Goal: Task Accomplishment & Management: Complete application form

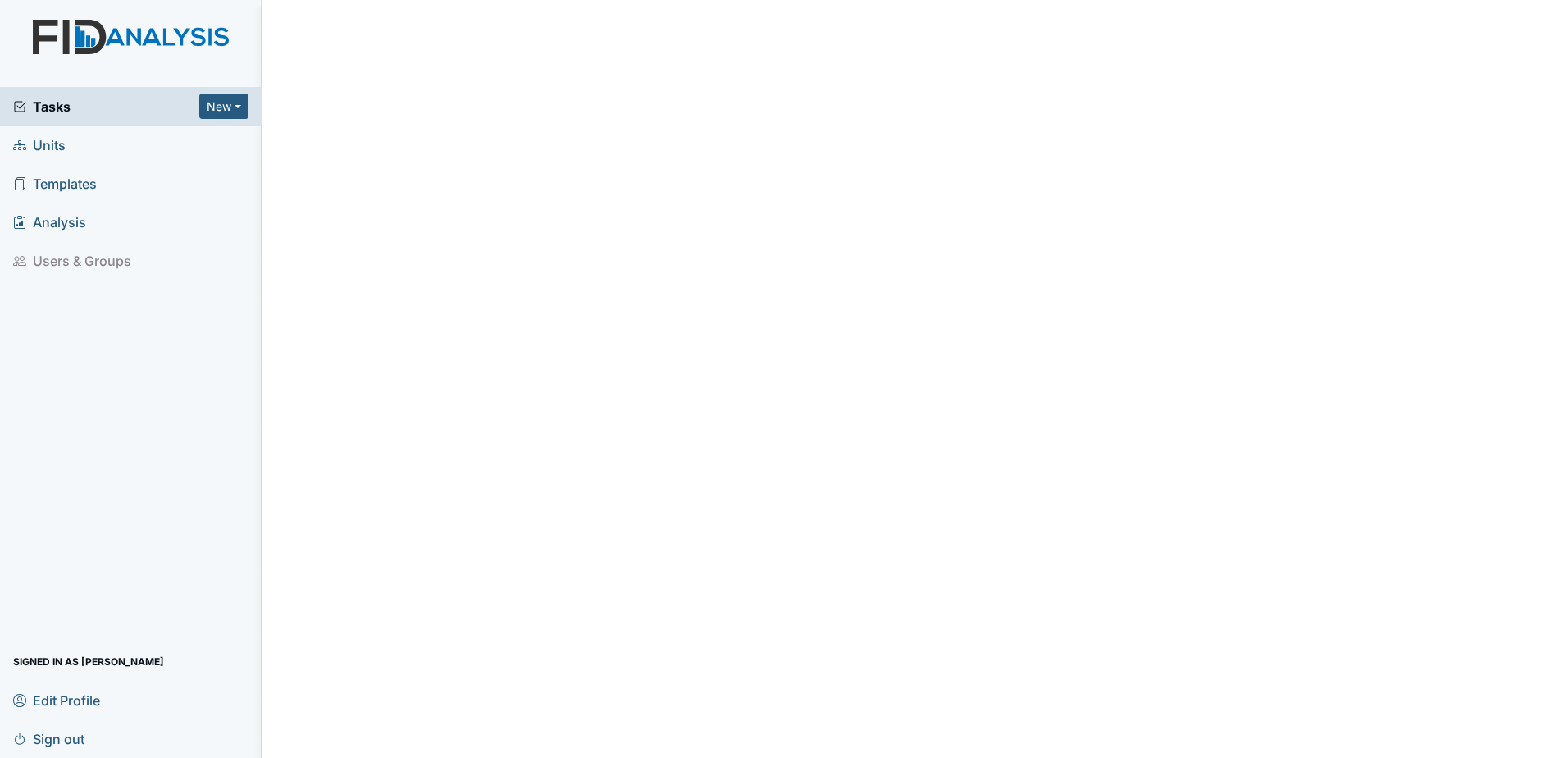
click at [61, 145] on span "Units" at bounding box center [39, 144] width 53 height 25
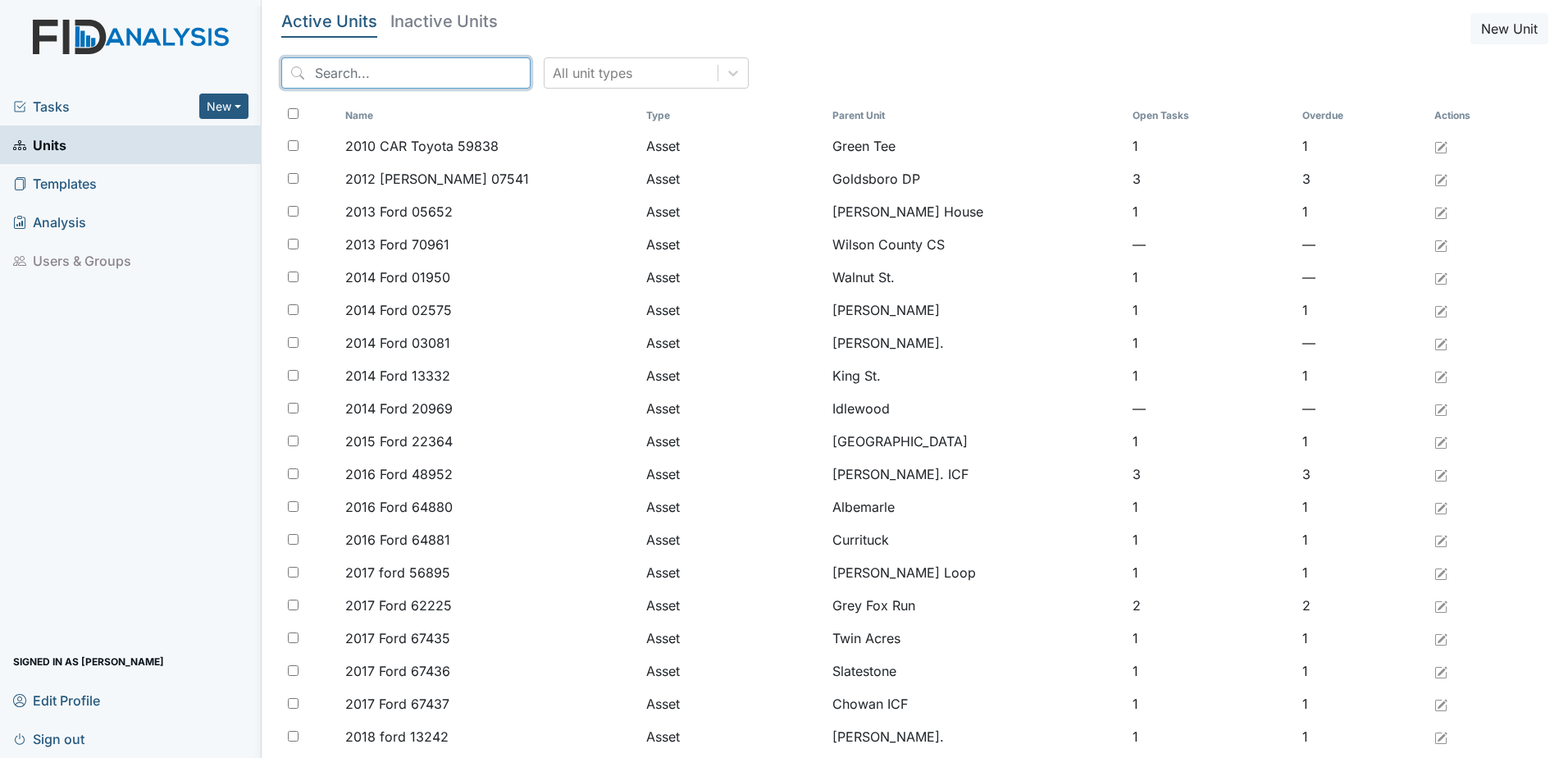
click at [365, 72] on input "search" at bounding box center [406, 72] width 250 height 31
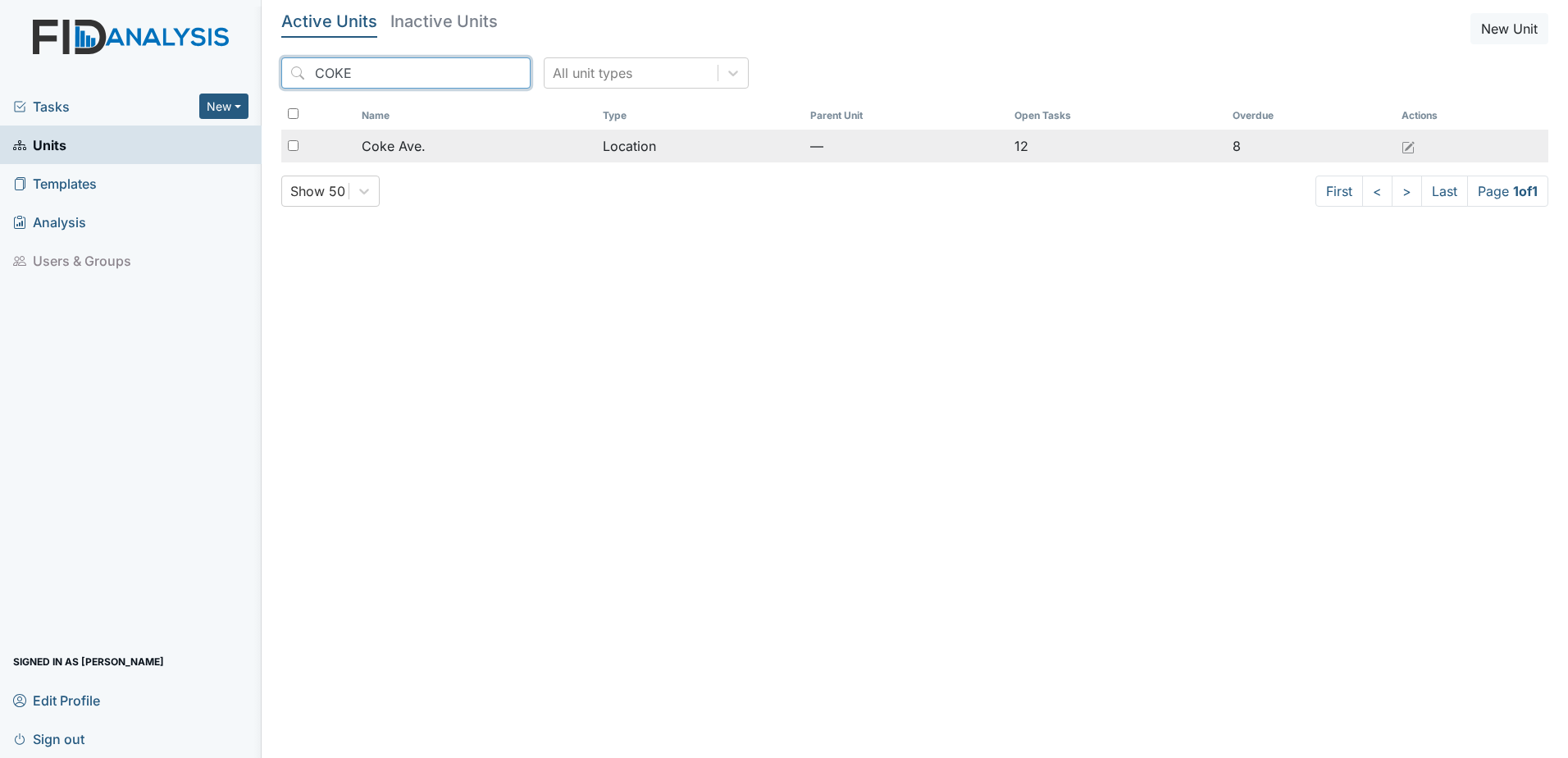
type input "COKE"
click at [413, 156] on td "Coke Ave." at bounding box center [475, 146] width 241 height 33
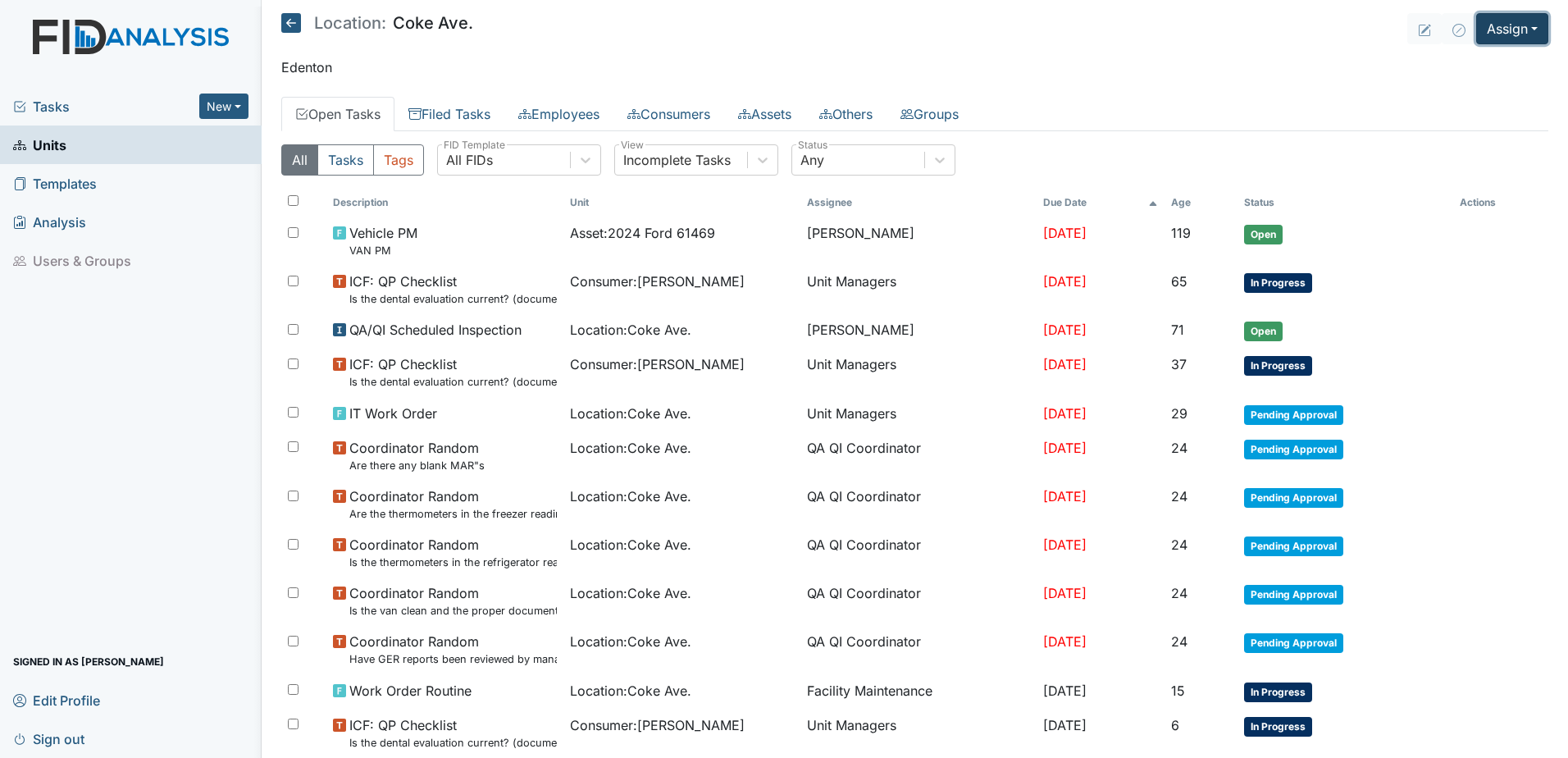
click at [1517, 32] on button "Assign" at bounding box center [1512, 28] width 72 height 31
click at [1491, 92] on link "Assign Inspection" at bounding box center [1472, 93] width 148 height 26
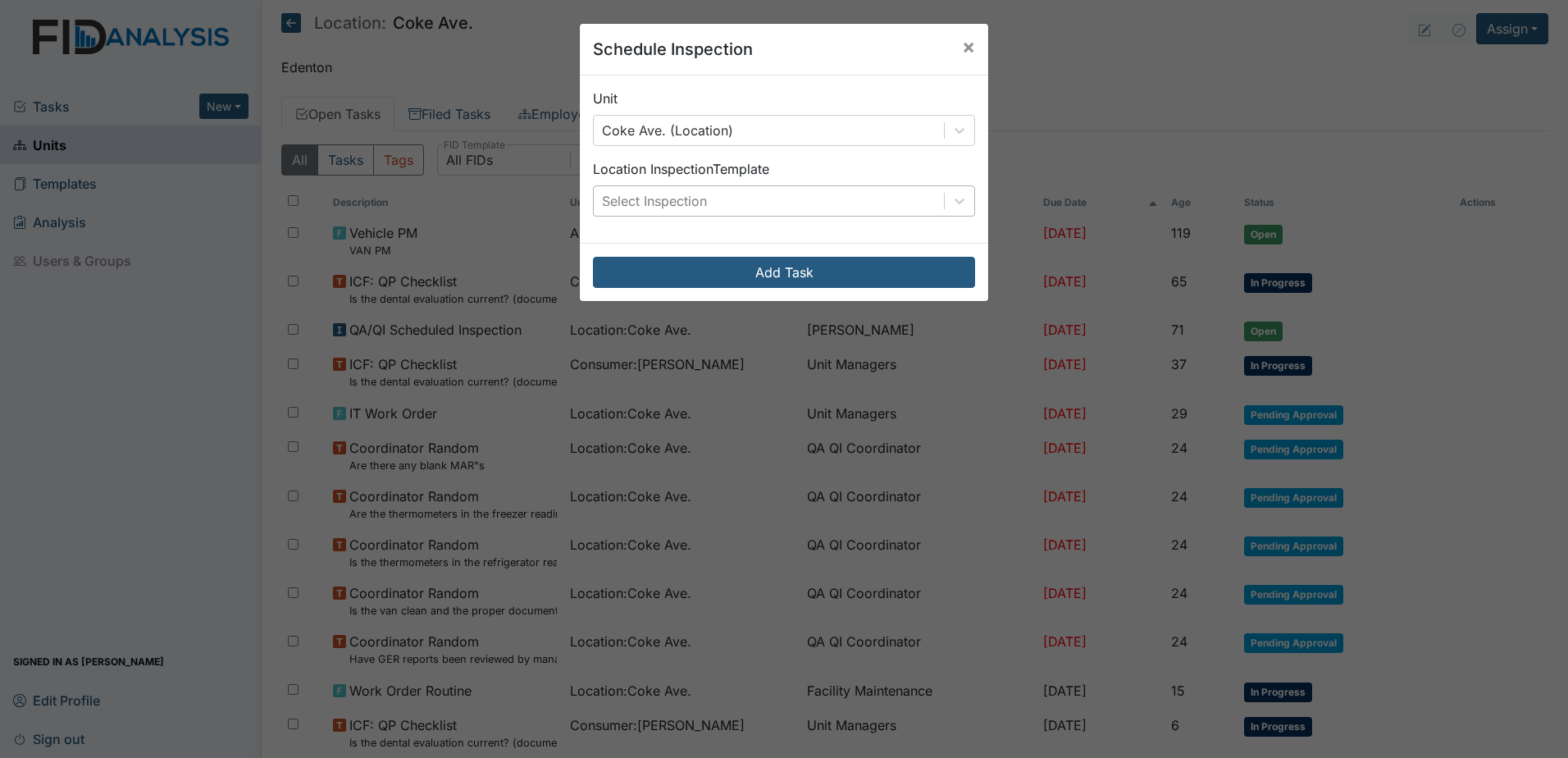
click at [678, 200] on div "Select Inspection" at bounding box center [654, 201] width 105 height 20
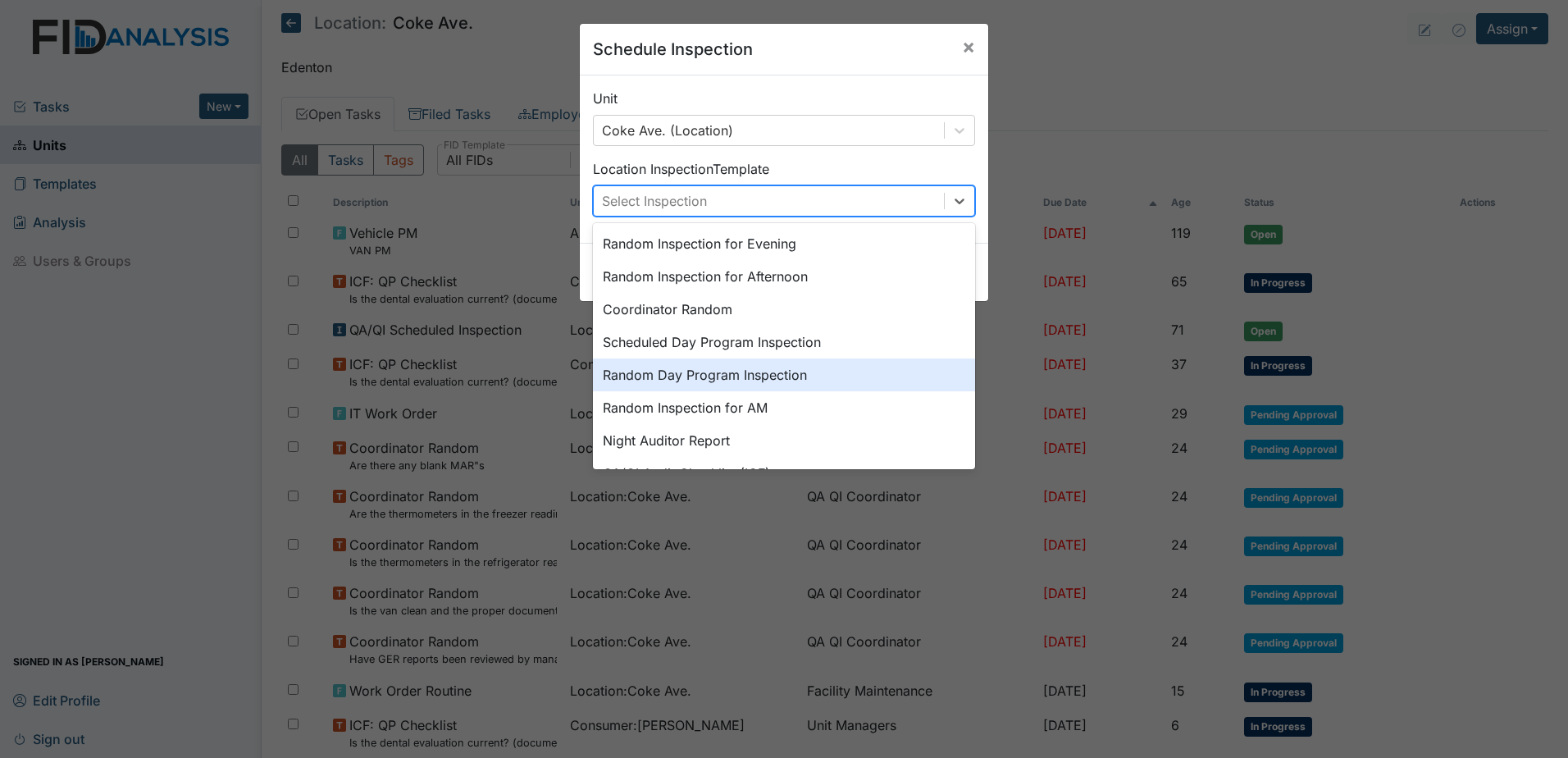
scroll to position [164, 0]
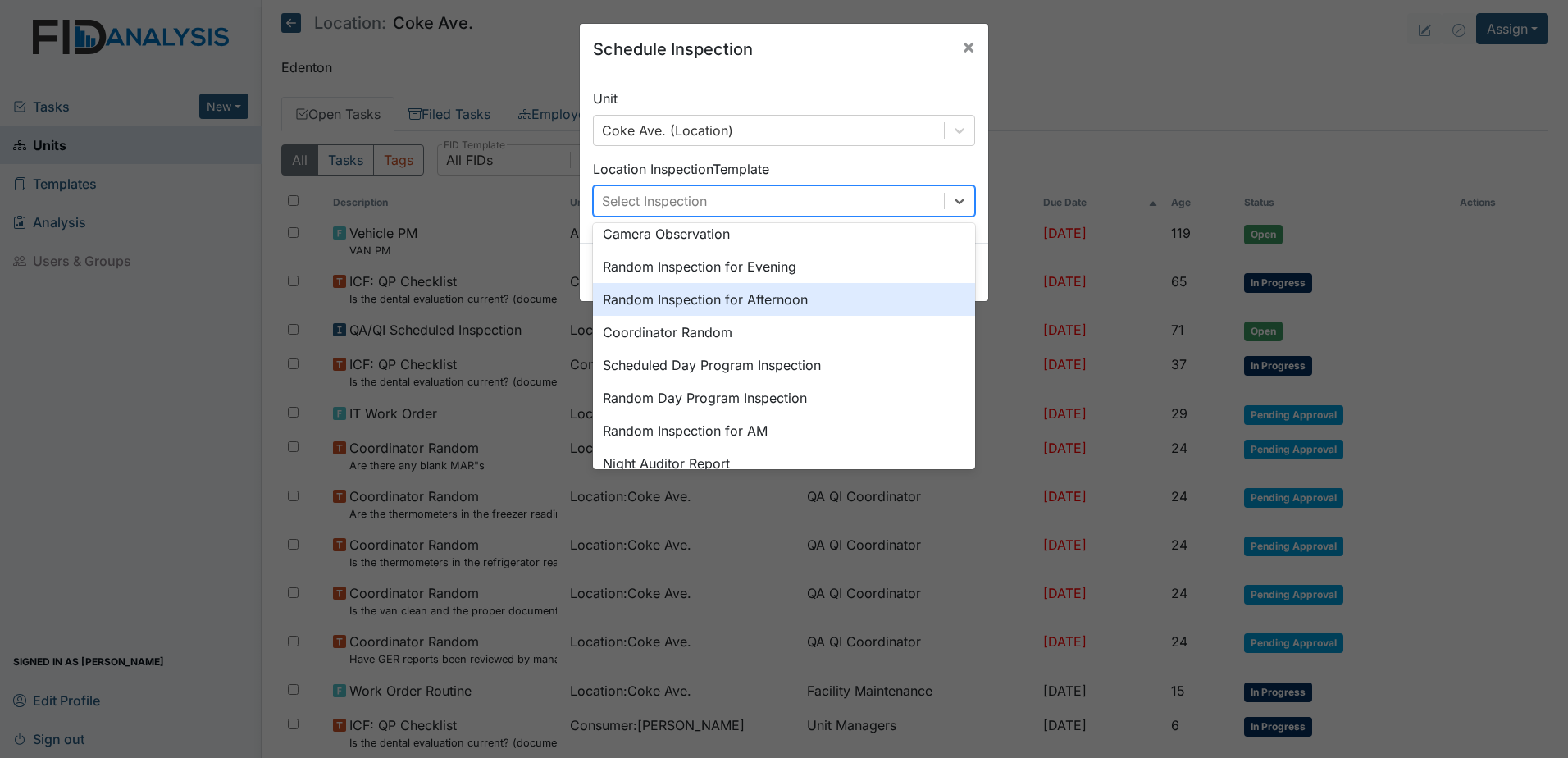
click at [728, 308] on div "Random Inspection for Afternoon" at bounding box center [784, 299] width 382 height 33
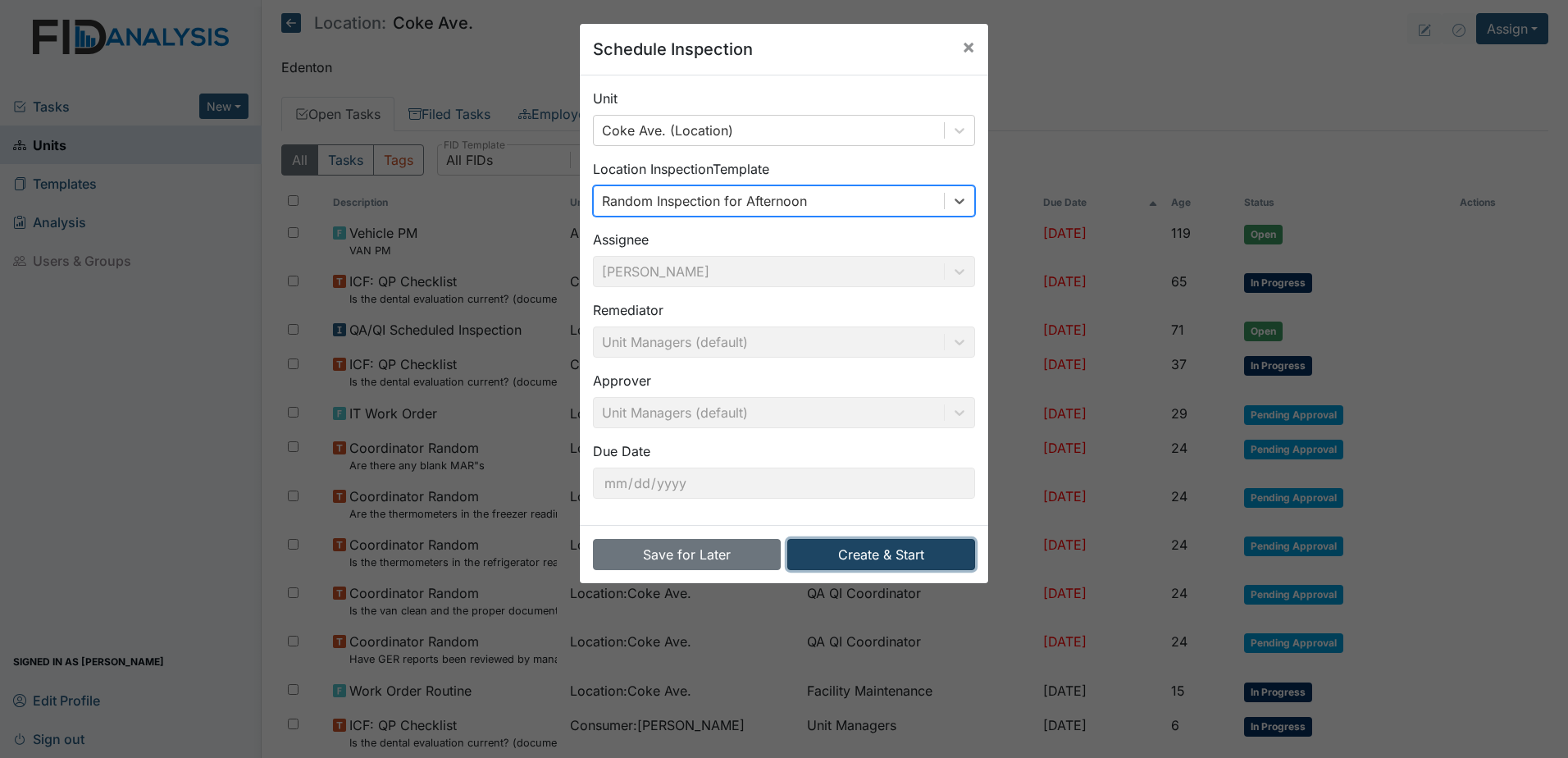
click at [863, 558] on button "Create & Start" at bounding box center [881, 554] width 188 height 31
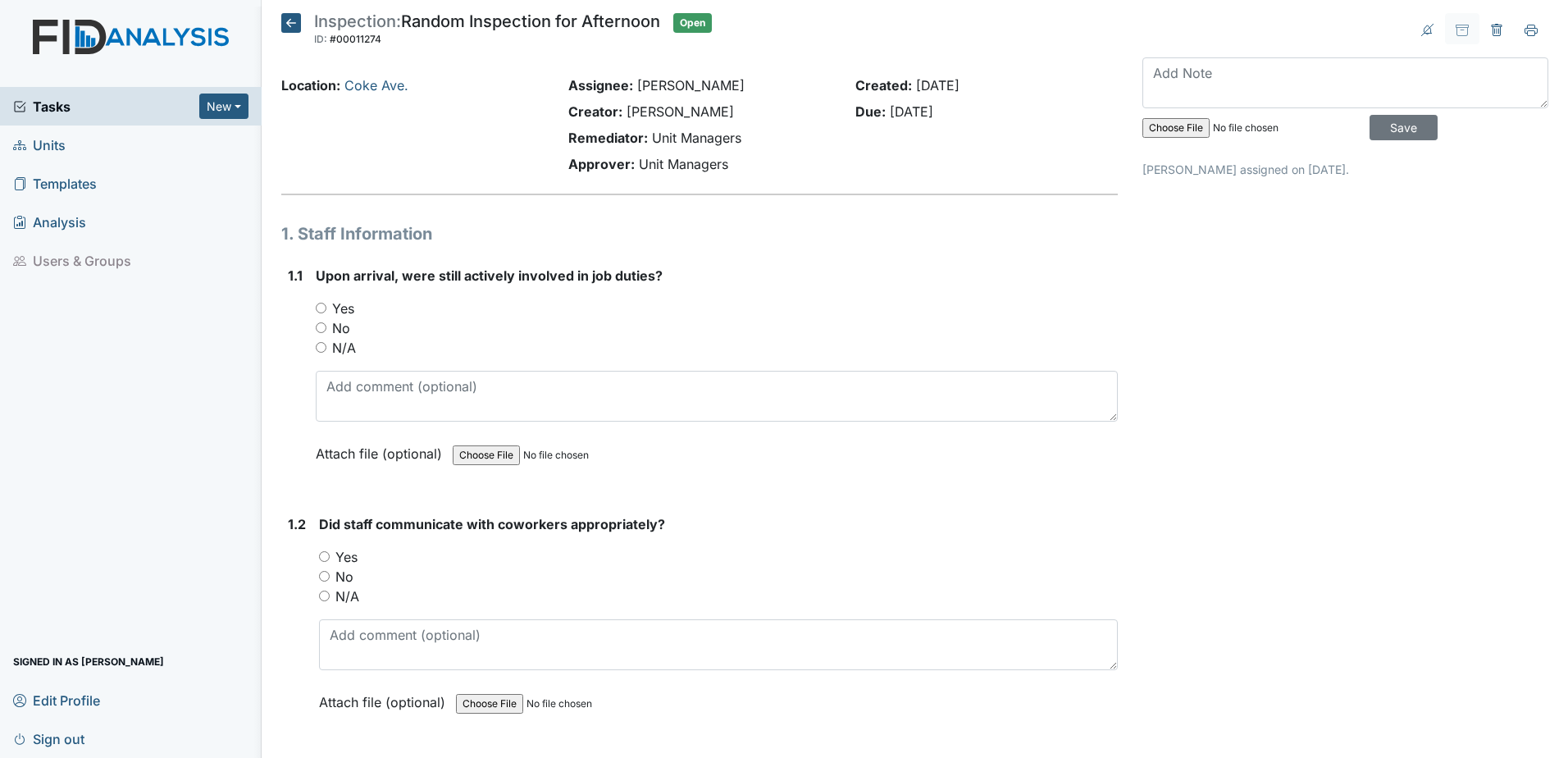
click at [322, 310] on input "Yes" at bounding box center [320, 308] width 11 height 11
radio input "true"
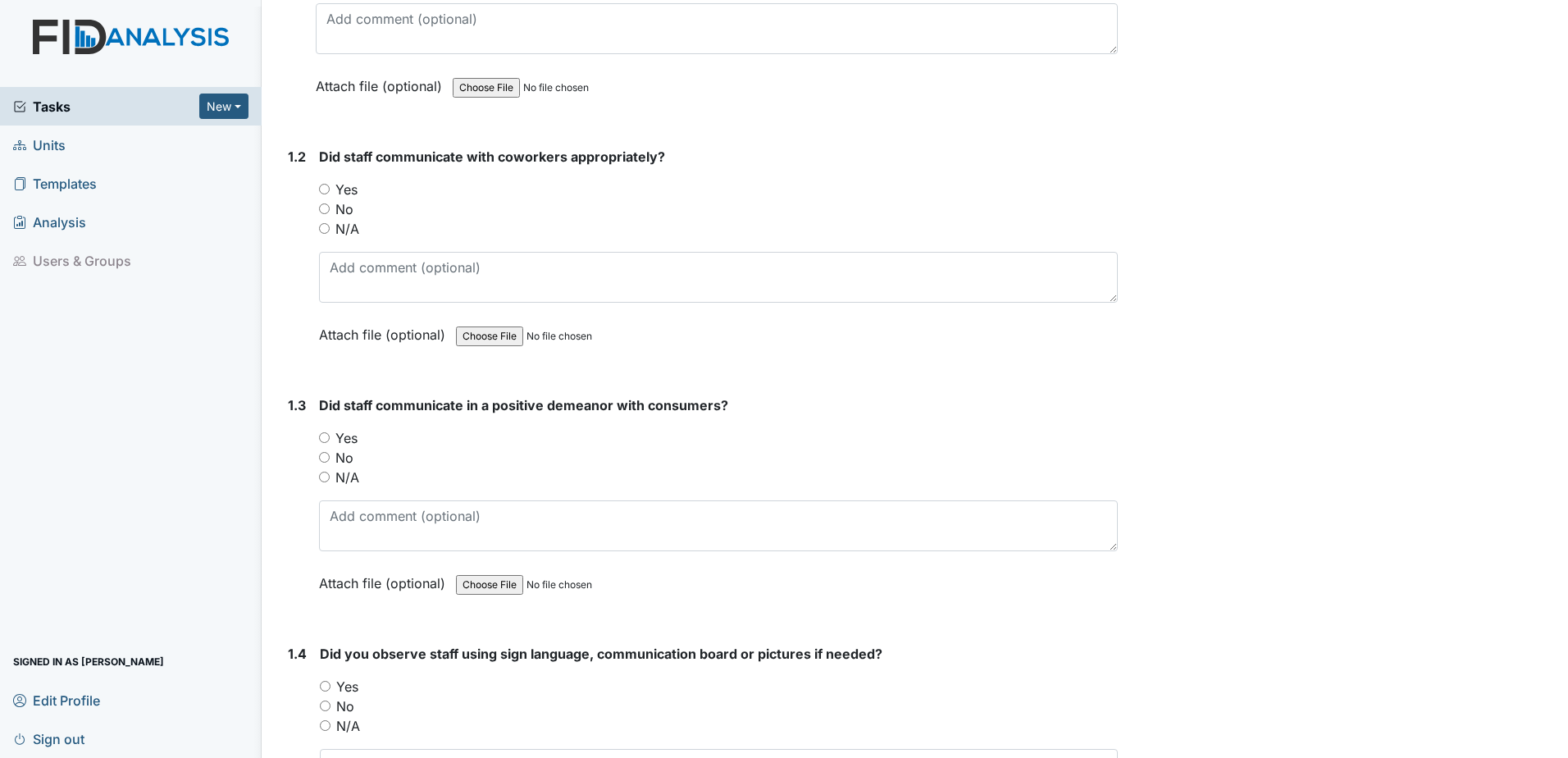
scroll to position [410, 0]
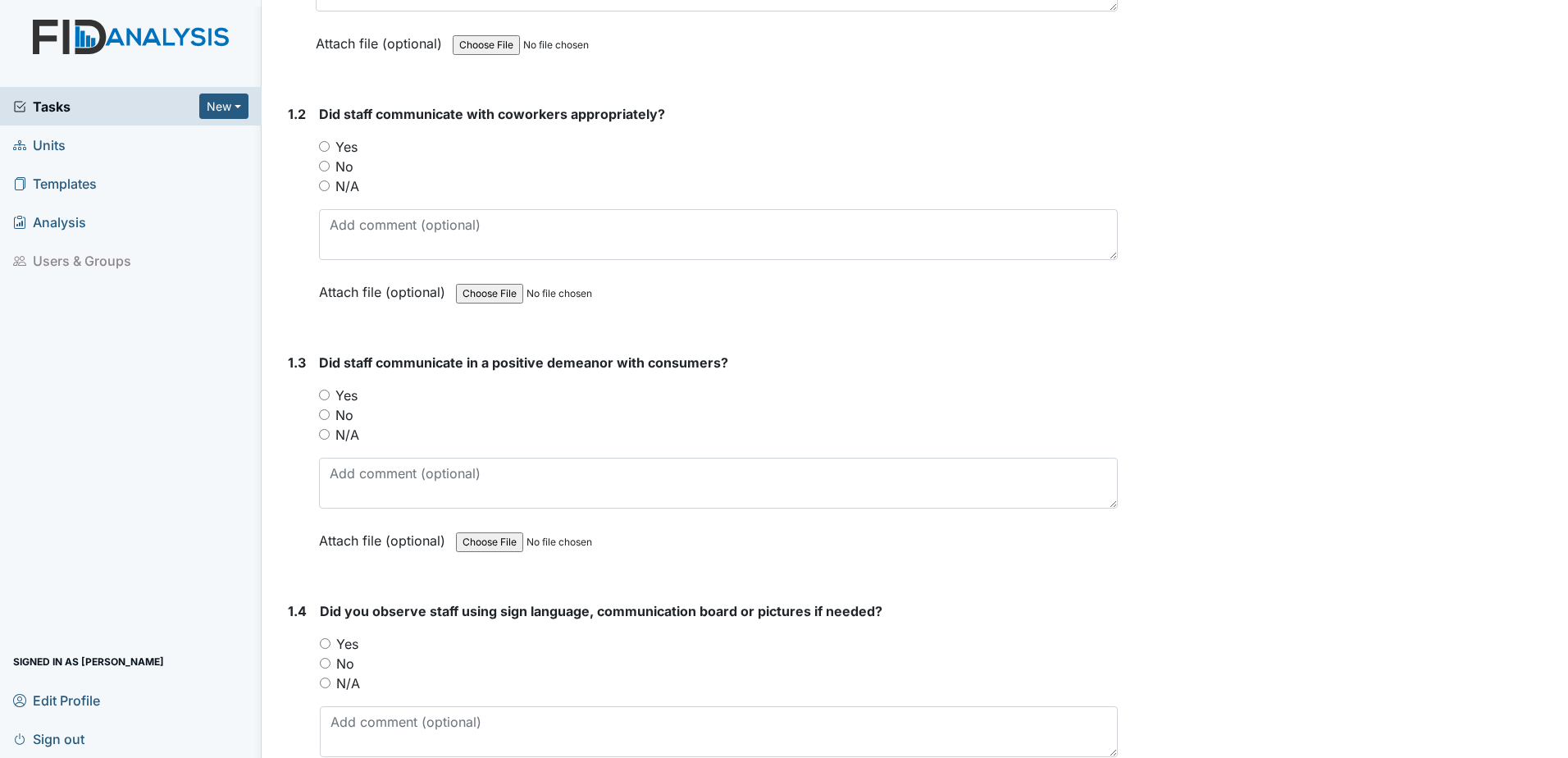
click at [322, 141] on input "Yes" at bounding box center [324, 146] width 11 height 11
radio input "true"
click at [336, 394] on label "Yes" at bounding box center [346, 395] width 22 height 20
click at [329, 394] on input "Yes" at bounding box center [324, 394] width 11 height 11
radio input "true"
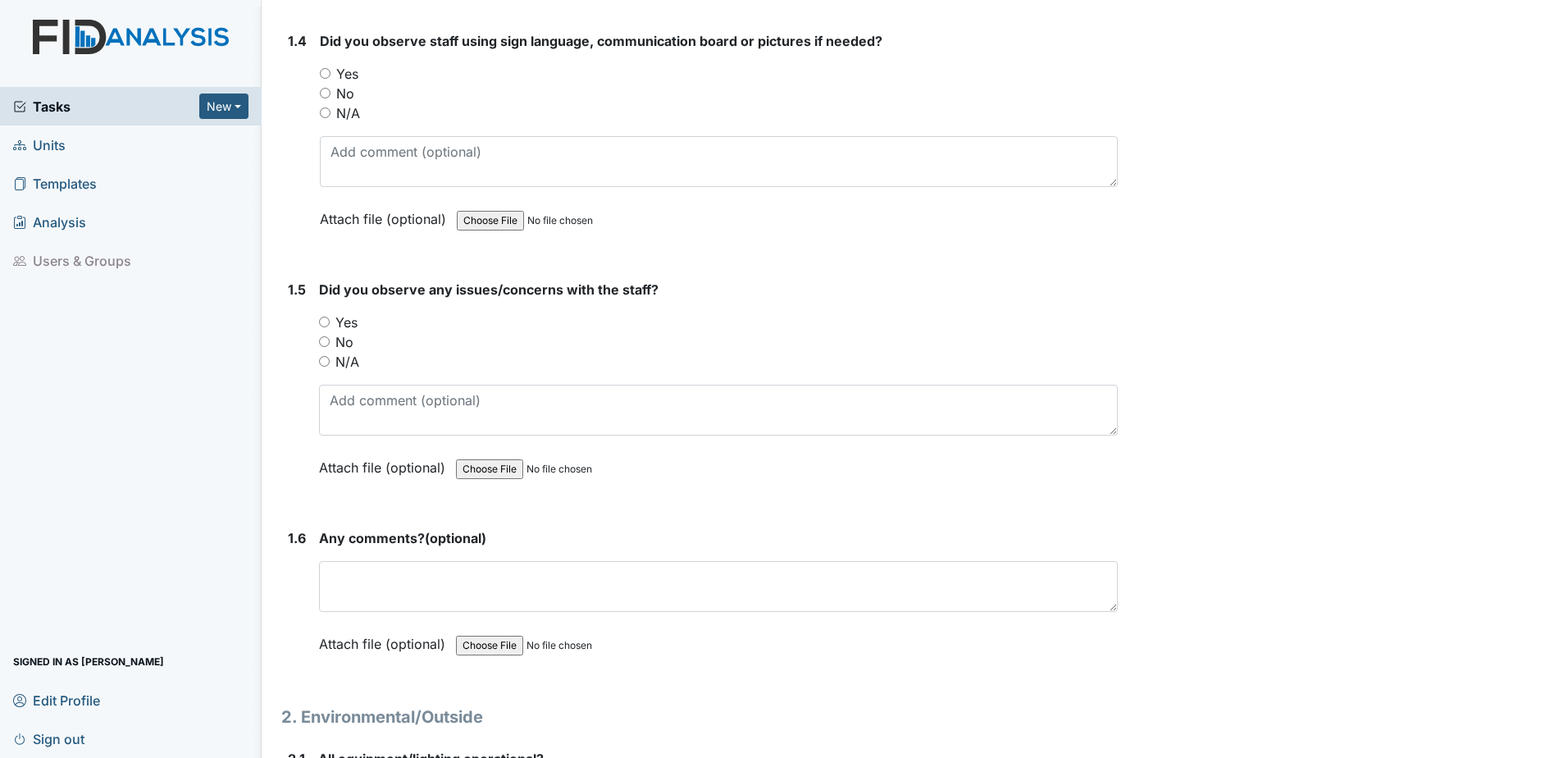
scroll to position [985, 0]
click at [322, 88] on input "No" at bounding box center [324, 89] width 11 height 11
radio input "true"
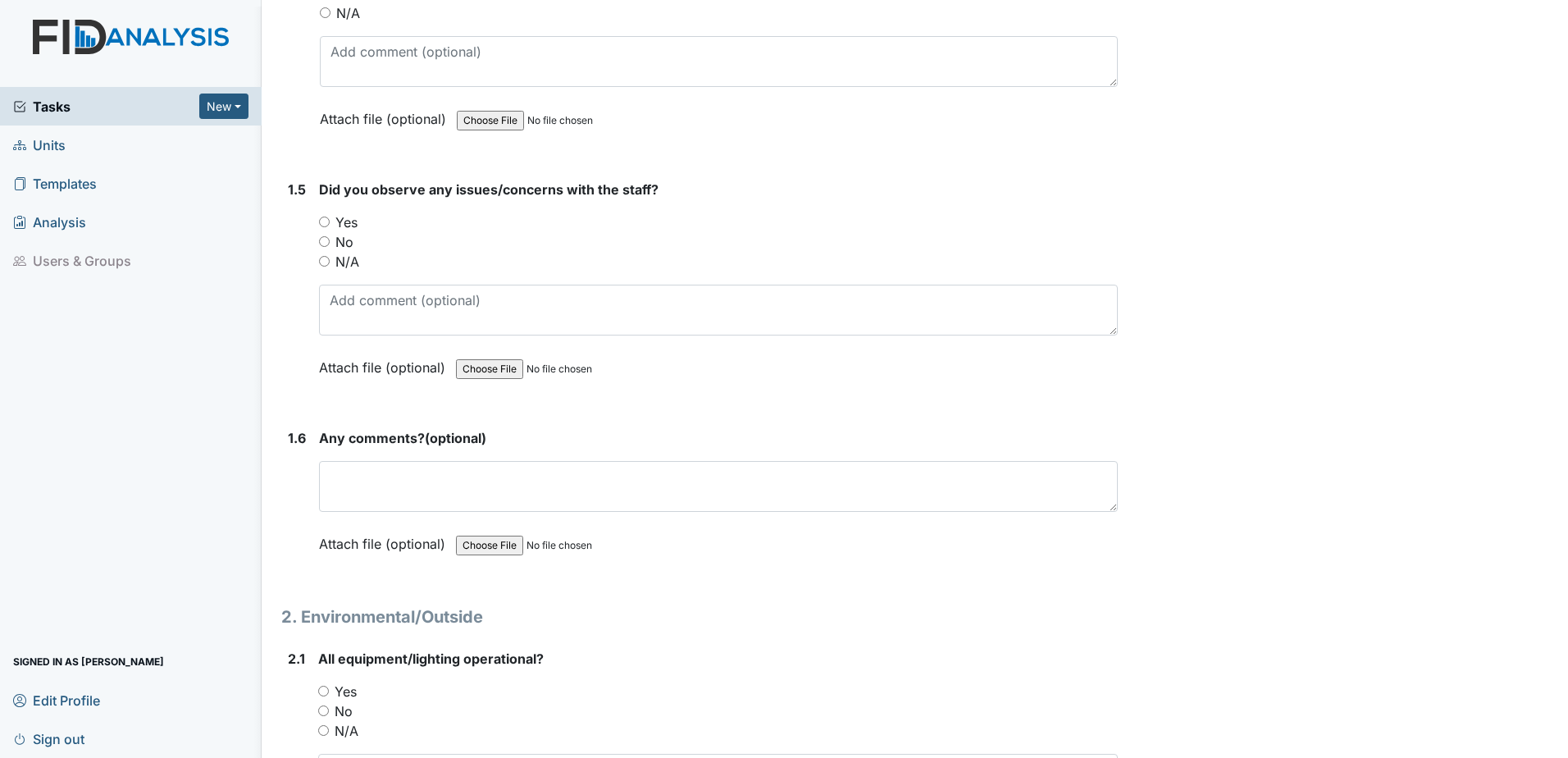
scroll to position [1230, 0]
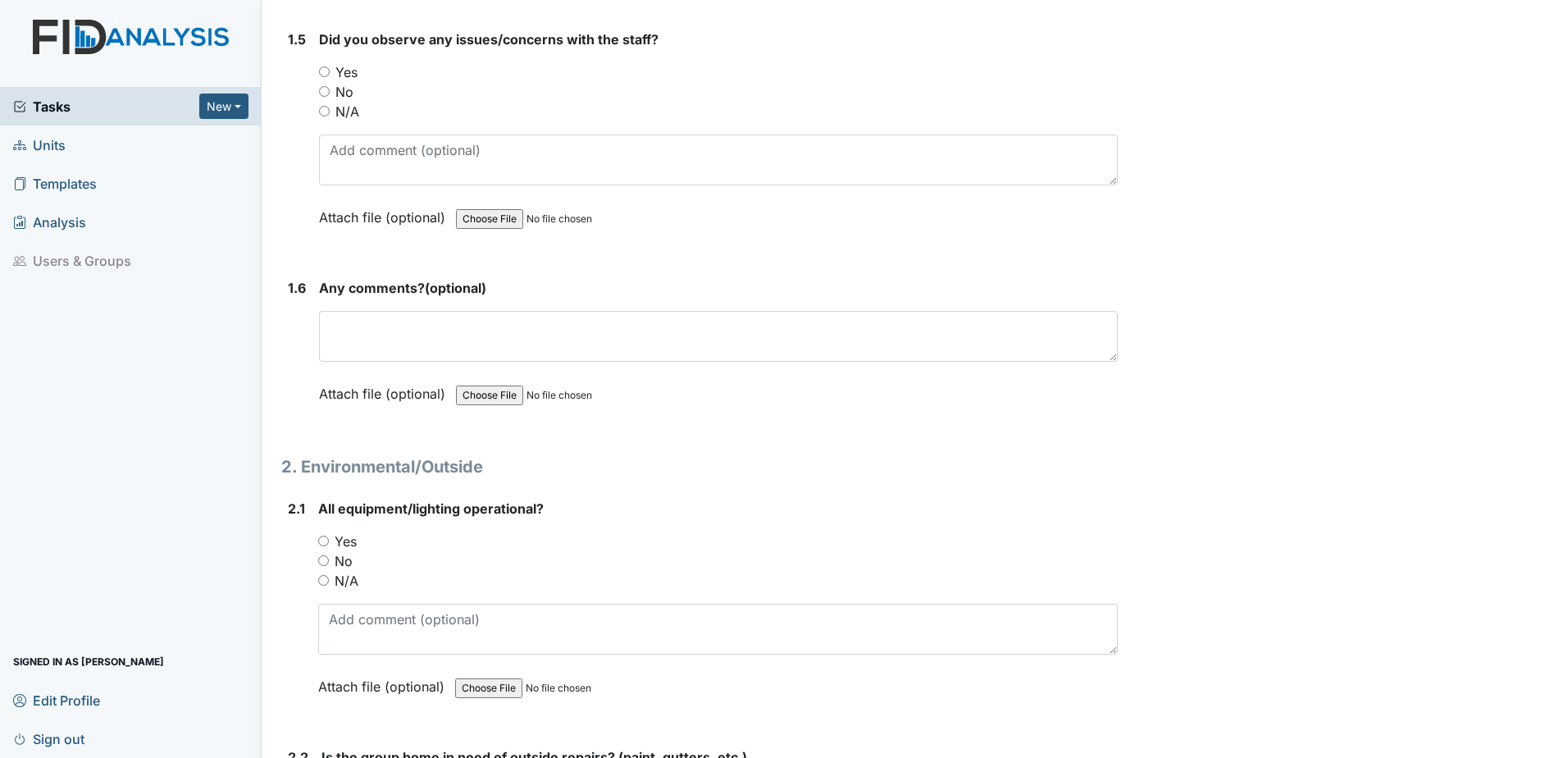
click at [322, 96] on input "No" at bounding box center [324, 91] width 11 height 11
radio input "true"
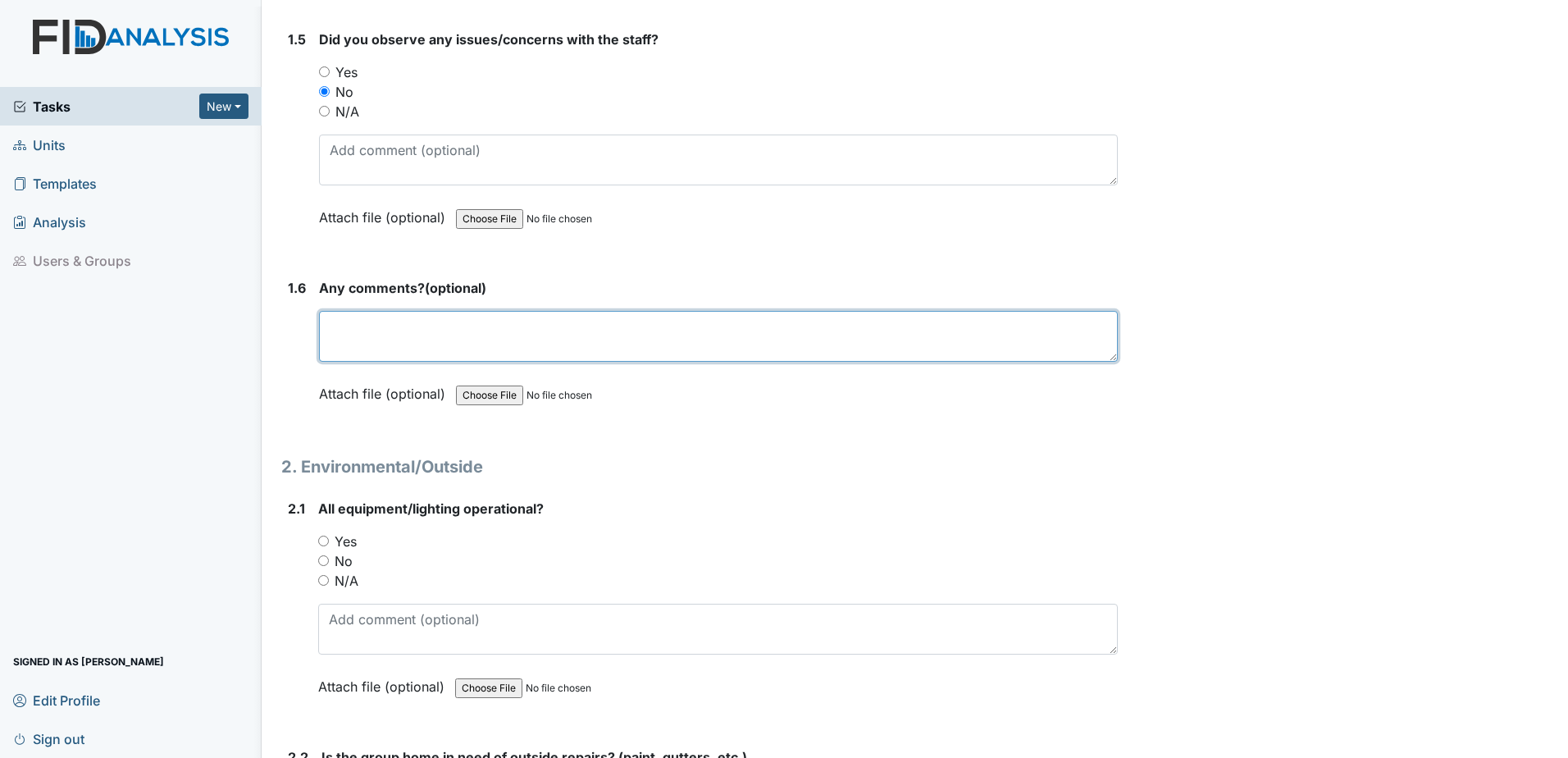
click at [404, 356] on textarea at bounding box center [719, 336] width 798 height 51
type textarea "NONE"
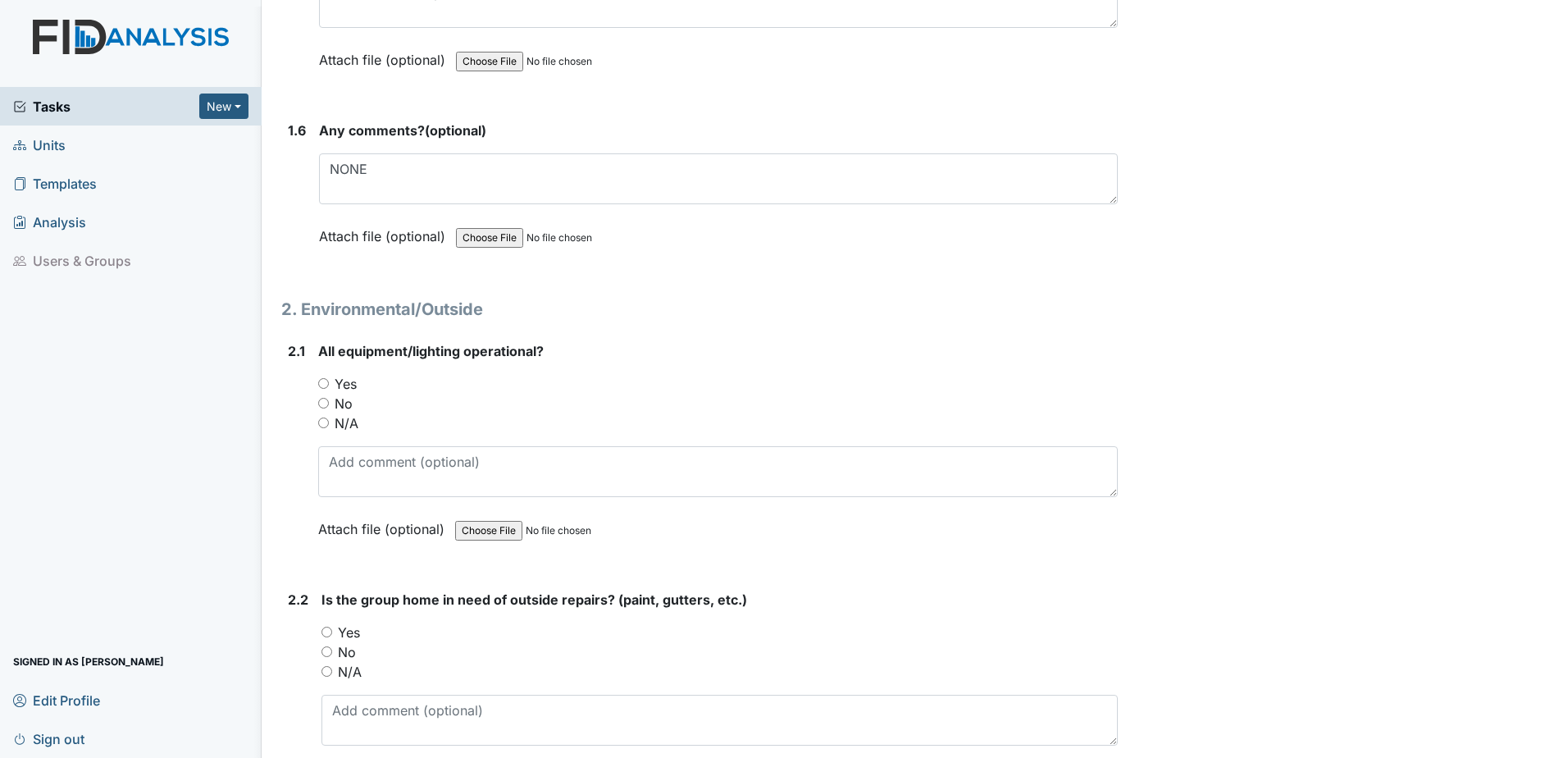
scroll to position [1394, 0]
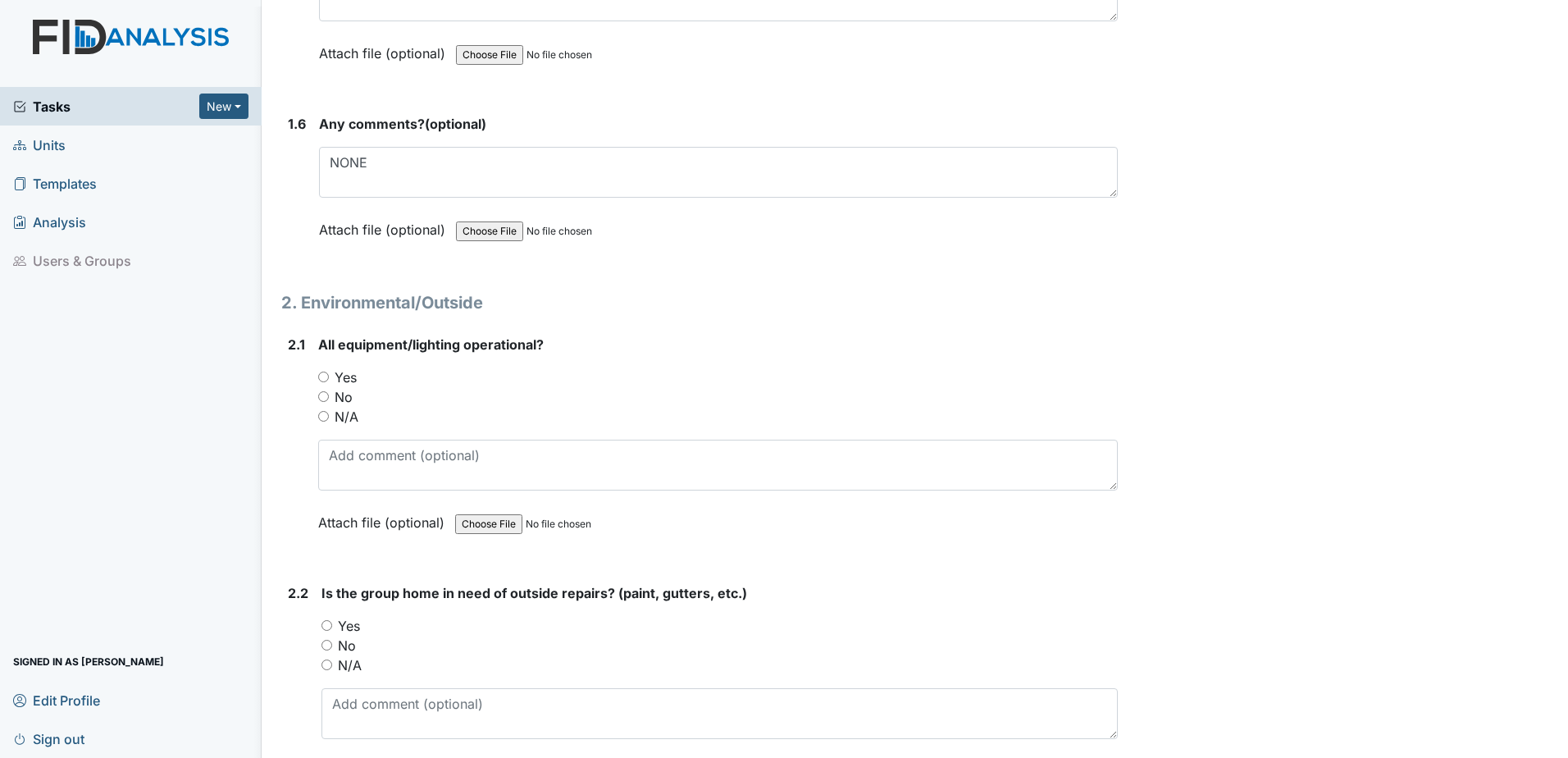
click at [323, 379] on input "Yes" at bounding box center [323, 377] width 11 height 11
radio input "true"
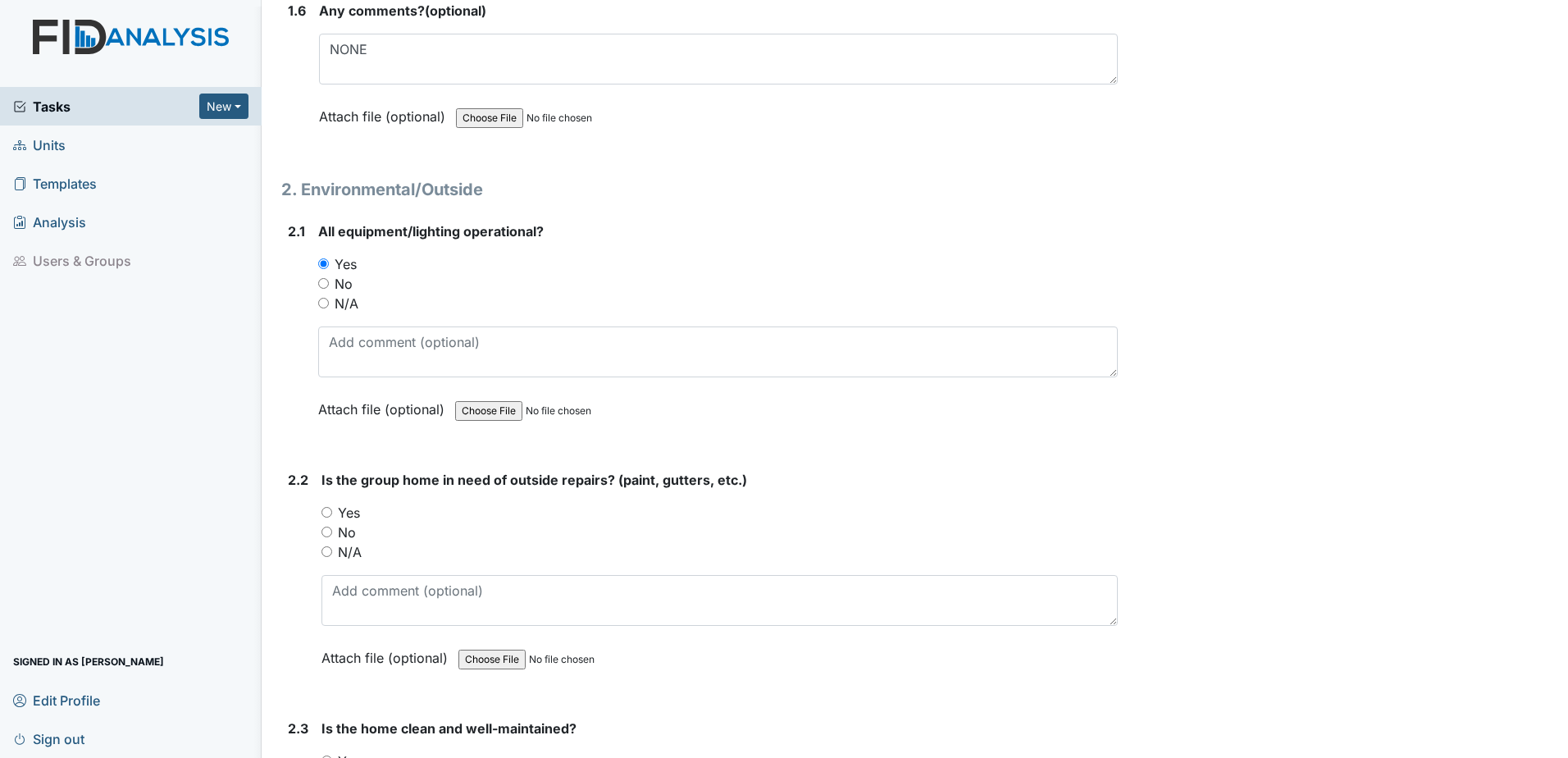
scroll to position [1641, 0]
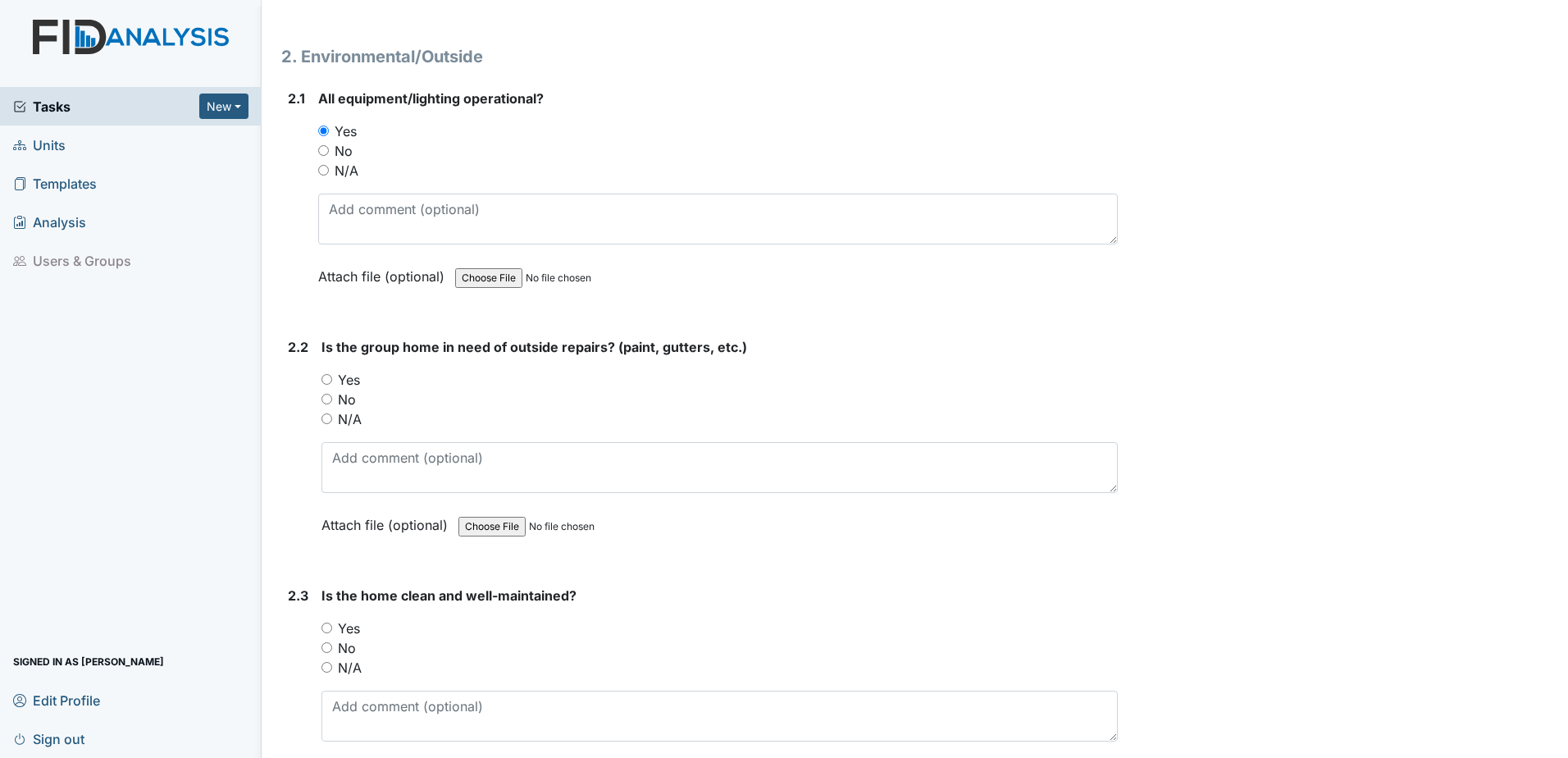
click at [323, 397] on input "No" at bounding box center [326, 398] width 11 height 11
radio input "true"
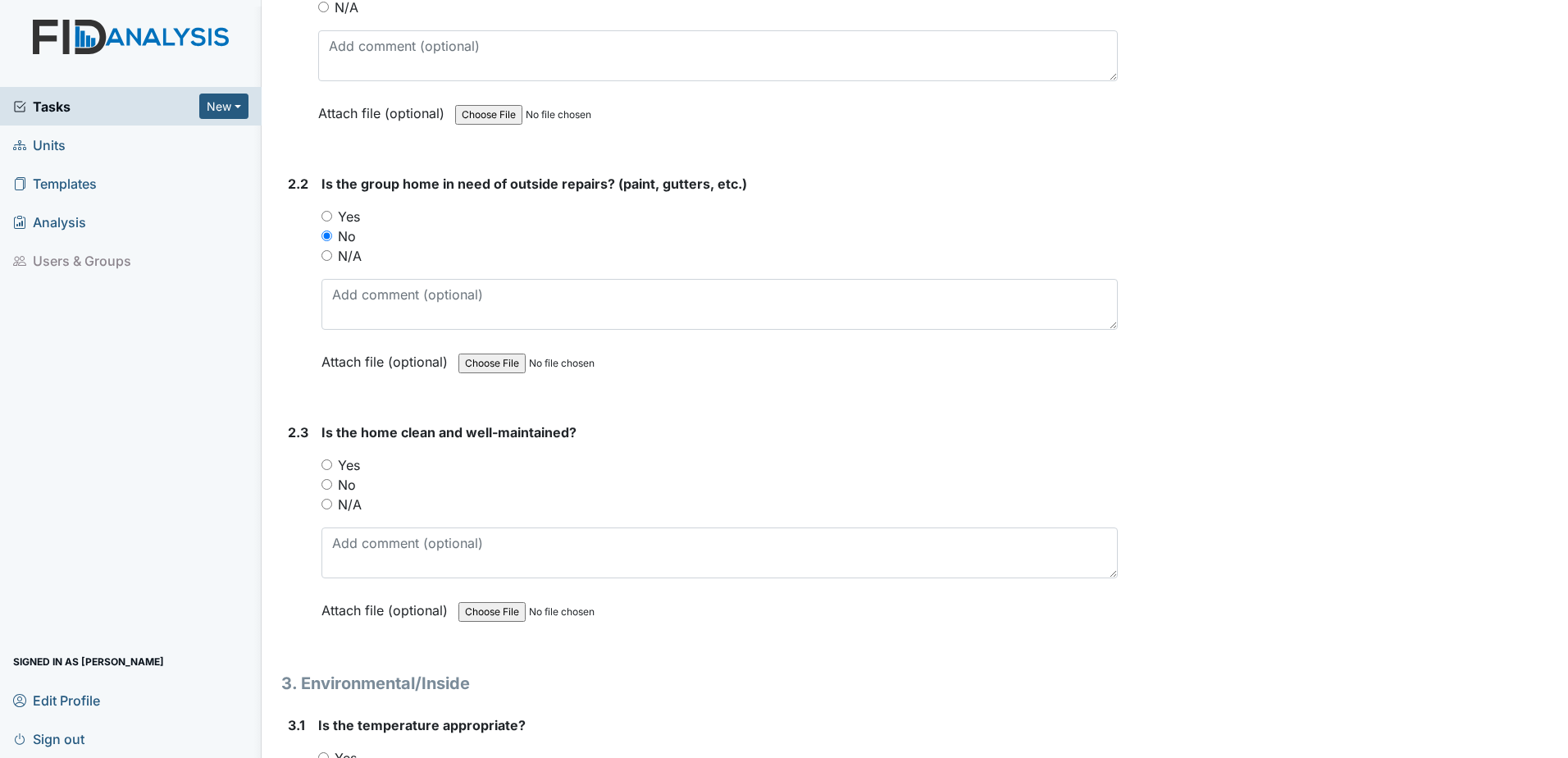
scroll to position [1805, 0]
click at [328, 461] on input "Yes" at bounding box center [326, 463] width 11 height 11
radio input "true"
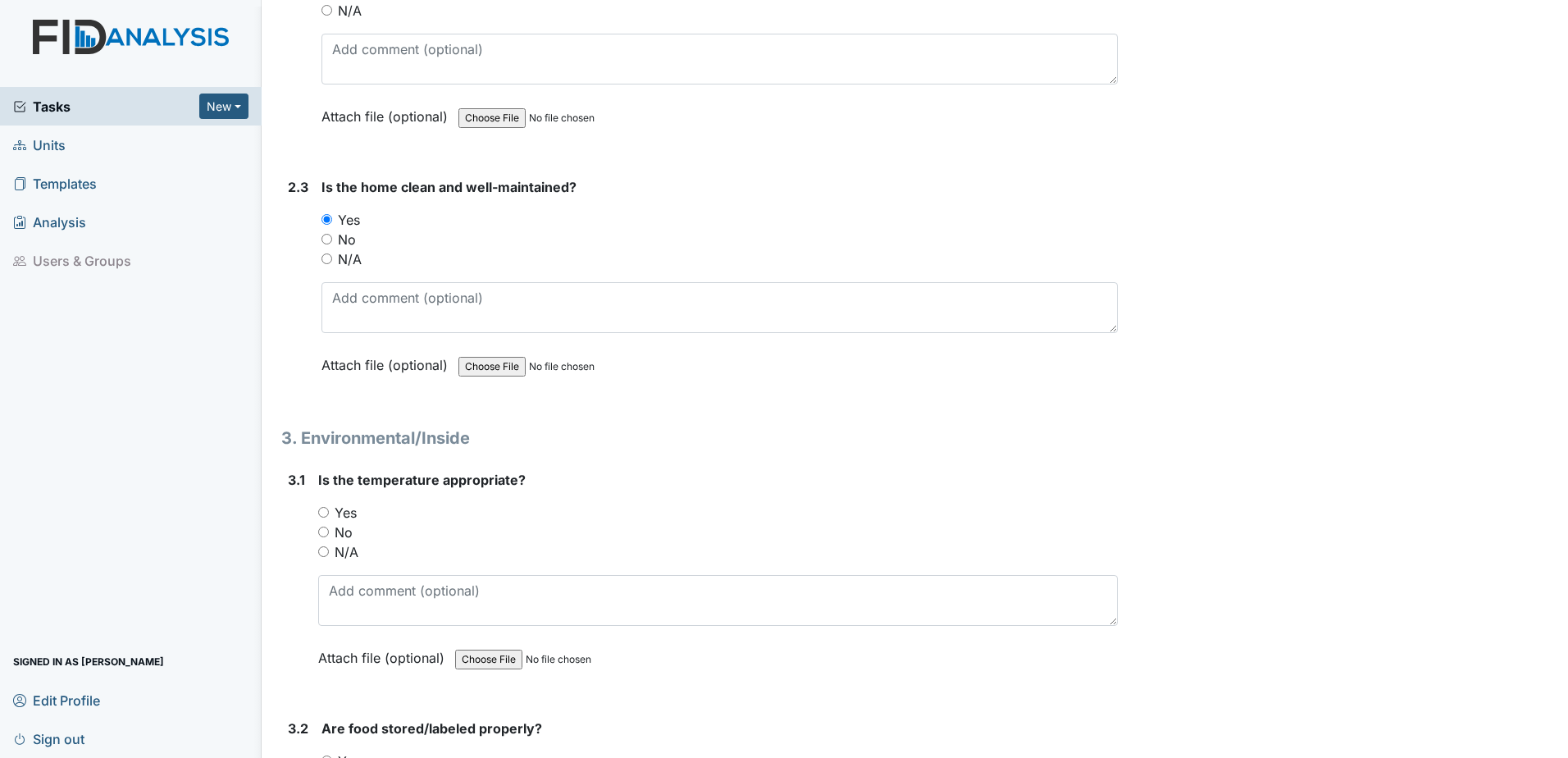
scroll to position [2051, 0]
click at [323, 508] on input "Yes" at bounding box center [323, 510] width 11 height 11
radio input "true"
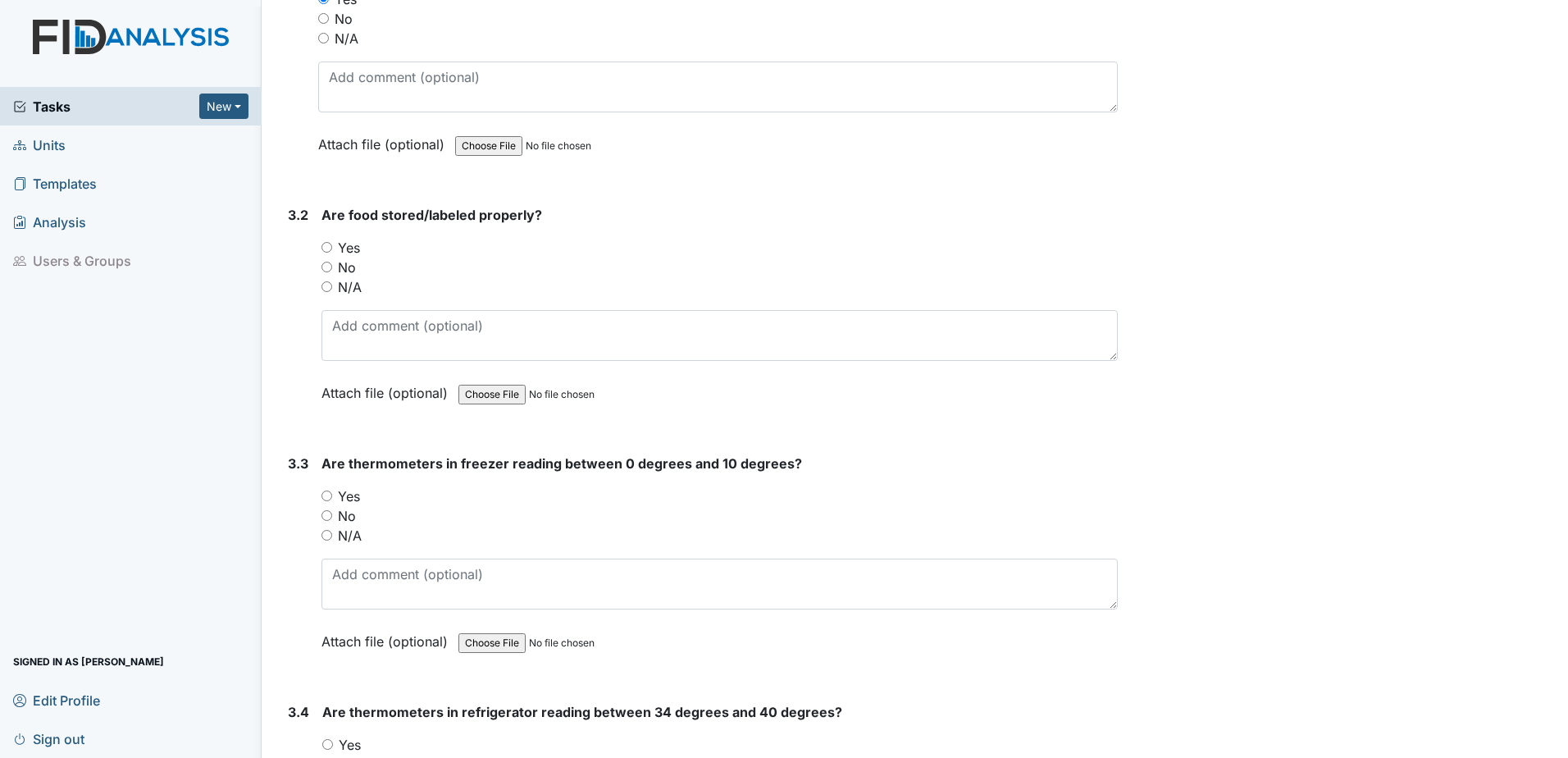
scroll to position [2626, 0]
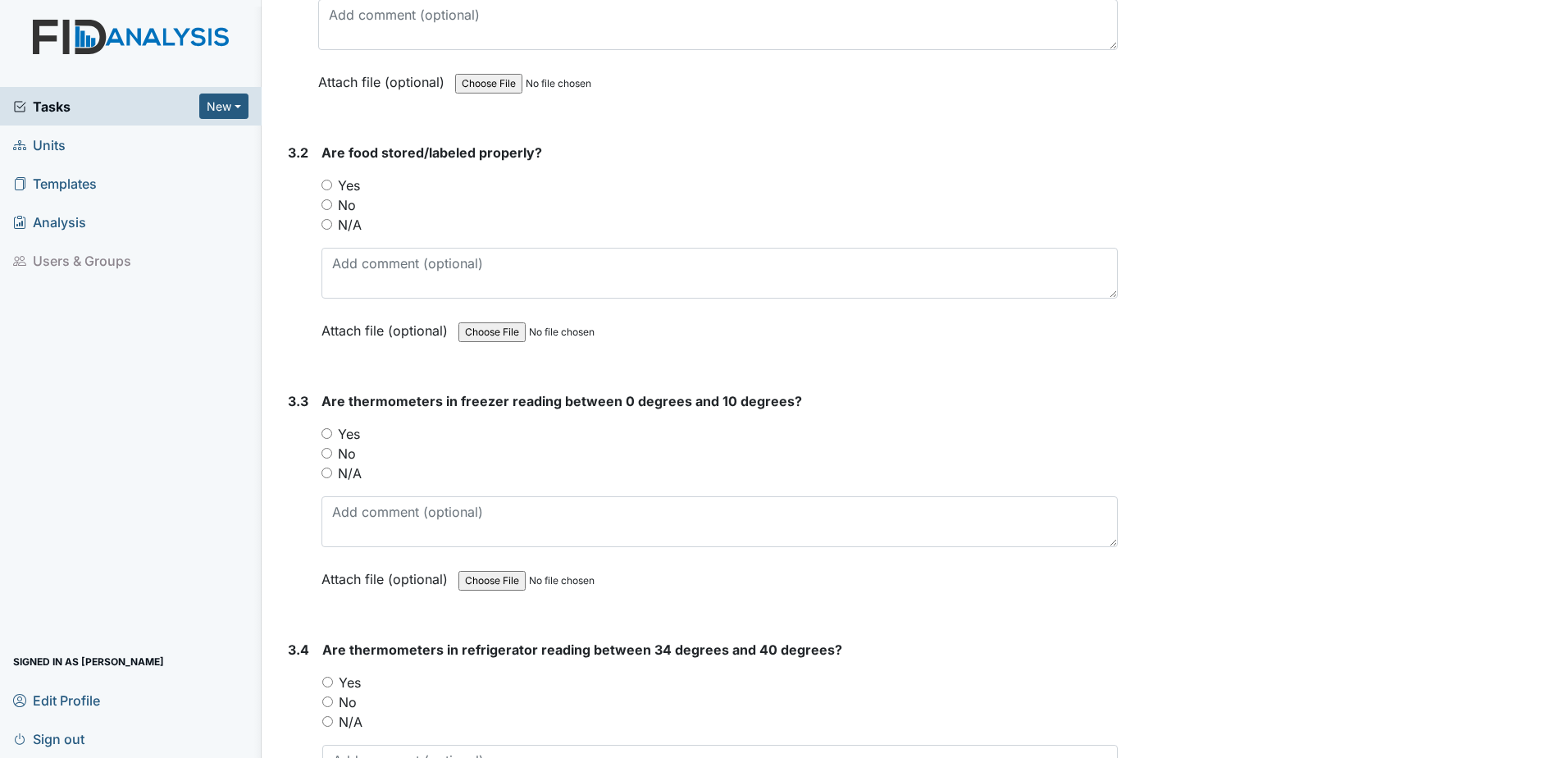
click at [327, 180] on input "Yes" at bounding box center [326, 185] width 11 height 11
radio input "true"
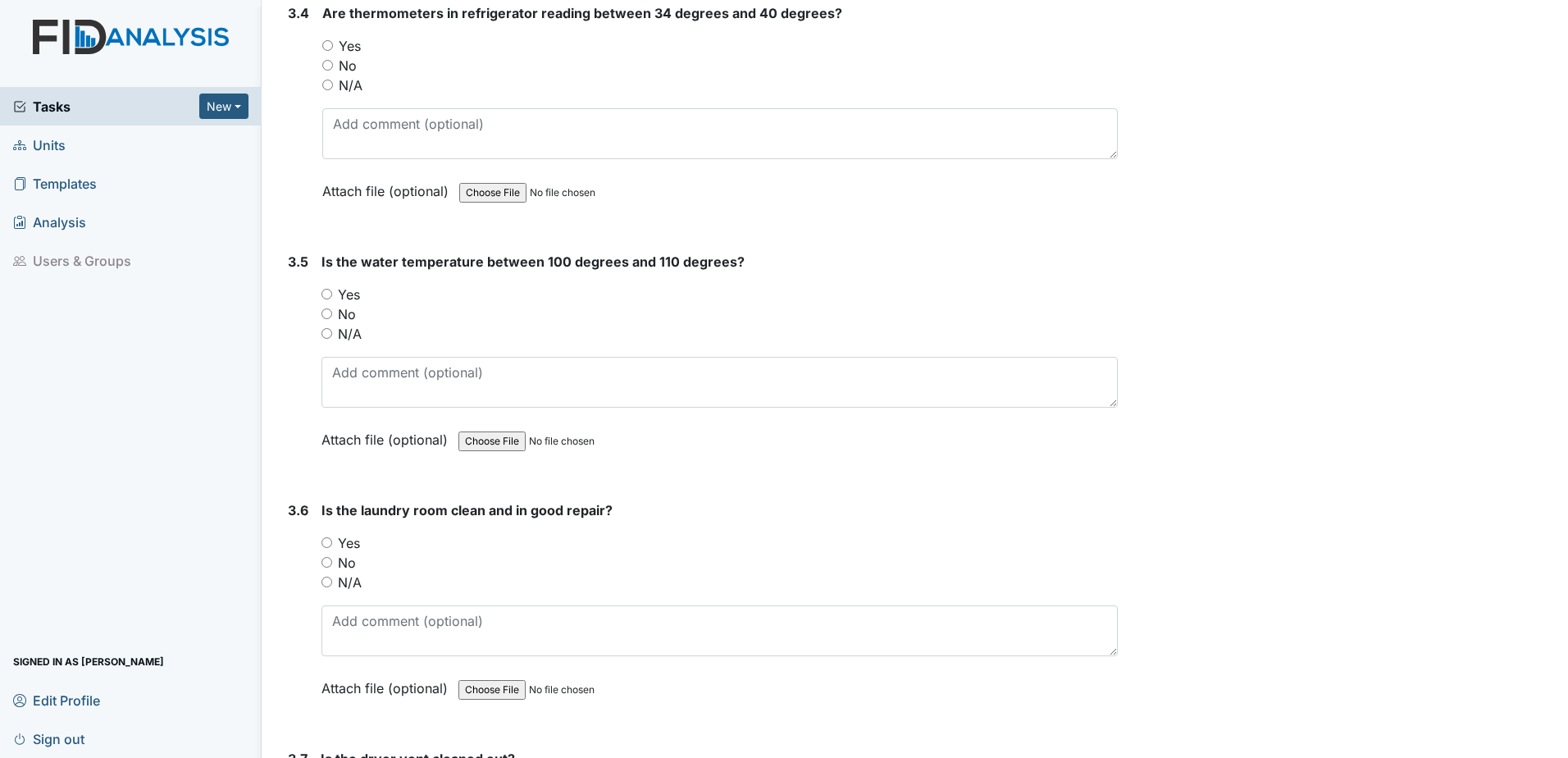
scroll to position [3282, 0]
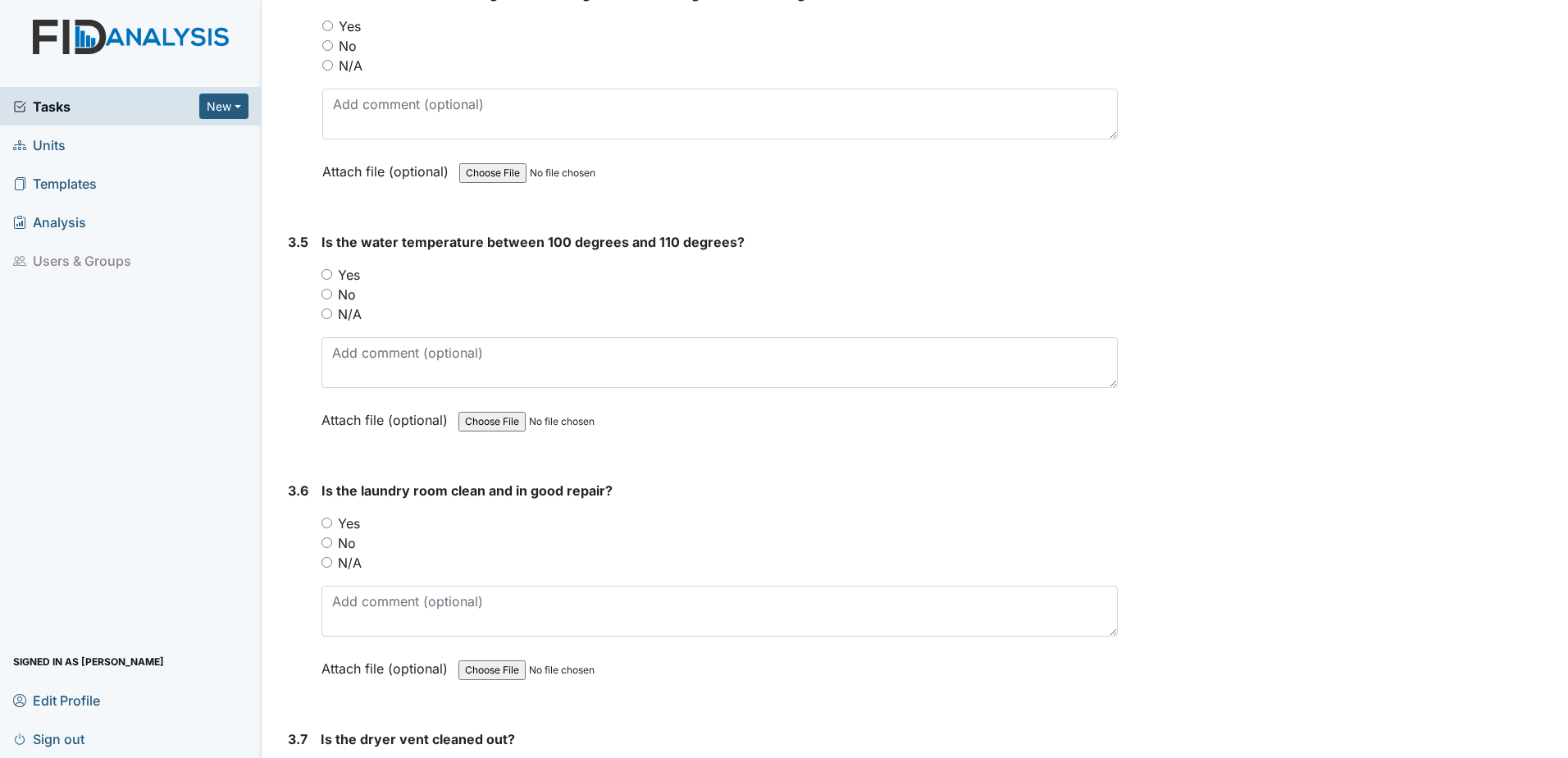
click at [323, 520] on input "Yes" at bounding box center [326, 522] width 11 height 11
radio input "true"
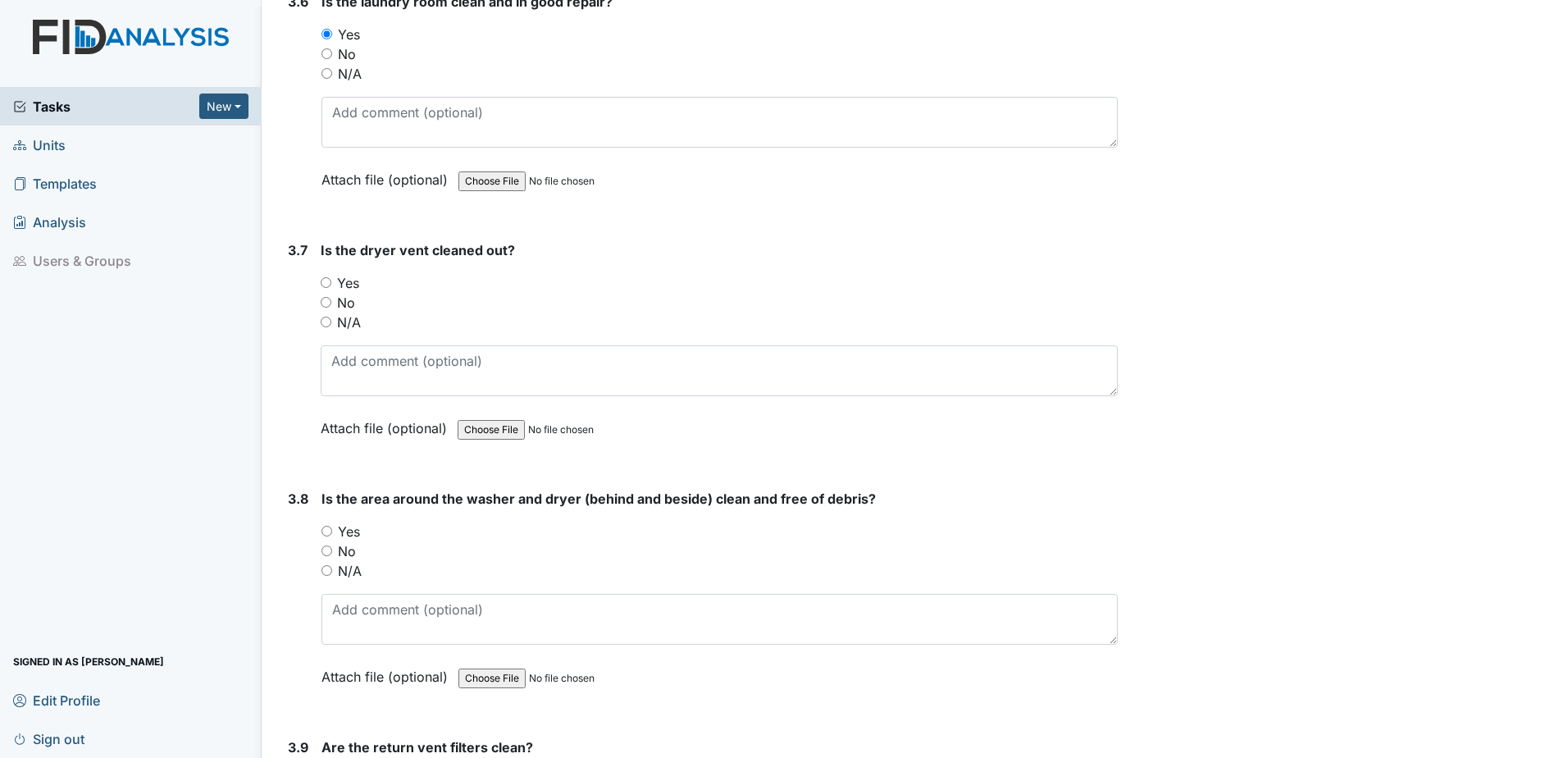
scroll to position [3774, 0]
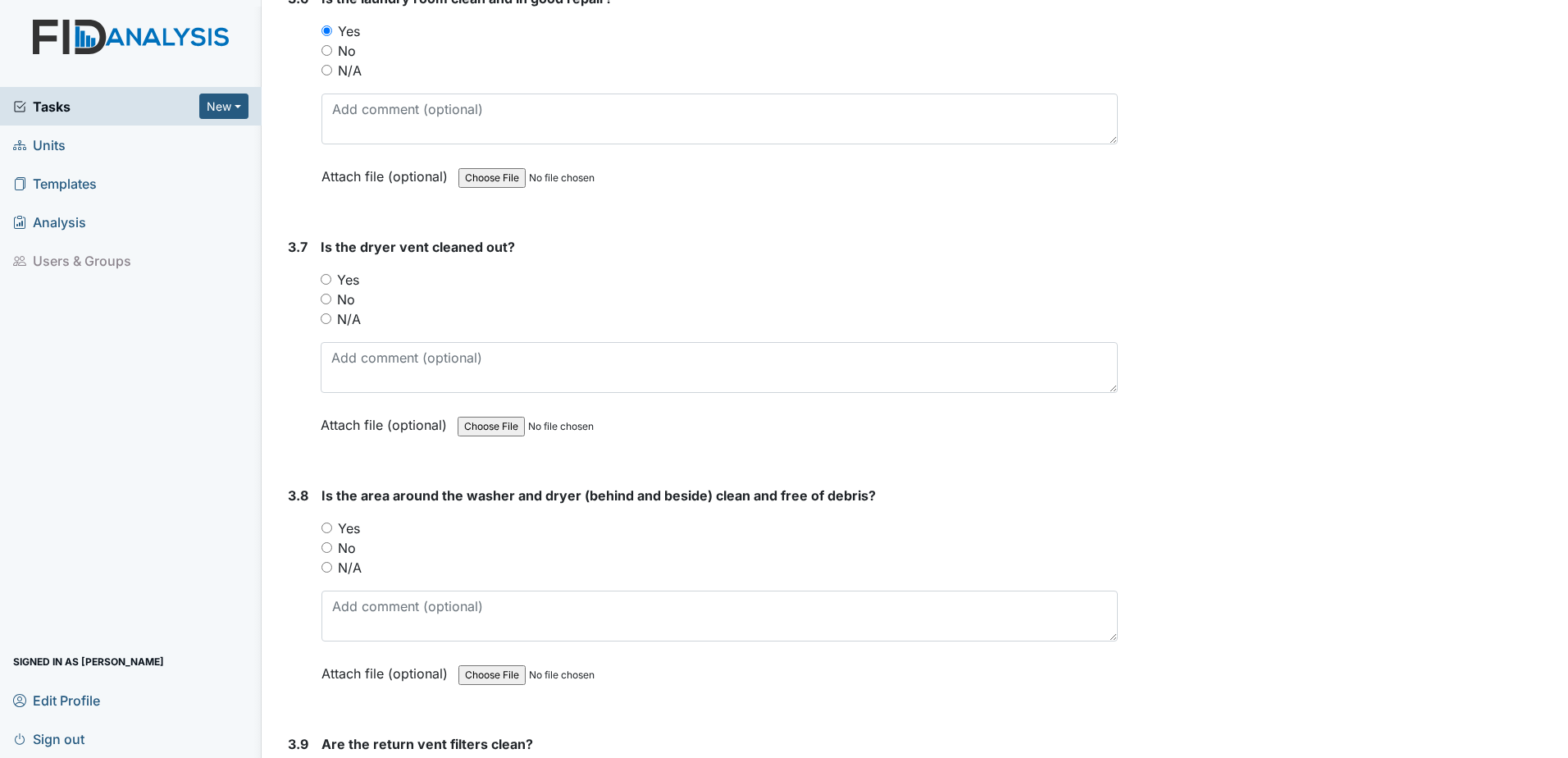
click at [322, 278] on input "Yes" at bounding box center [325, 279] width 11 height 11
radio input "true"
click at [328, 535] on div "Yes" at bounding box center [720, 528] width 796 height 20
click at [322, 529] on input "Yes" at bounding box center [326, 527] width 11 height 11
radio input "true"
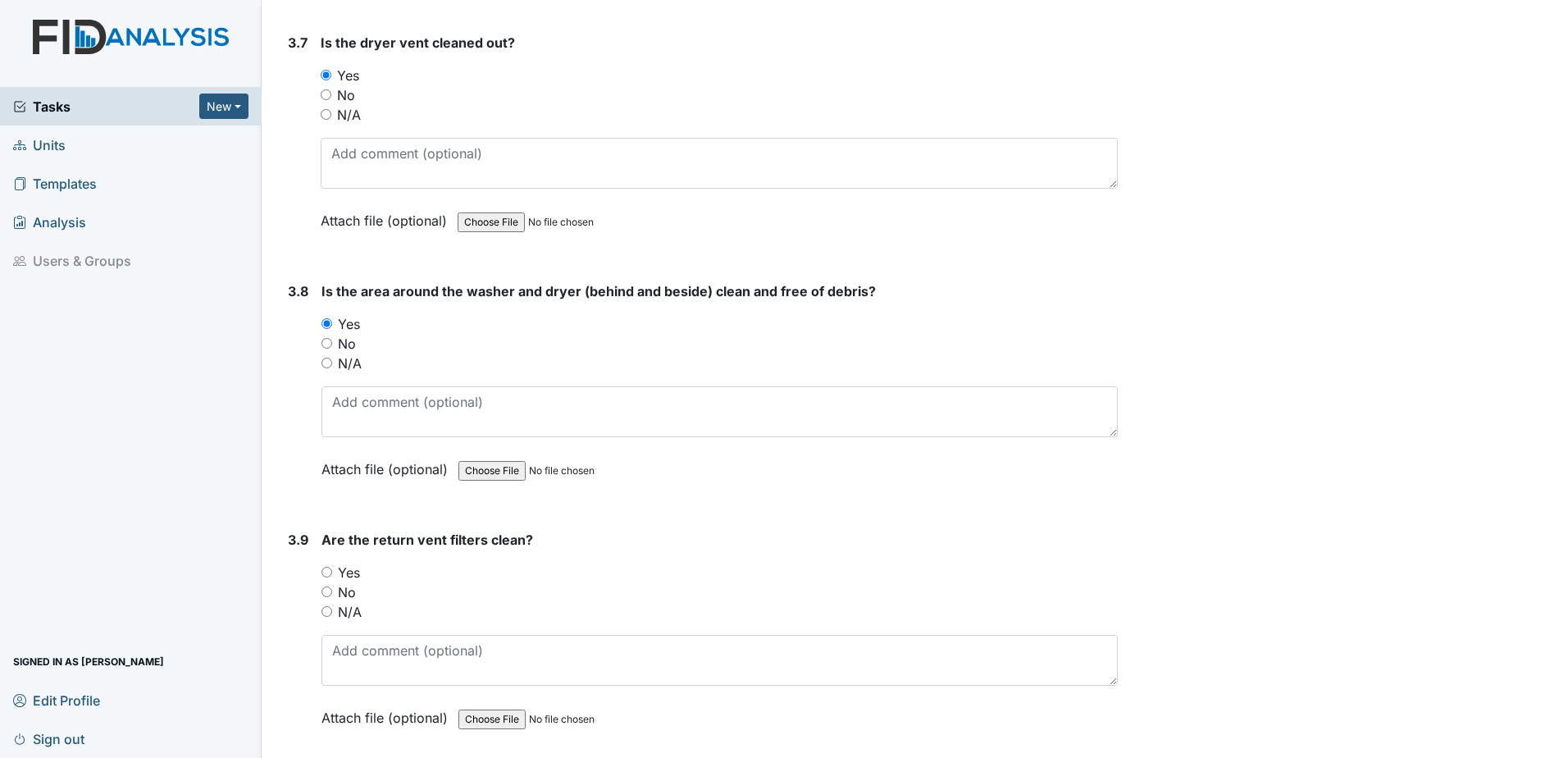
scroll to position [4020, 0]
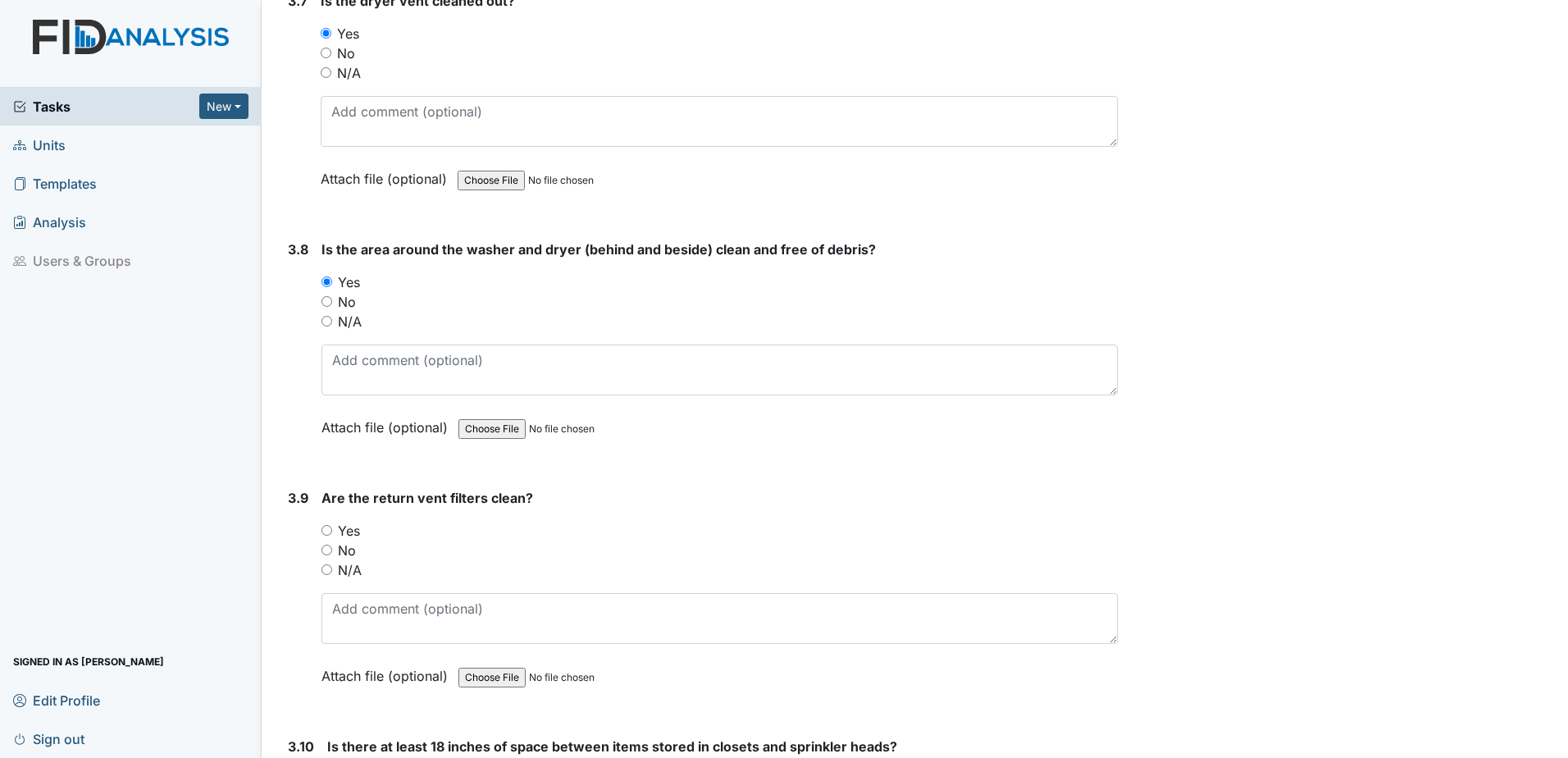
click at [328, 535] on input "Yes" at bounding box center [326, 530] width 11 height 11
radio input "true"
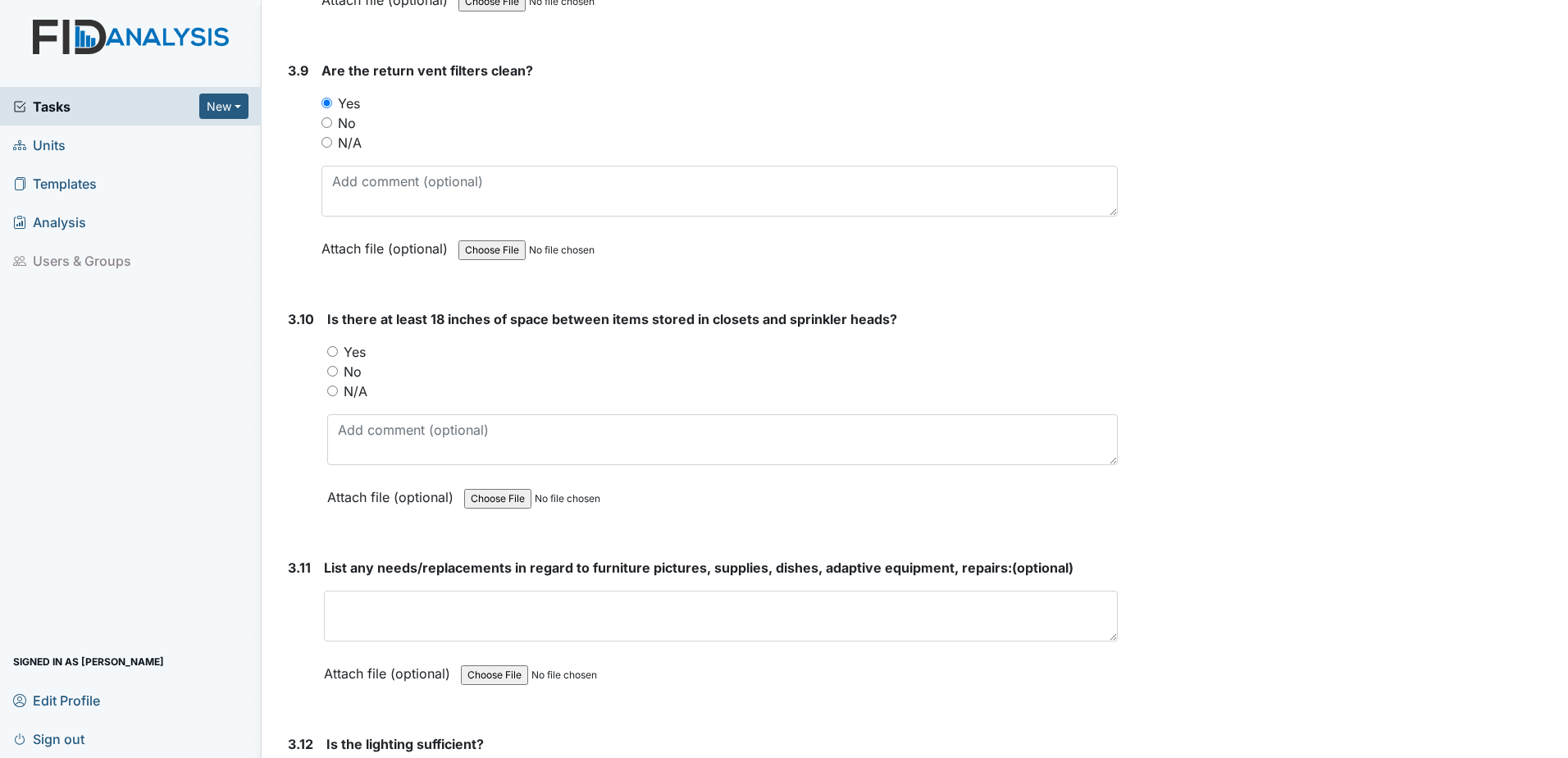
scroll to position [4512, 0]
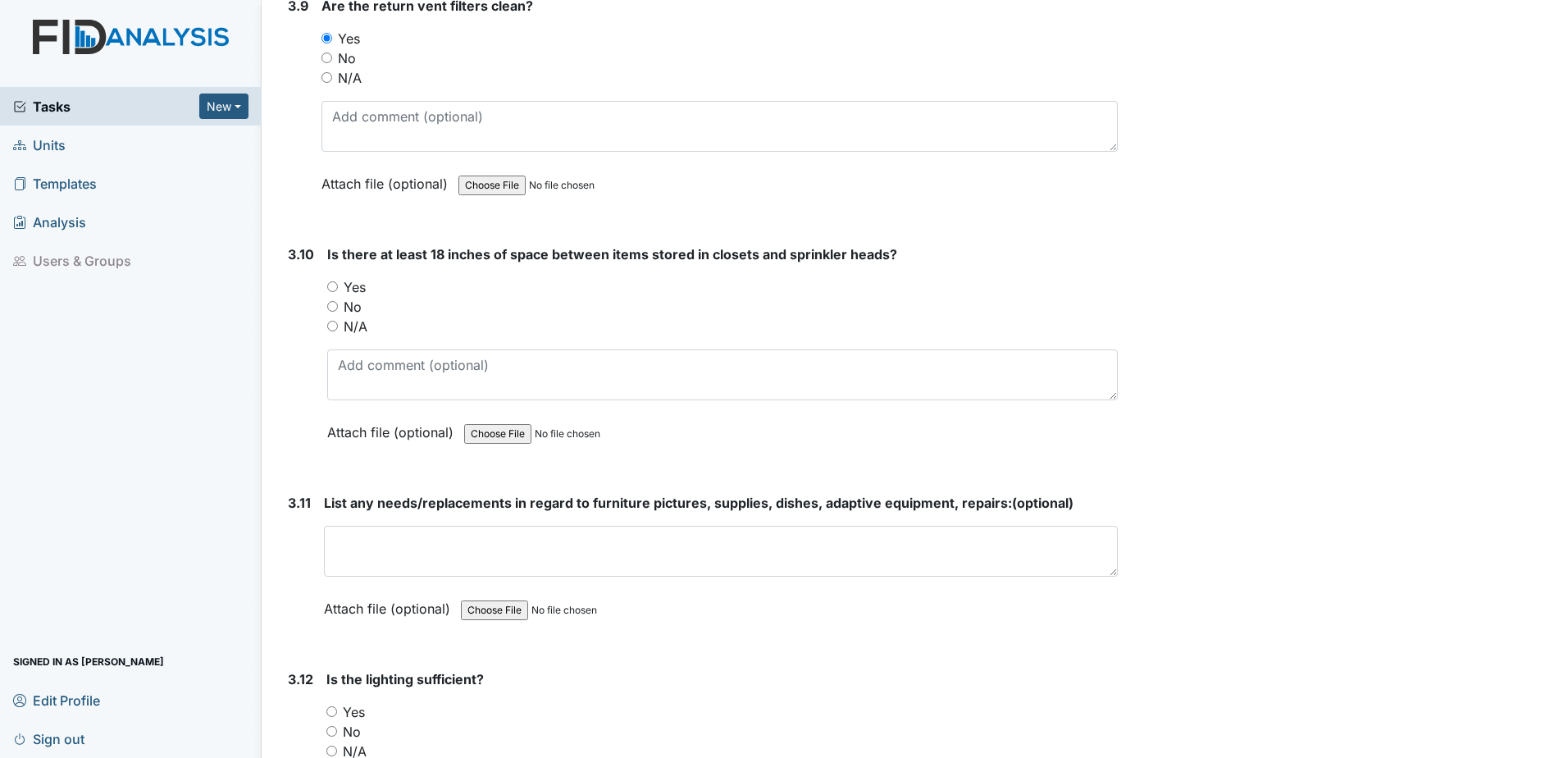
click at [333, 289] on input "Yes" at bounding box center [332, 287] width 11 height 11
radio input "true"
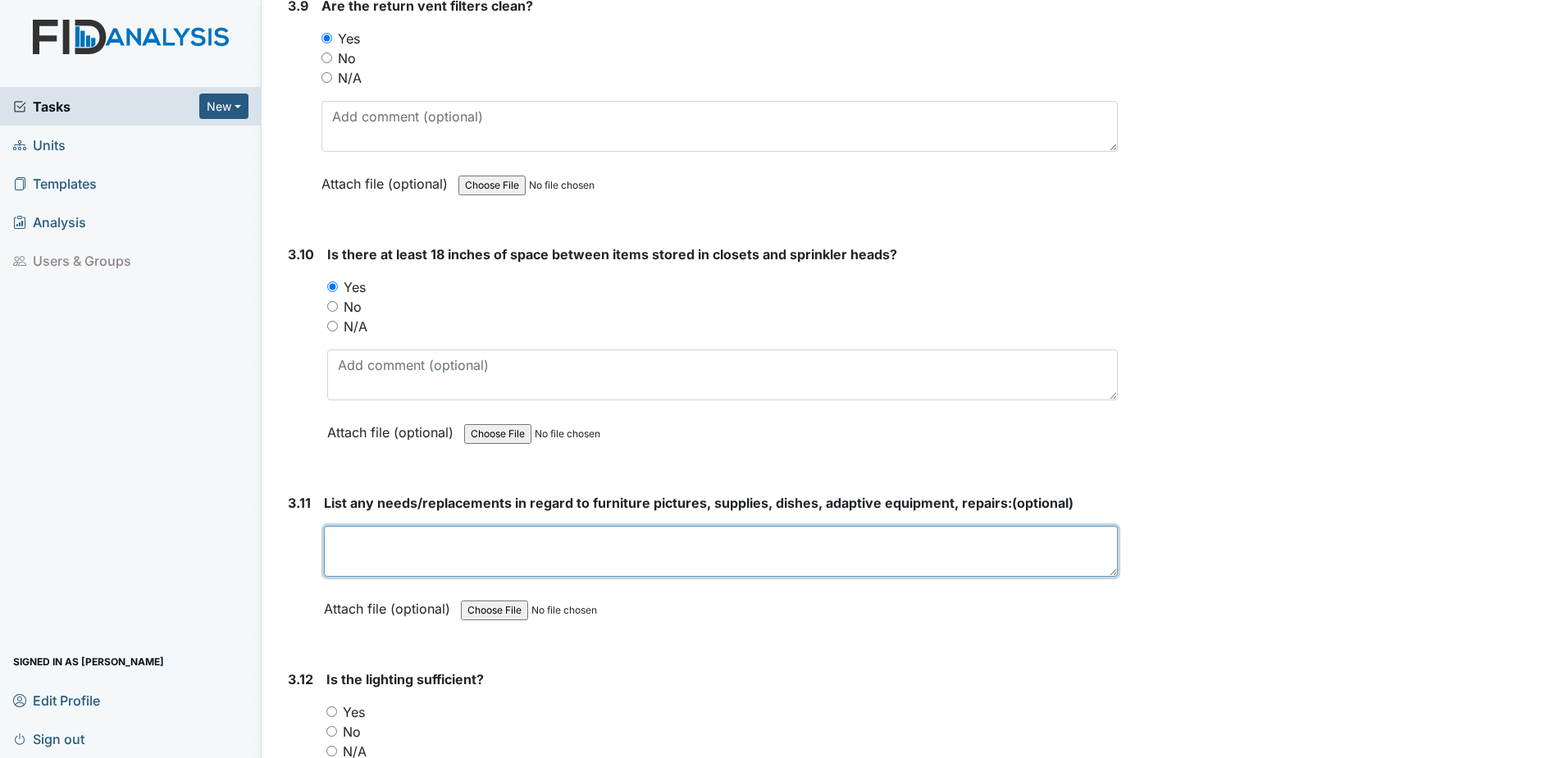
click at [406, 554] on textarea at bounding box center [720, 551] width 793 height 51
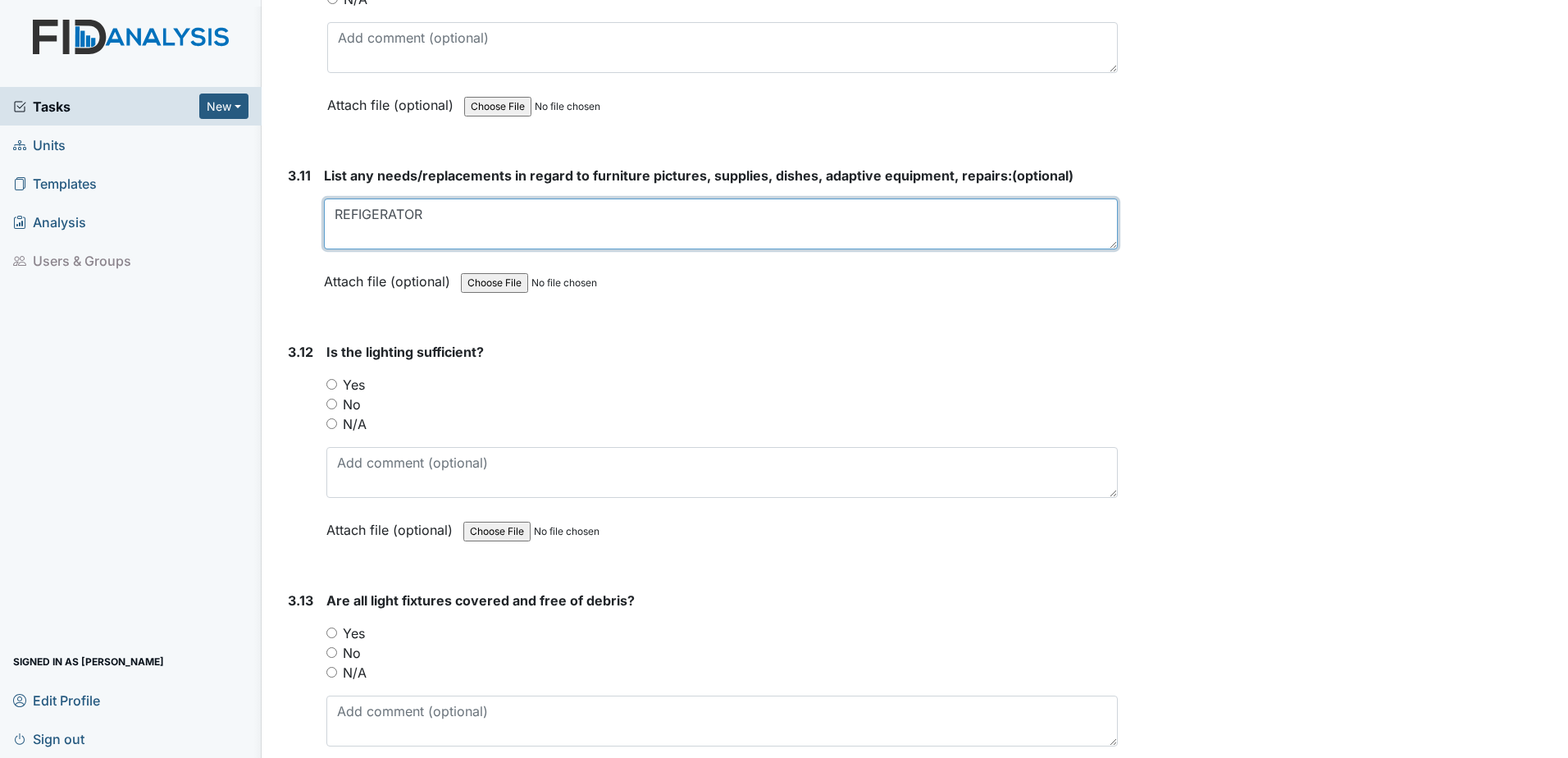
scroll to position [4840, 0]
type textarea "REFIGERATOR"
click at [333, 383] on input "Yes" at bounding box center [331, 383] width 11 height 11
radio input "true"
click at [329, 634] on input "Yes" at bounding box center [331, 632] width 11 height 11
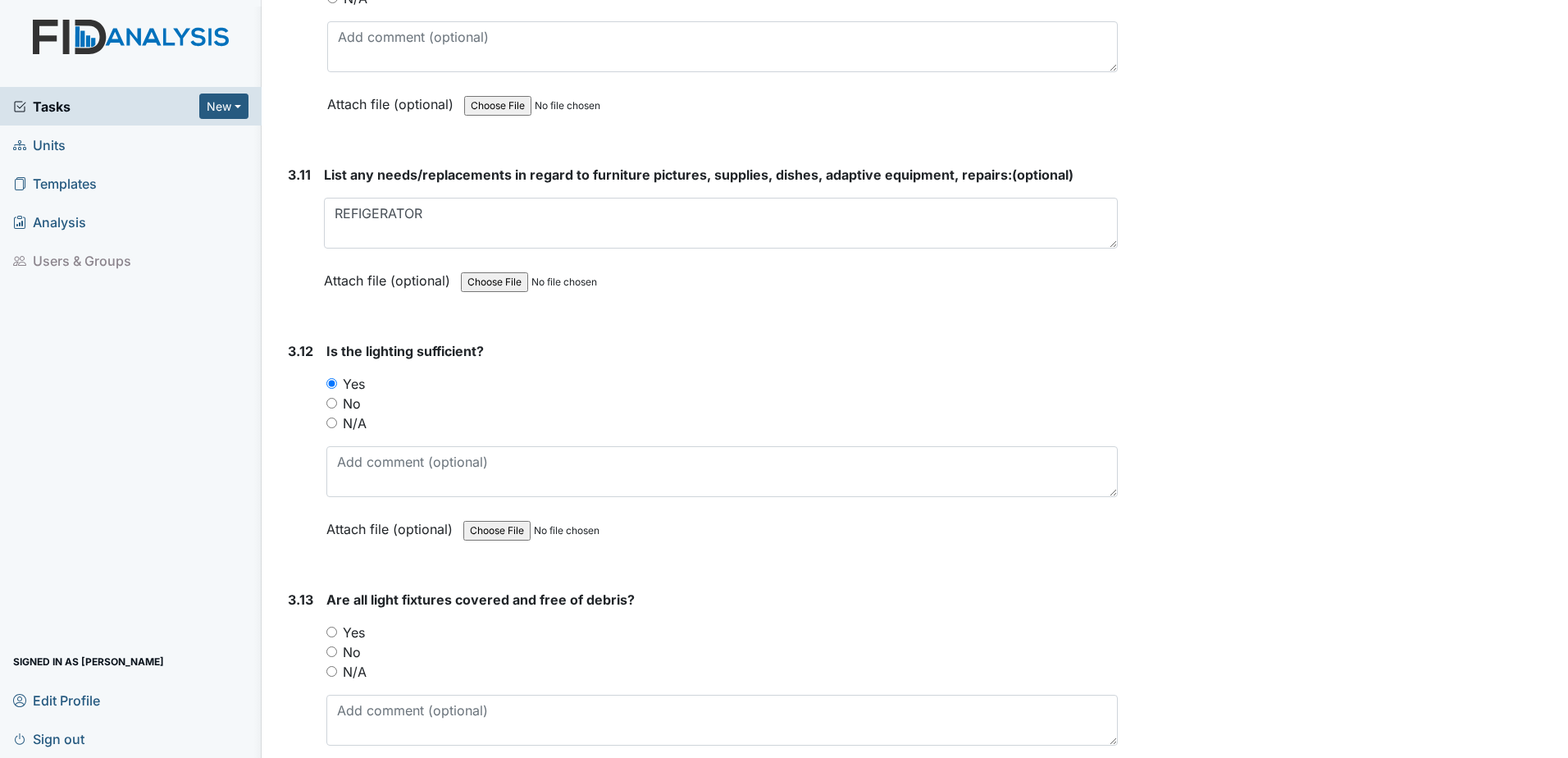
radio input "true"
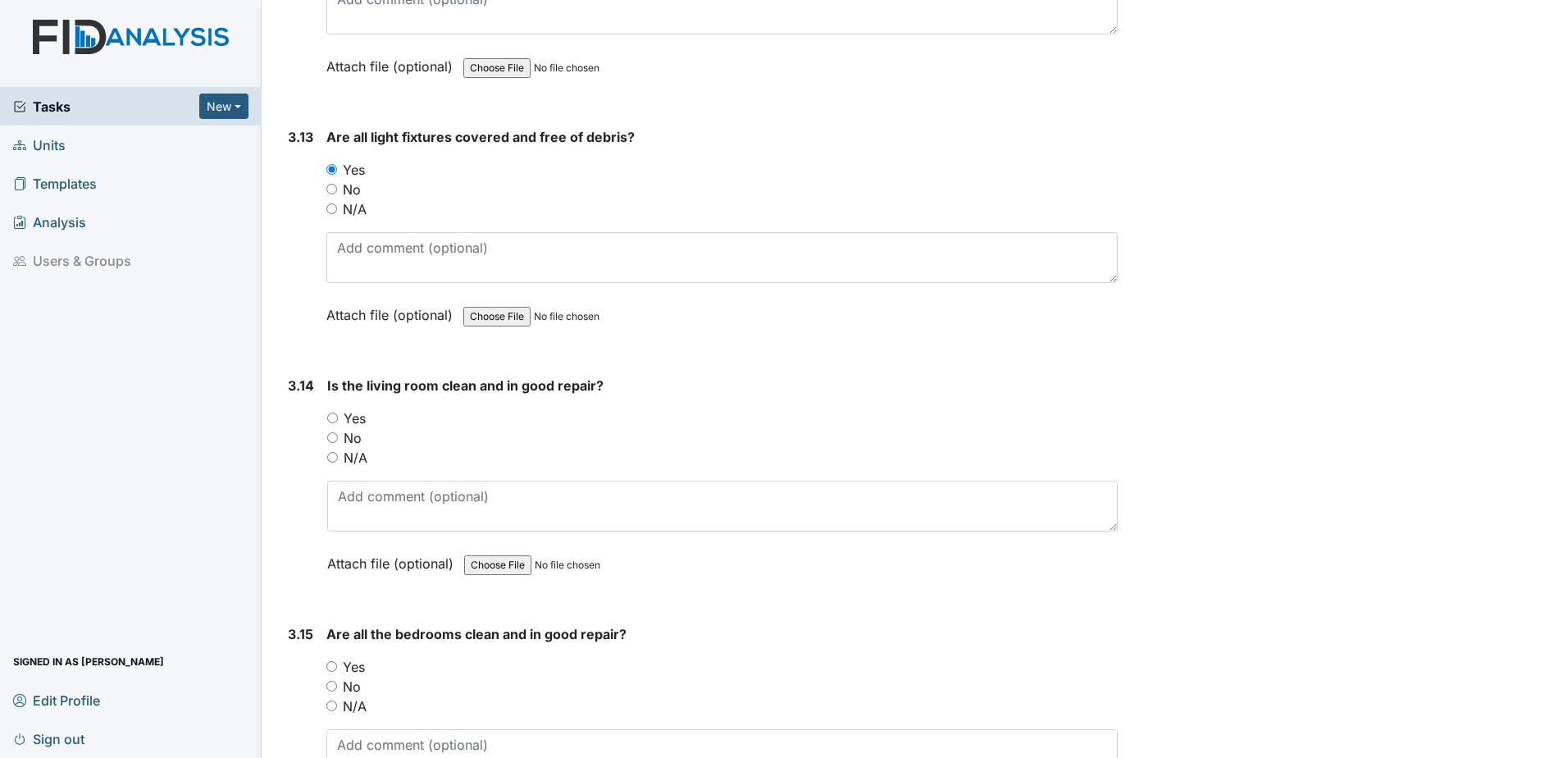
scroll to position [5332, 0]
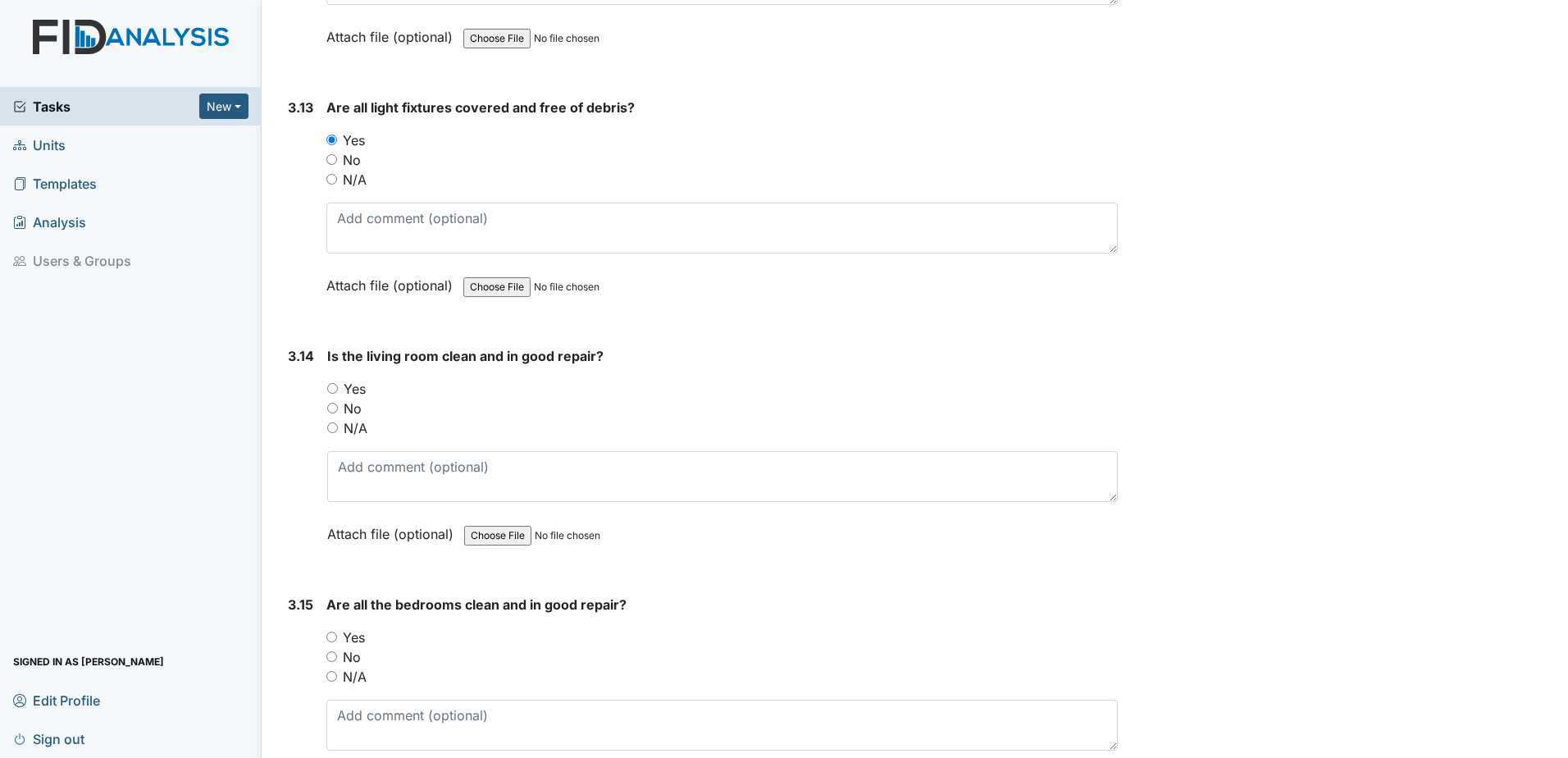
click at [330, 383] on input "Yes" at bounding box center [332, 388] width 11 height 11
radio input "true"
click at [332, 636] on input "Yes" at bounding box center [331, 636] width 11 height 11
radio input "true"
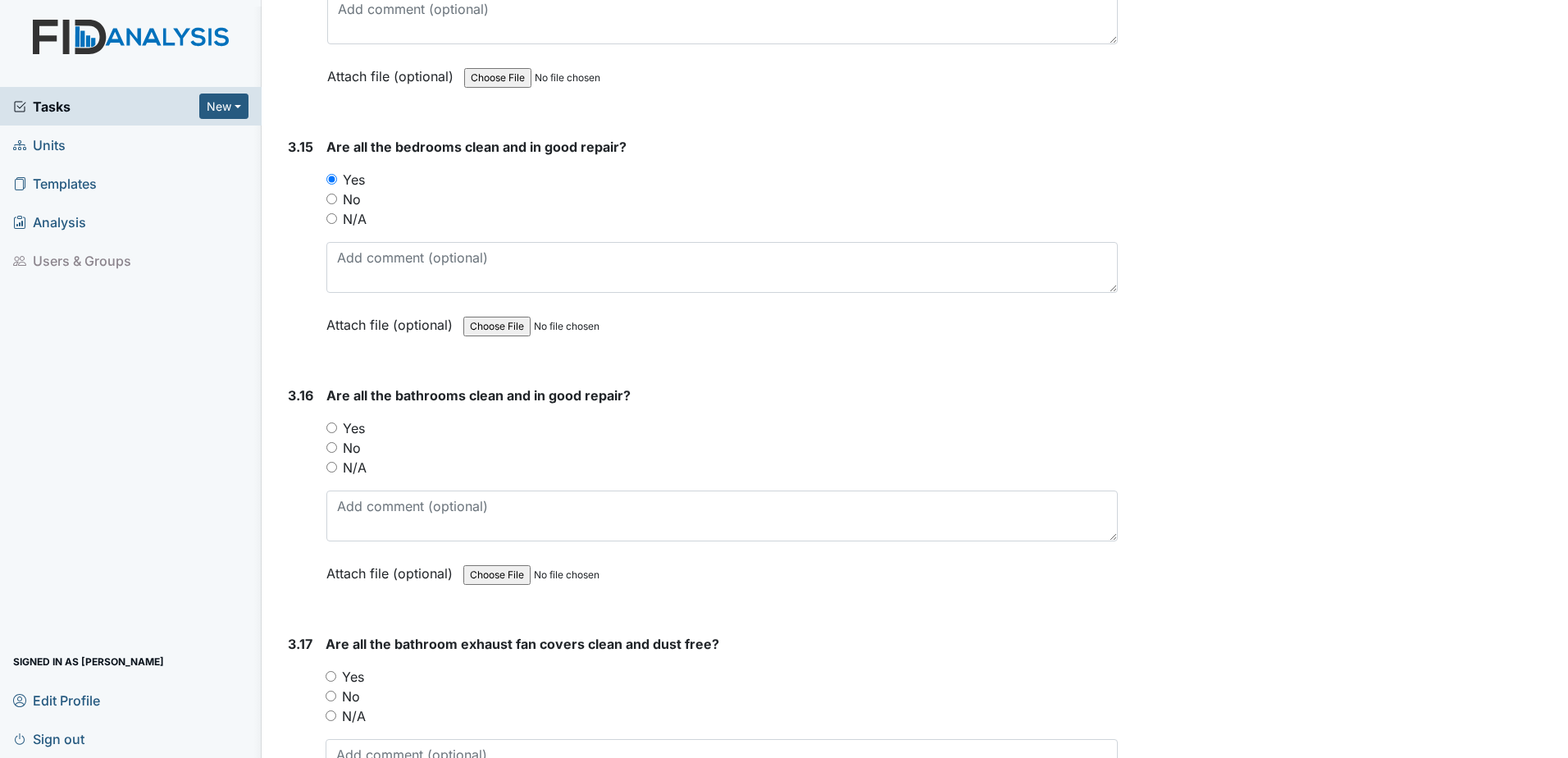
scroll to position [5824, 0]
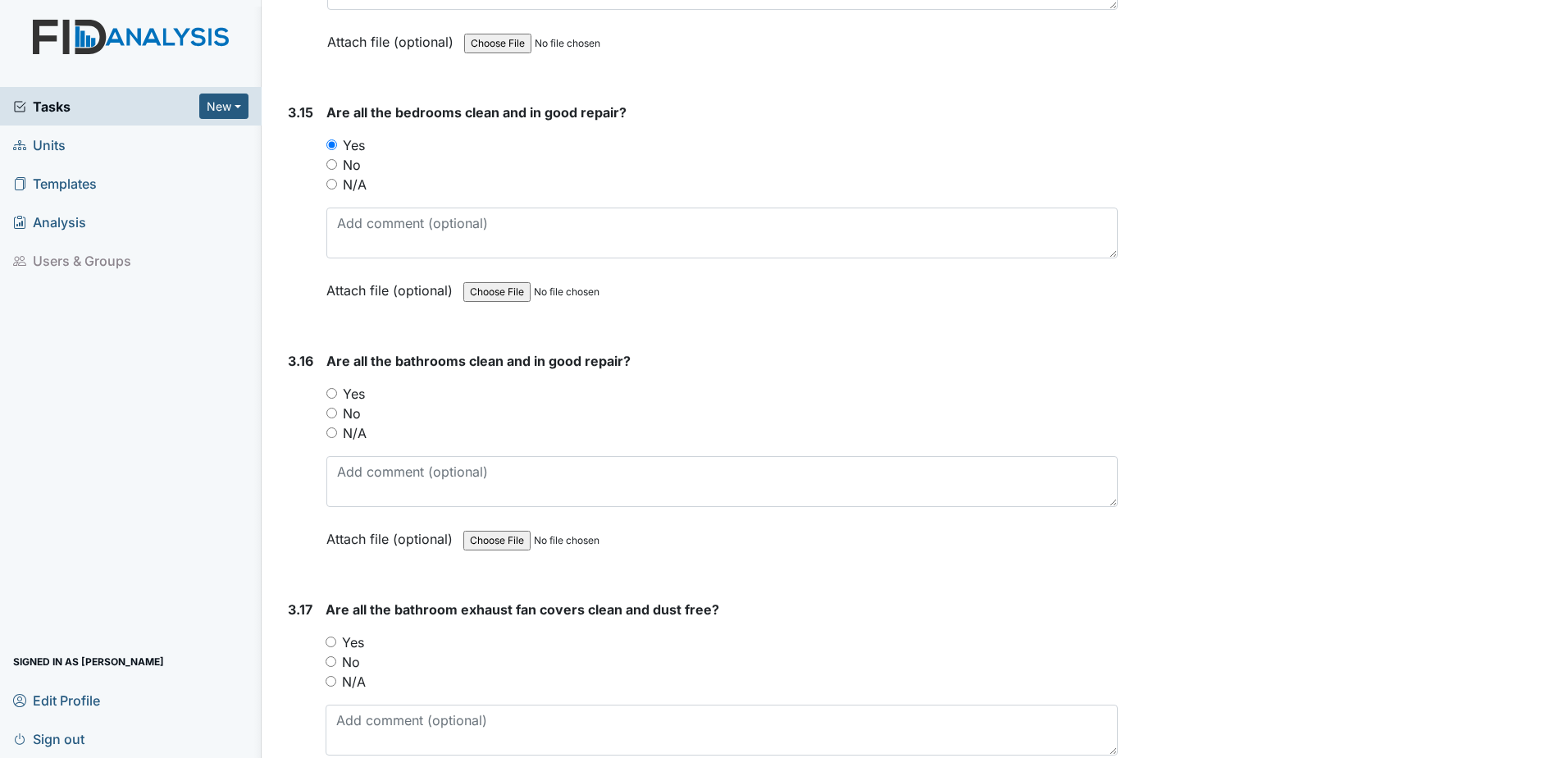
click at [330, 388] on input "Yes" at bounding box center [331, 393] width 11 height 11
radio input "true"
click at [328, 640] on input "Yes" at bounding box center [330, 641] width 11 height 11
radio input "true"
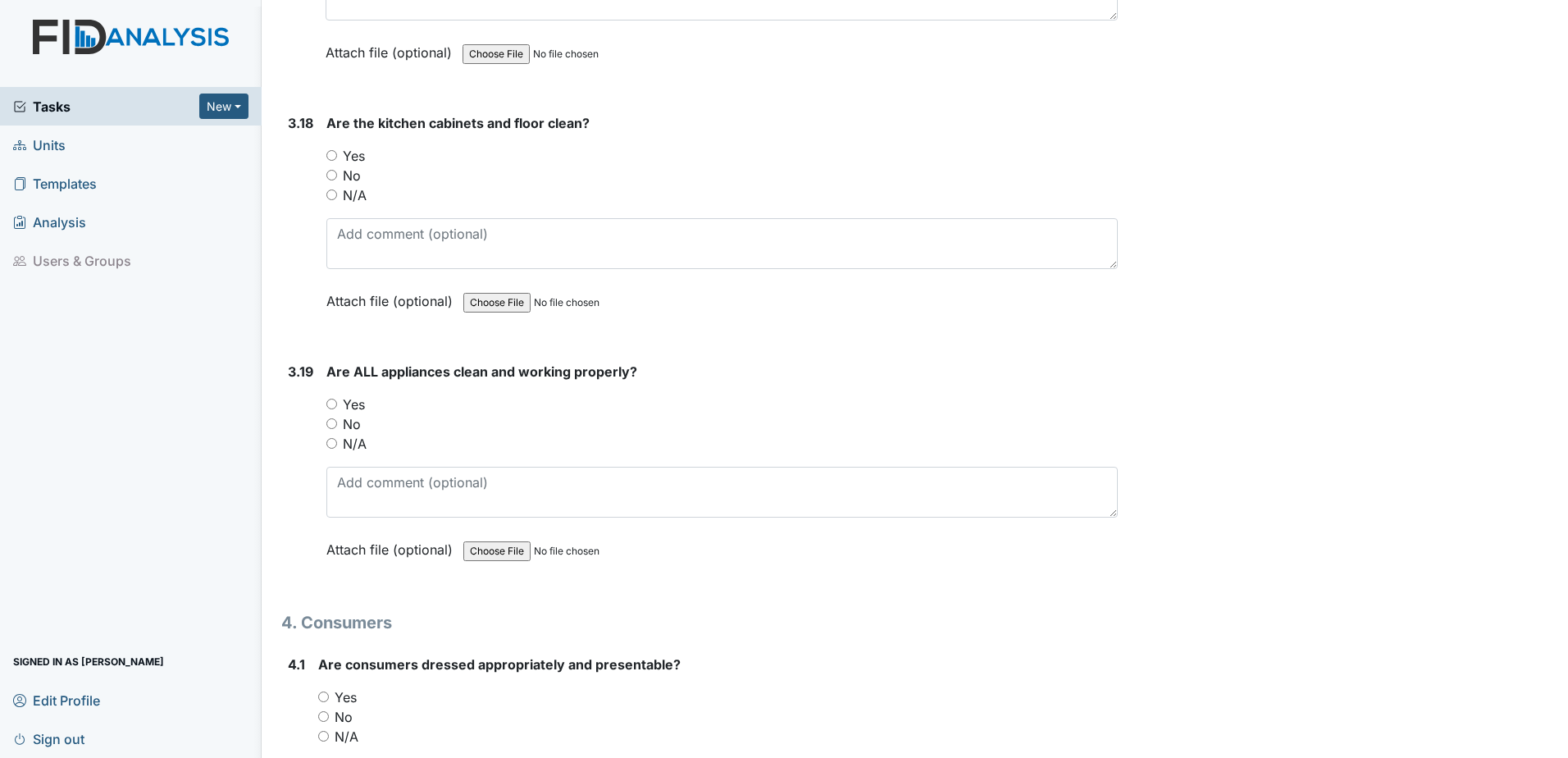
scroll to position [6562, 0]
click at [332, 149] on input "Yes" at bounding box center [331, 152] width 11 height 11
radio input "true"
click at [331, 409] on div "Yes" at bounding box center [722, 401] width 791 height 20
click at [333, 419] on input "No" at bounding box center [331, 420] width 11 height 11
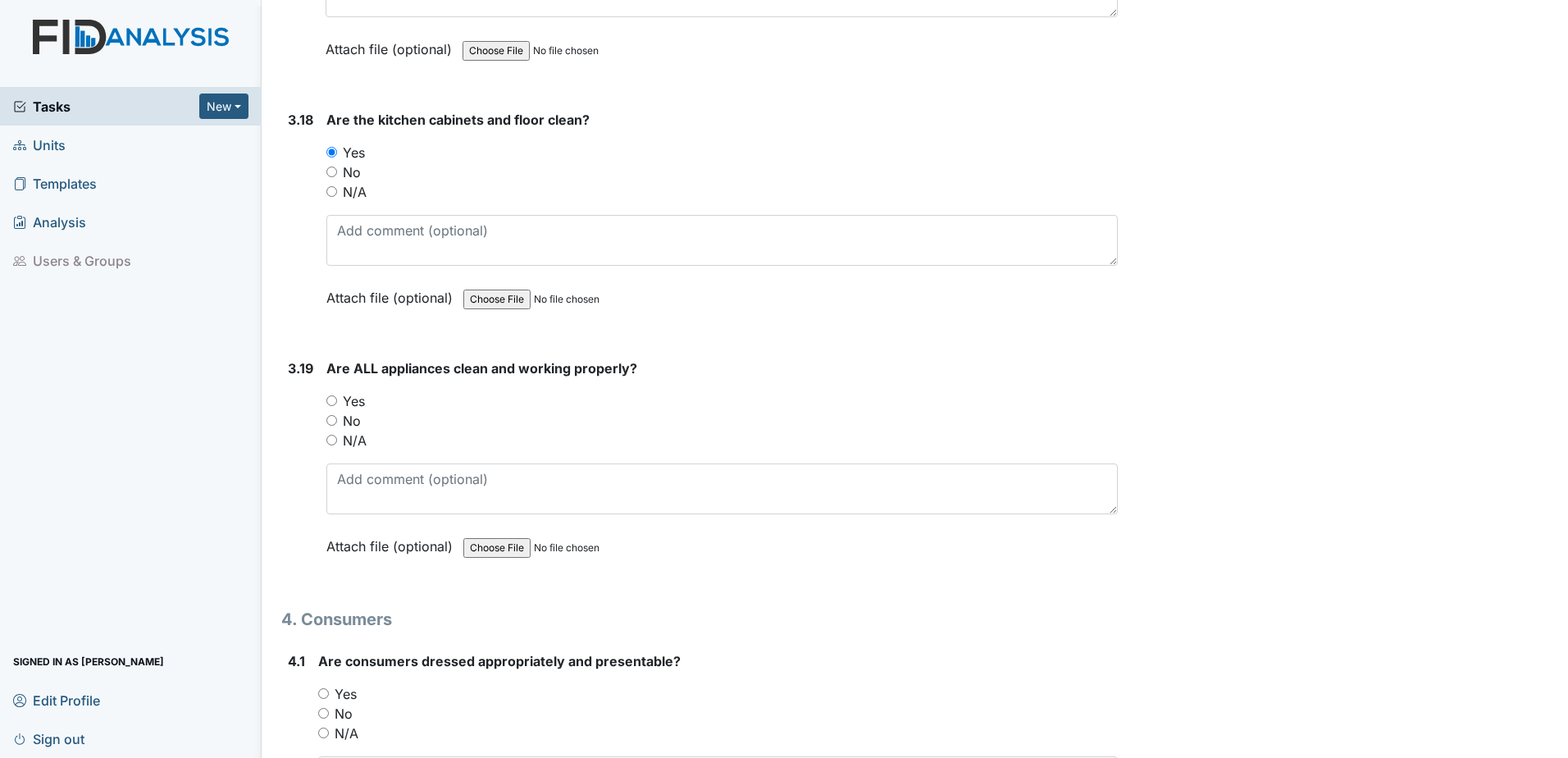
radio input "true"
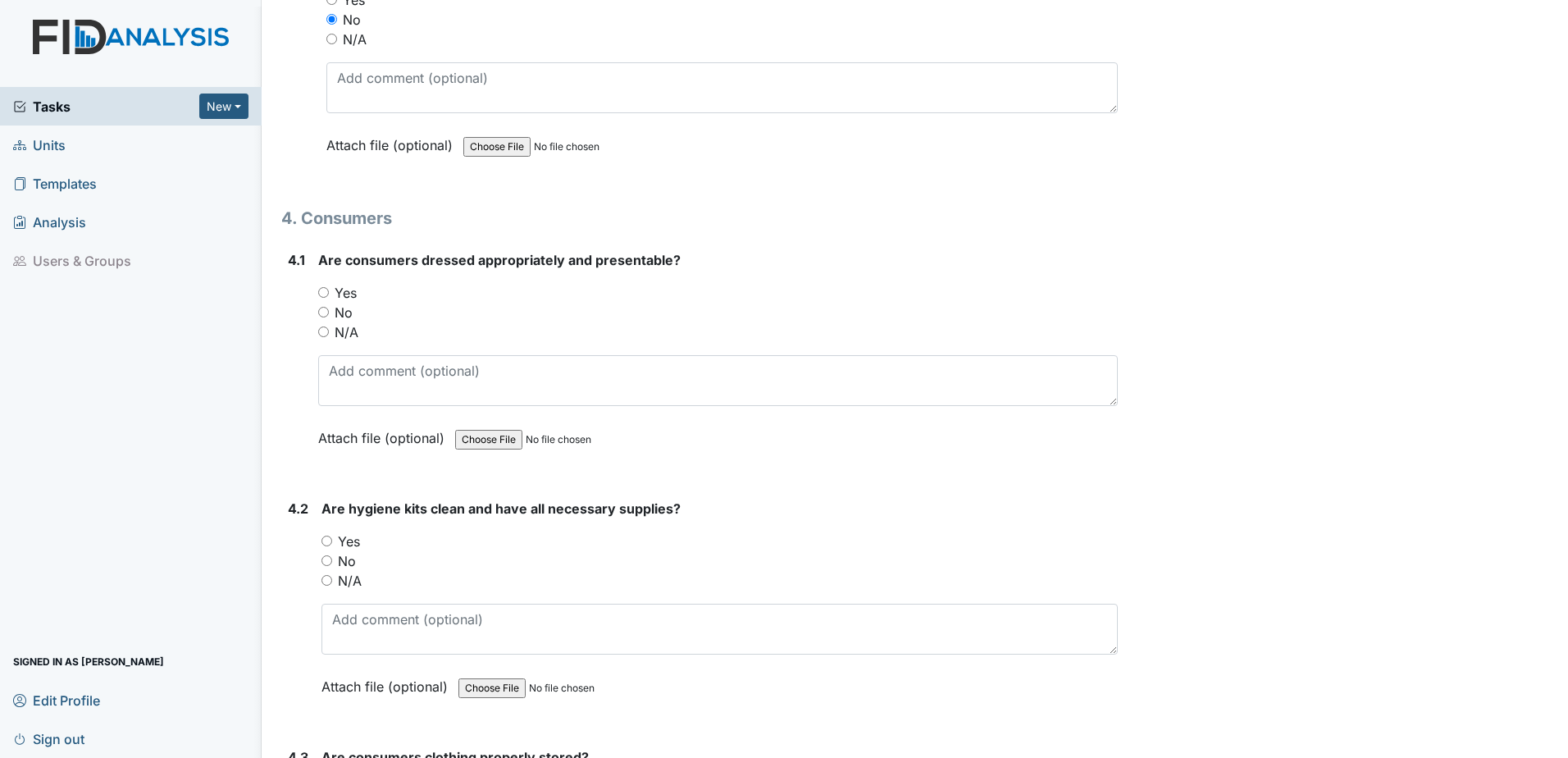
scroll to position [6973, 0]
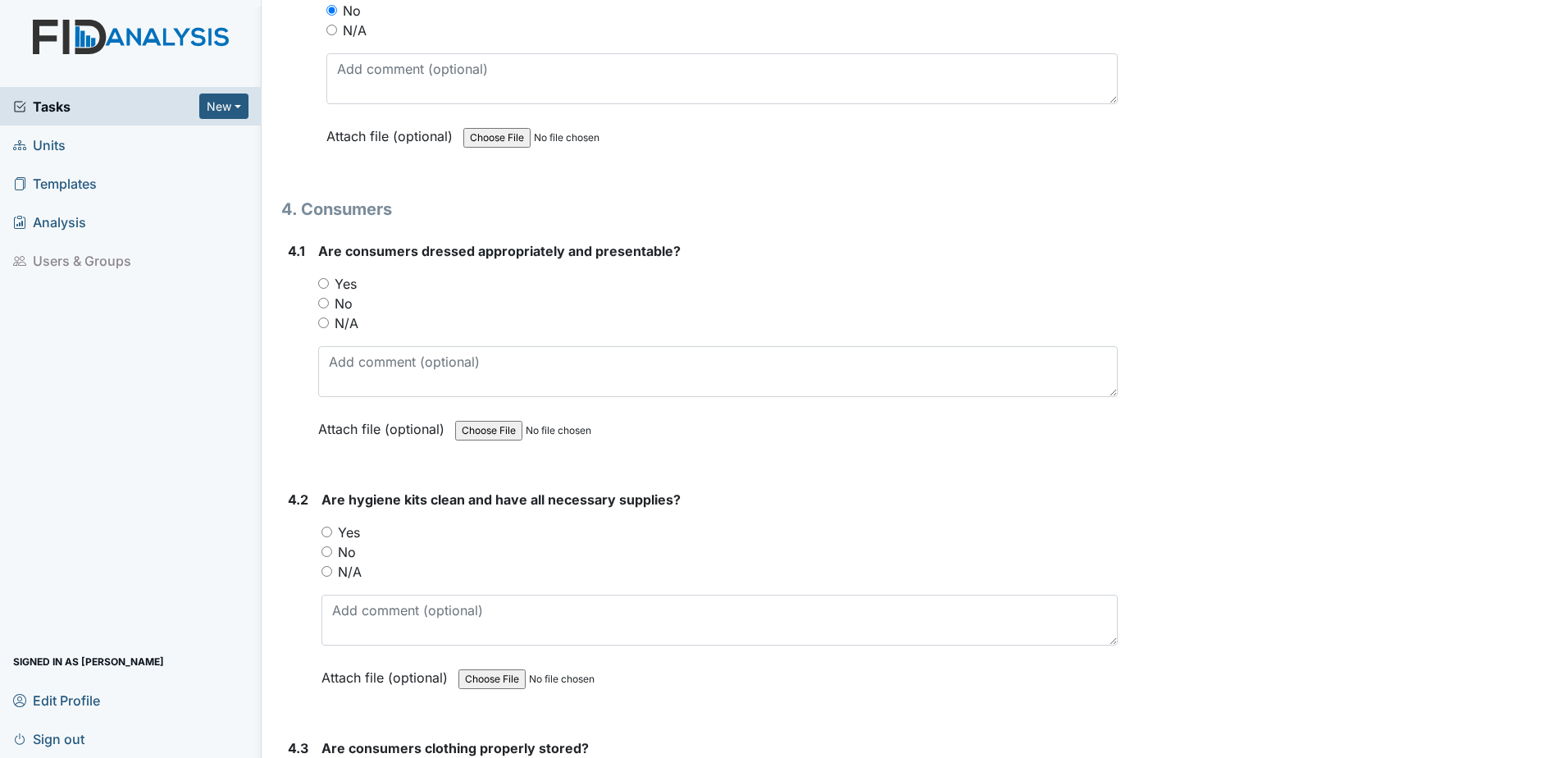
click at [327, 287] on input "Yes" at bounding box center [323, 283] width 11 height 11
radio input "true"
click at [338, 541] on label "Yes" at bounding box center [348, 532] width 22 height 20
click at [332, 537] on input "Yes" at bounding box center [326, 531] width 11 height 11
radio input "true"
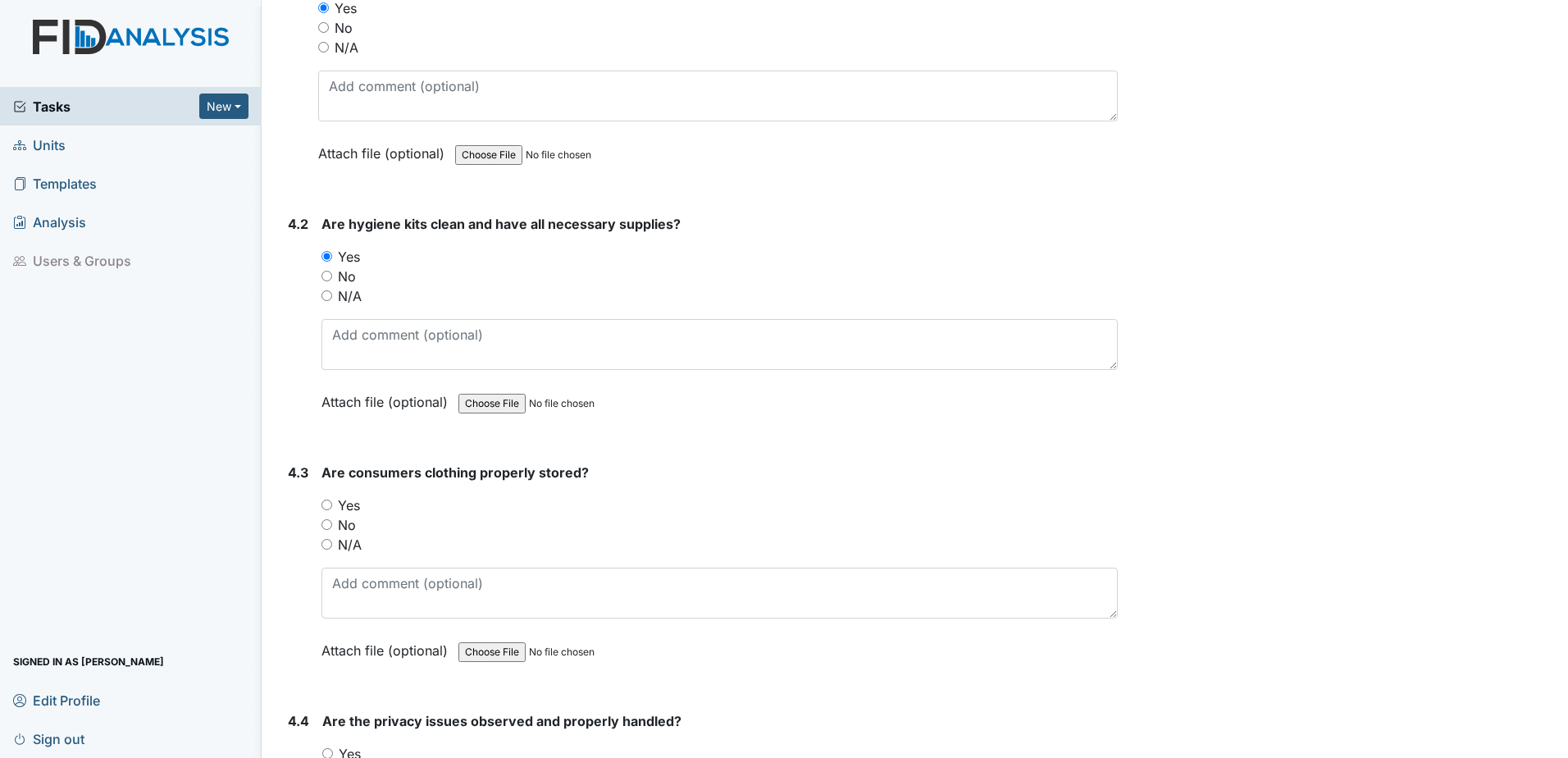
scroll to position [7301, 0]
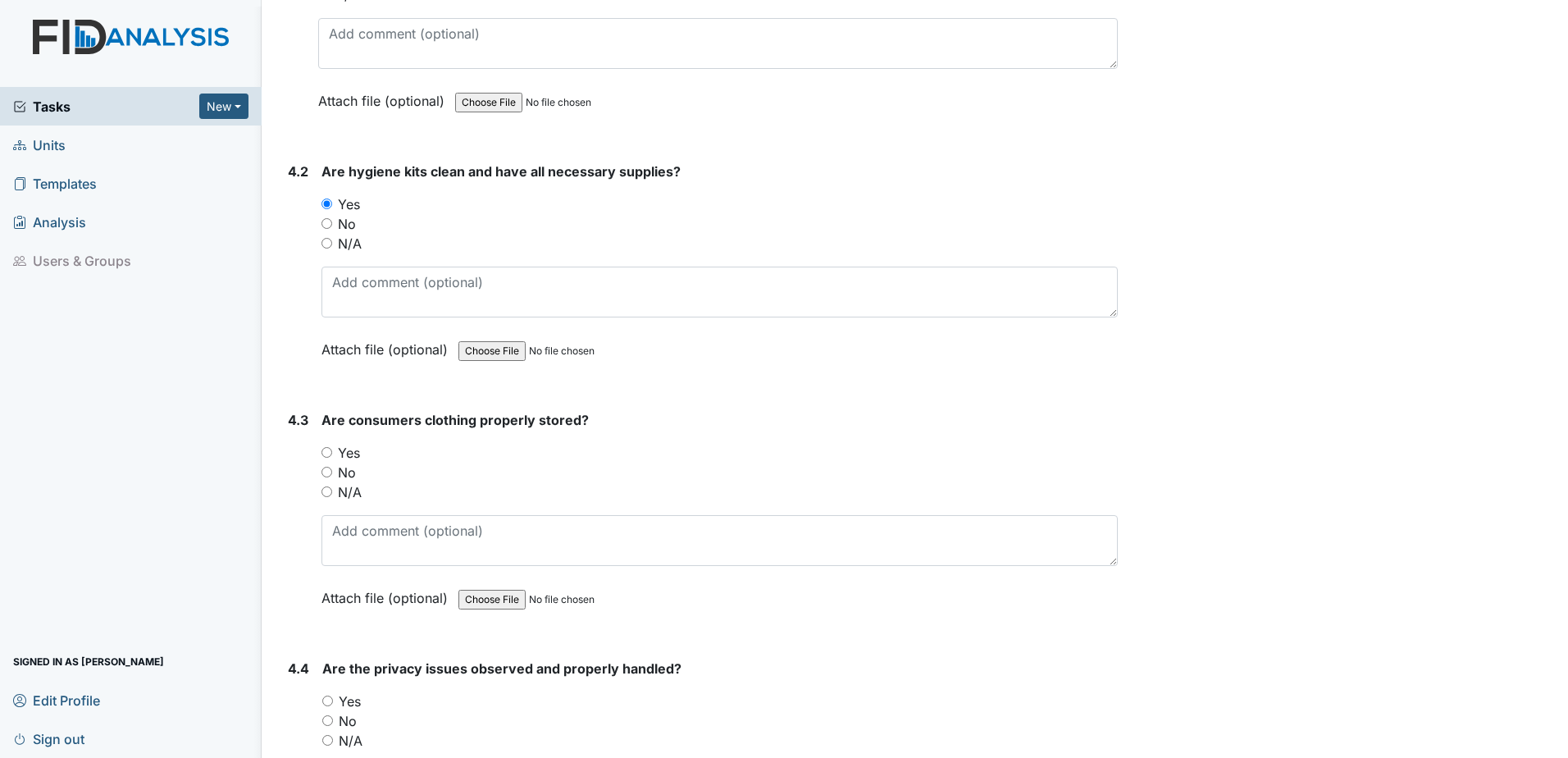
click at [325, 452] on input "Yes" at bounding box center [326, 452] width 11 height 11
radio input "true"
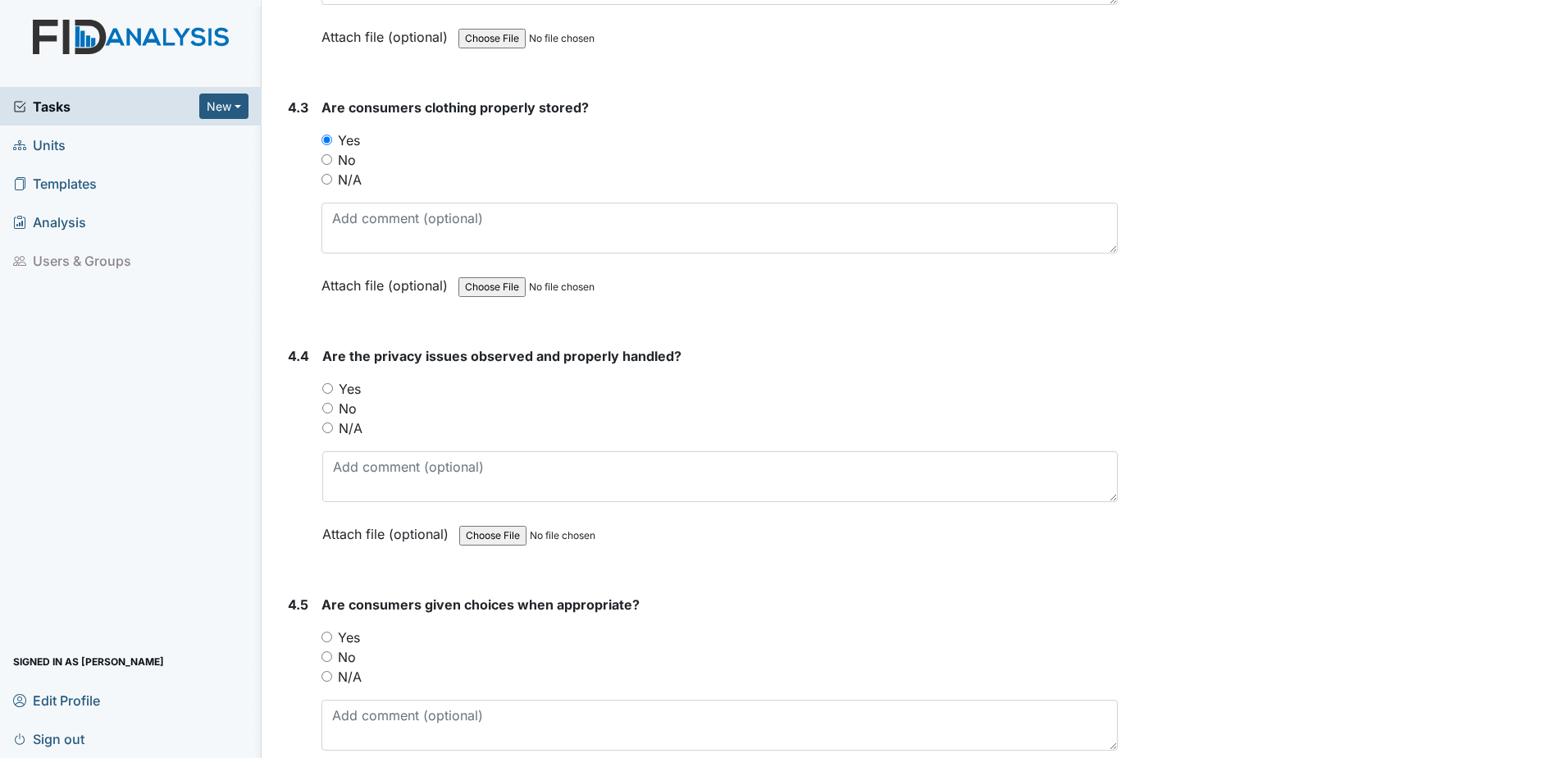
scroll to position [7629, 0]
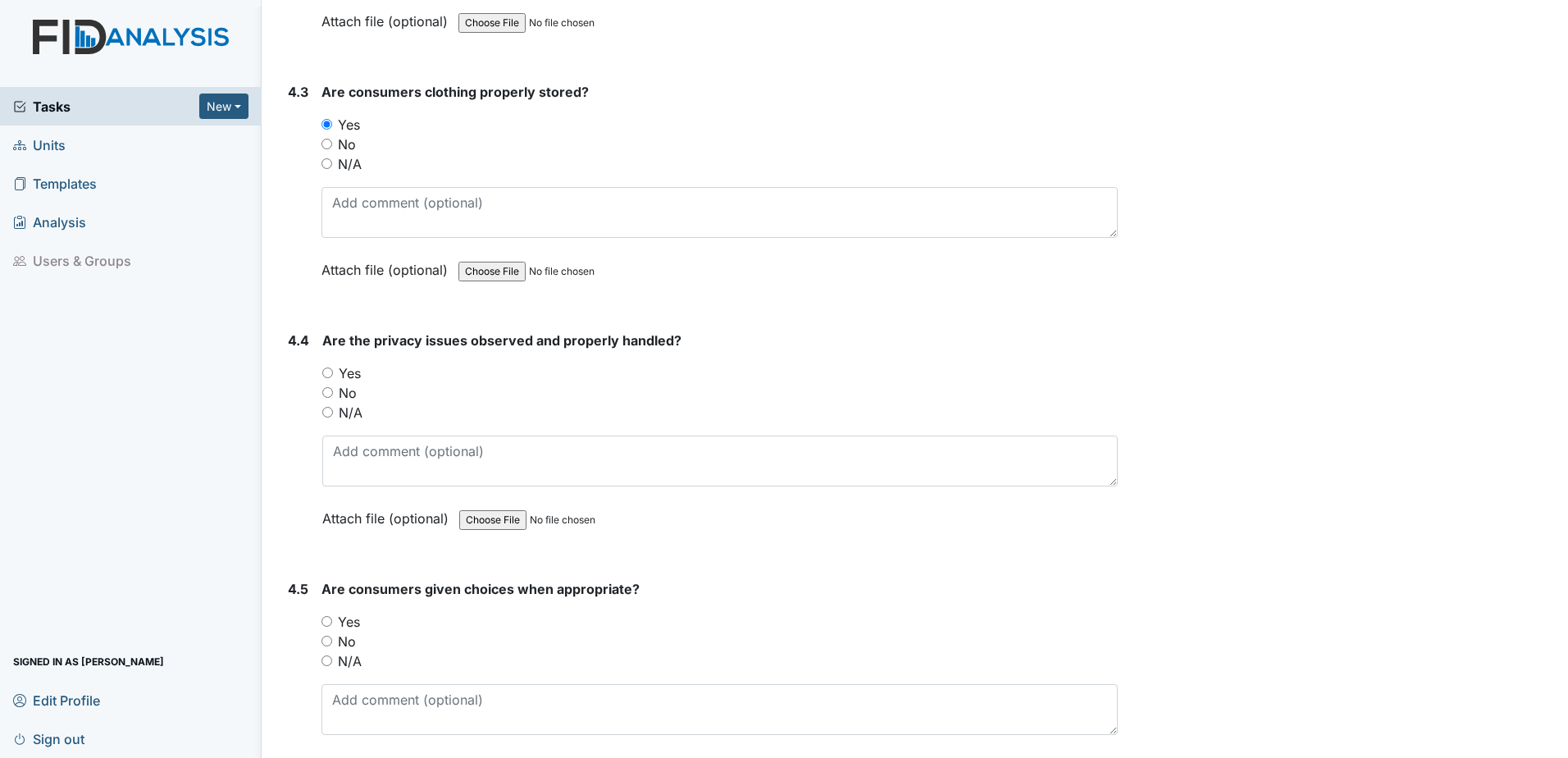
click at [331, 375] on input "Yes" at bounding box center [327, 373] width 11 height 11
radio input "true"
click at [327, 619] on input "Yes" at bounding box center [326, 621] width 11 height 11
radio input "true"
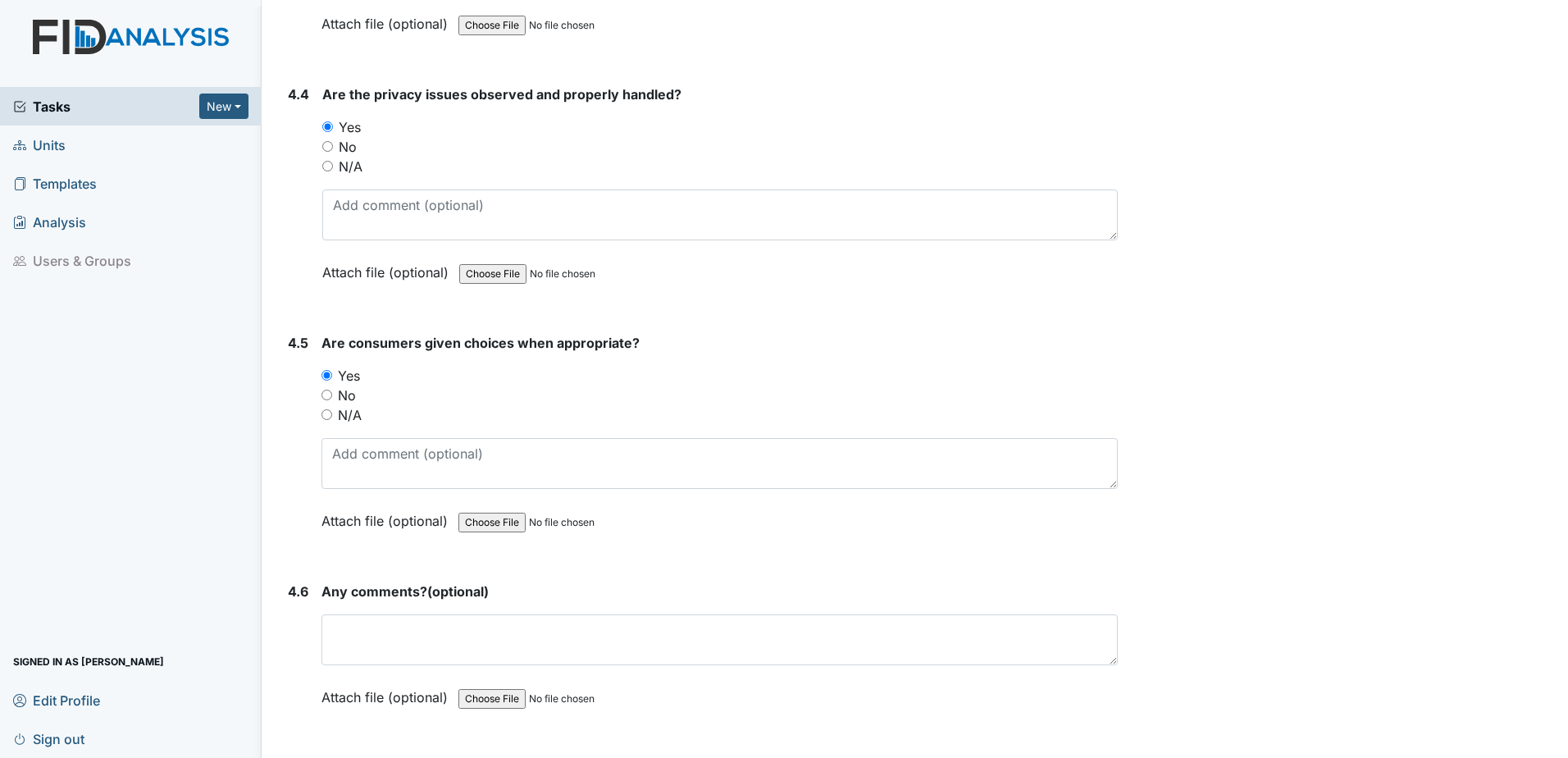
scroll to position [8039, 0]
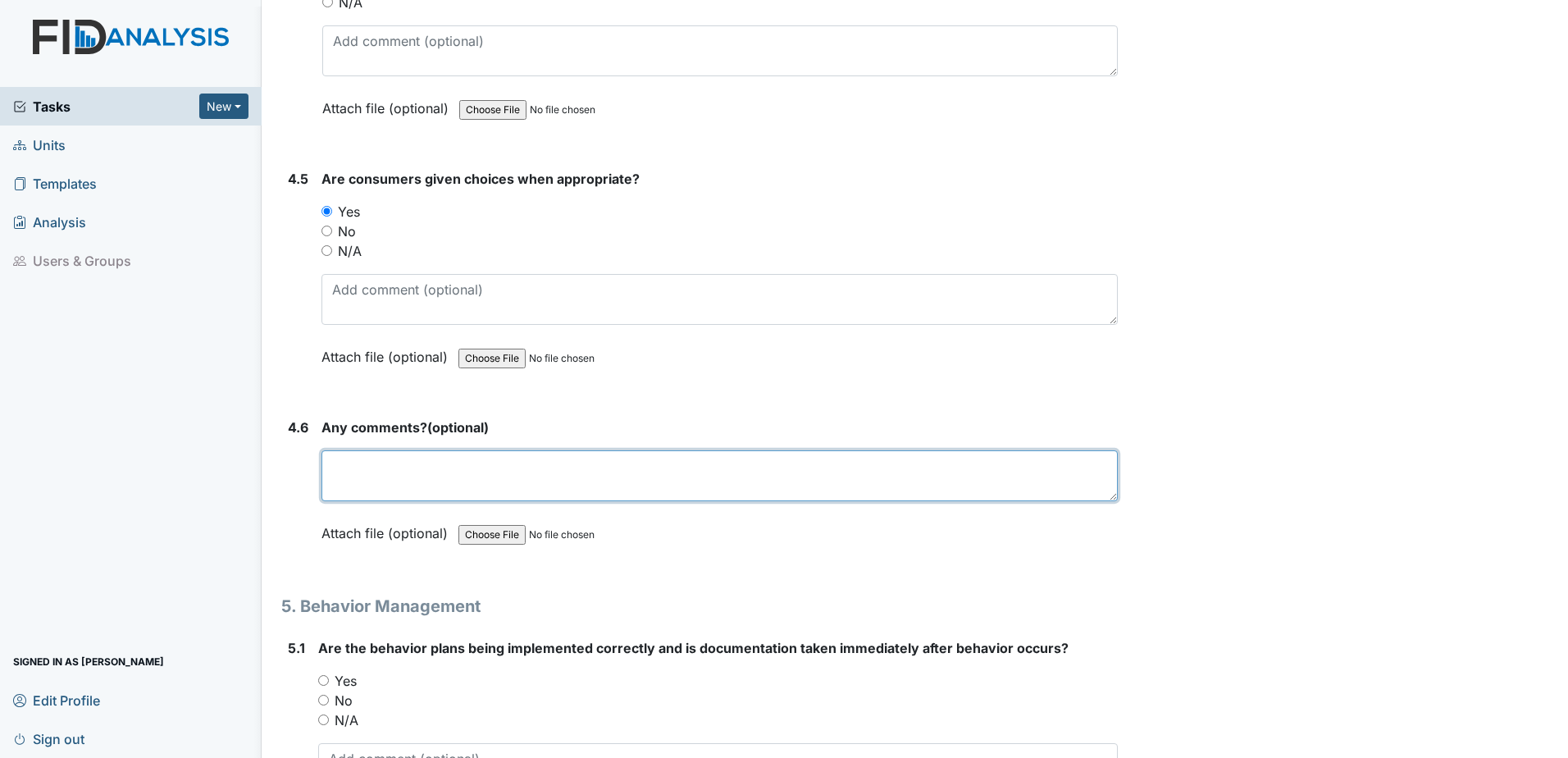
click at [446, 484] on textarea at bounding box center [720, 475] width 796 height 51
type textarea "NONE"
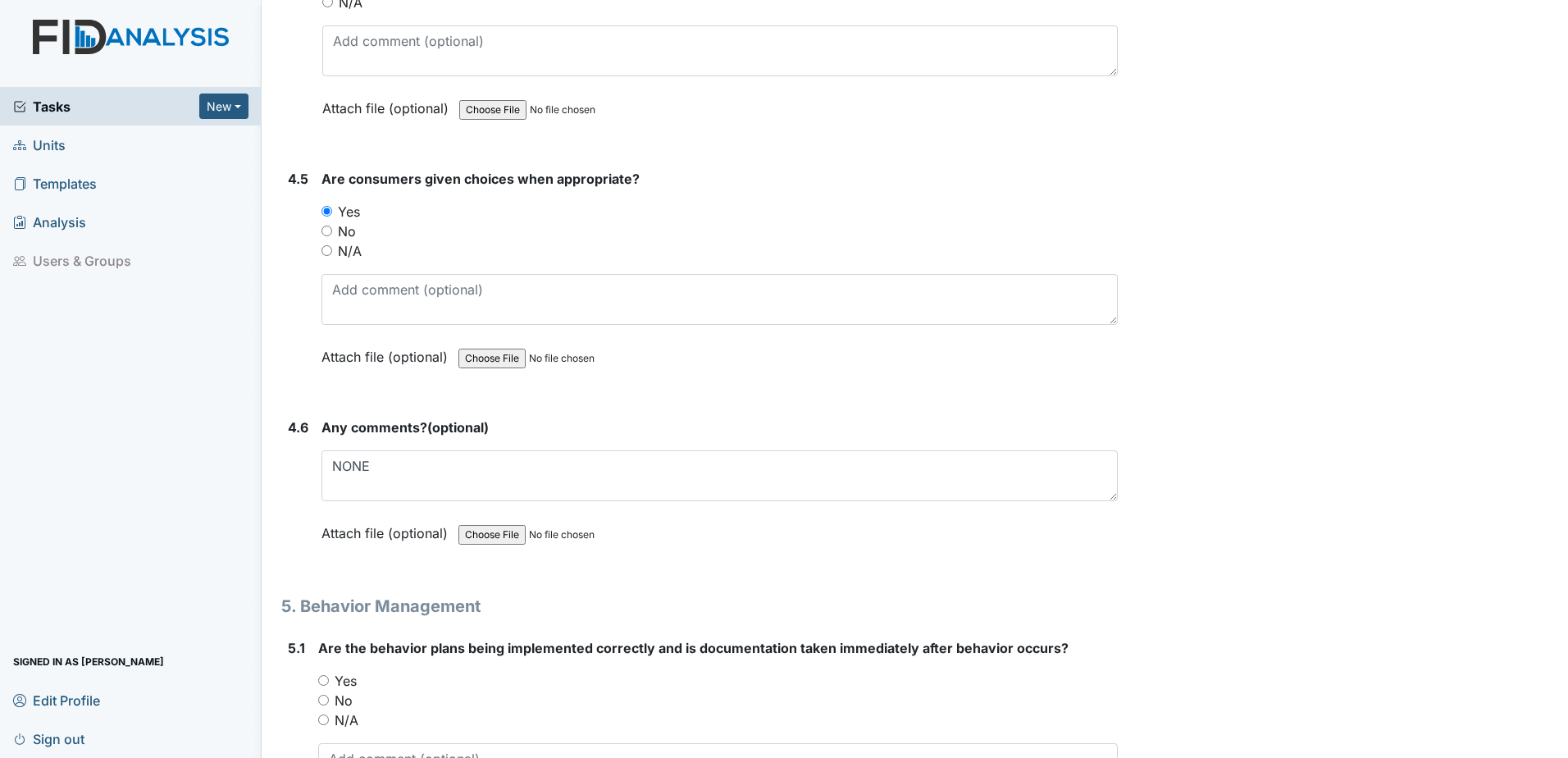
click at [687, 558] on form "Any comments? (optional) NONE This field is required. Attach file (optional) Yo…" at bounding box center [720, 492] width 796 height 150
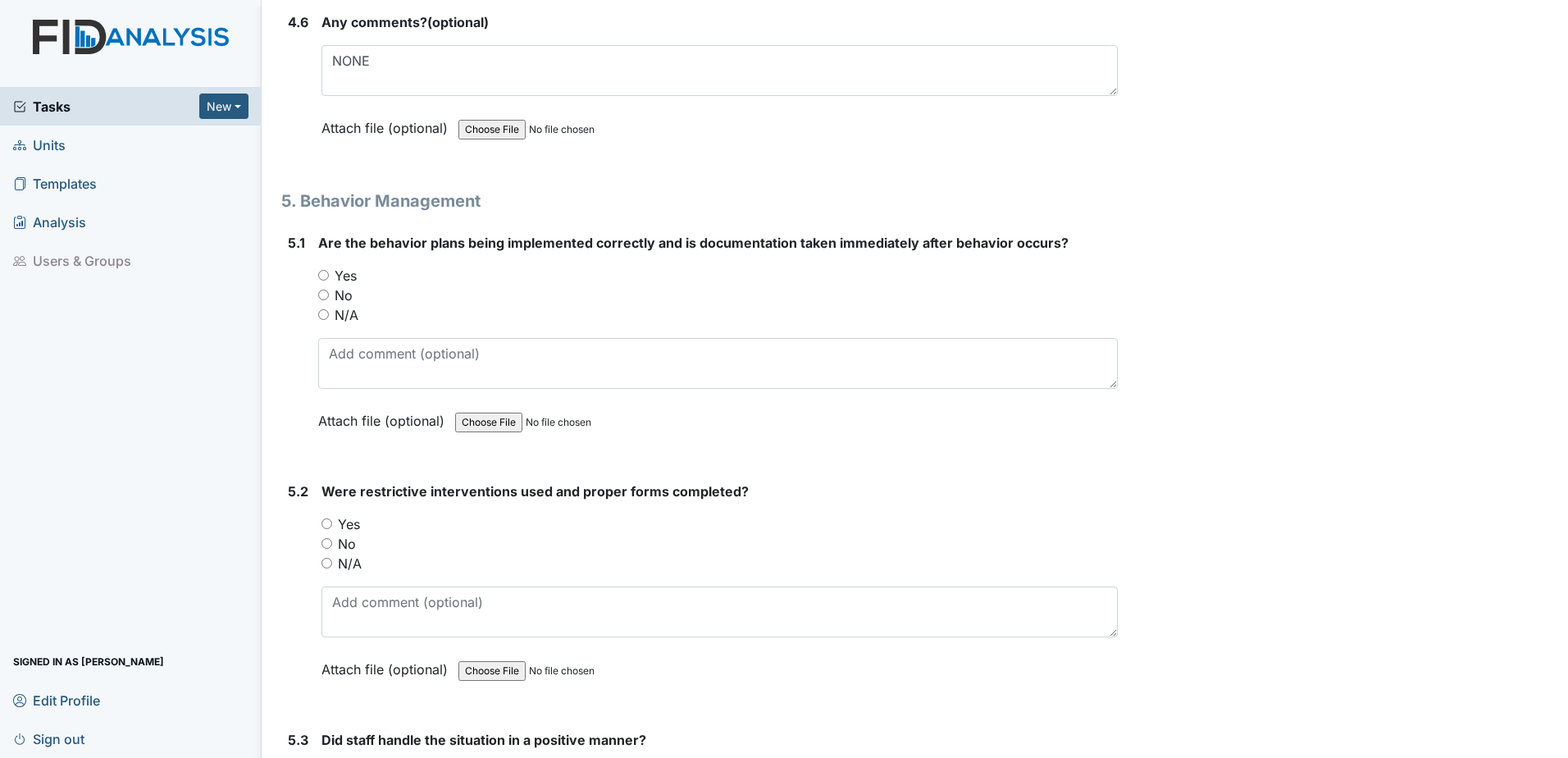
scroll to position [8450, 0]
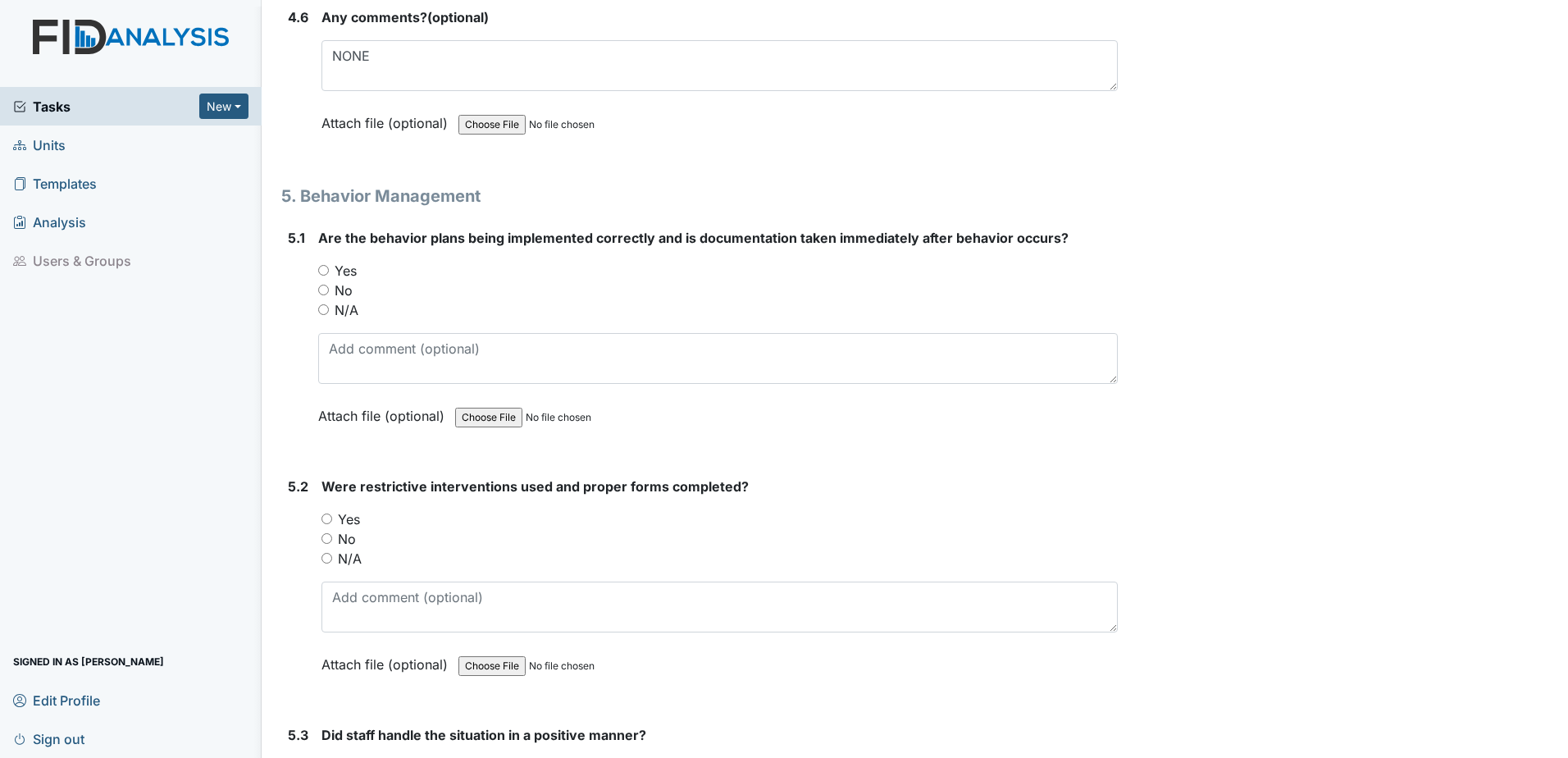
click at [328, 273] on div "Yes" at bounding box center [718, 271] width 799 height 20
click at [321, 271] on input "Yes" at bounding box center [323, 270] width 11 height 11
radio input "true"
click at [328, 558] on input "N/A" at bounding box center [326, 558] width 11 height 11
radio input "true"
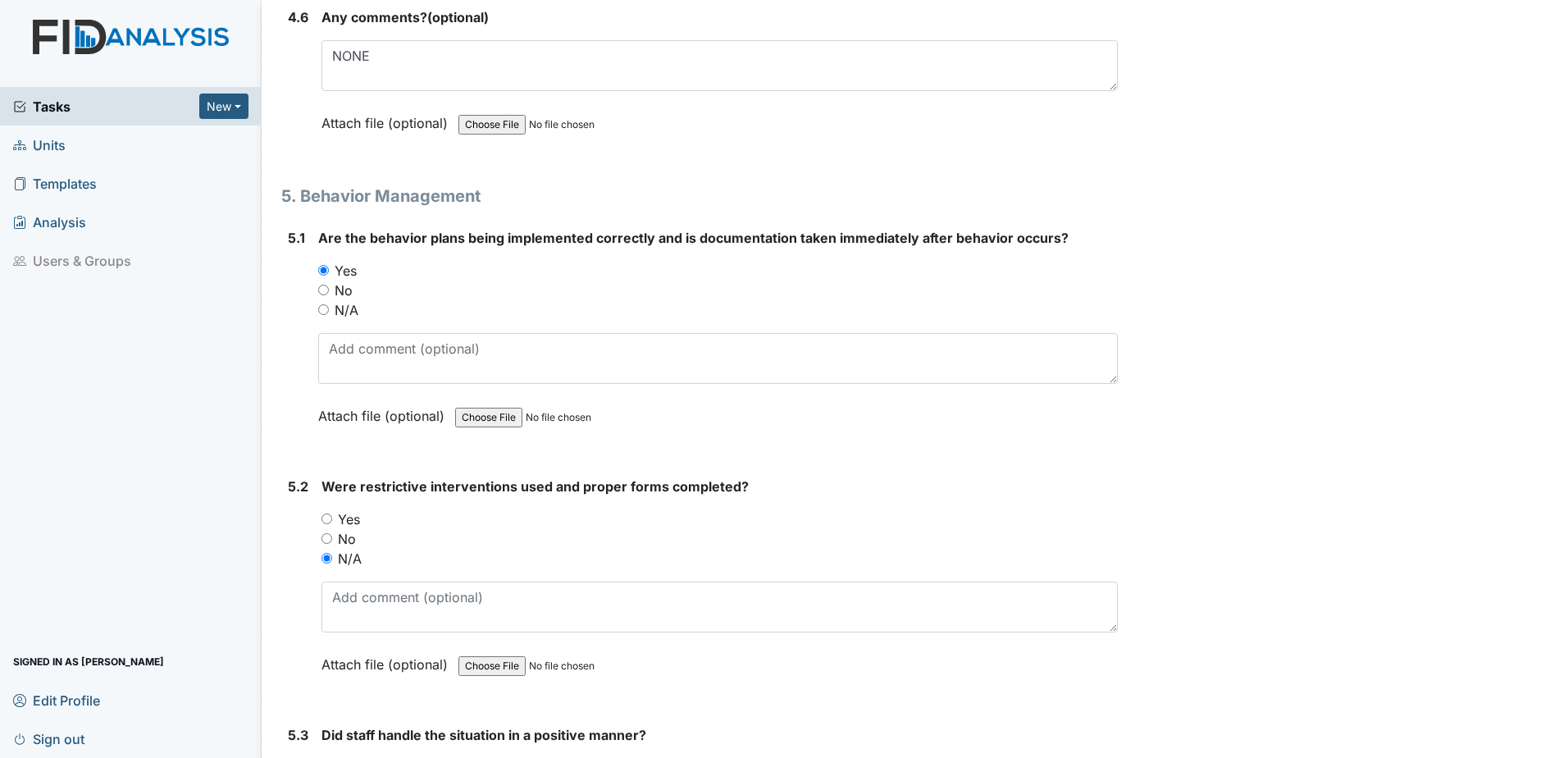
click at [328, 310] on input "N/A" at bounding box center [323, 310] width 11 height 11
radio input "true"
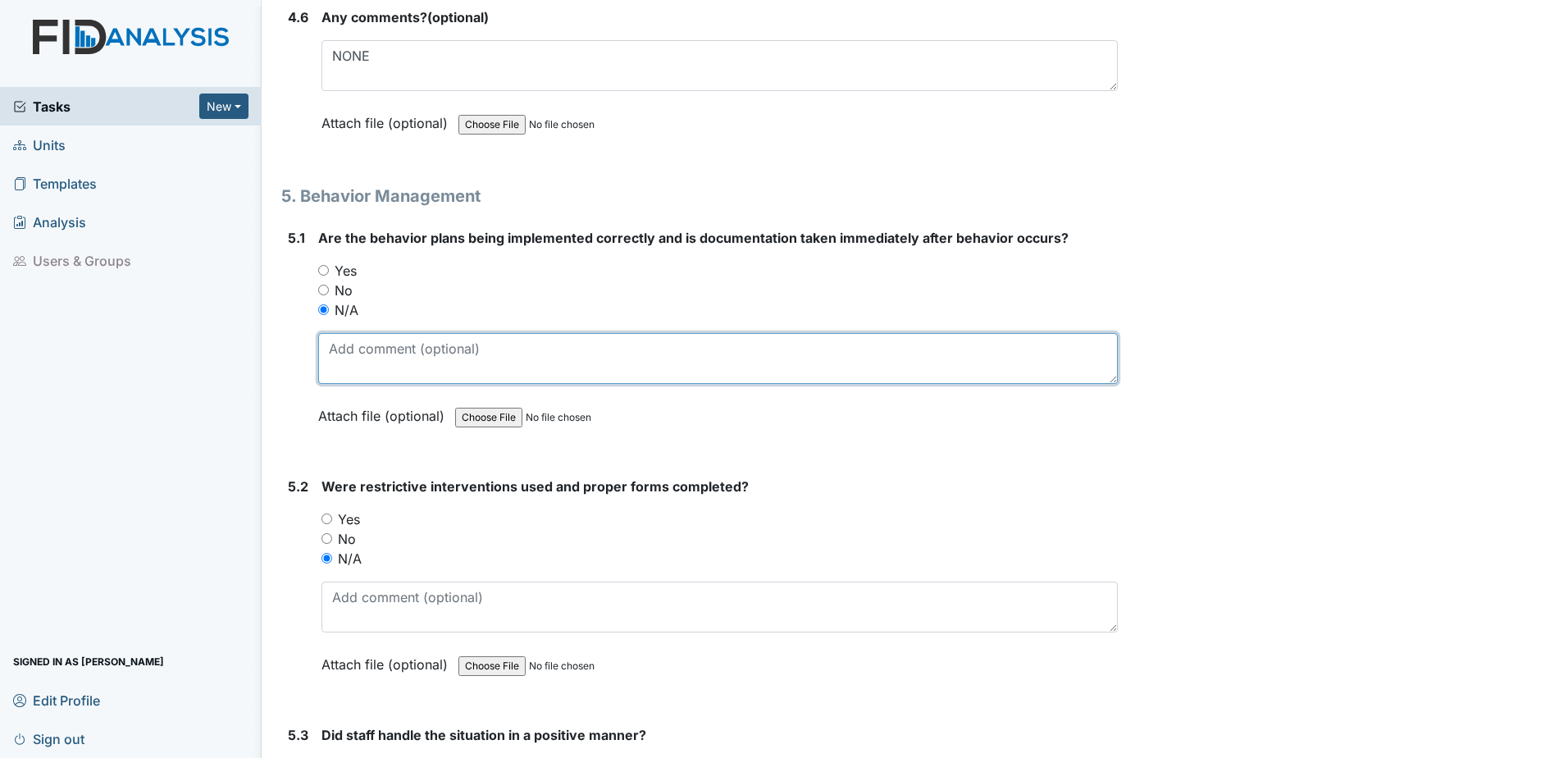
click at [339, 360] on textarea at bounding box center [718, 358] width 799 height 51
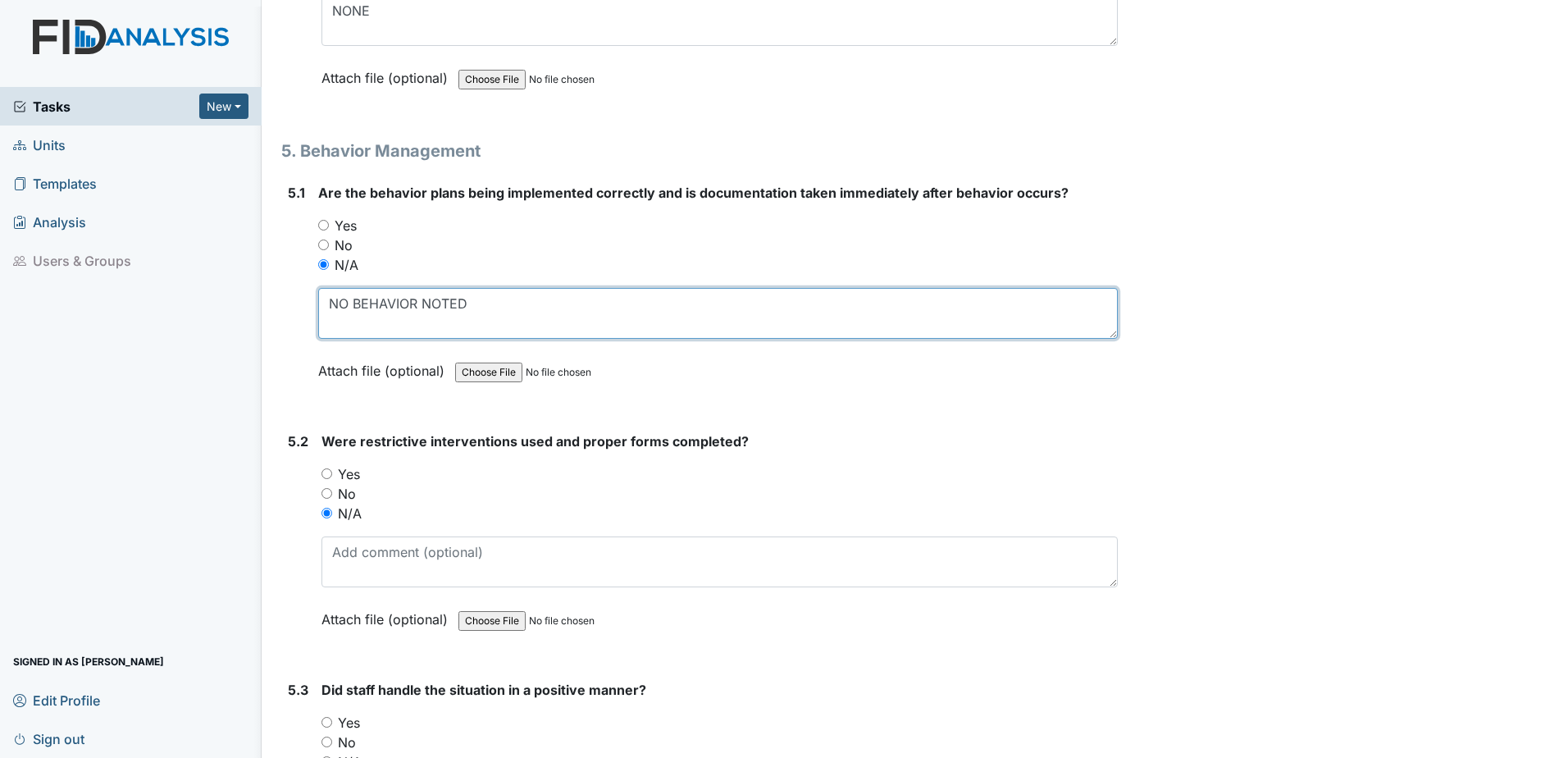
scroll to position [8532, 0]
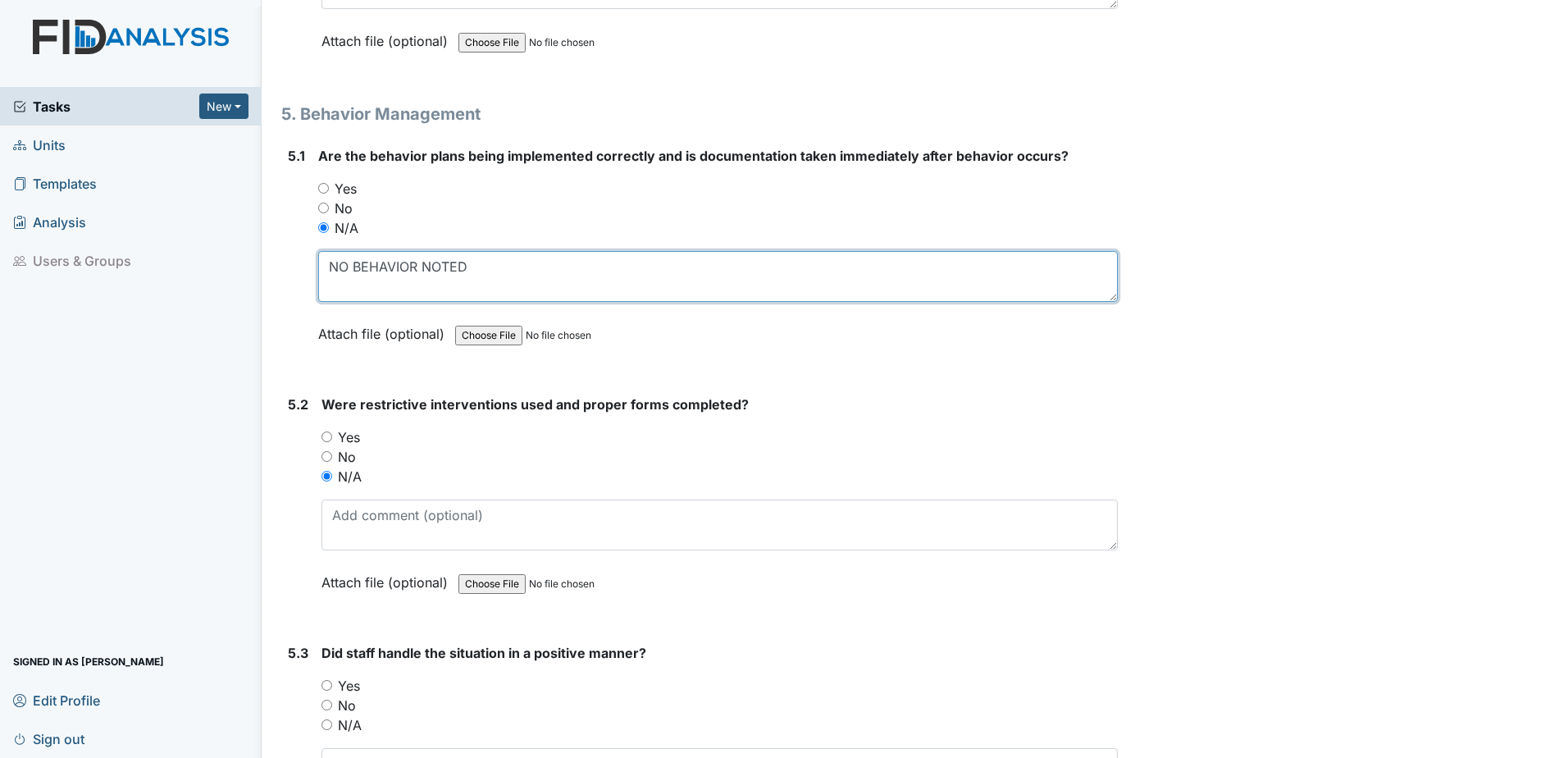
click at [479, 269] on textarea "NO BEHAVIOR NOTED" at bounding box center [718, 276] width 799 height 51
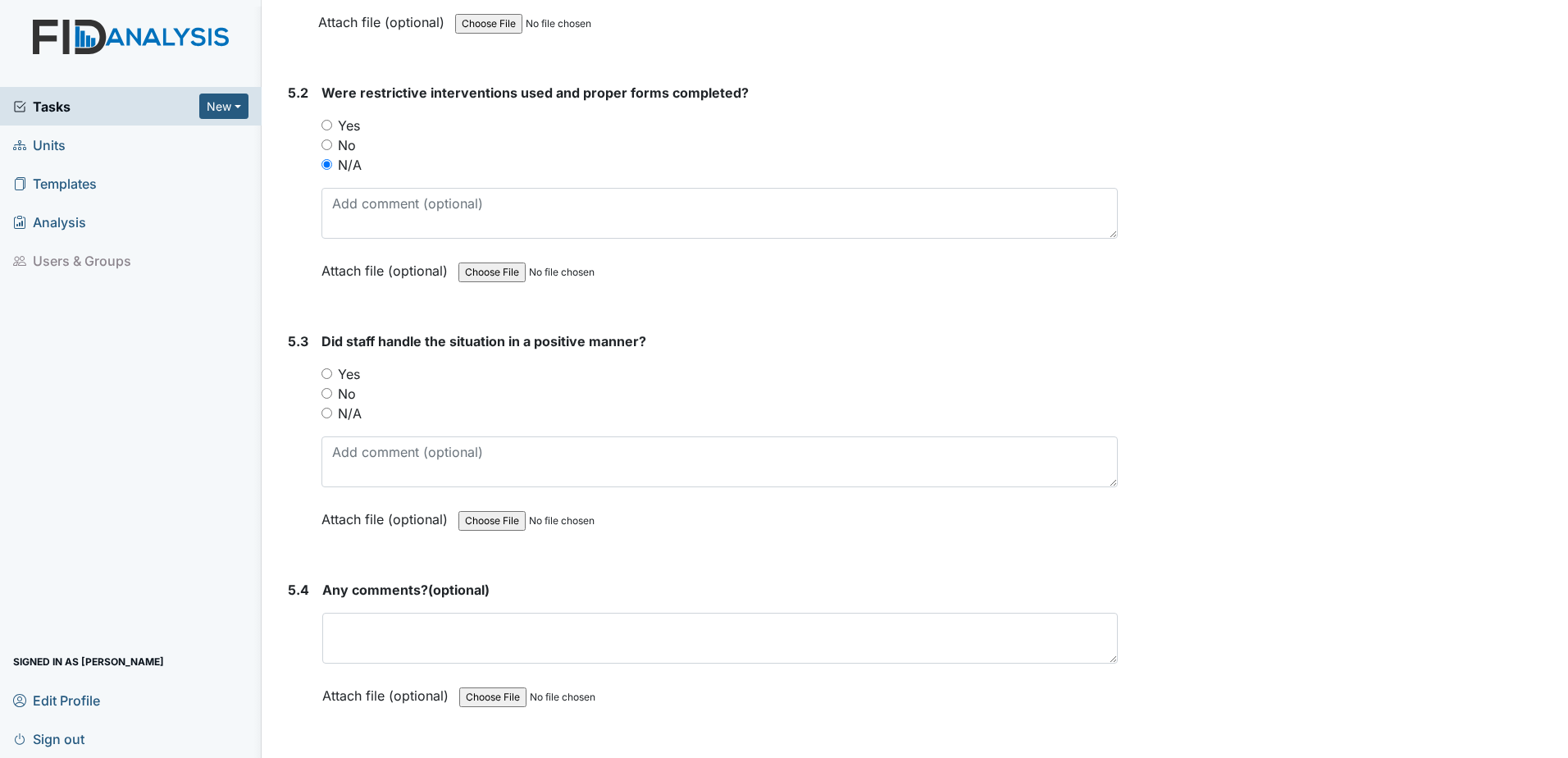
scroll to position [8859, 0]
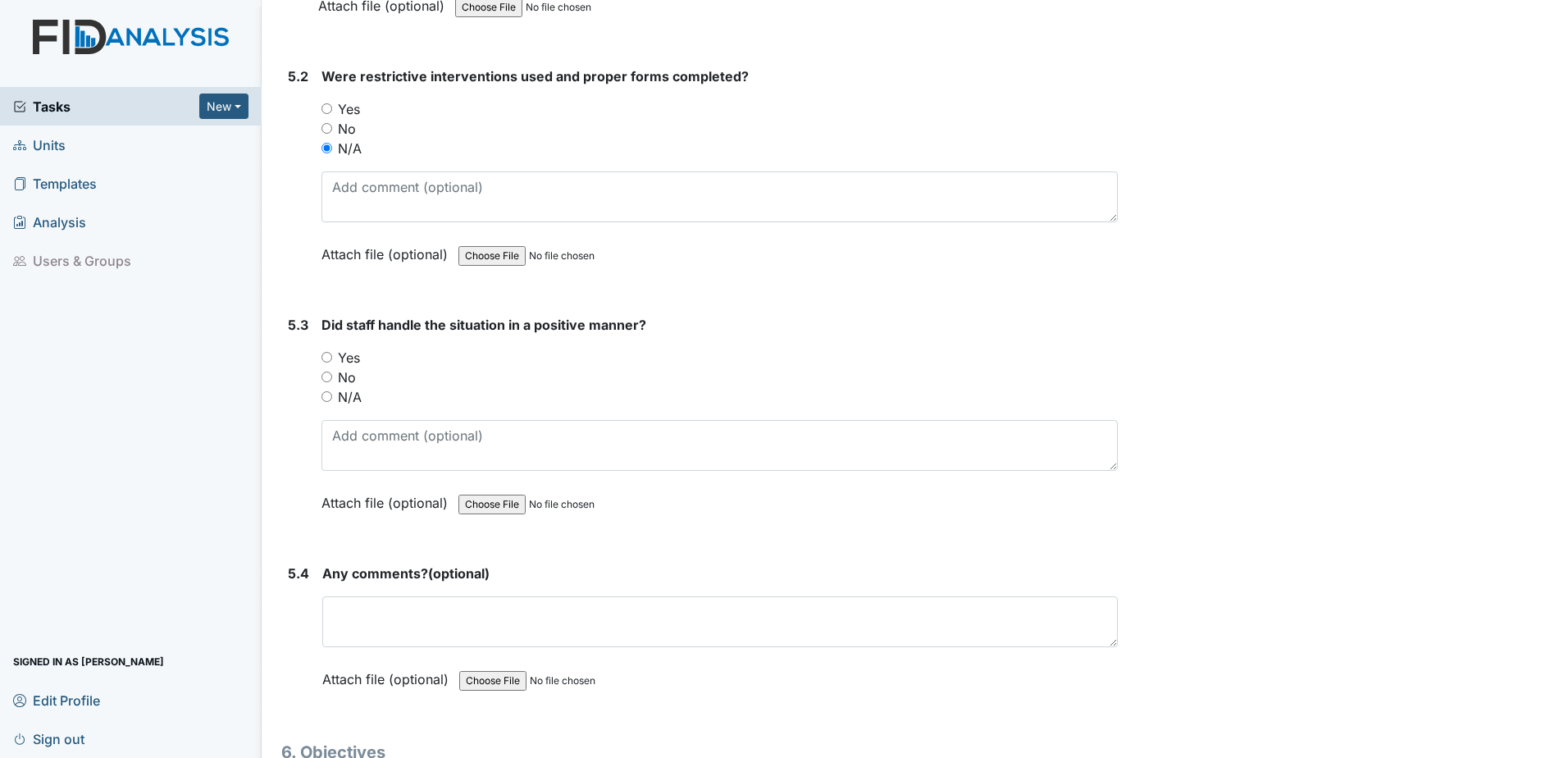
type textarea "NO BEHAVIOR"
click at [329, 400] on input "N/A" at bounding box center [326, 396] width 11 height 11
radio input "true"
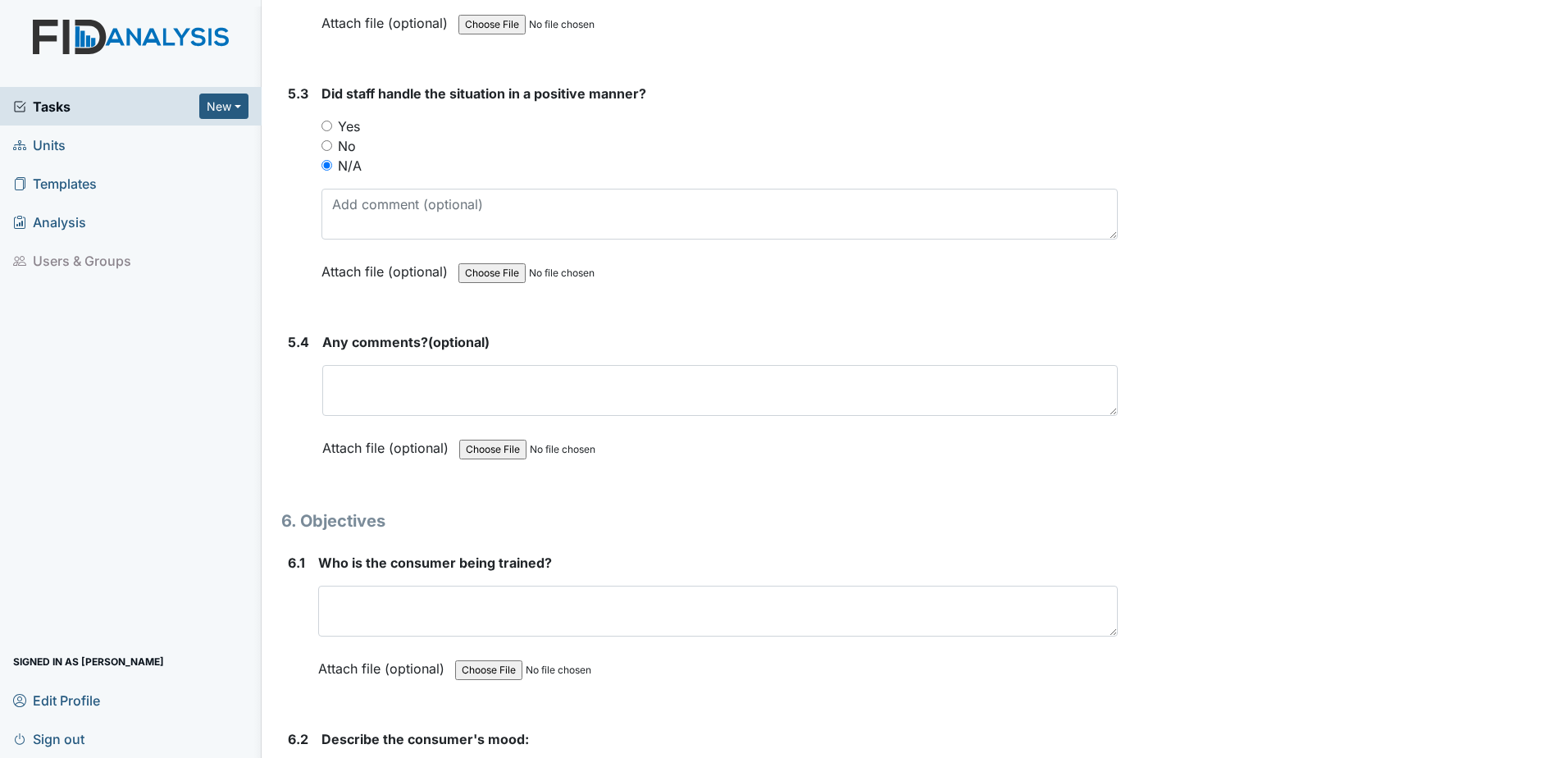
scroll to position [9106, 0]
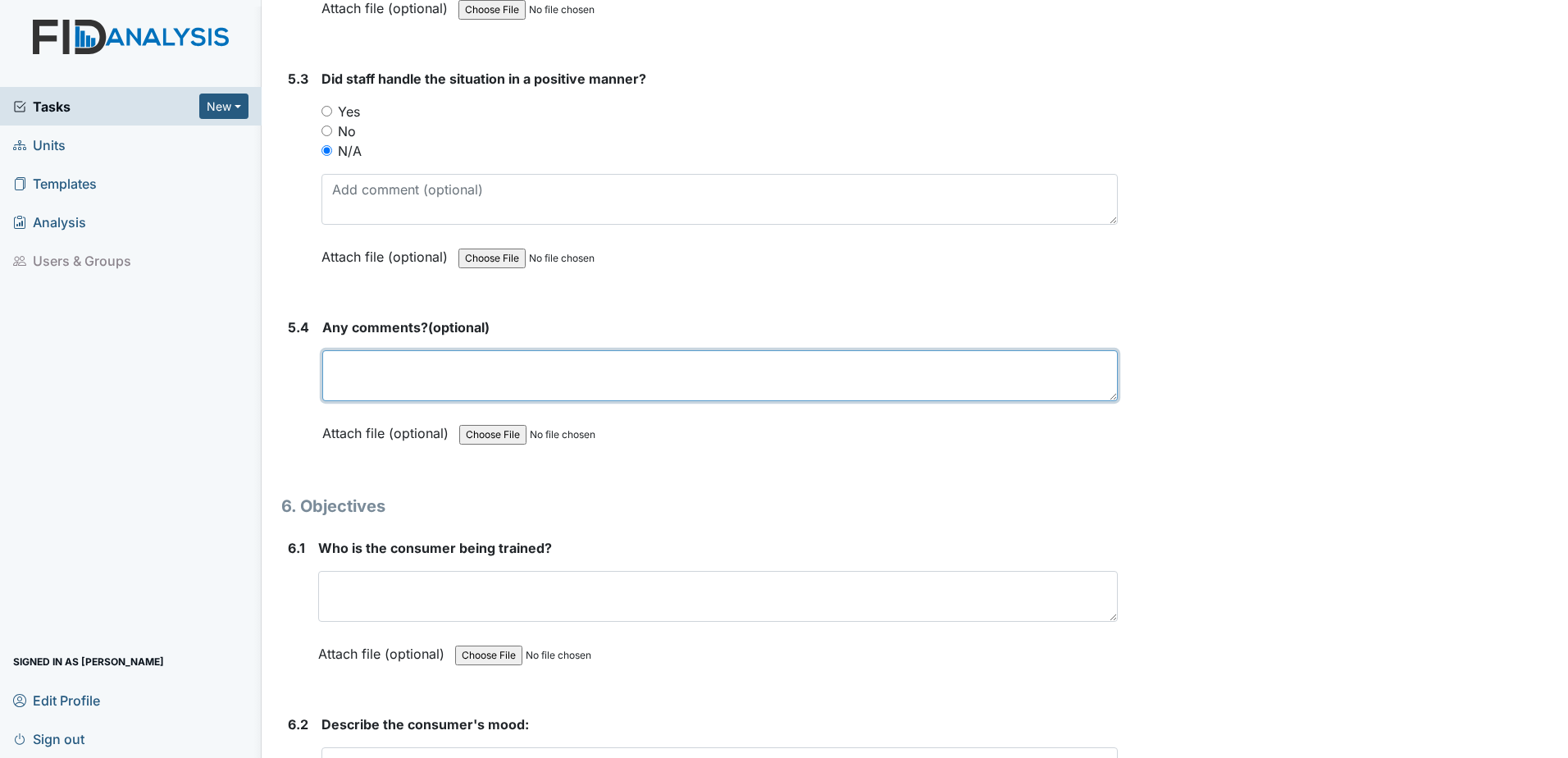
click at [375, 373] on textarea at bounding box center [720, 376] width 795 height 51
type textarea "no behaviors noted"
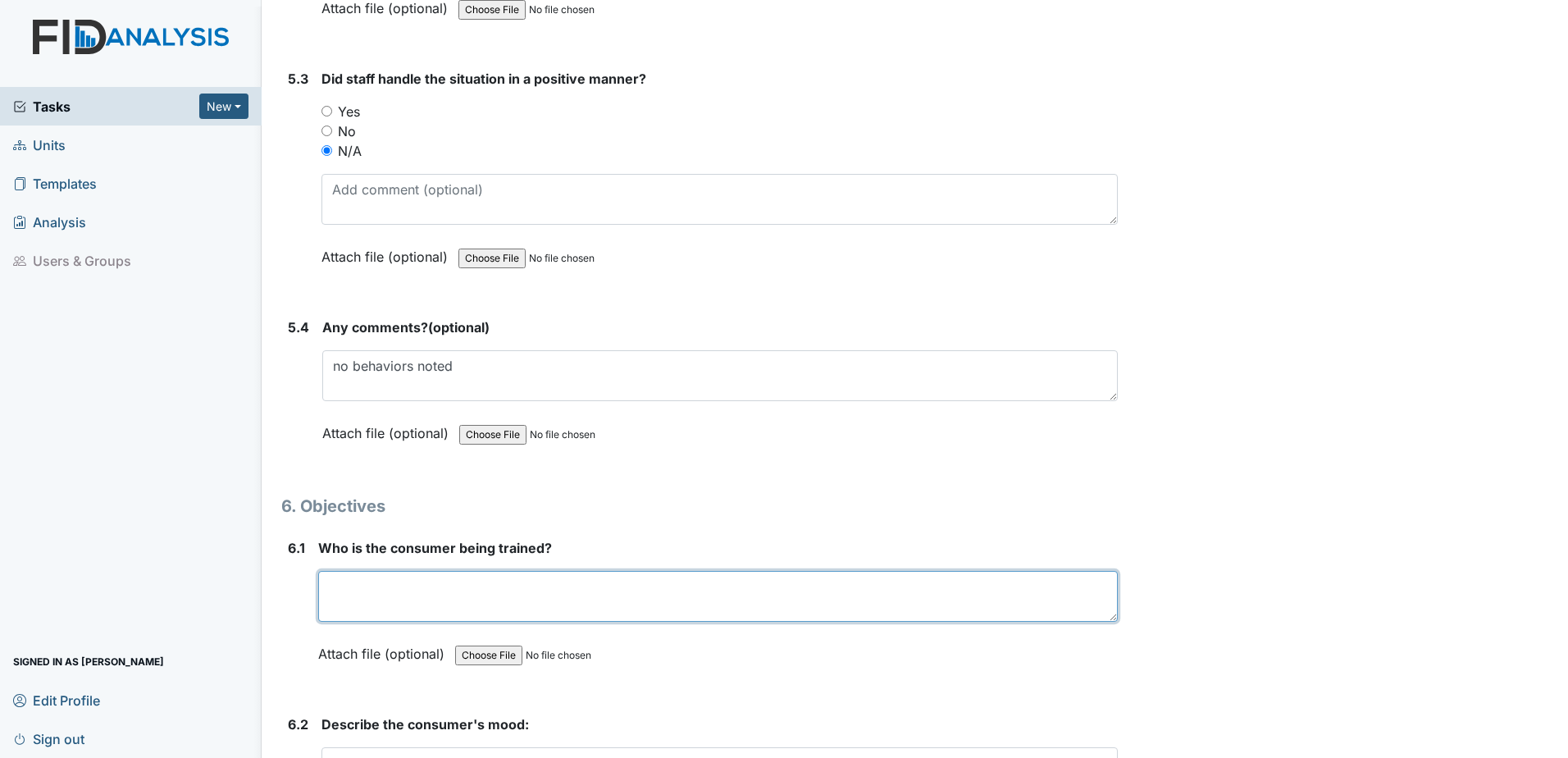
click at [576, 595] on textarea at bounding box center [718, 596] width 799 height 51
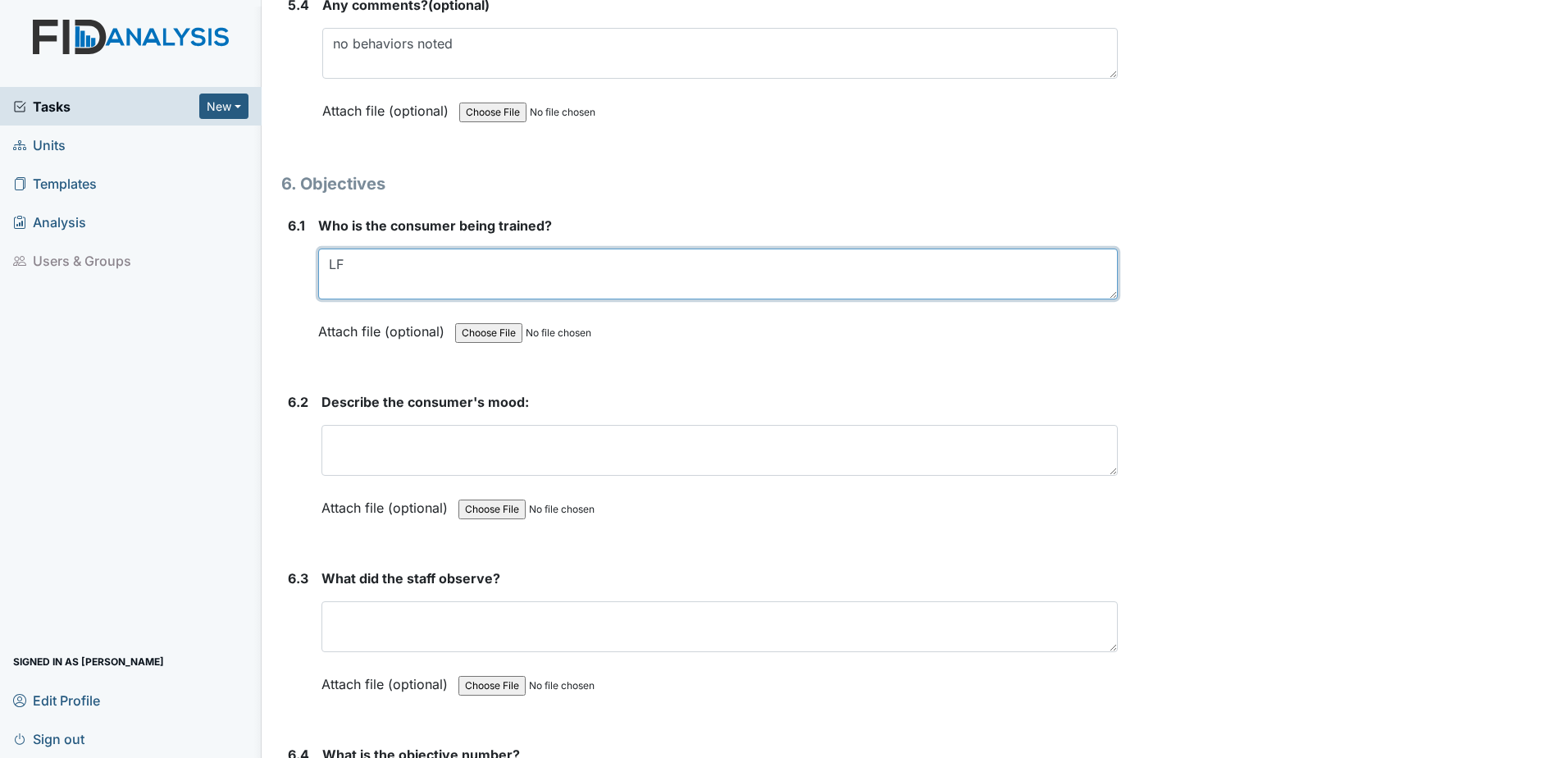
scroll to position [9434, 0]
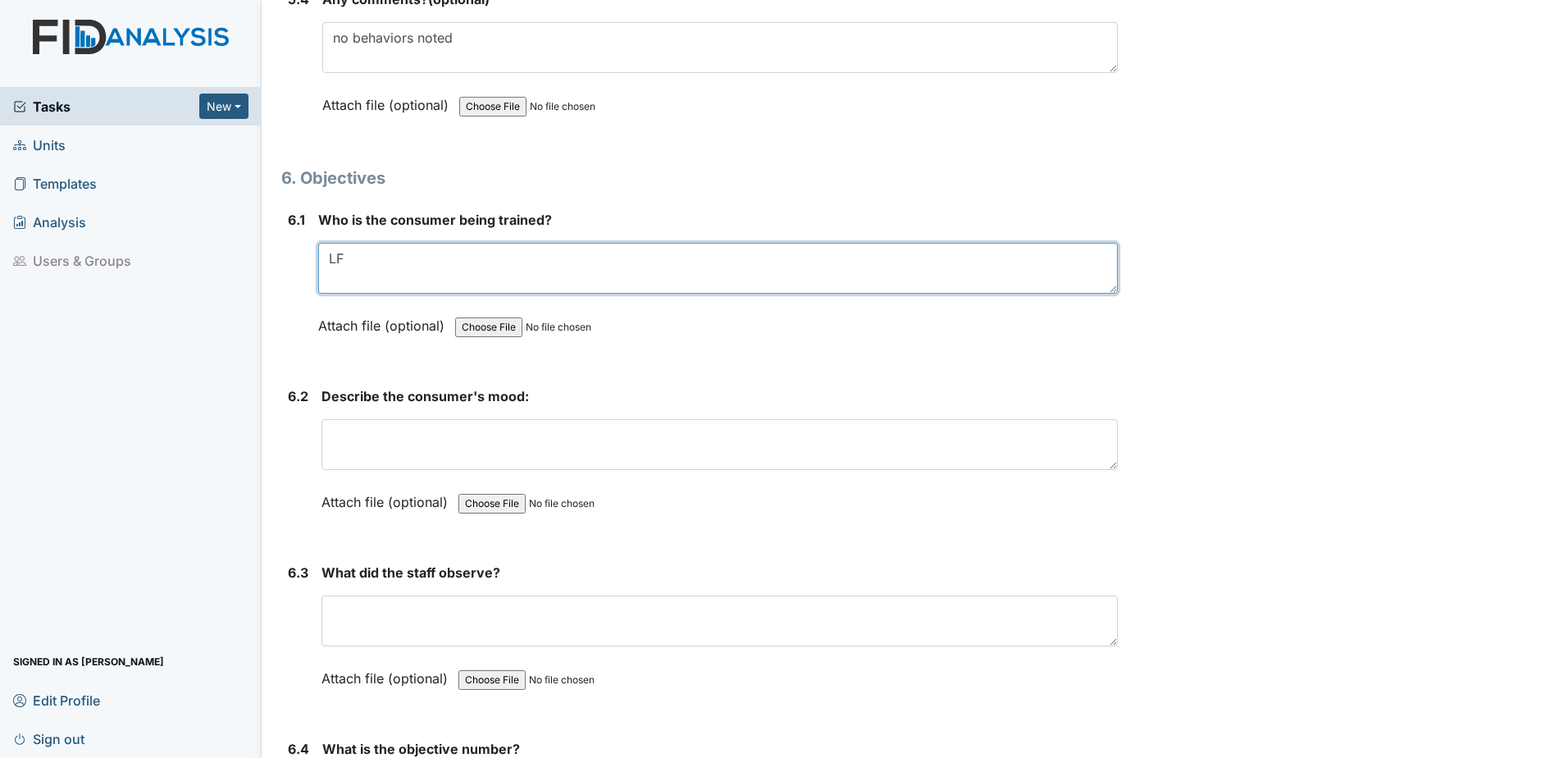
type textarea "LF"
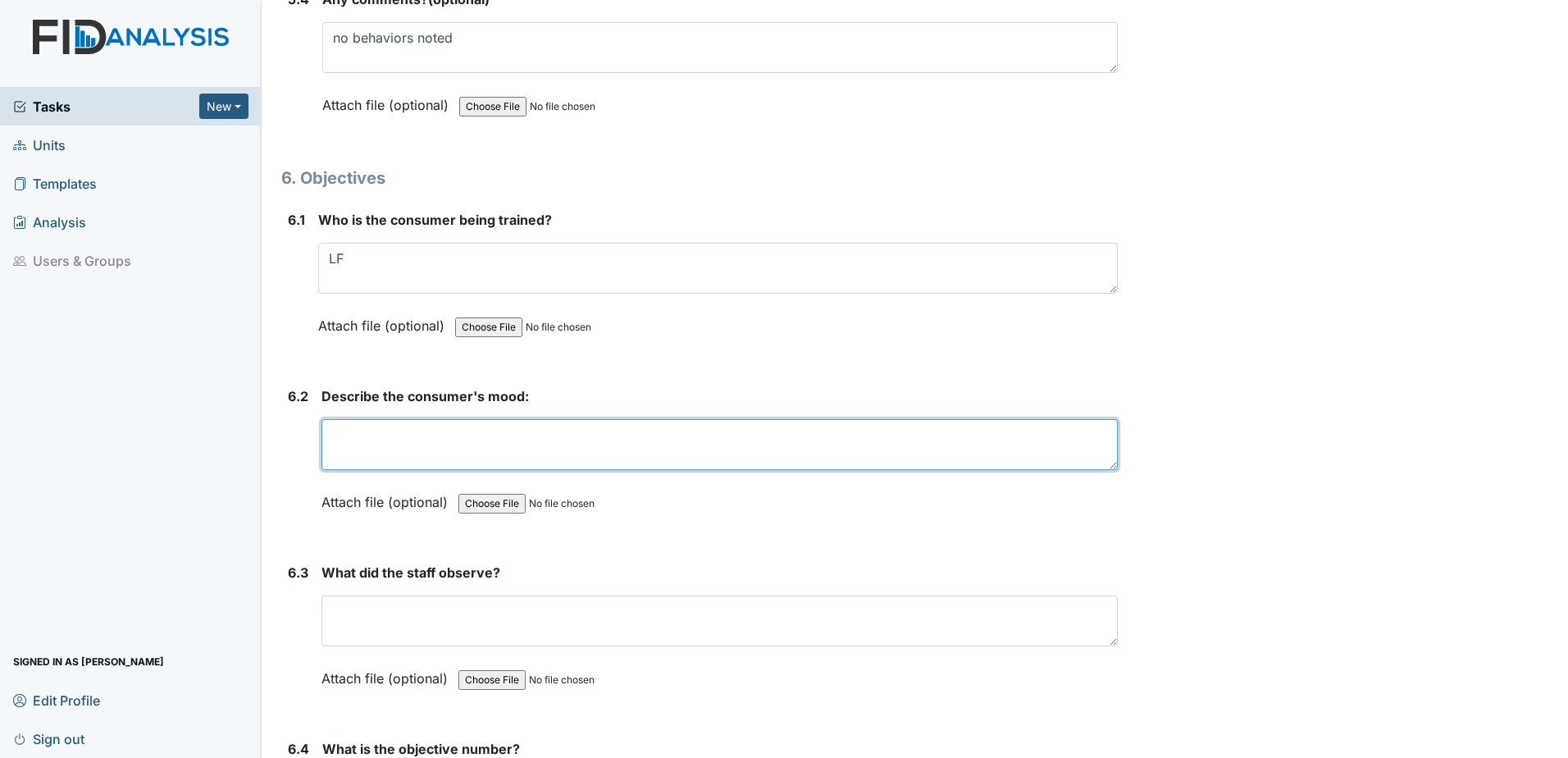
click at [539, 461] on textarea at bounding box center [720, 444] width 796 height 51
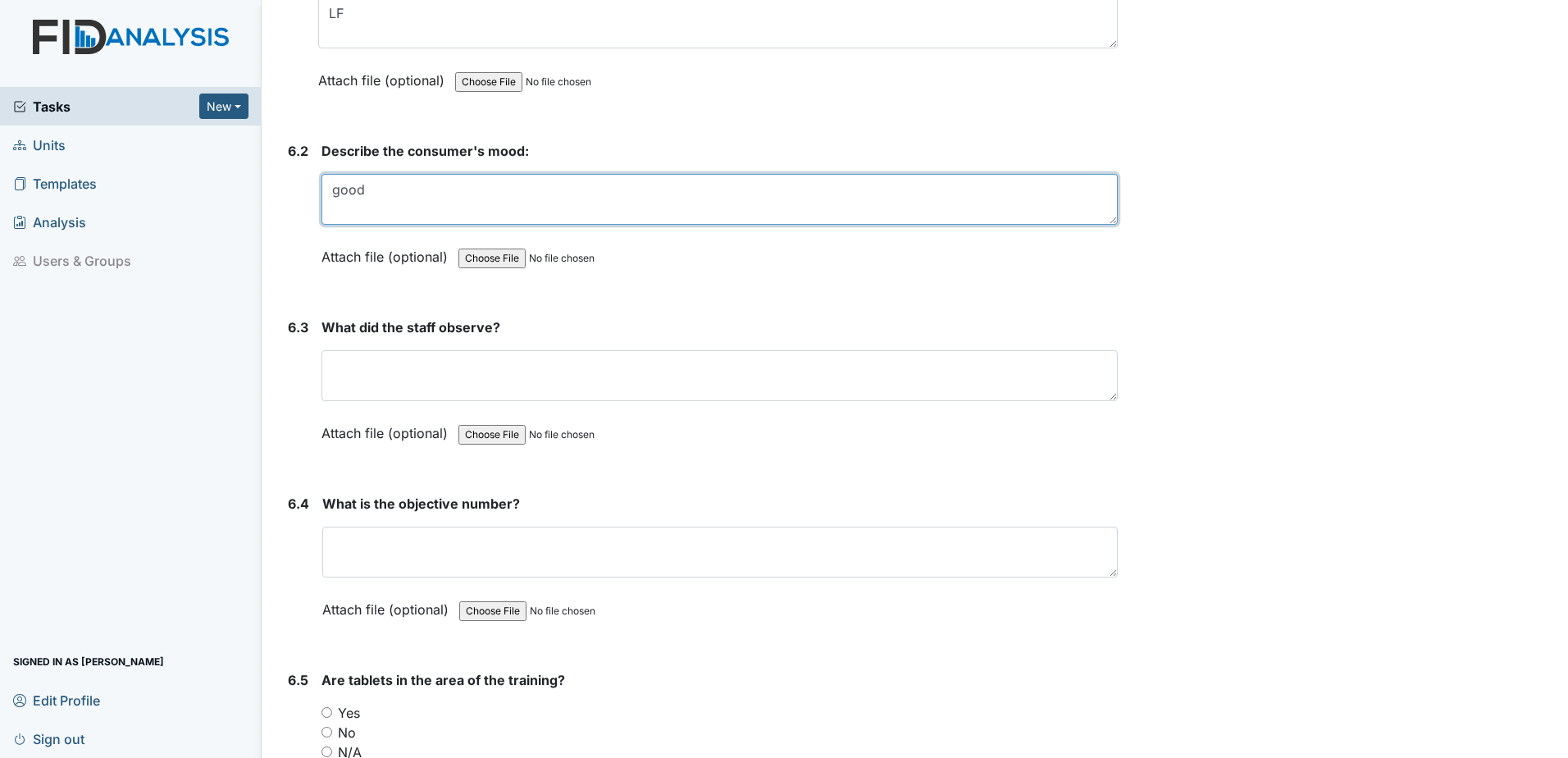
scroll to position [9680, 0]
type textarea "good"
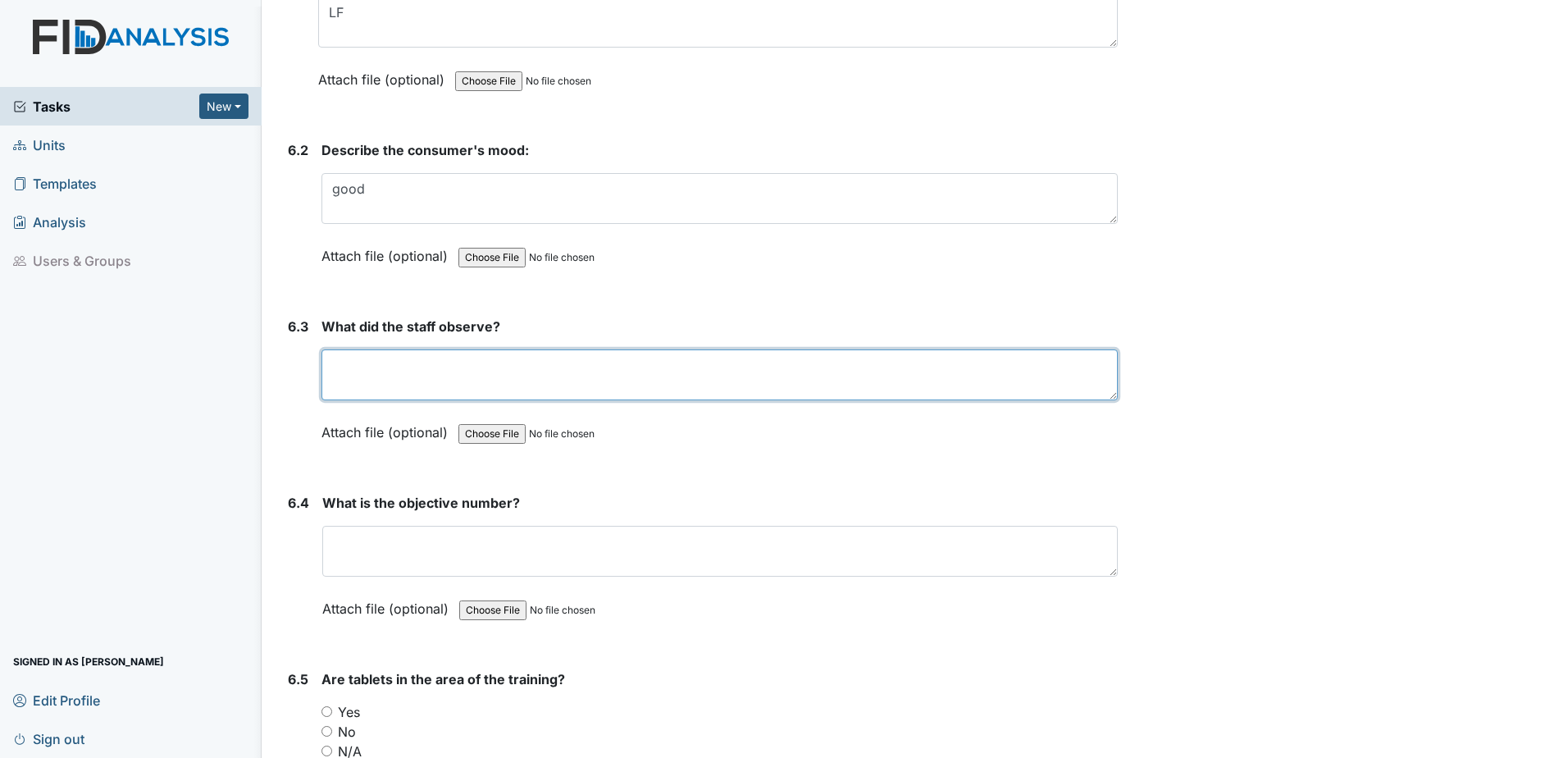
click at [487, 370] on textarea at bounding box center [720, 375] width 796 height 51
type textarea "f"
type textarea "d"
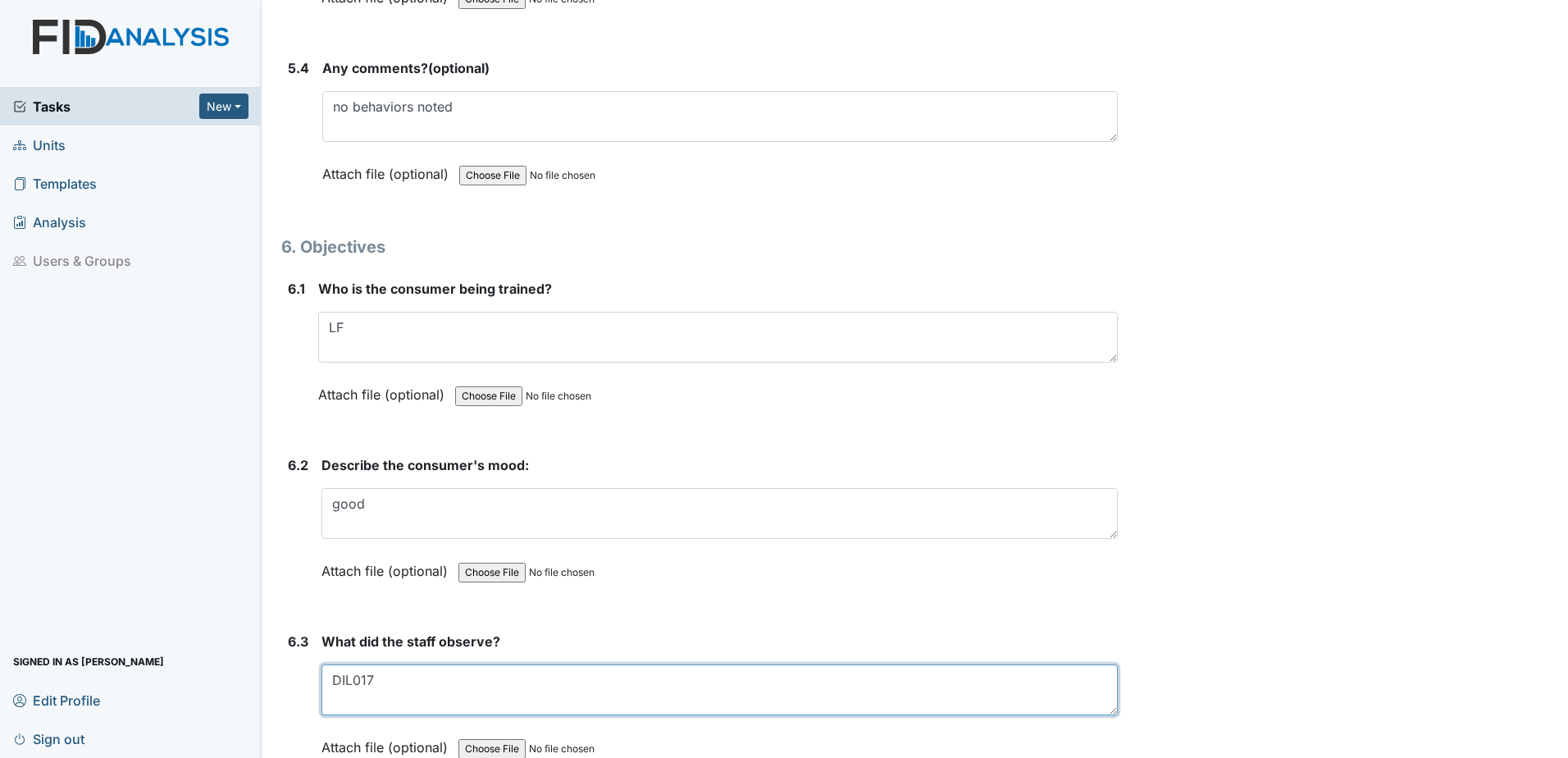
scroll to position [9352, 0]
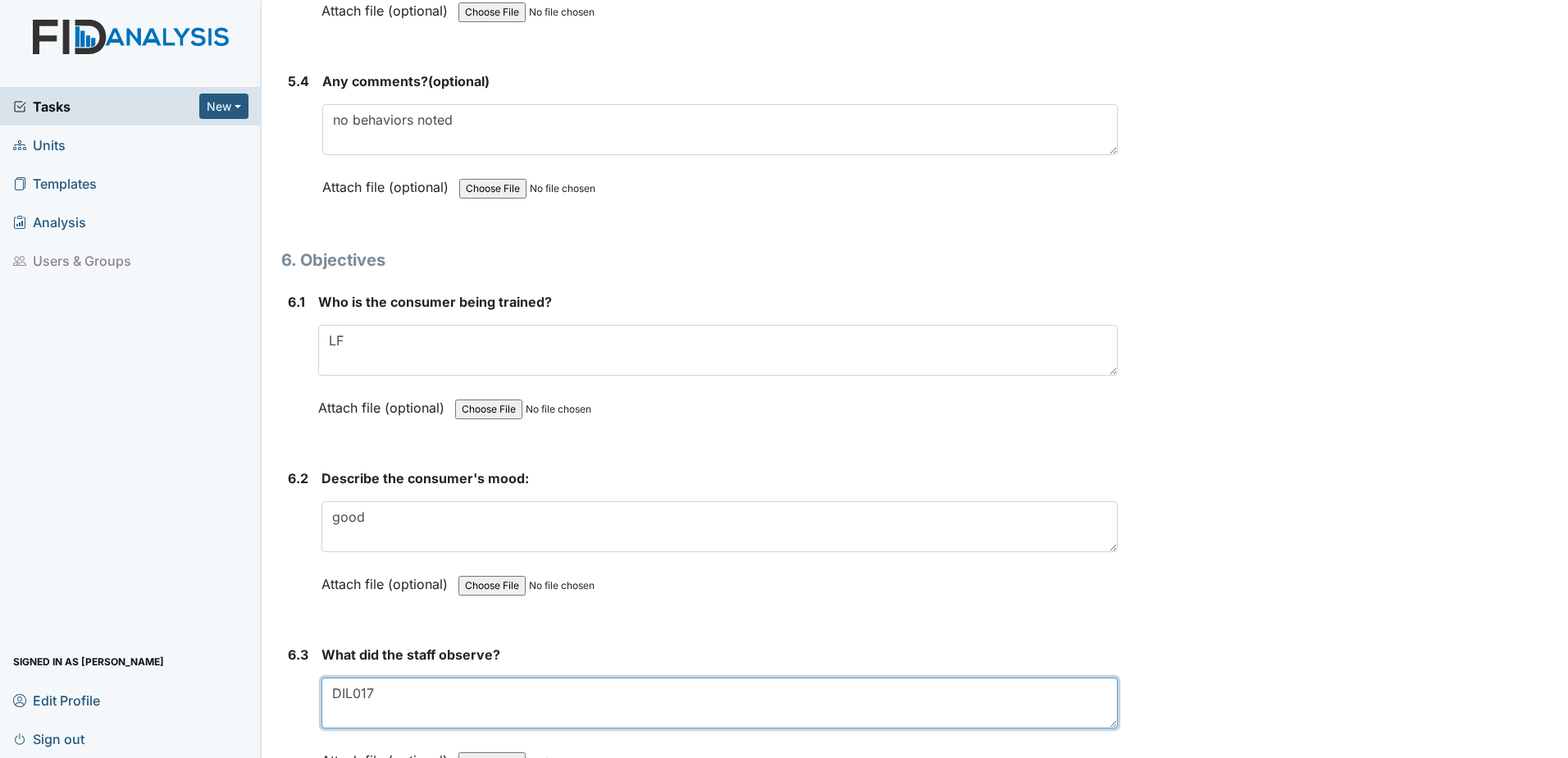
type textarea "DIL017"
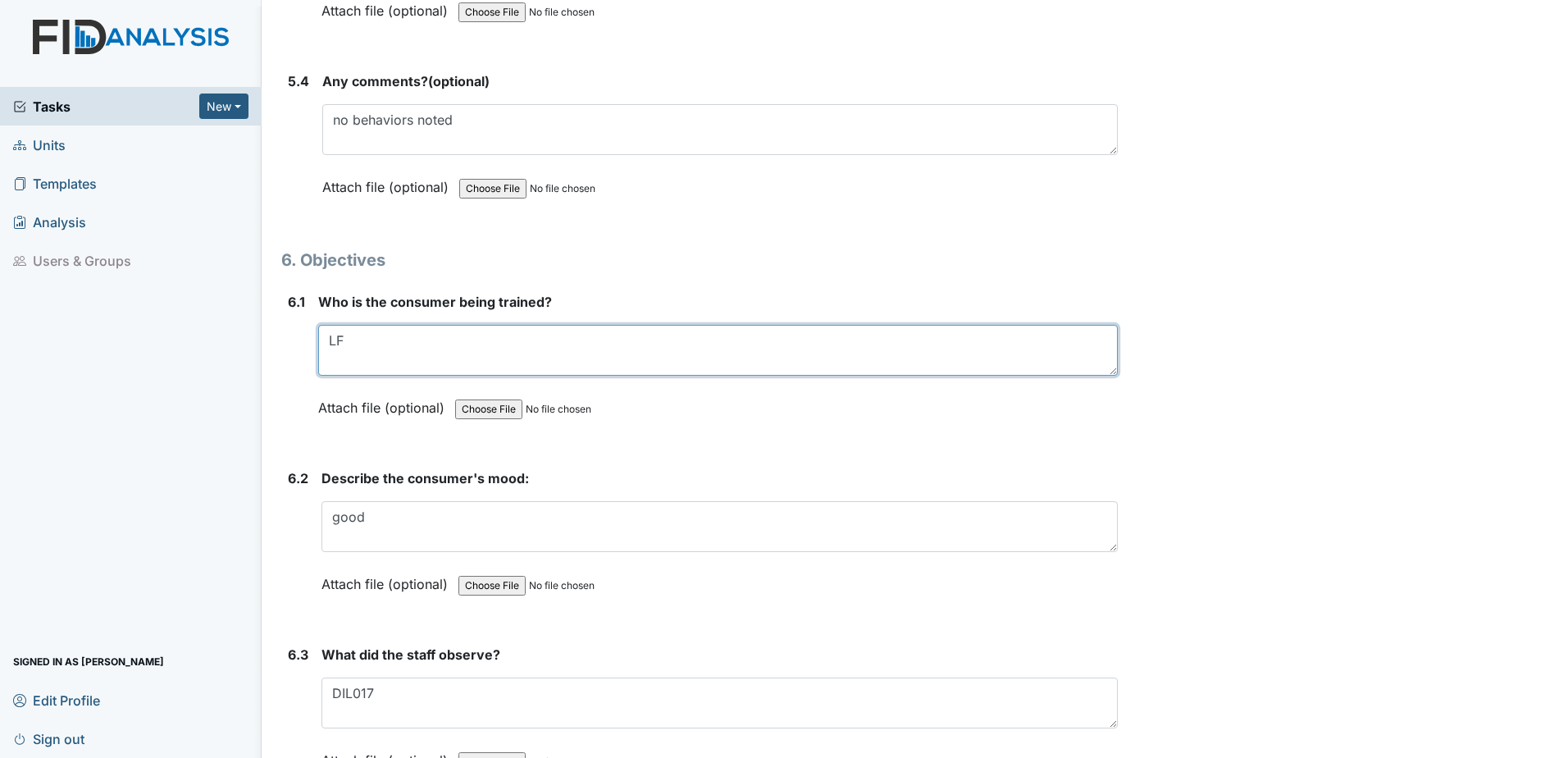
click at [345, 346] on textarea "LF" at bounding box center [718, 350] width 799 height 51
type textarea "L"
type textarea "KC"
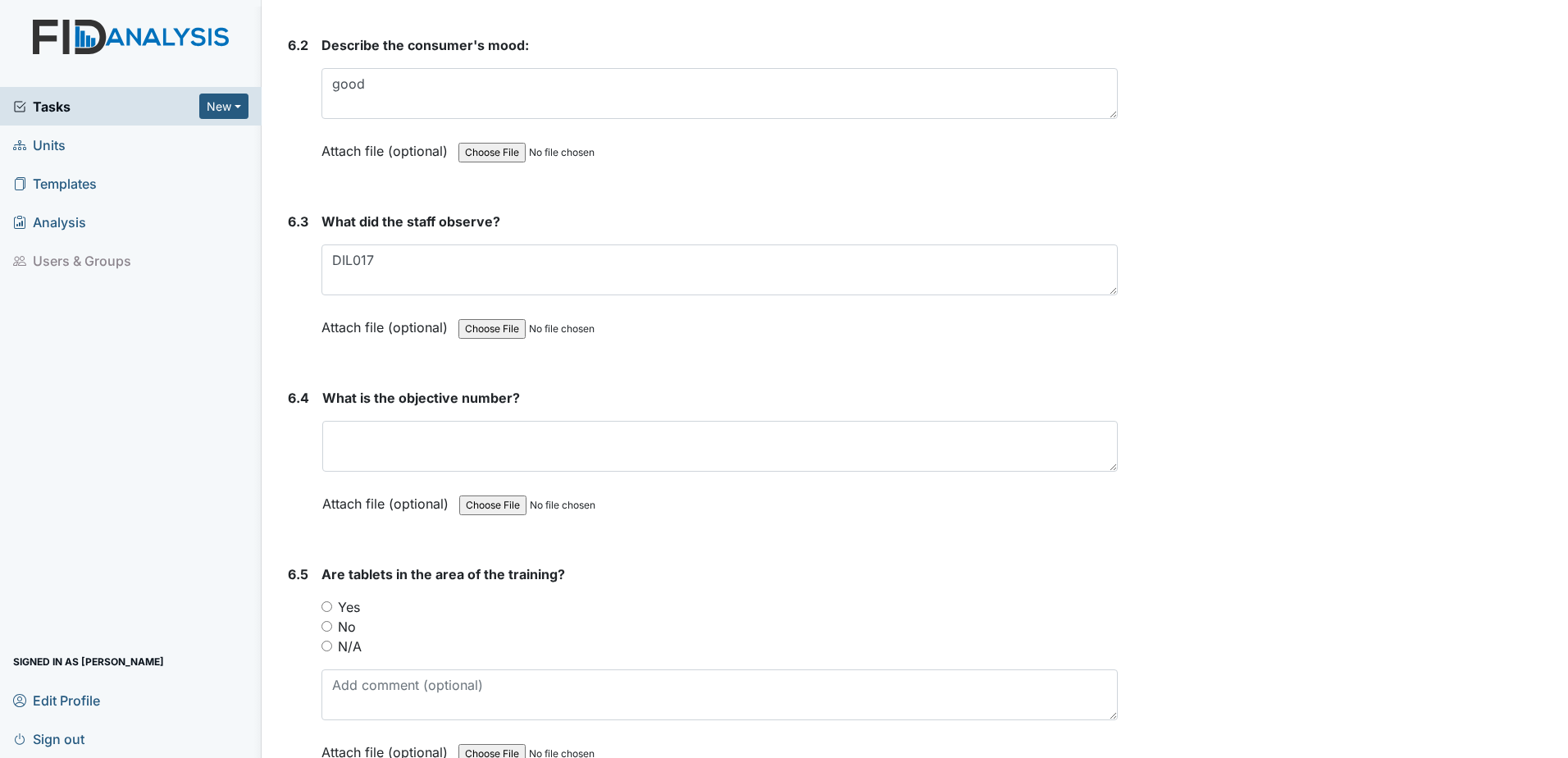
scroll to position [9762, 0]
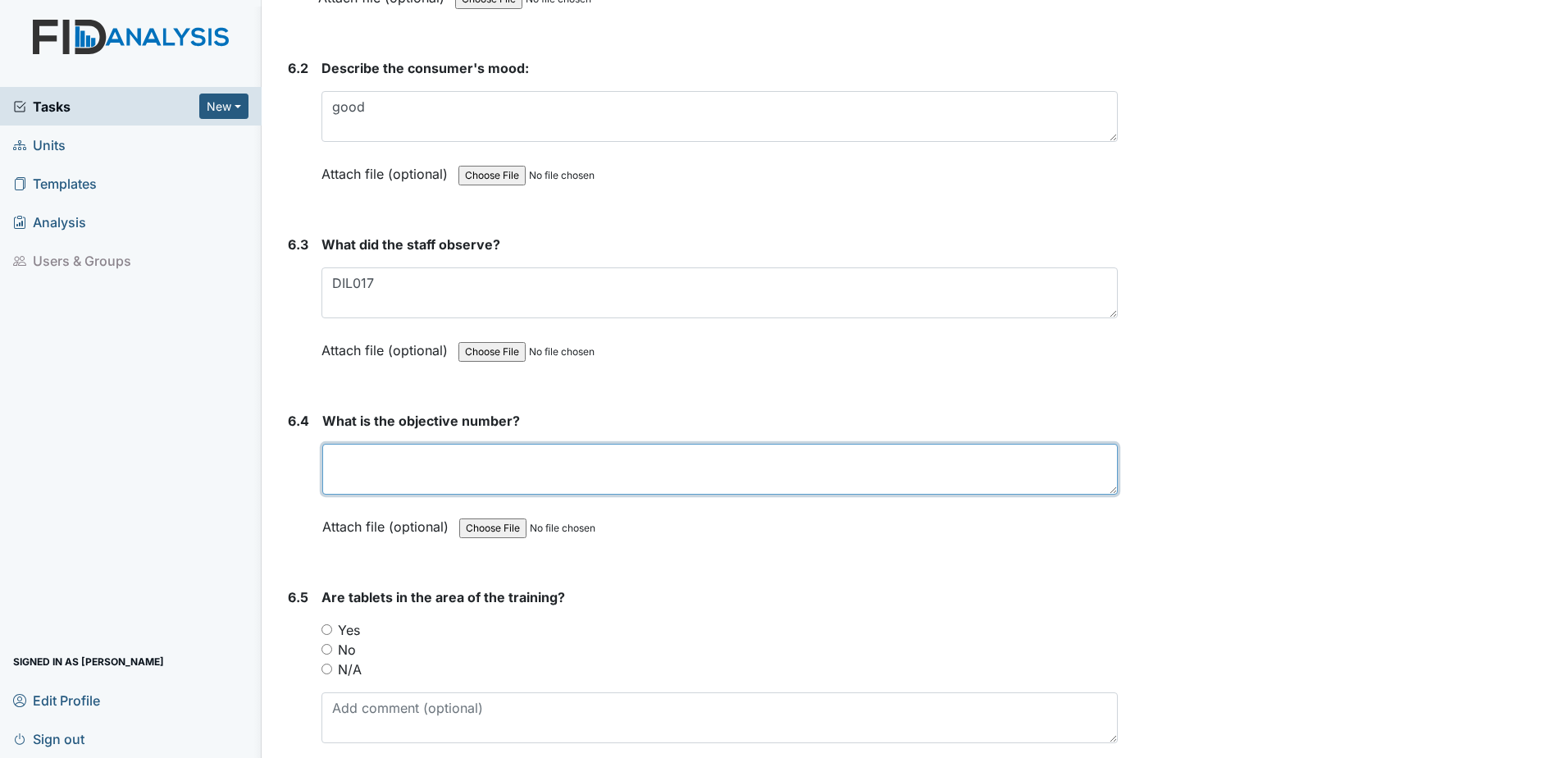
click at [589, 476] on textarea at bounding box center [720, 468] width 795 height 51
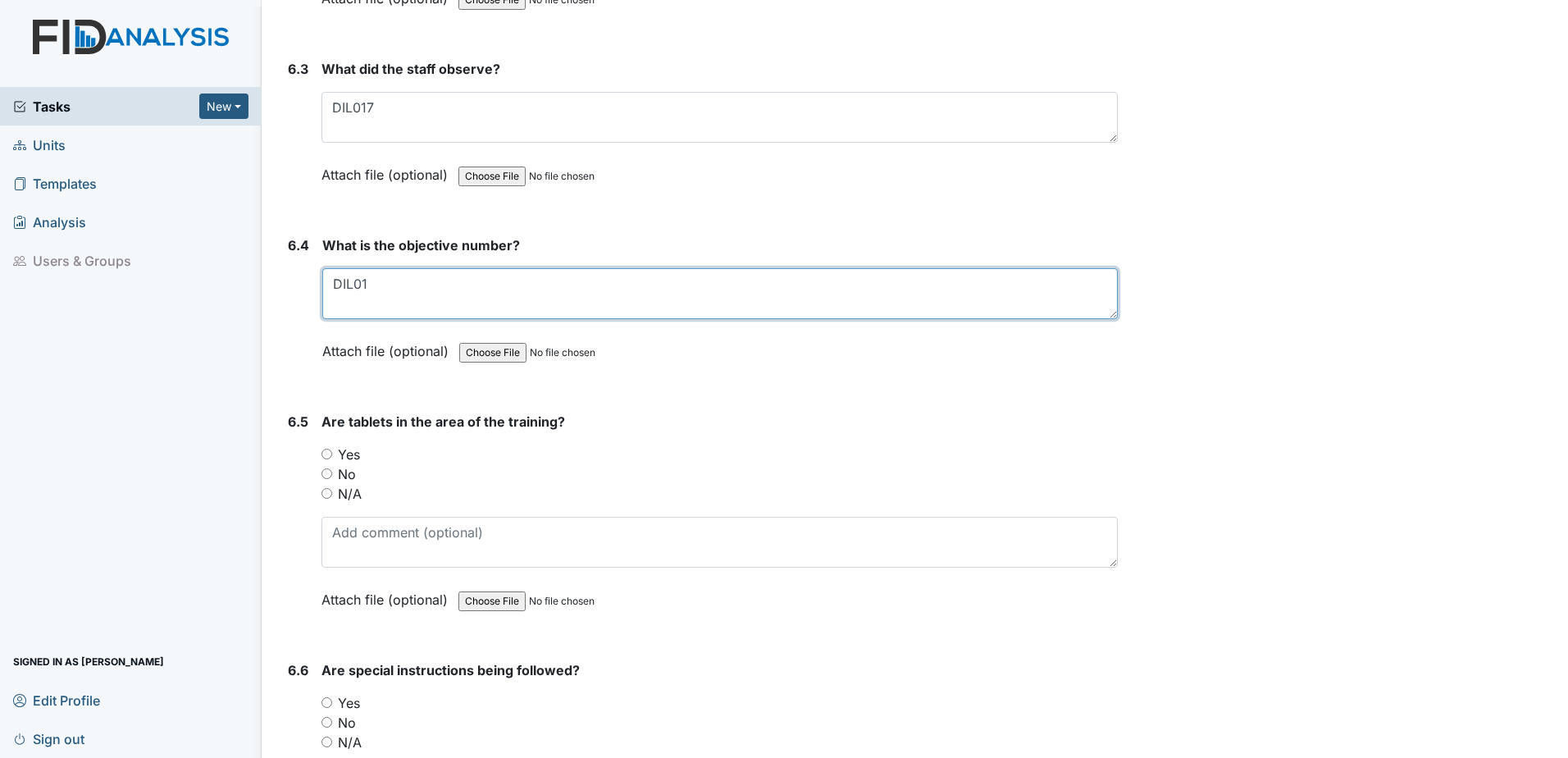
scroll to position [9933, 0]
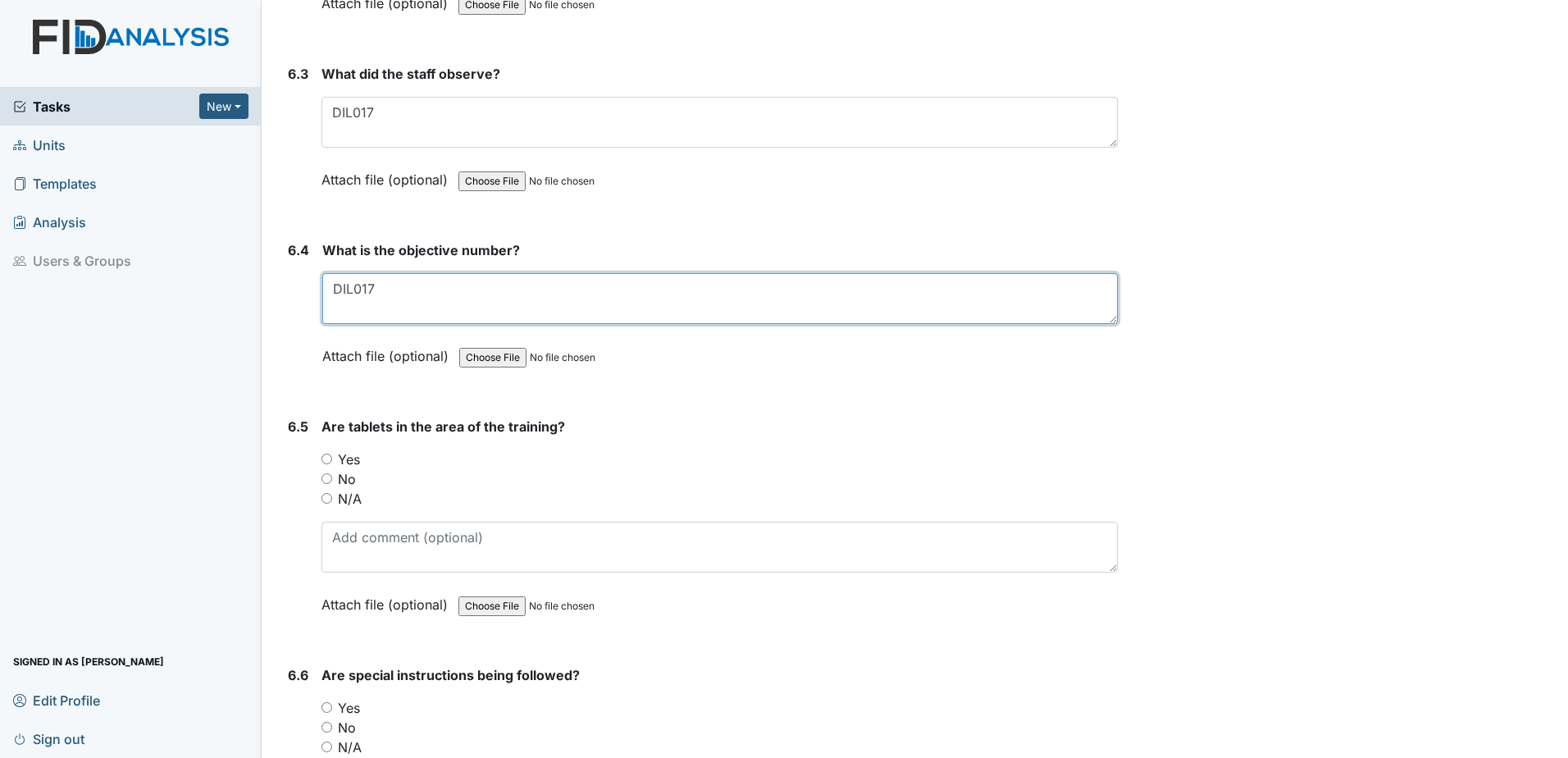
type textarea "DIL017"
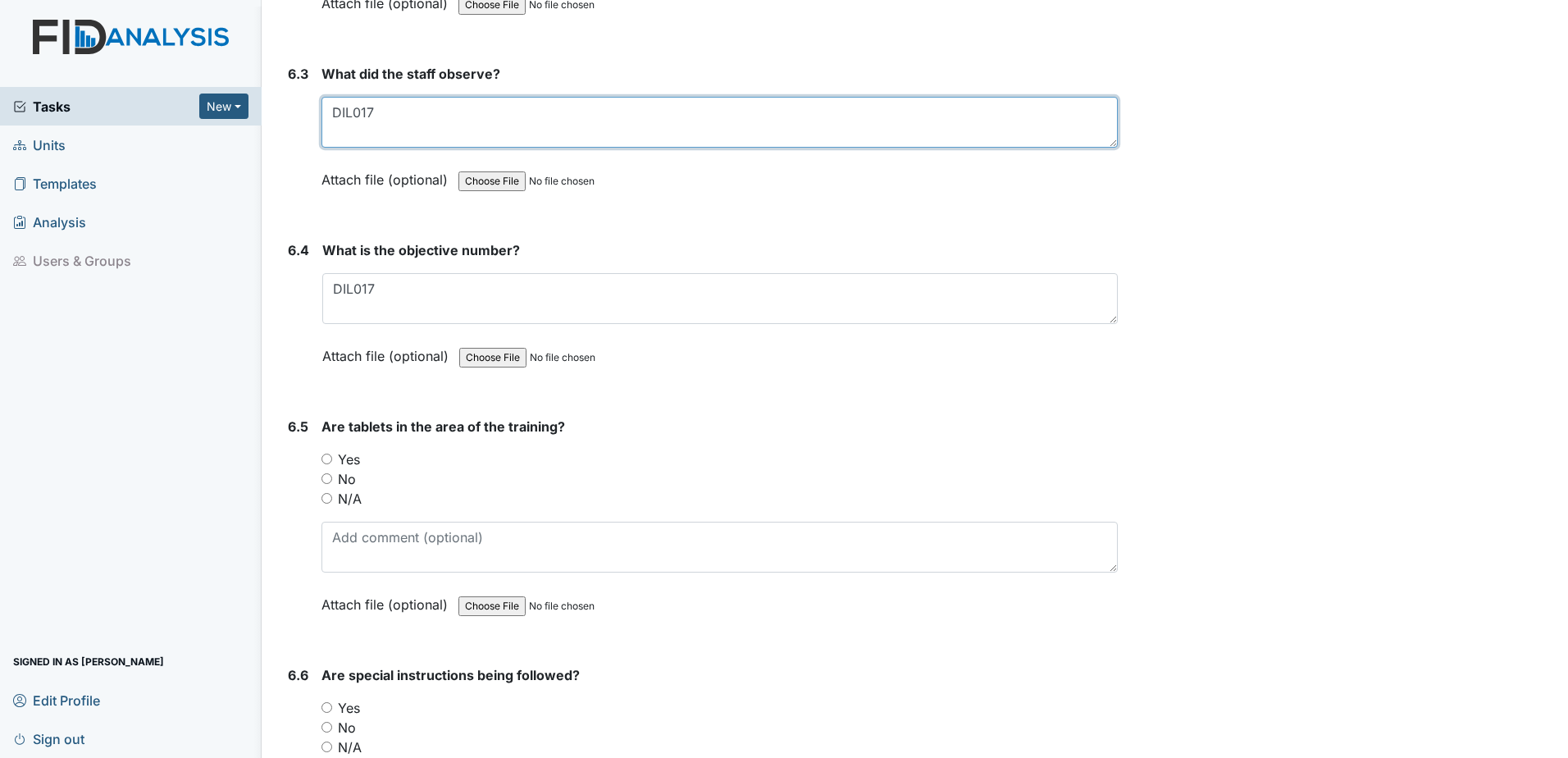
click at [380, 110] on textarea "DIL017" at bounding box center [720, 122] width 796 height 51
type textarea "D"
type textarea "good behavior"
click at [872, 436] on div "Are tablets in the area of the training? You must select one of the below optio…" at bounding box center [720, 520] width 796 height 209
click at [325, 454] on input "Yes" at bounding box center [326, 458] width 11 height 11
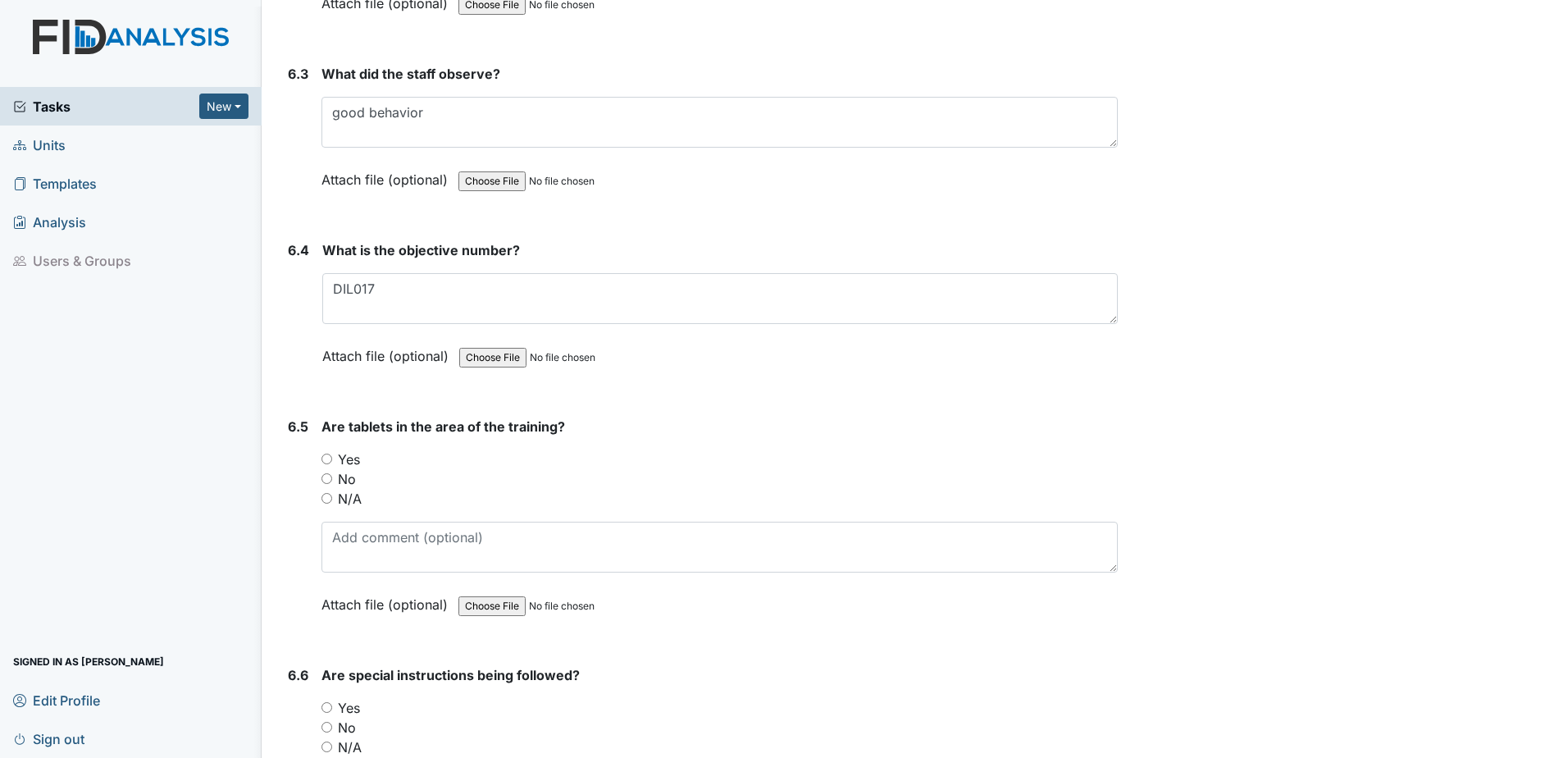
radio input "true"
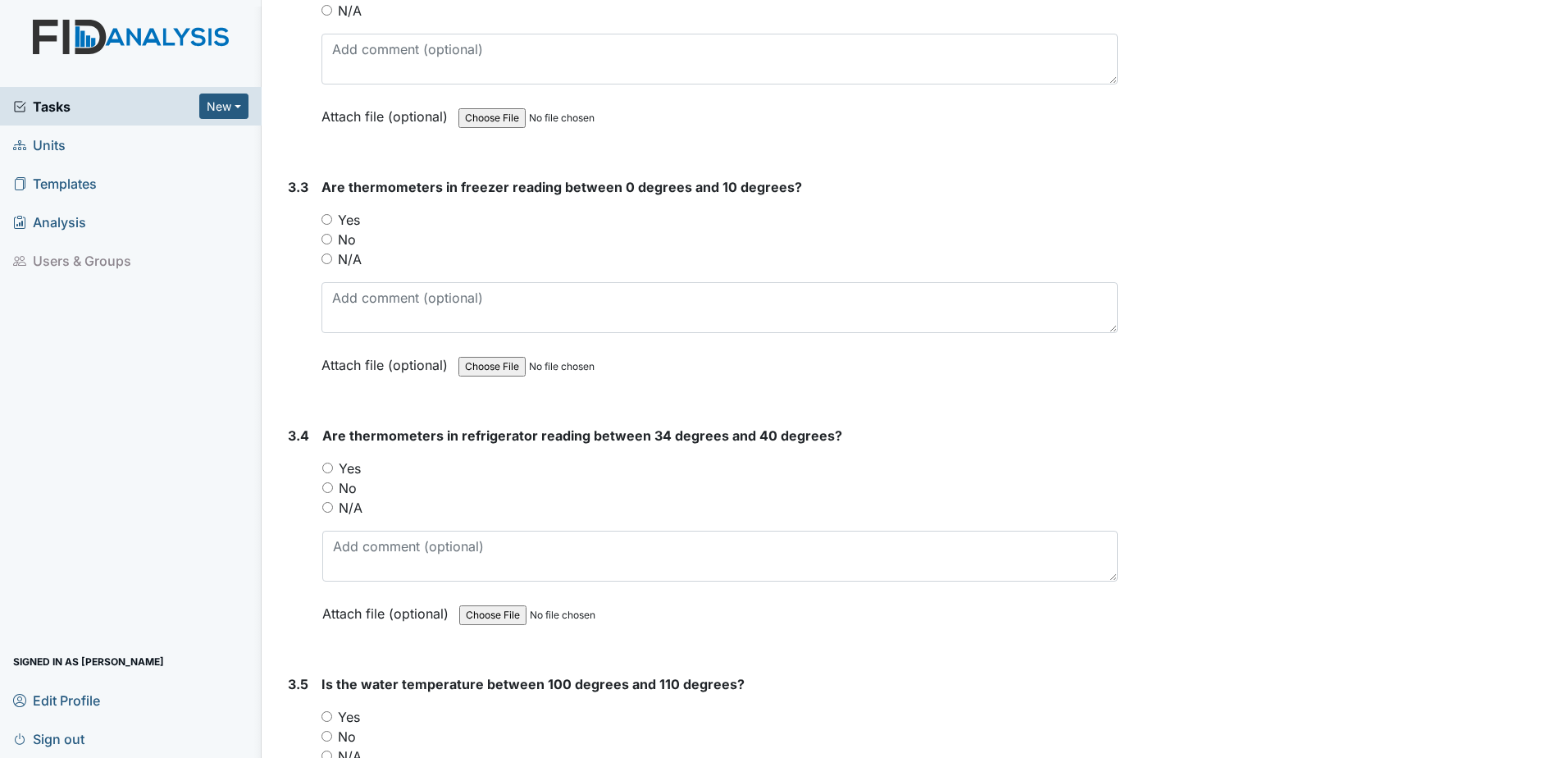
scroll to position [2878, 0]
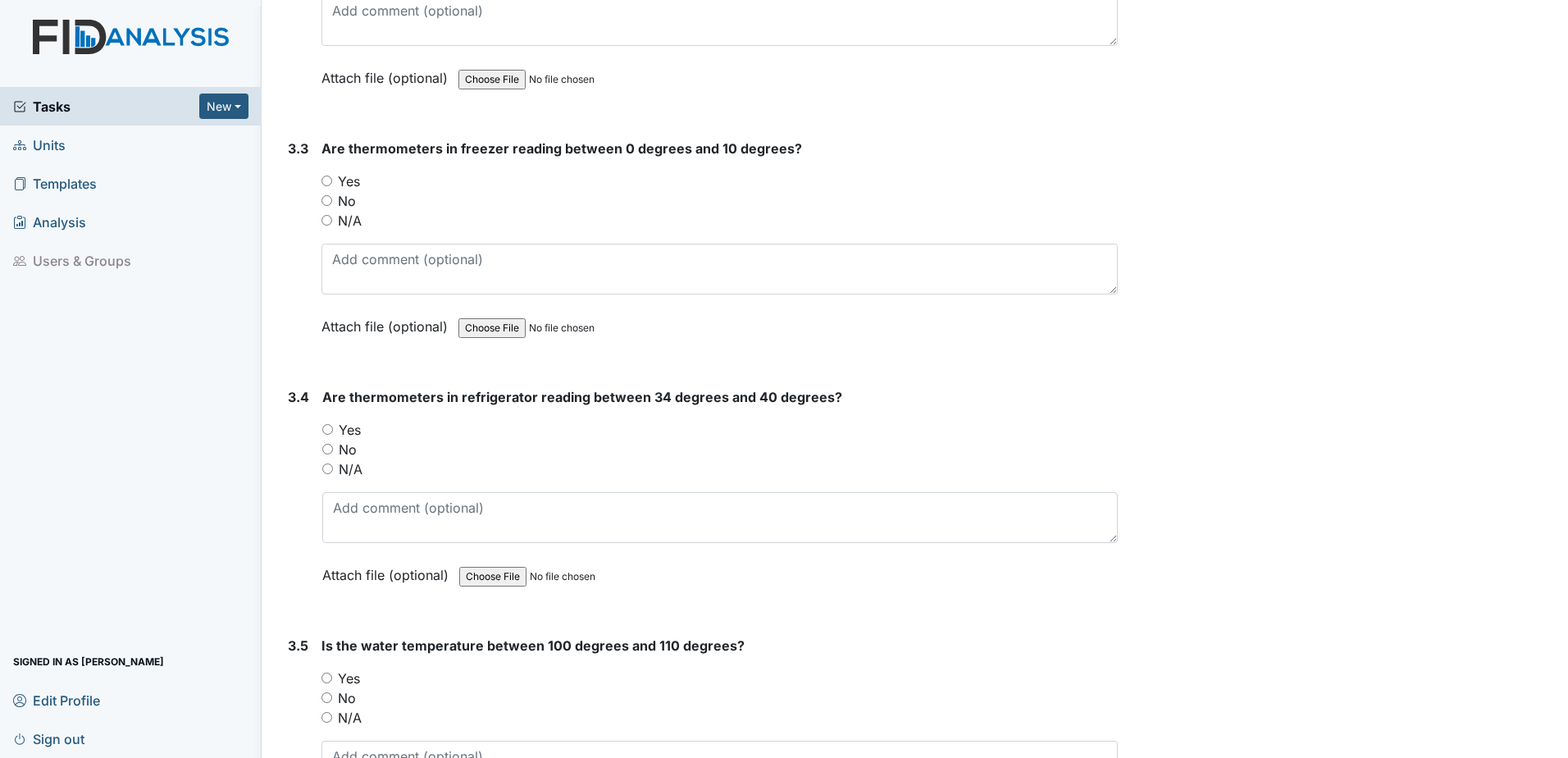
click at [325, 182] on input "Yes" at bounding box center [326, 181] width 11 height 11
radio input "true"
click at [327, 449] on input "No" at bounding box center [327, 448] width 11 height 11
radio input "true"
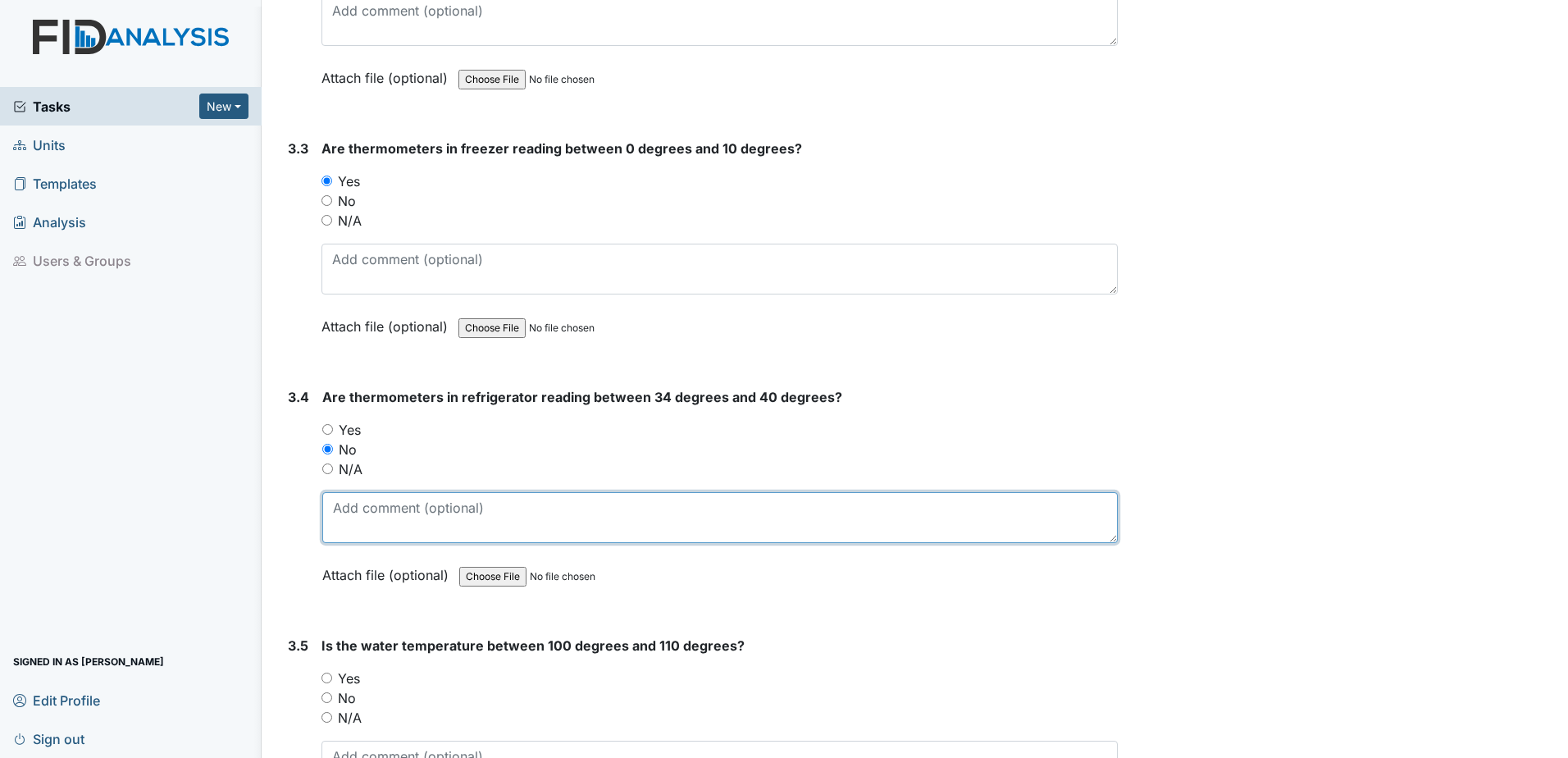
click at [461, 529] on textarea at bounding box center [720, 517] width 795 height 51
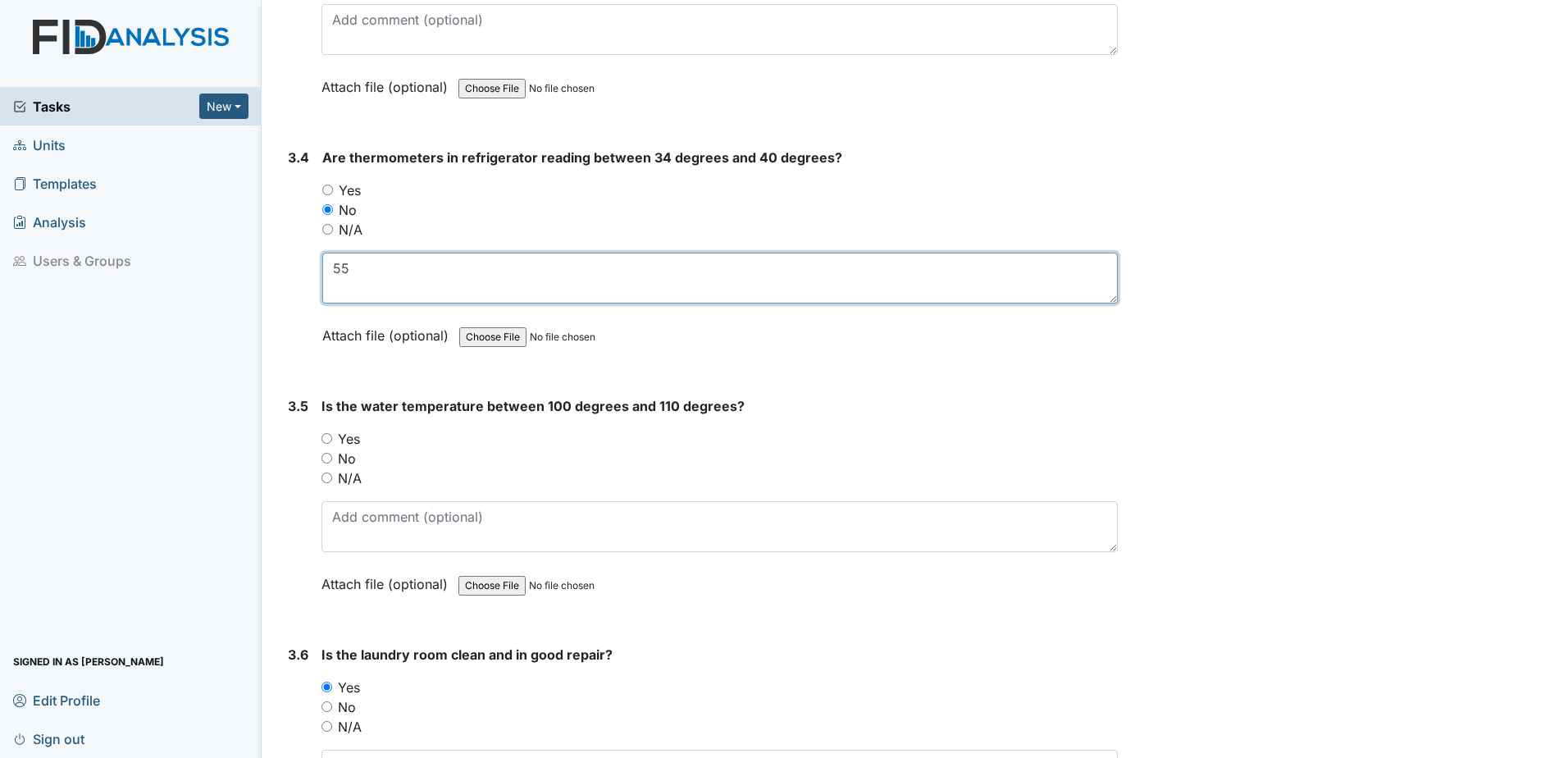
scroll to position [3206, 0]
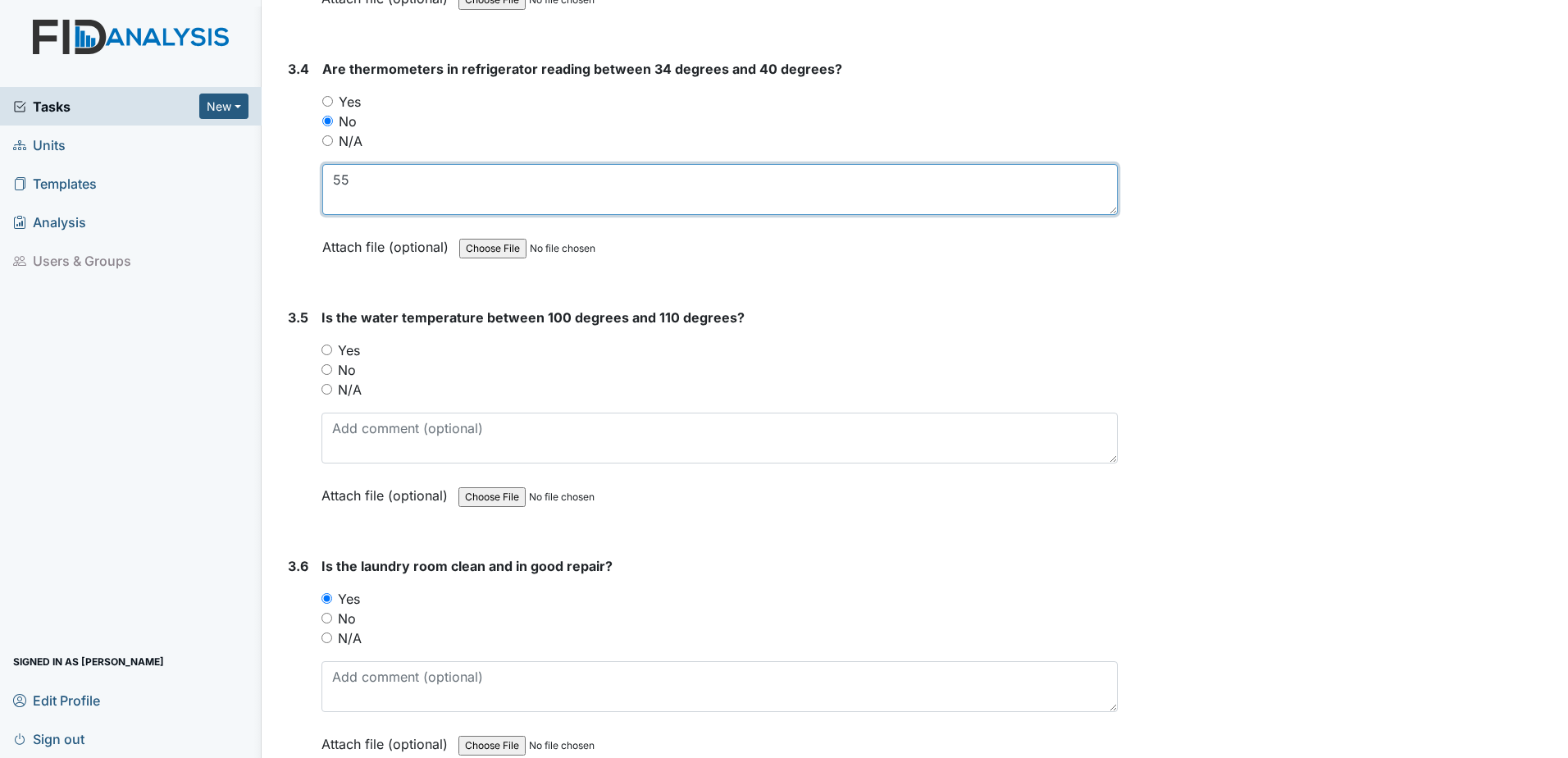
type textarea "55"
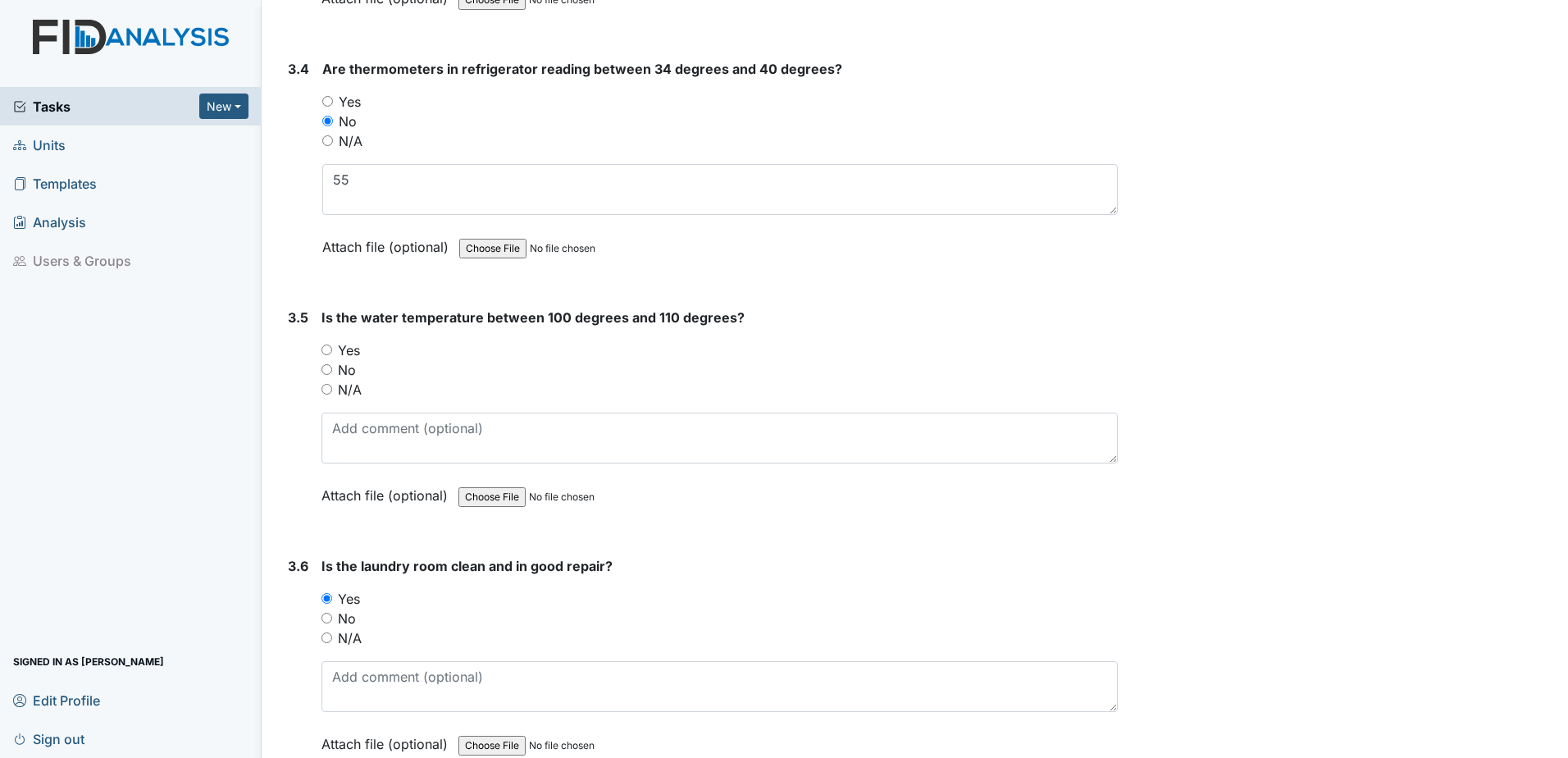
click at [328, 367] on input "No" at bounding box center [326, 370] width 11 height 11
radio input "true"
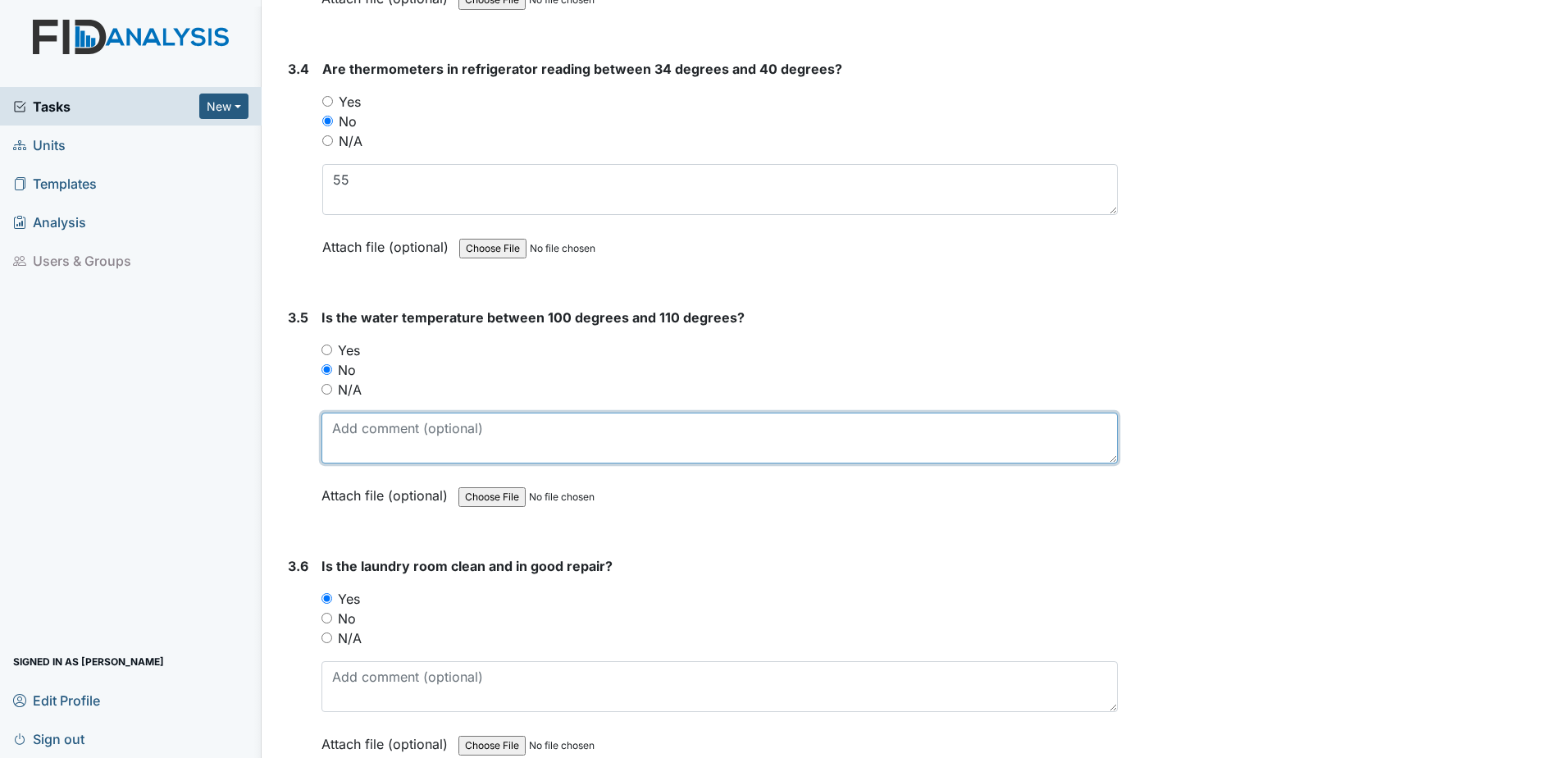
click at [372, 437] on textarea at bounding box center [720, 437] width 796 height 51
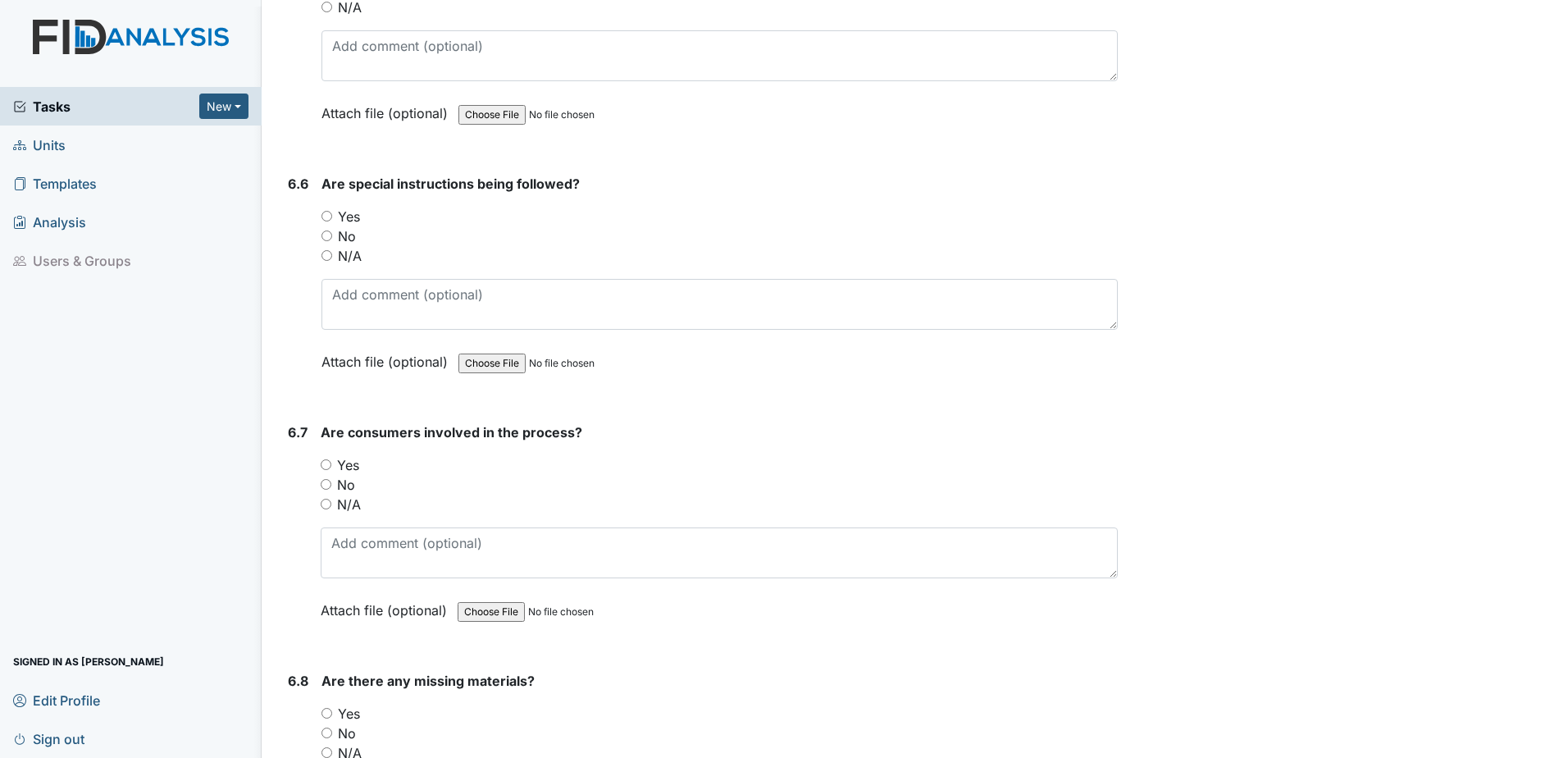
scroll to position [10425, 0]
type textarea "99.9"
click at [329, 211] on input "Yes" at bounding box center [326, 215] width 11 height 11
radio input "true"
click at [330, 475] on div "No" at bounding box center [719, 484] width 796 height 20
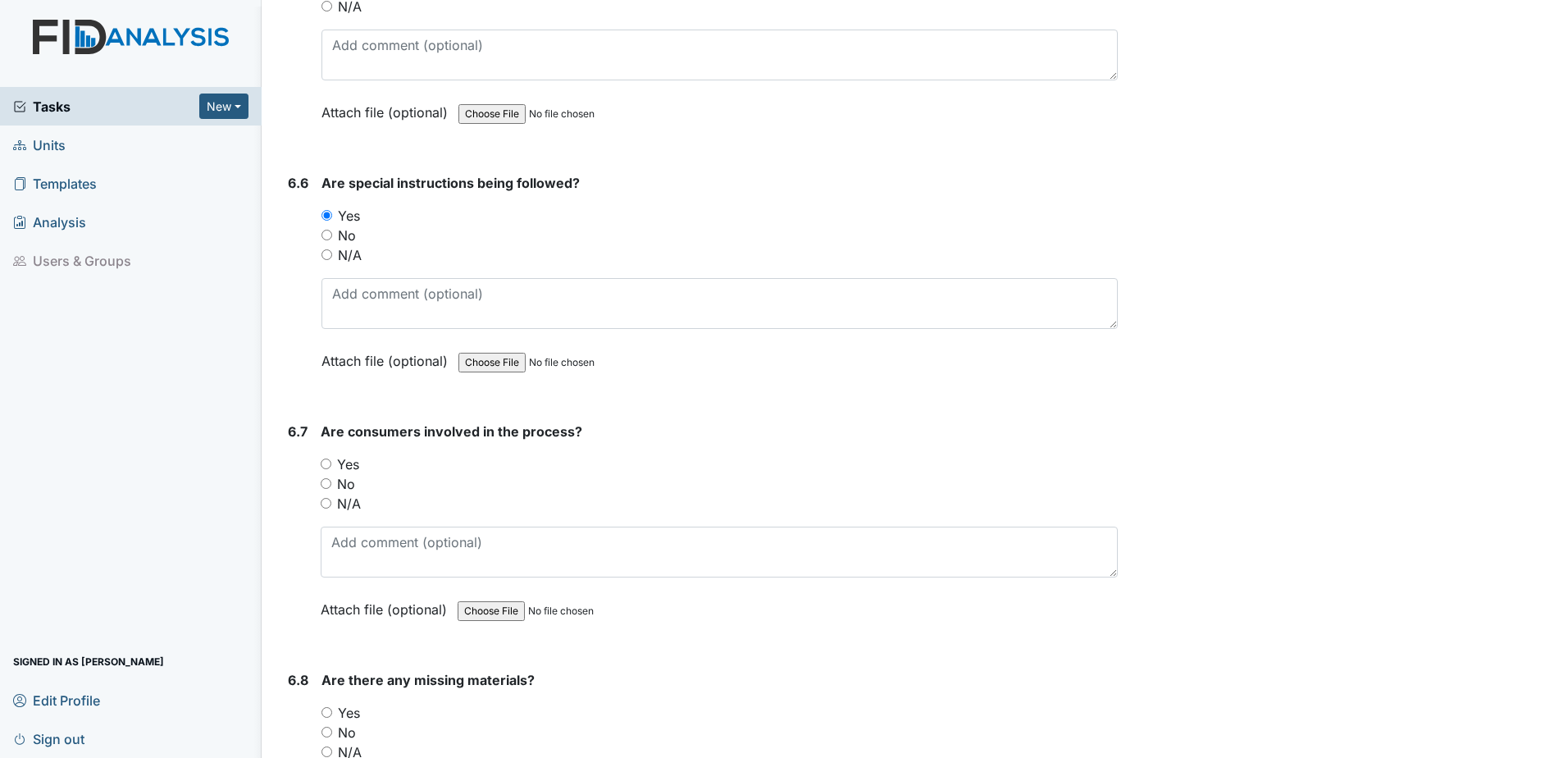
click at [325, 458] on input "Yes" at bounding box center [325, 463] width 11 height 11
radio input "true"
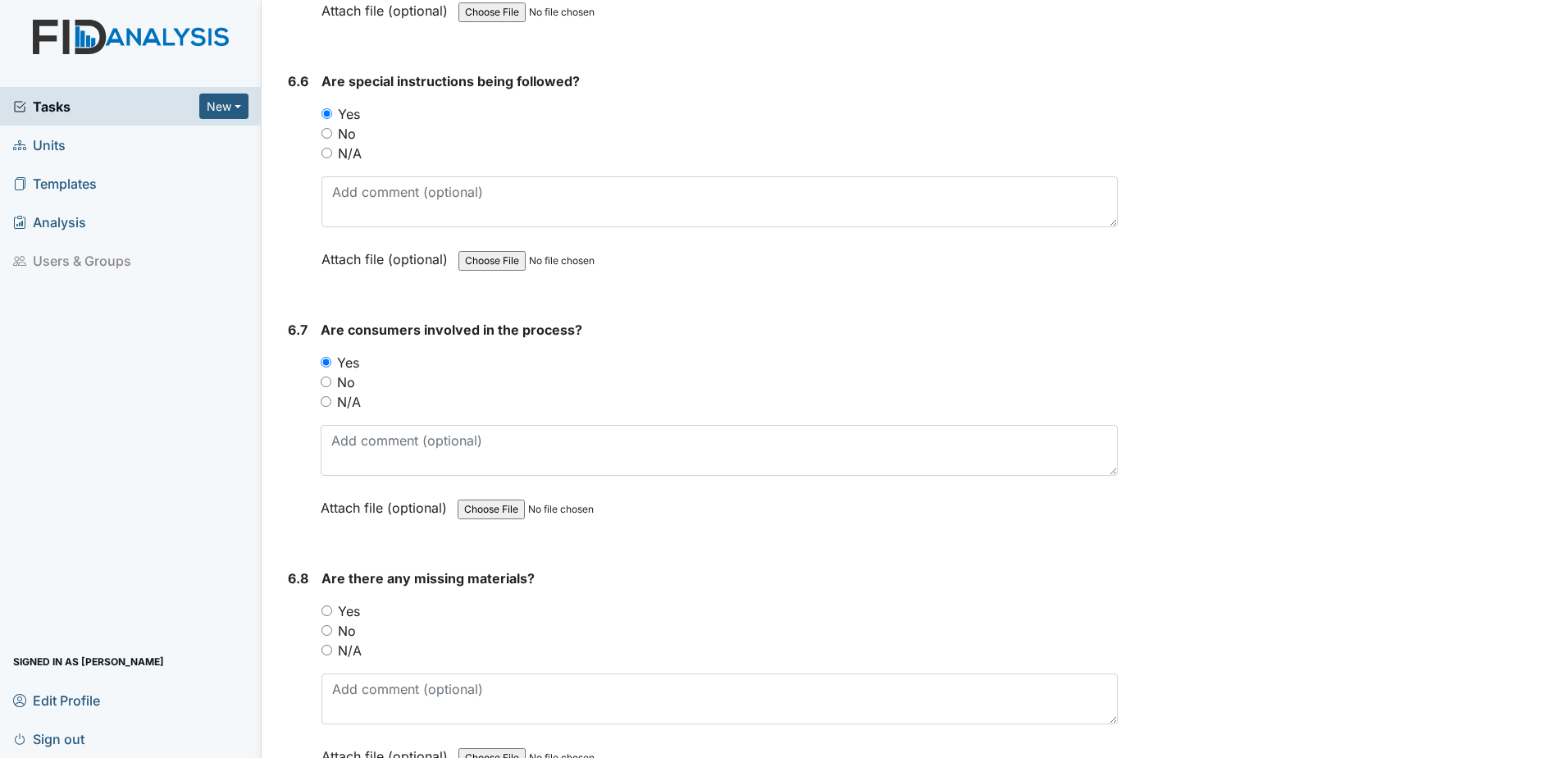
scroll to position [10671, 0]
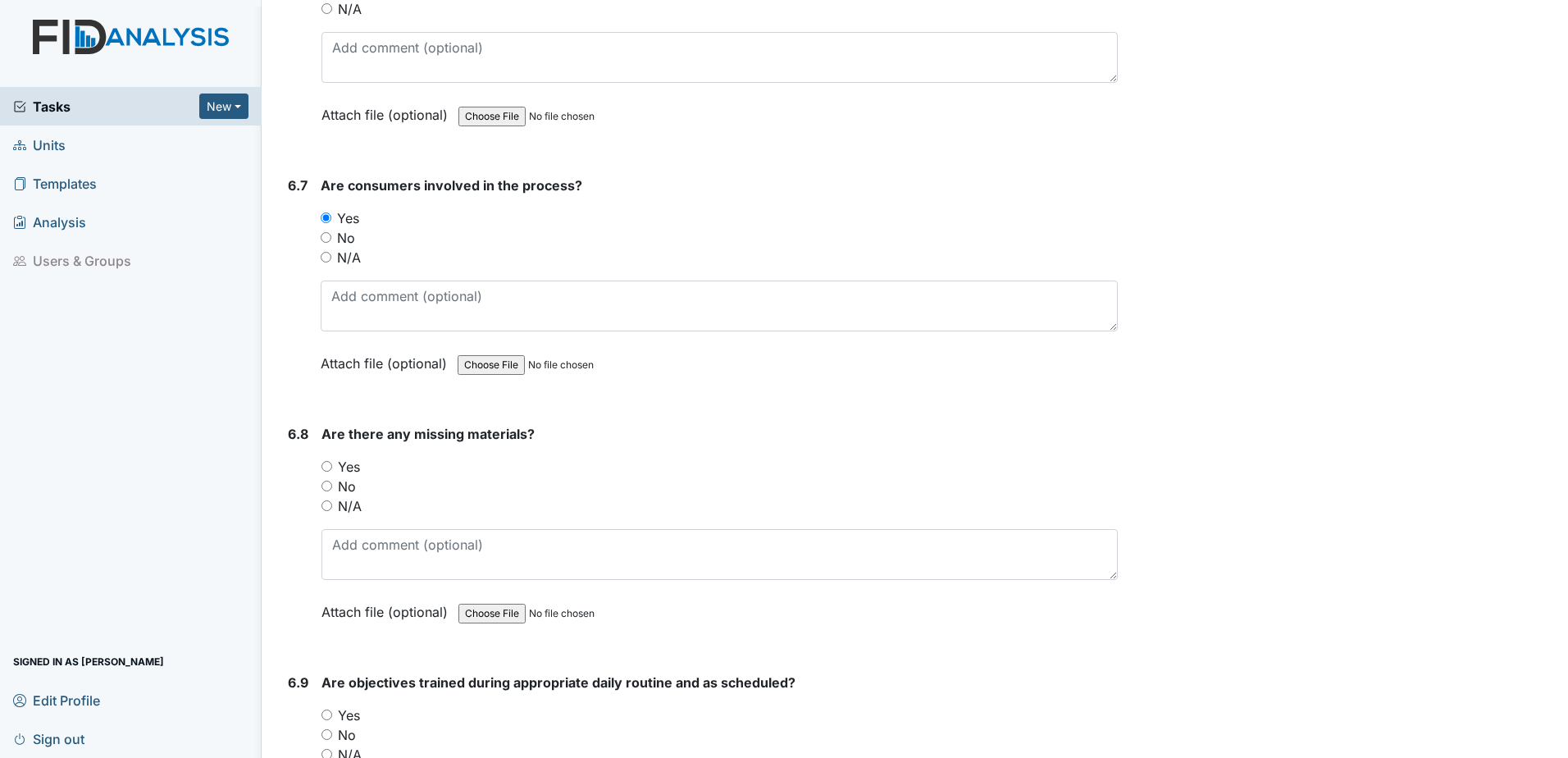
click at [323, 482] on input "No" at bounding box center [326, 485] width 11 height 11
radio input "true"
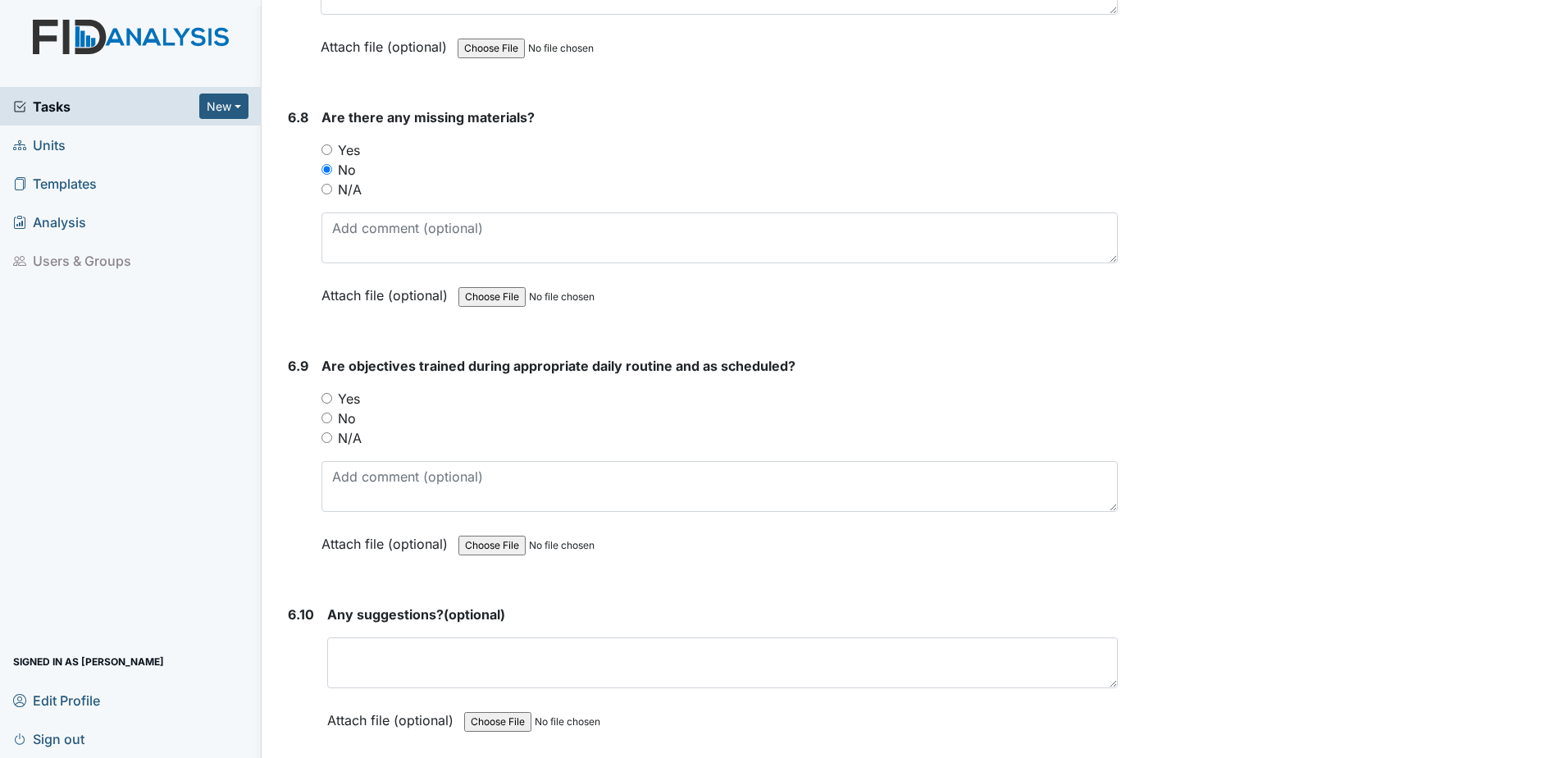
scroll to position [10999, 0]
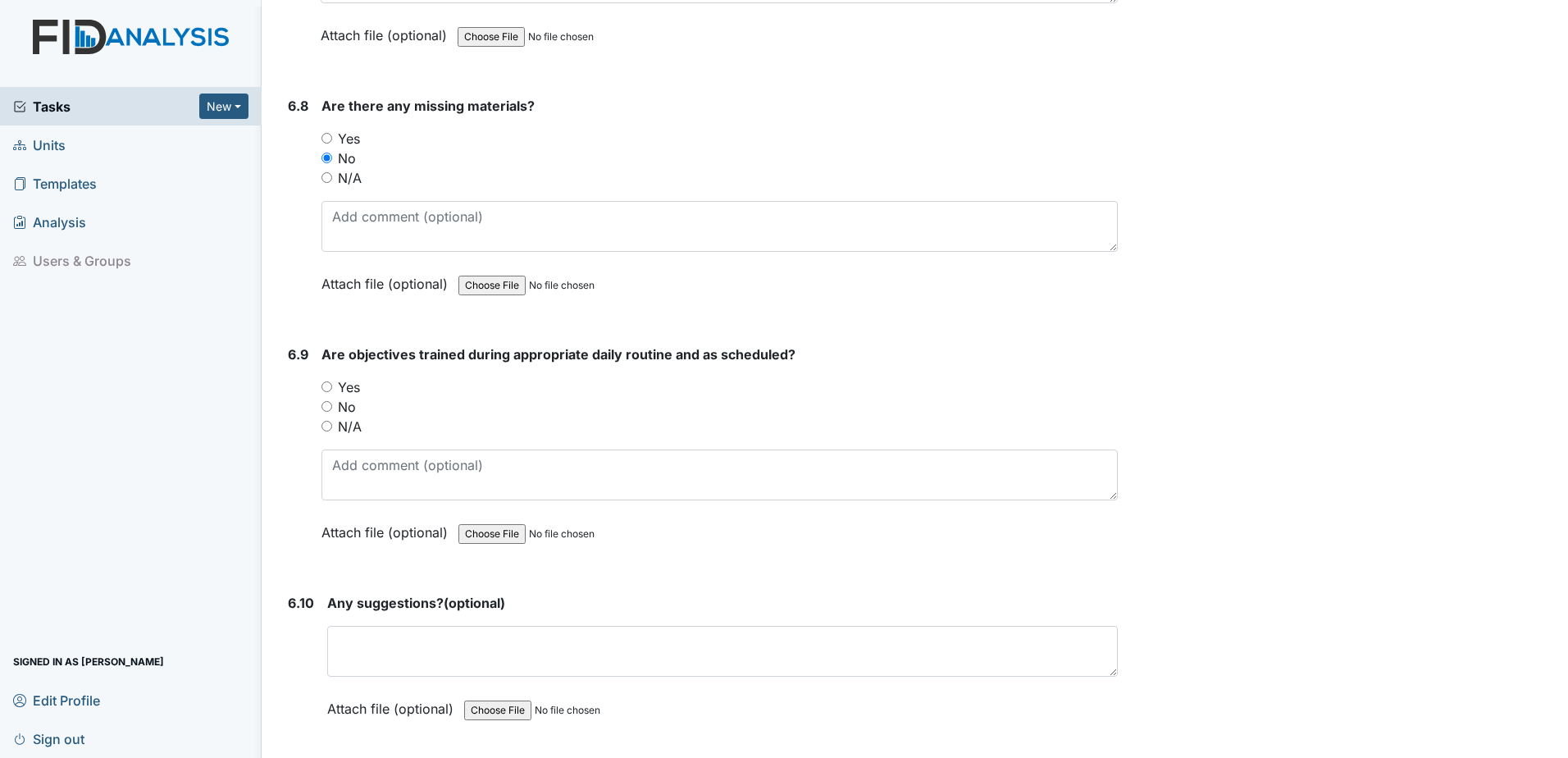
click at [329, 381] on input "Yes" at bounding box center [326, 386] width 11 height 11
radio input "true"
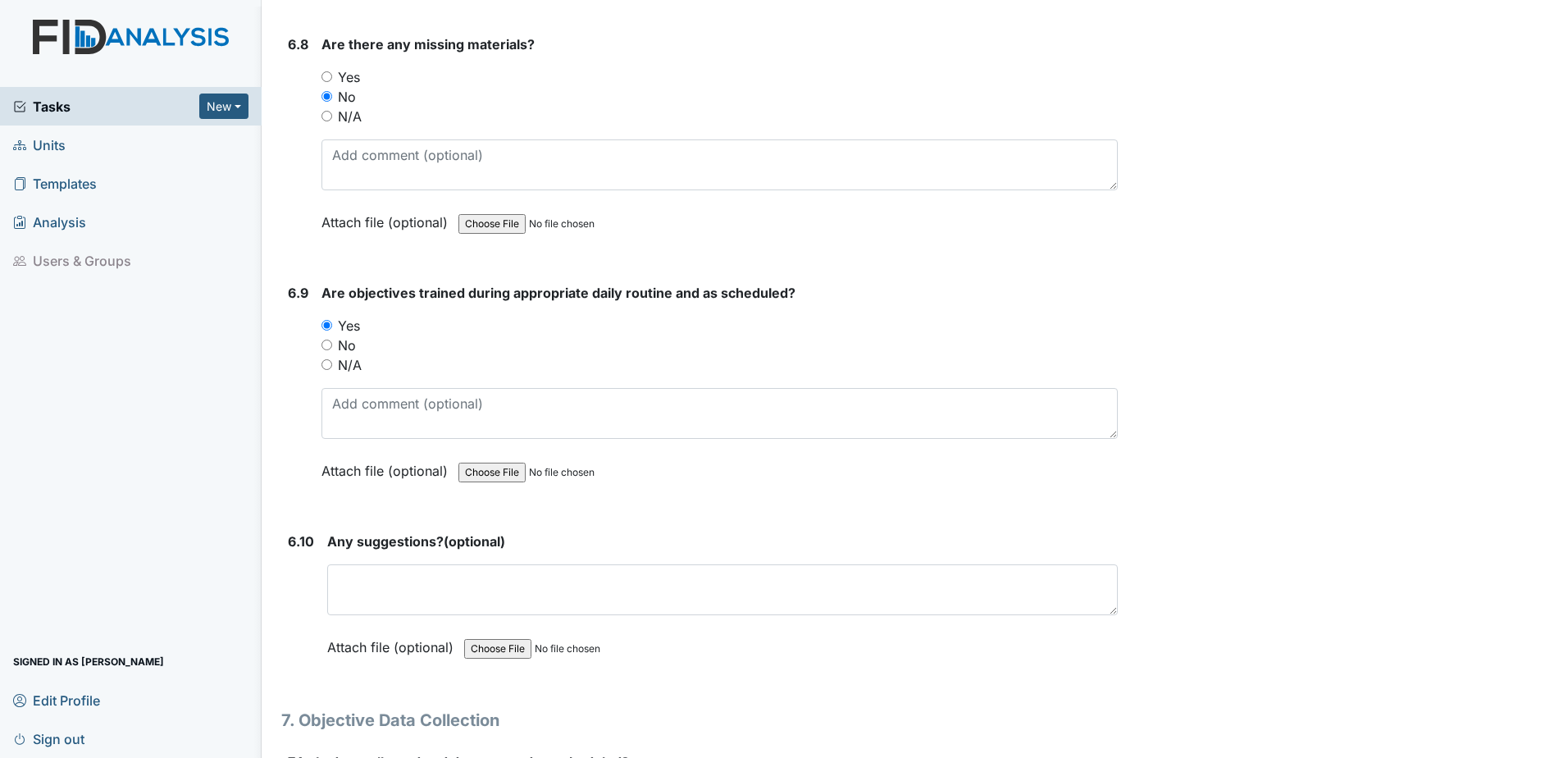
scroll to position [11245, 0]
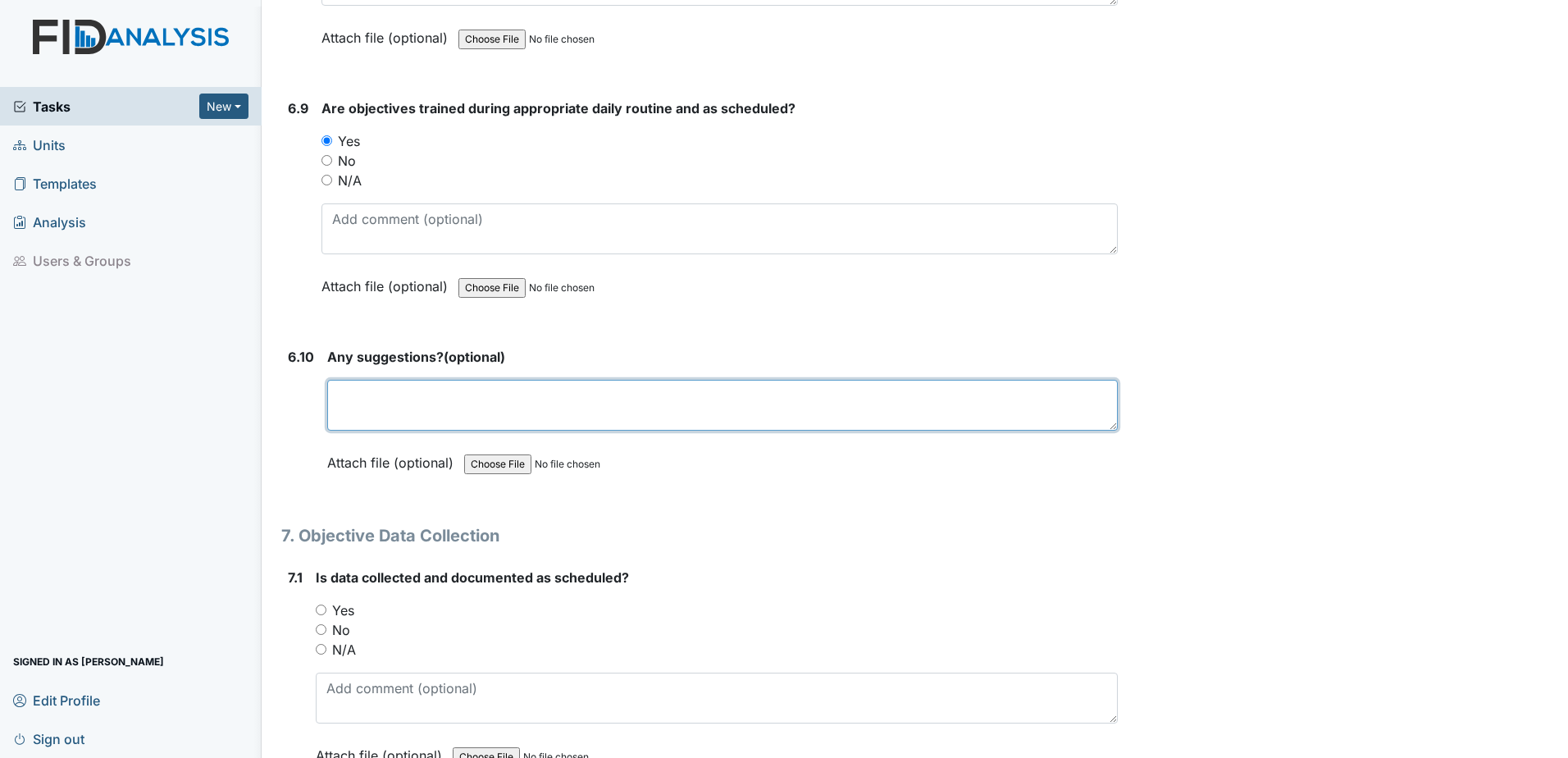
click at [431, 406] on textarea at bounding box center [723, 404] width 790 height 51
type textarea "none"
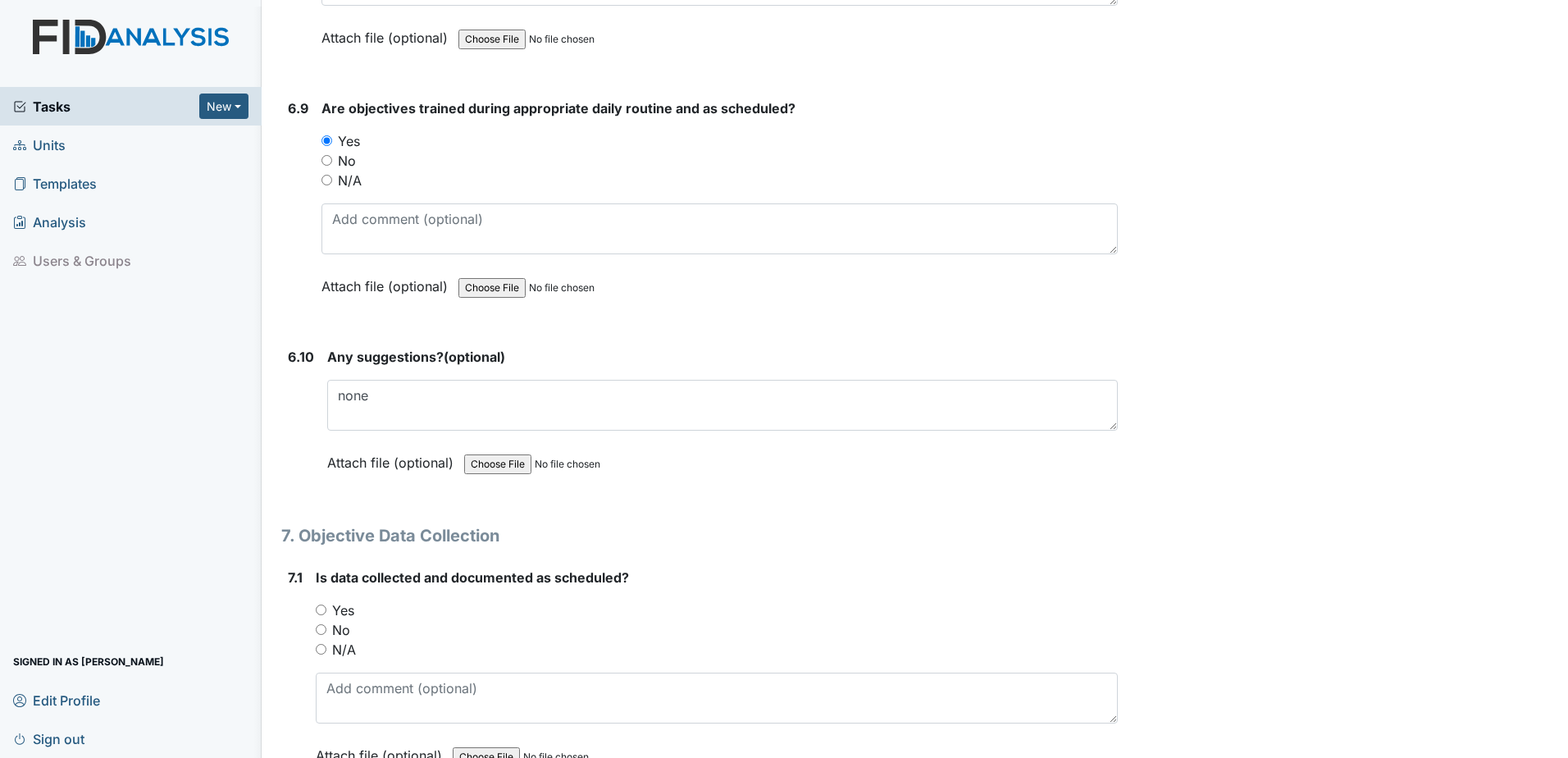
click at [833, 570] on strong "Is data collected and documented as scheduled?" at bounding box center [716, 577] width 801 height 20
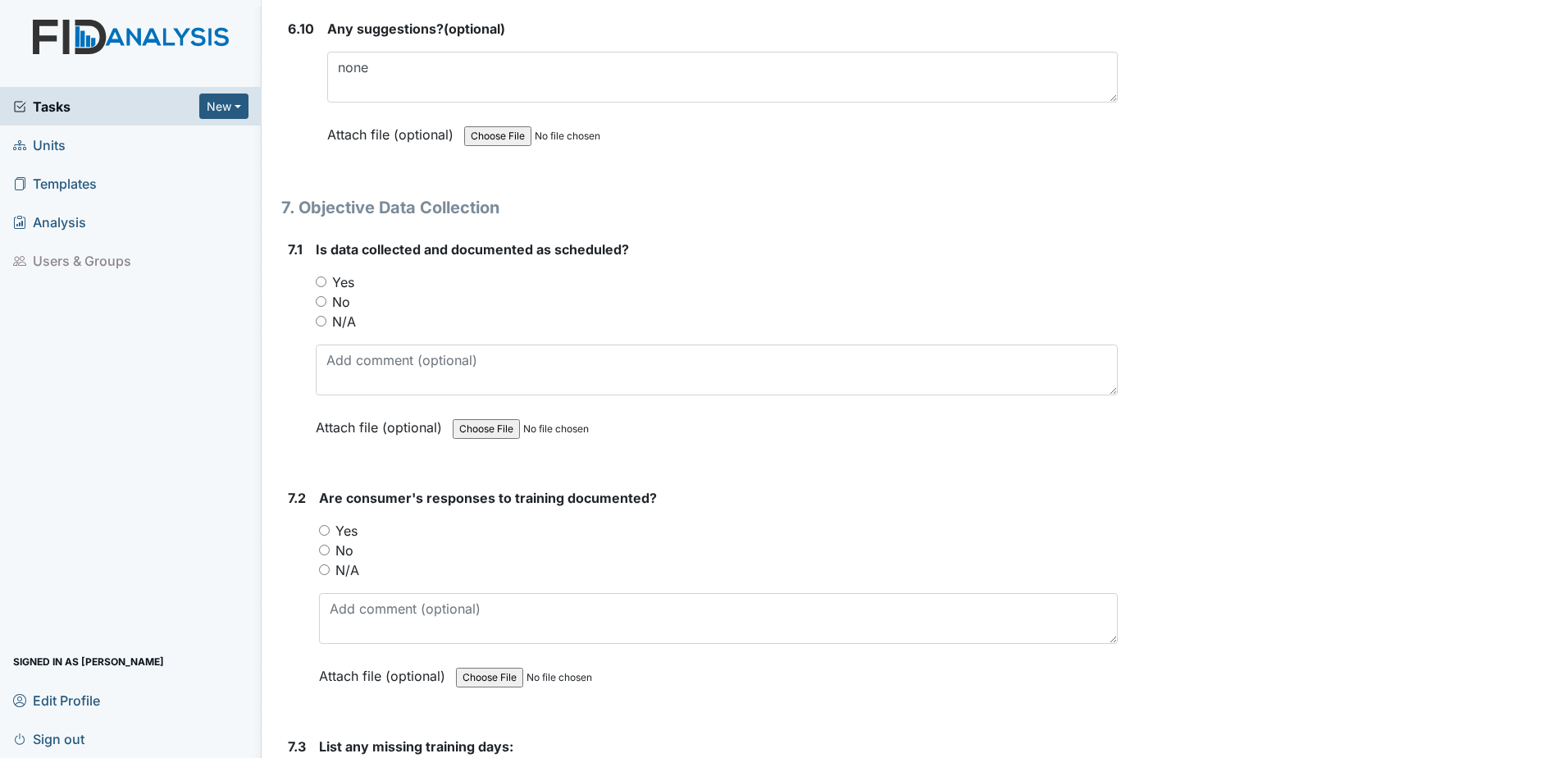
click at [325, 284] on input "Yes" at bounding box center [320, 282] width 11 height 11
radio input "true"
click at [322, 528] on input "Yes" at bounding box center [324, 530] width 11 height 11
radio input "true"
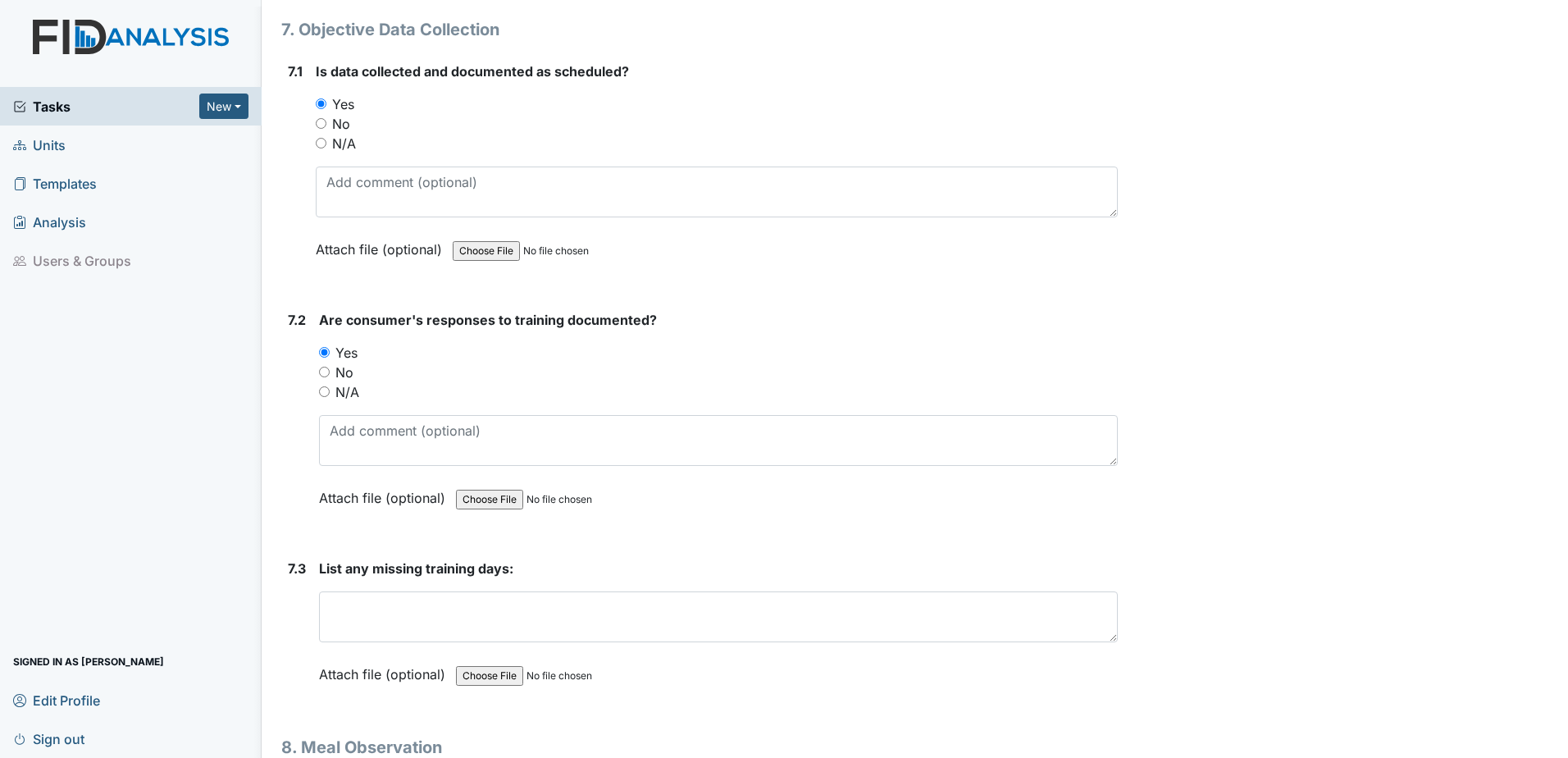
scroll to position [11819, 0]
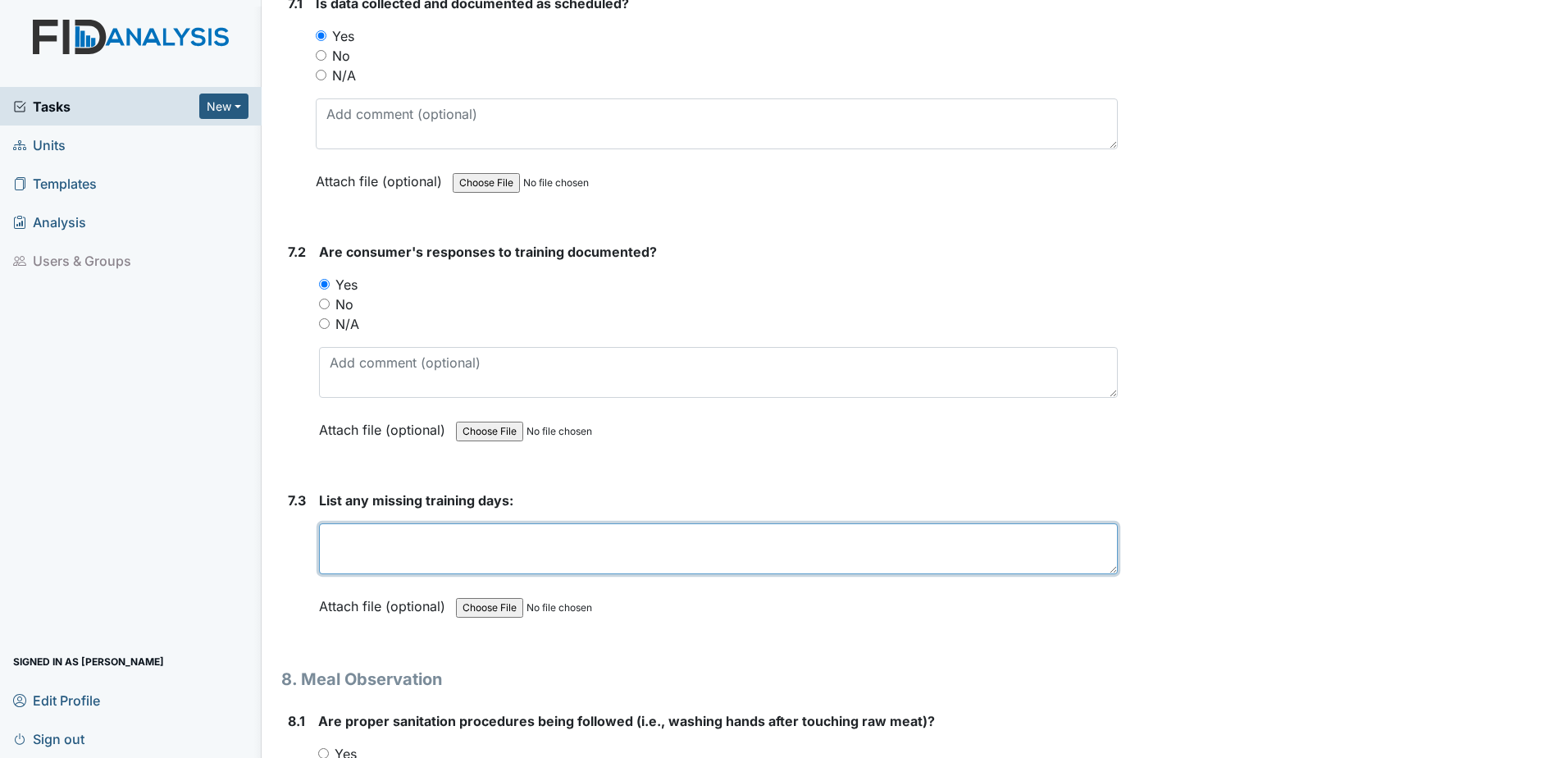
click at [457, 548] on textarea at bounding box center [719, 548] width 798 height 51
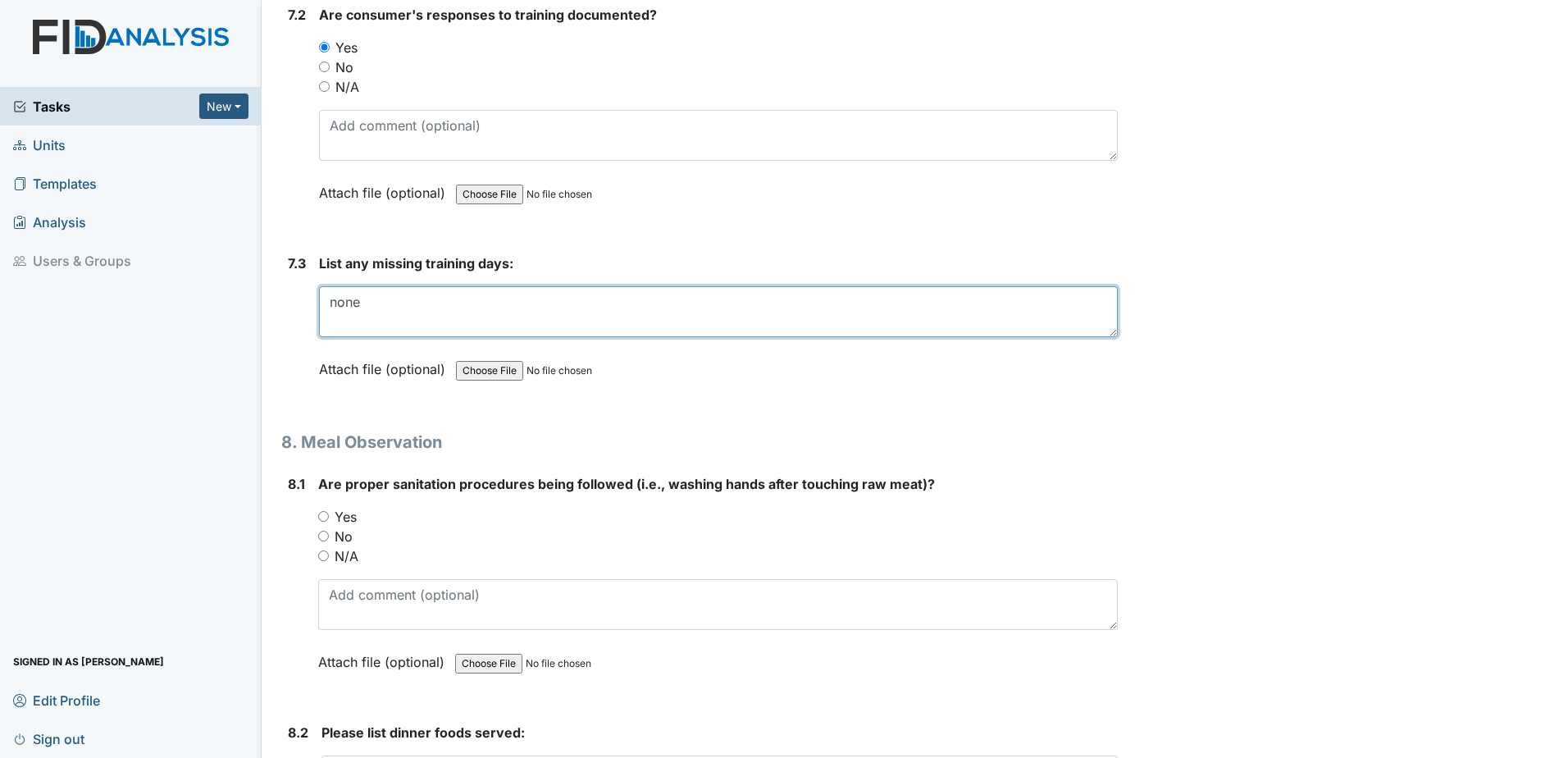
scroll to position [12066, 0]
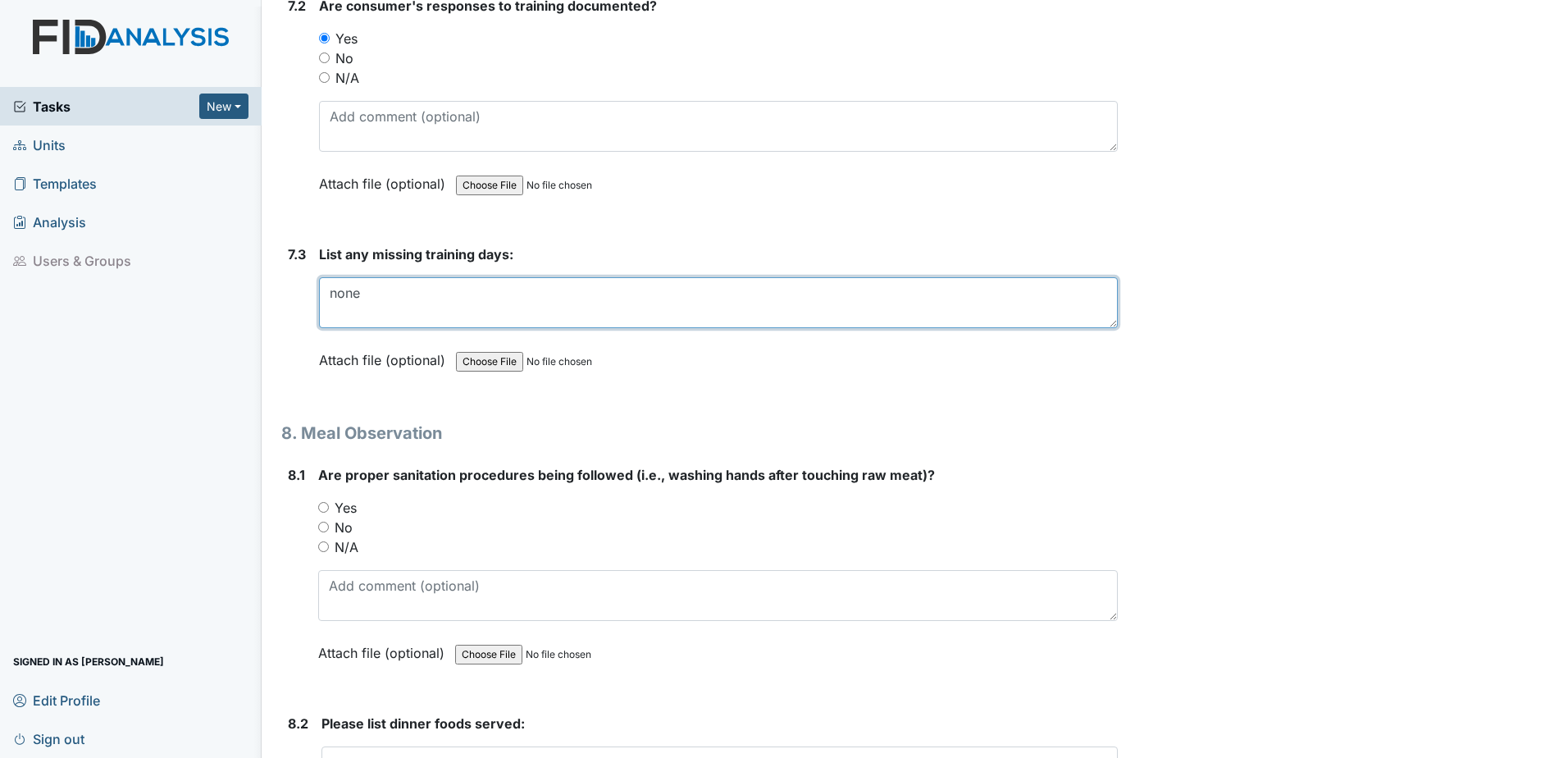
type textarea "none"
click at [323, 504] on input "Yes" at bounding box center [323, 507] width 11 height 11
radio input "true"
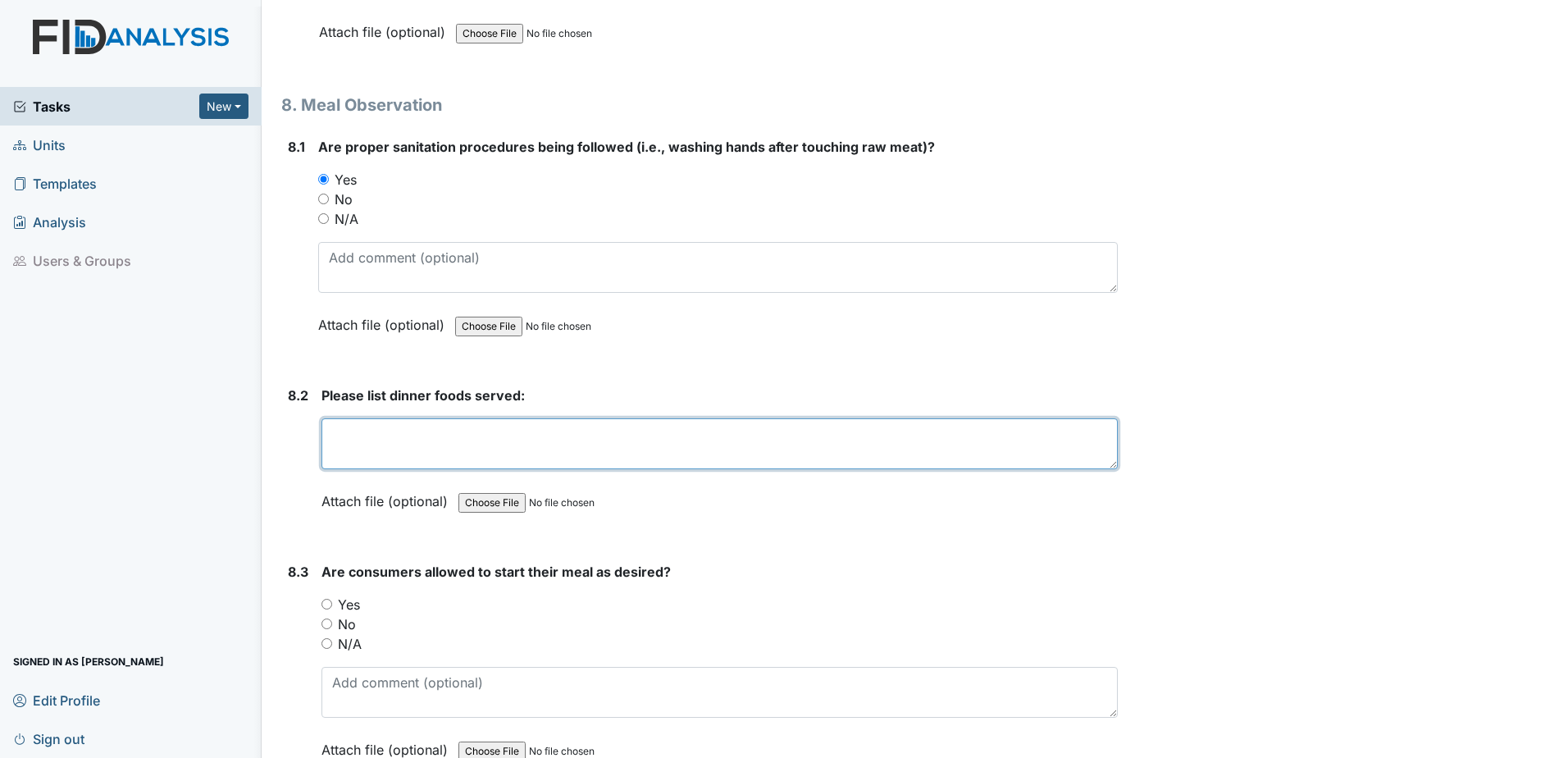
click at [439, 446] on textarea at bounding box center [720, 443] width 796 height 51
click at [378, 446] on textarea "Broccoli noodles chicken apple pie" at bounding box center [720, 443] width 796 height 51
click at [383, 435] on textarea "Broccoli noodles chicken apple pie" at bounding box center [720, 443] width 796 height 51
click at [440, 436] on textarea "Broccoli, noodles chicken apple pie" at bounding box center [720, 443] width 796 height 51
click at [494, 438] on textarea "Broccoli, noodles, chicken apple pie" at bounding box center [720, 443] width 796 height 51
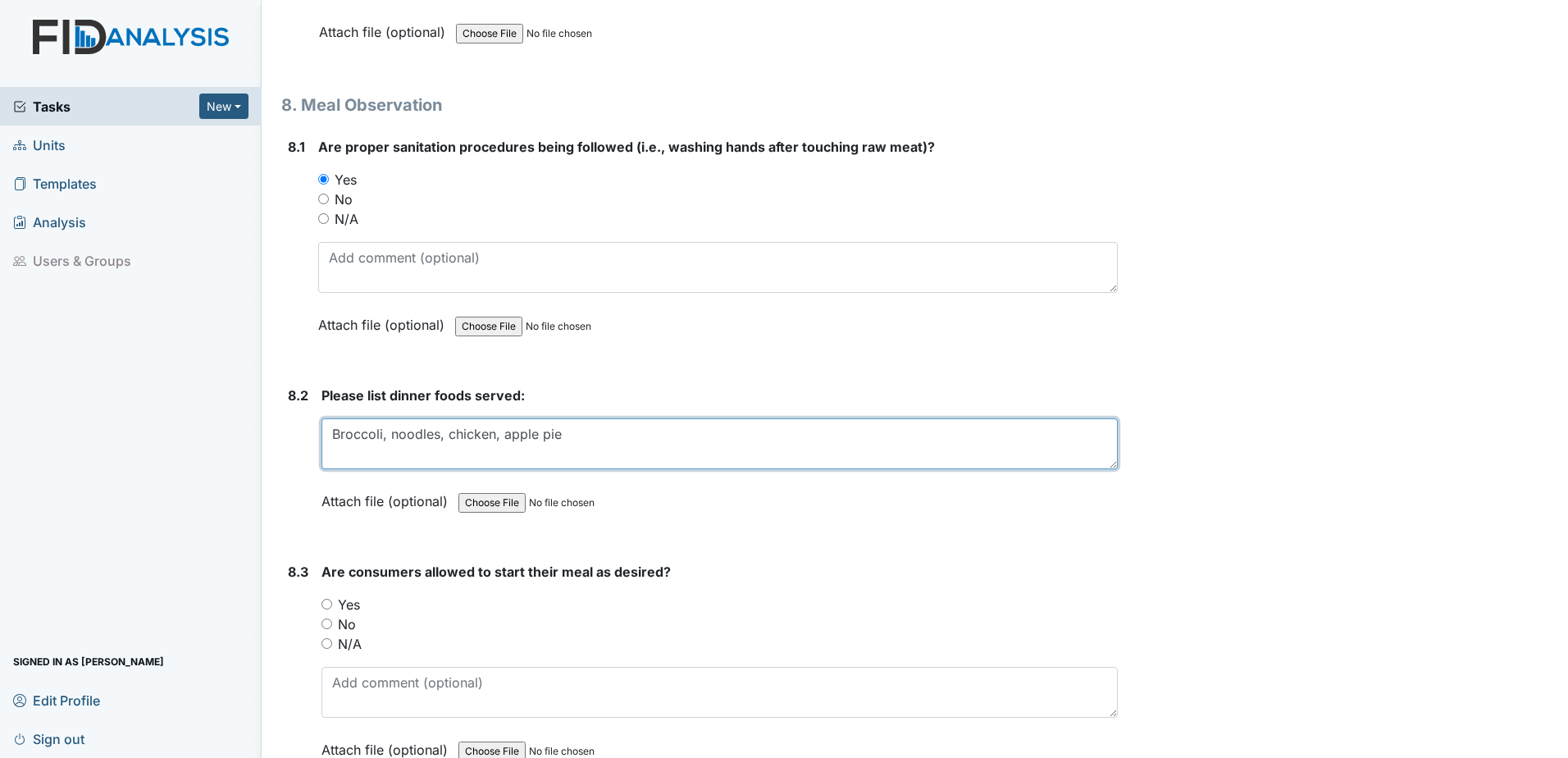
click at [564, 438] on textarea "Broccoli, noodles, chicken, apple pie" at bounding box center [720, 443] width 796 height 51
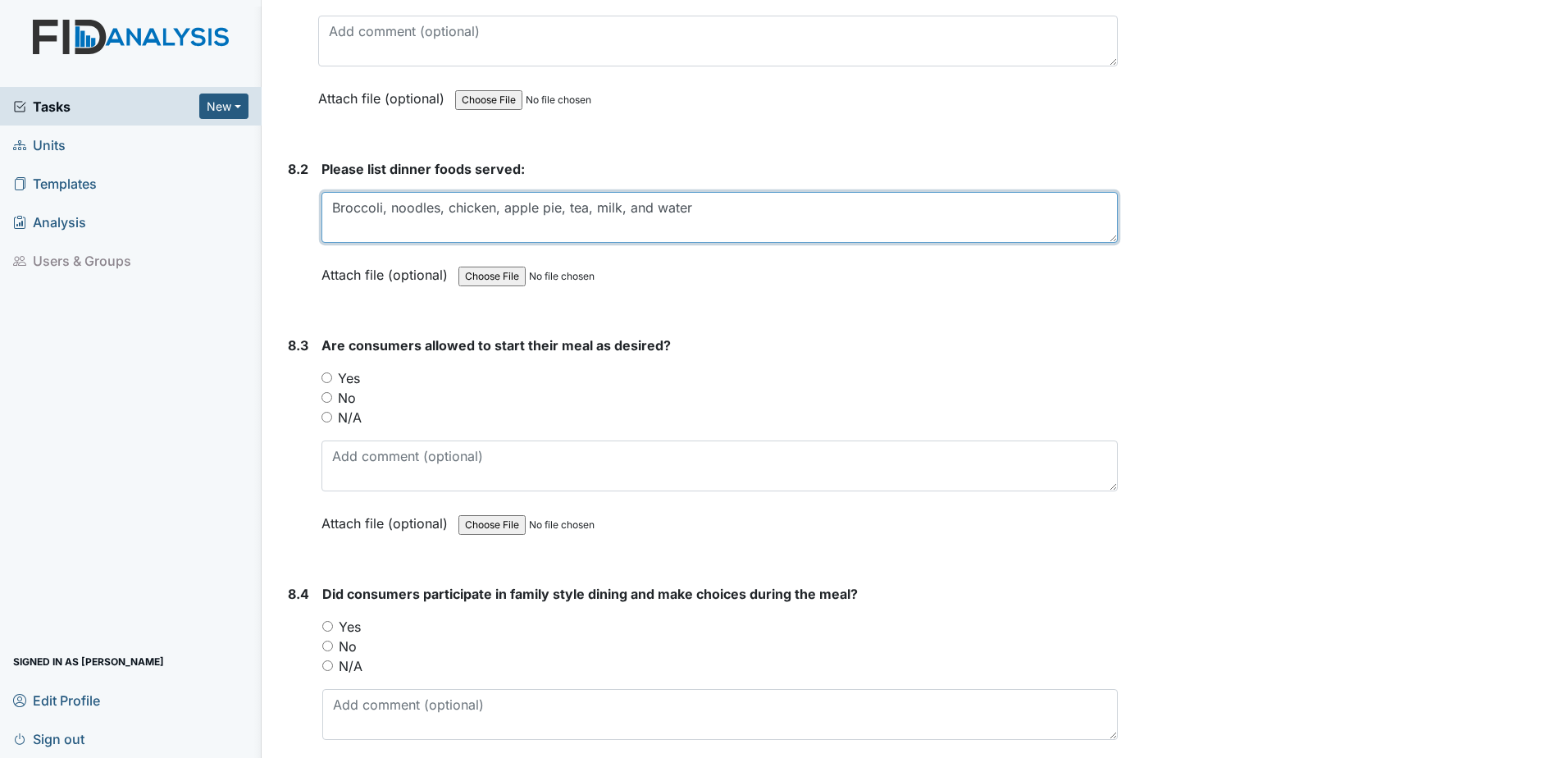
scroll to position [12640, 0]
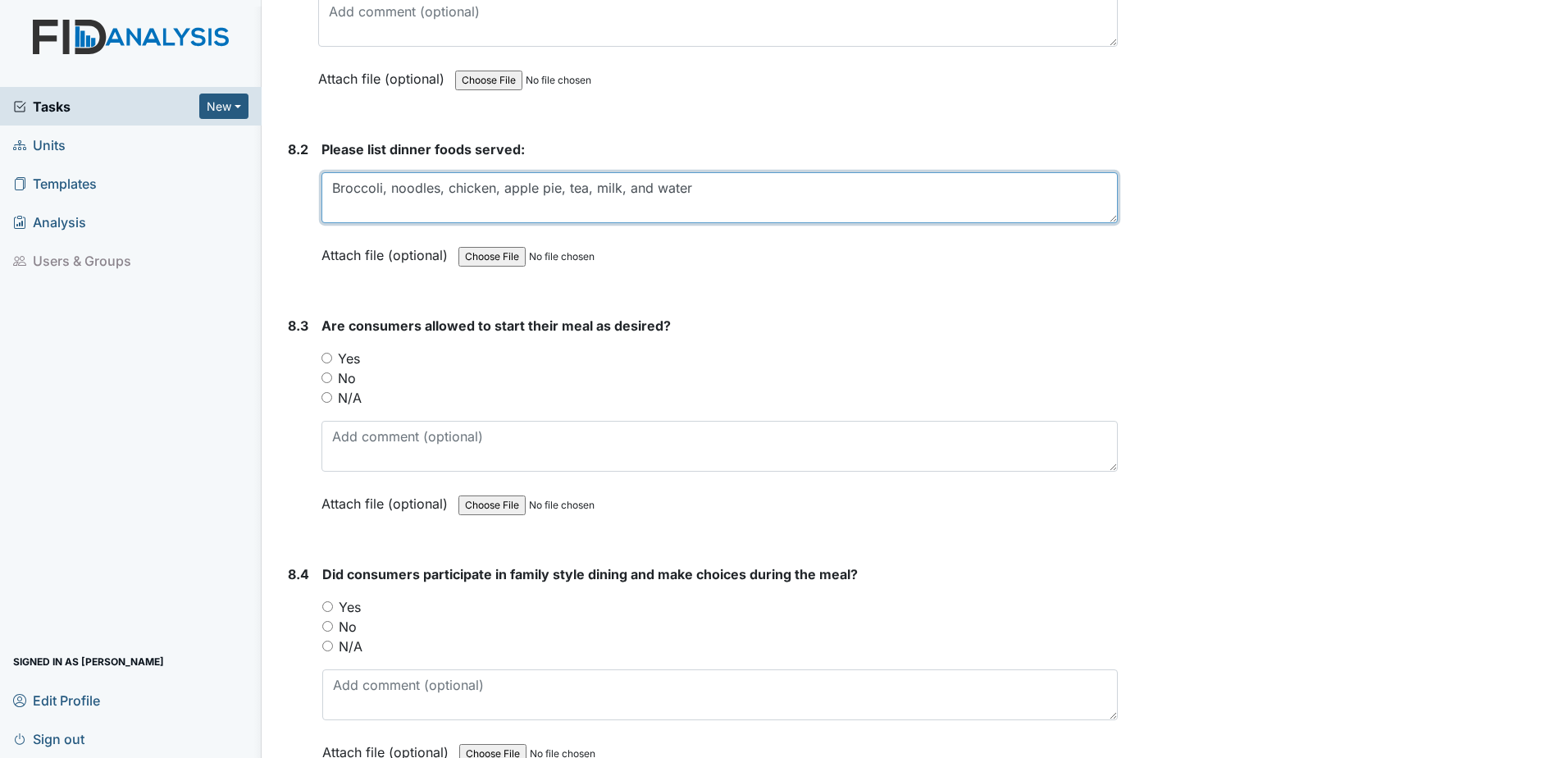
type textarea "Broccoli, noodles, chicken, apple pie, tea, milk, and water"
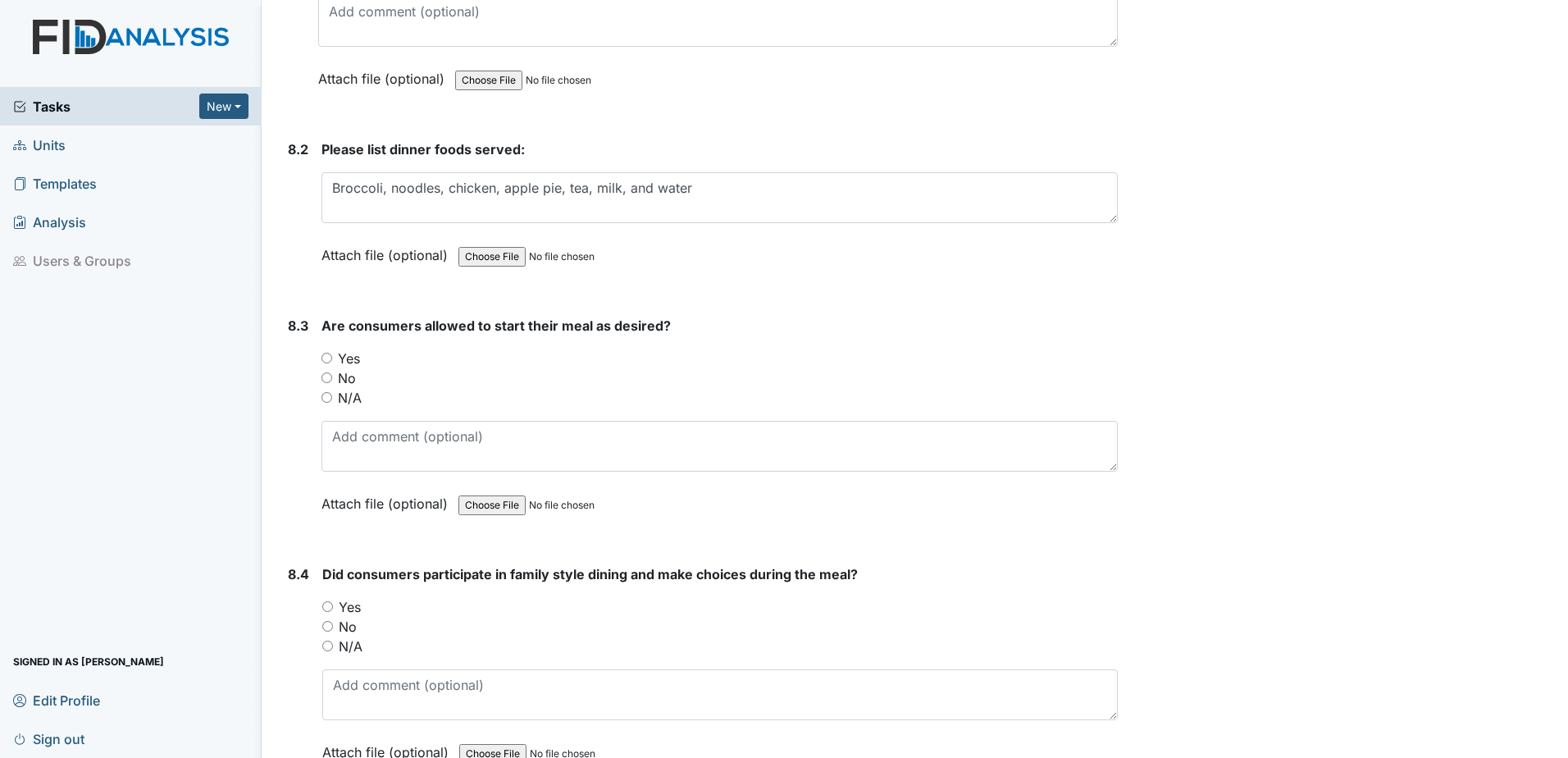
click at [323, 357] on input "Yes" at bounding box center [326, 358] width 11 height 11
radio input "true"
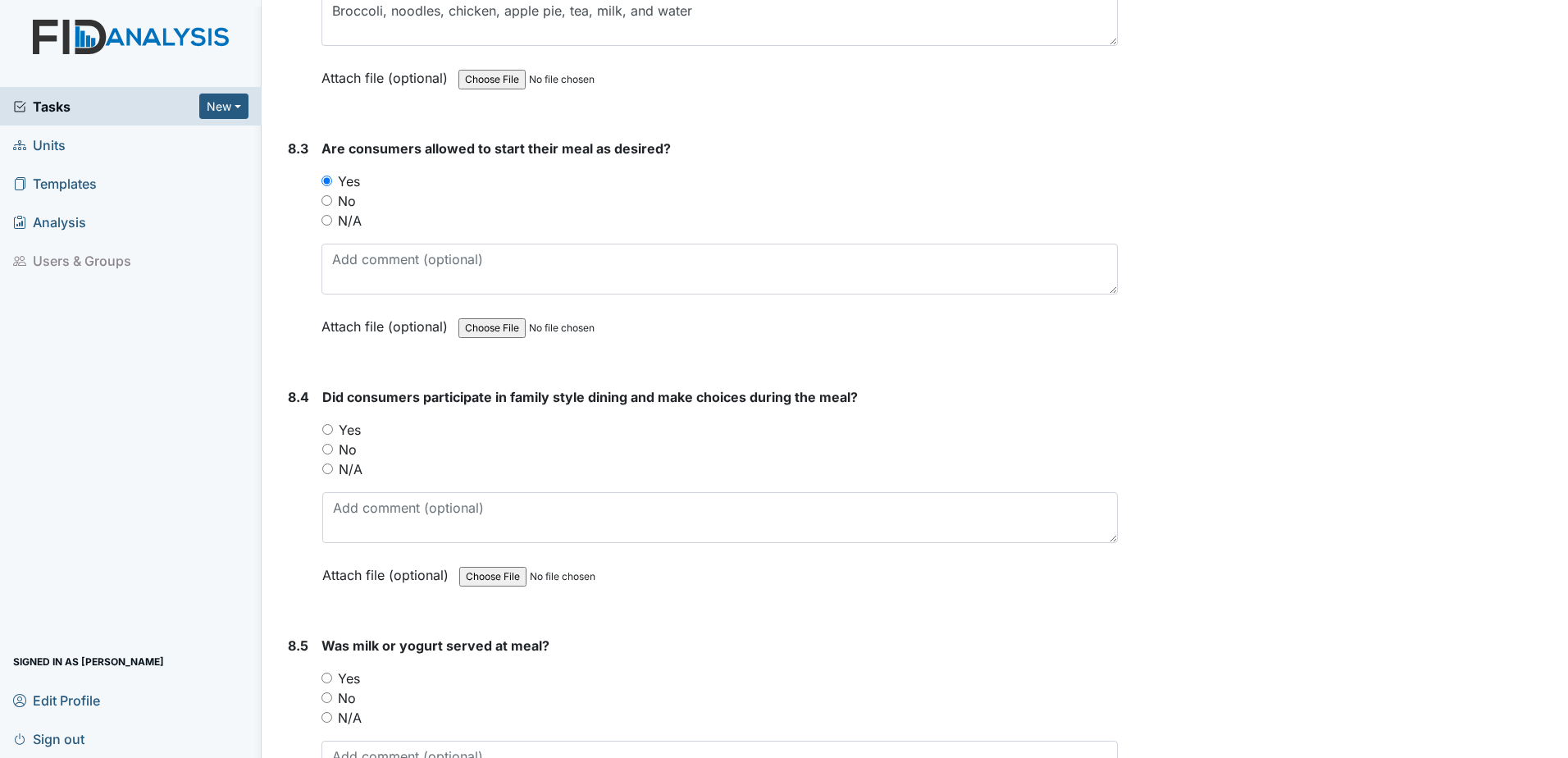
scroll to position [12886, 0]
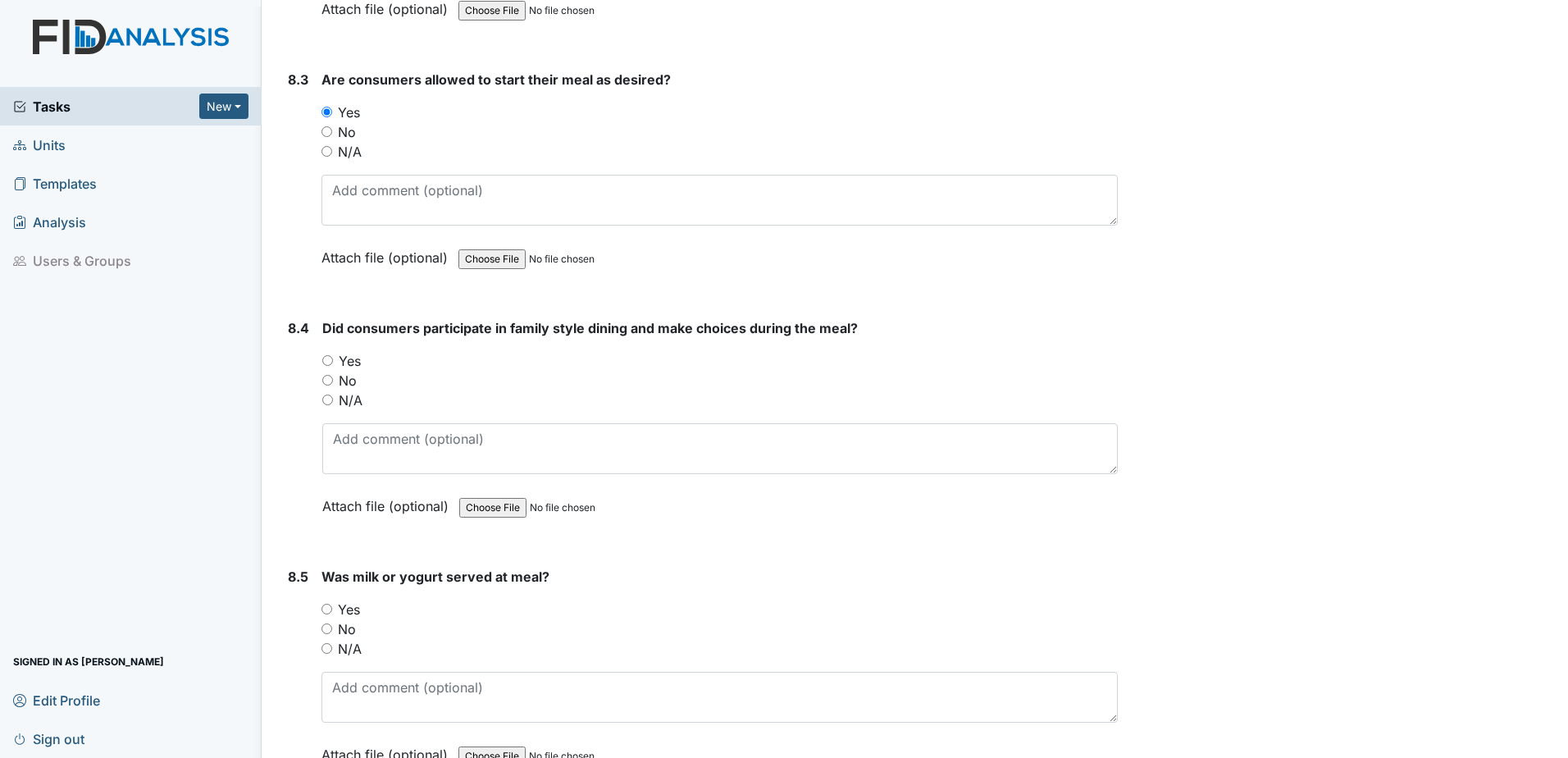
click at [324, 357] on input "Yes" at bounding box center [327, 361] width 11 height 11
radio input "true"
click at [337, 602] on label "Yes" at bounding box center [348, 609] width 22 height 20
click at [332, 604] on input "Yes" at bounding box center [326, 609] width 11 height 11
radio input "true"
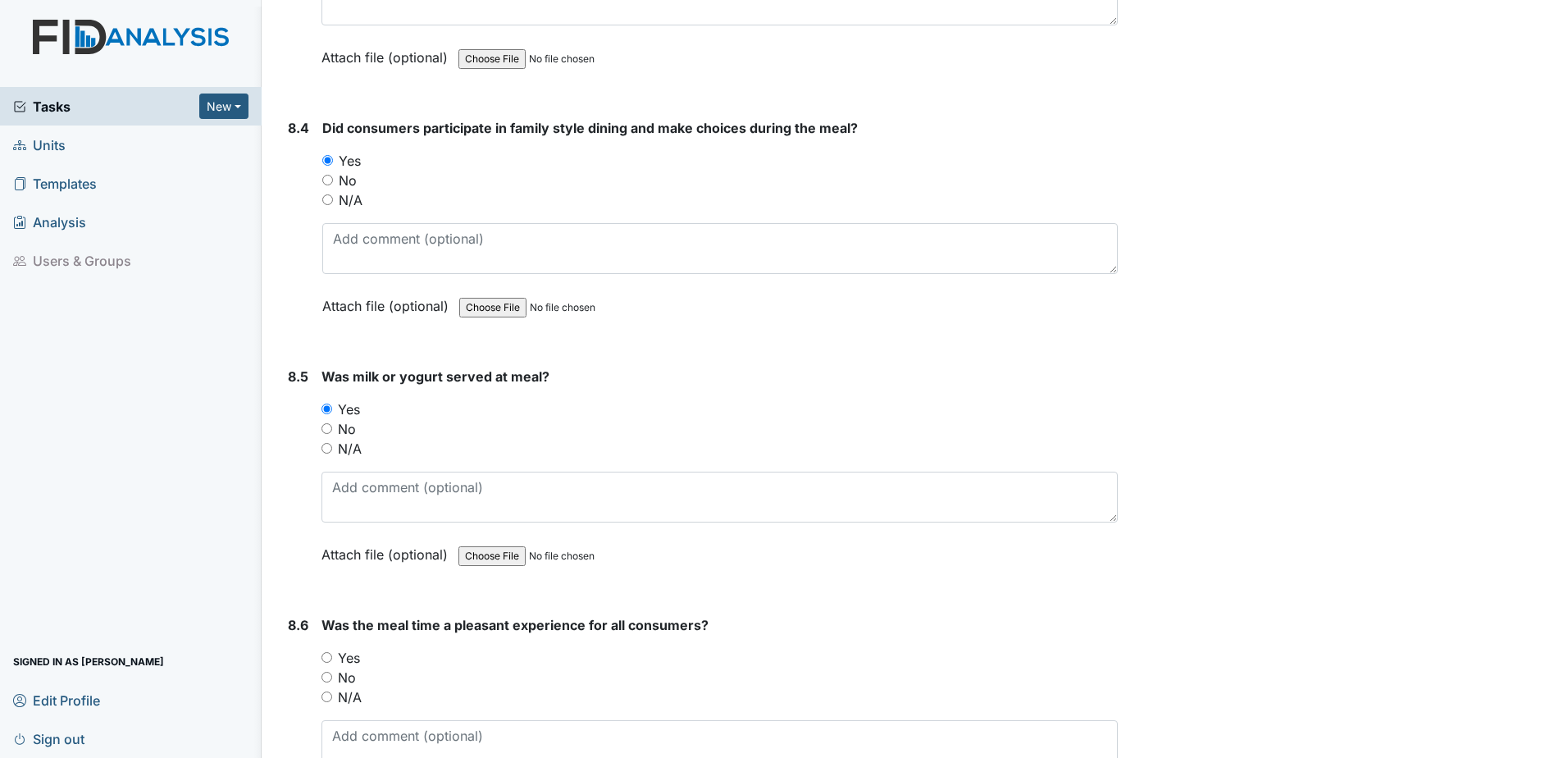
scroll to position [13132, 0]
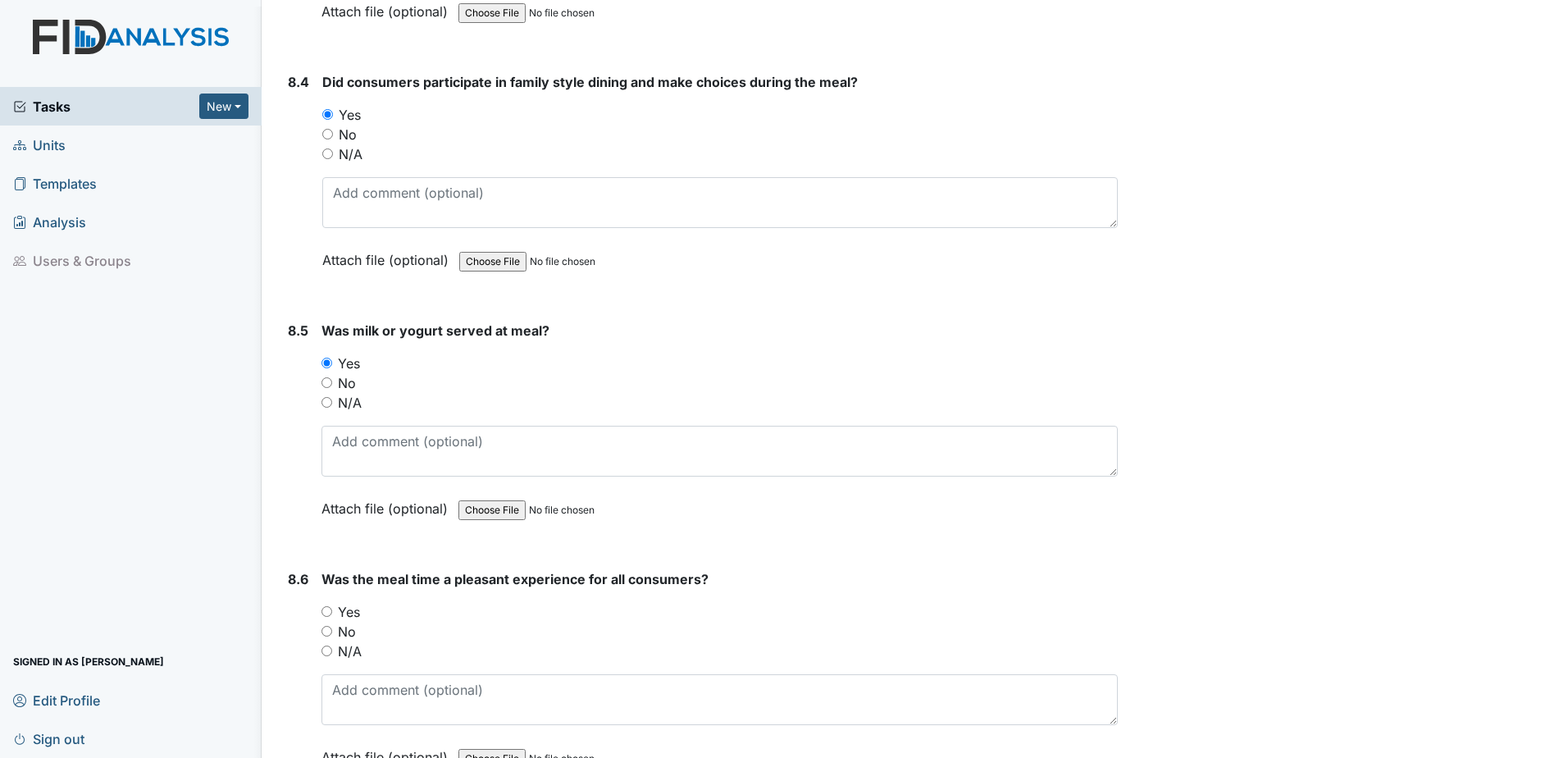
click at [334, 610] on div "Yes" at bounding box center [720, 612] width 796 height 20
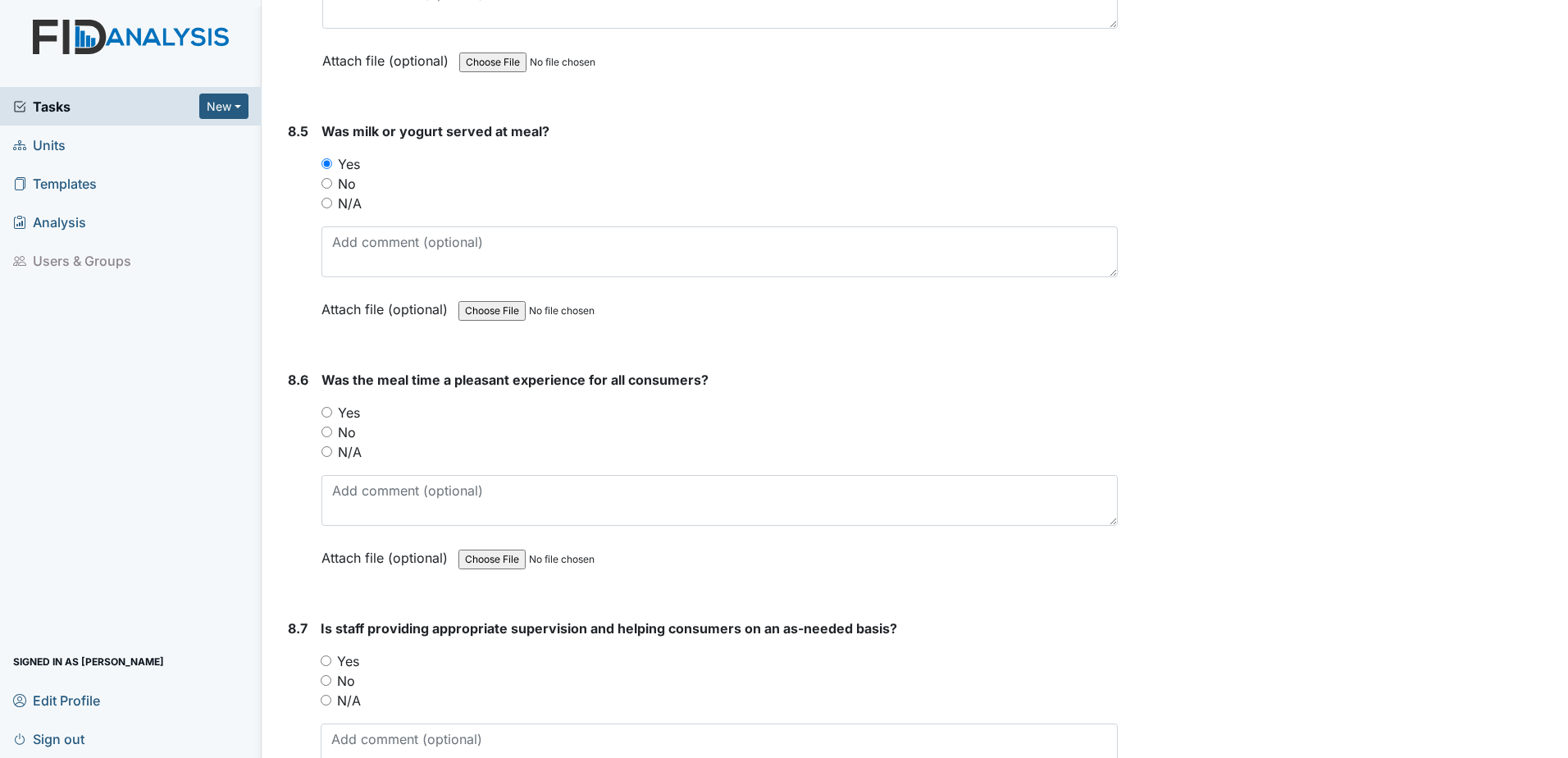
scroll to position [13378, 0]
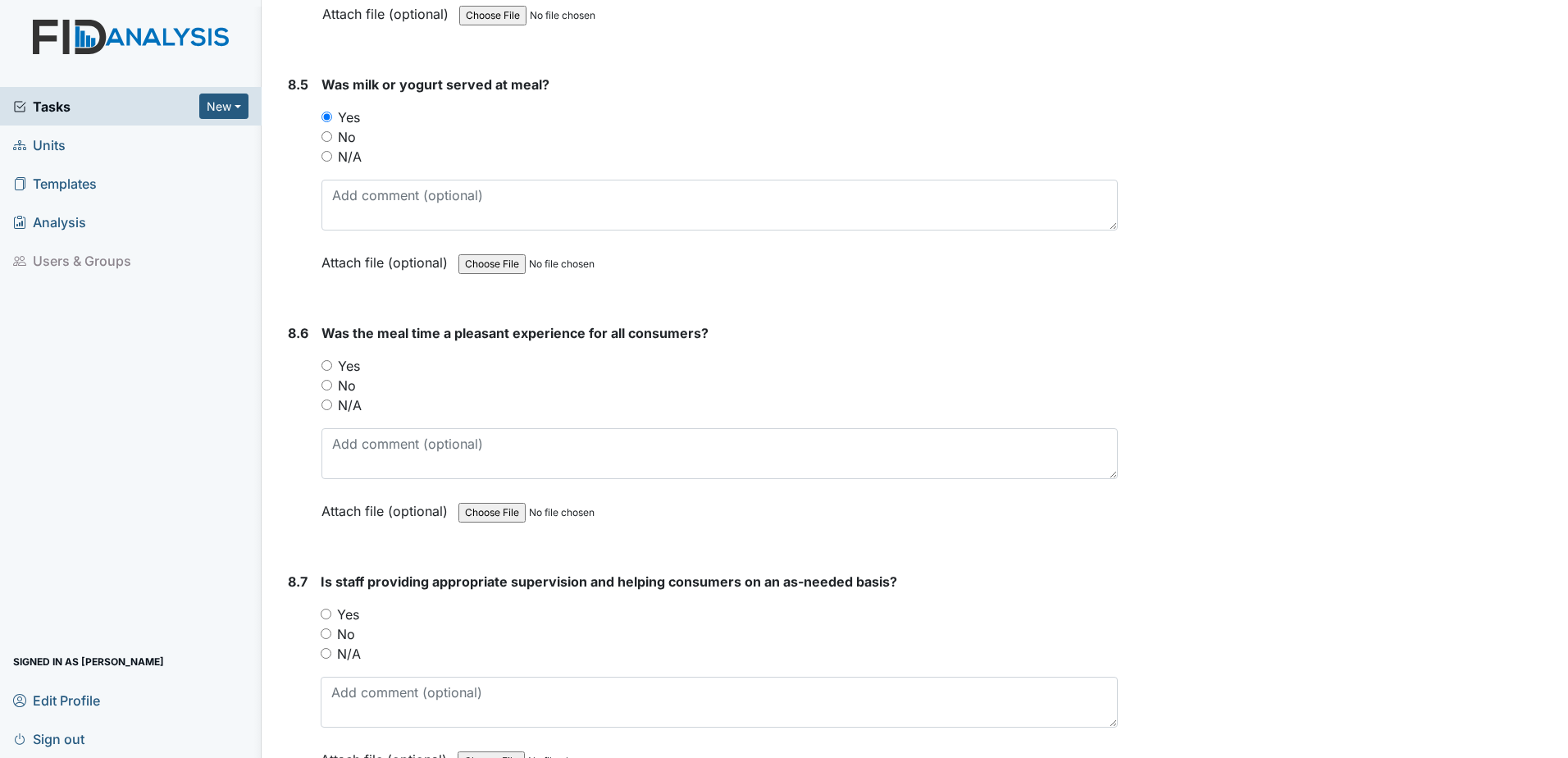
click at [327, 363] on input "Yes" at bounding box center [326, 366] width 11 height 11
radio input "true"
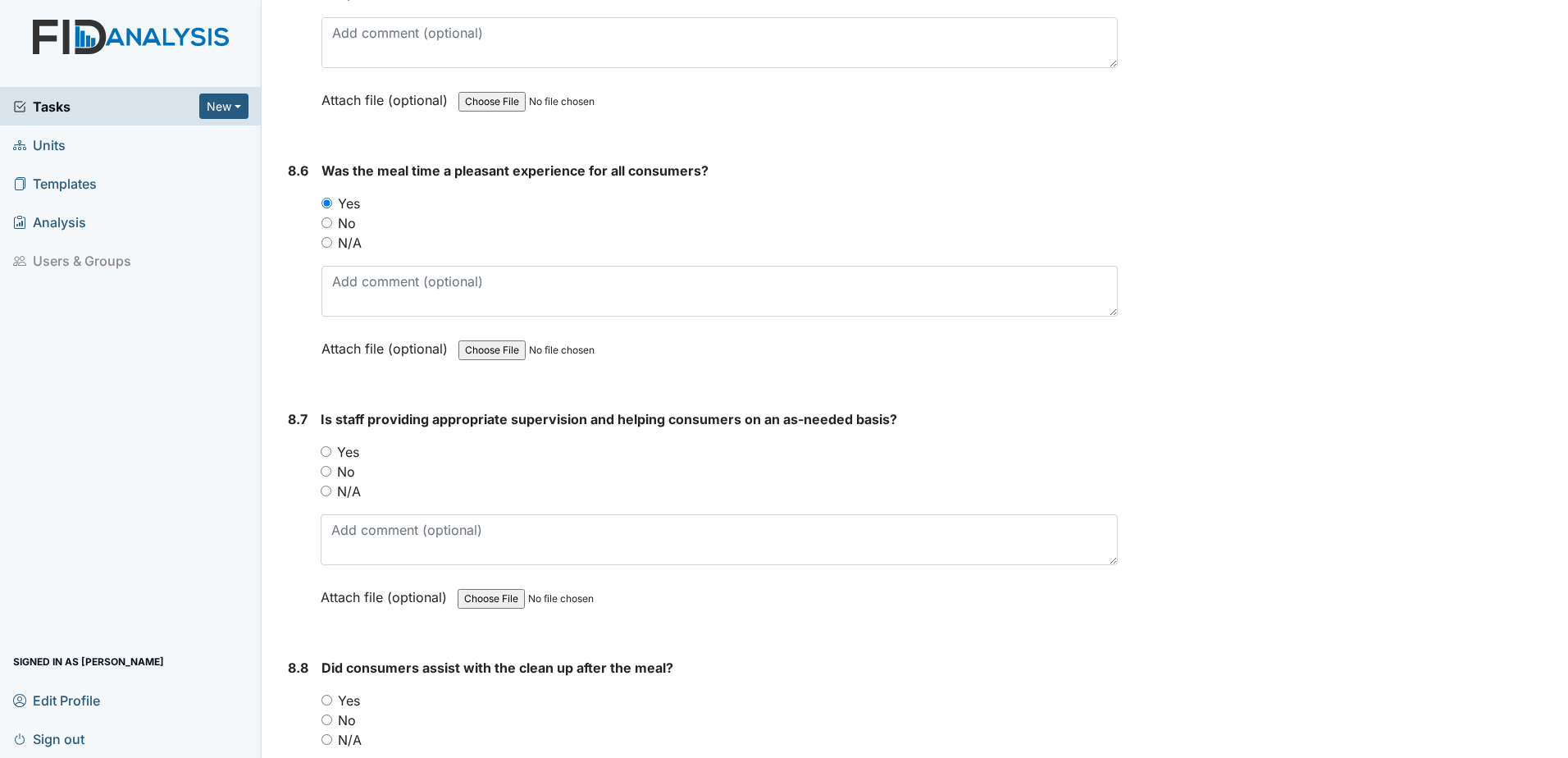
scroll to position [13542, 0]
click at [328, 448] on input "Yes" at bounding box center [325, 449] width 11 height 11
radio input "true"
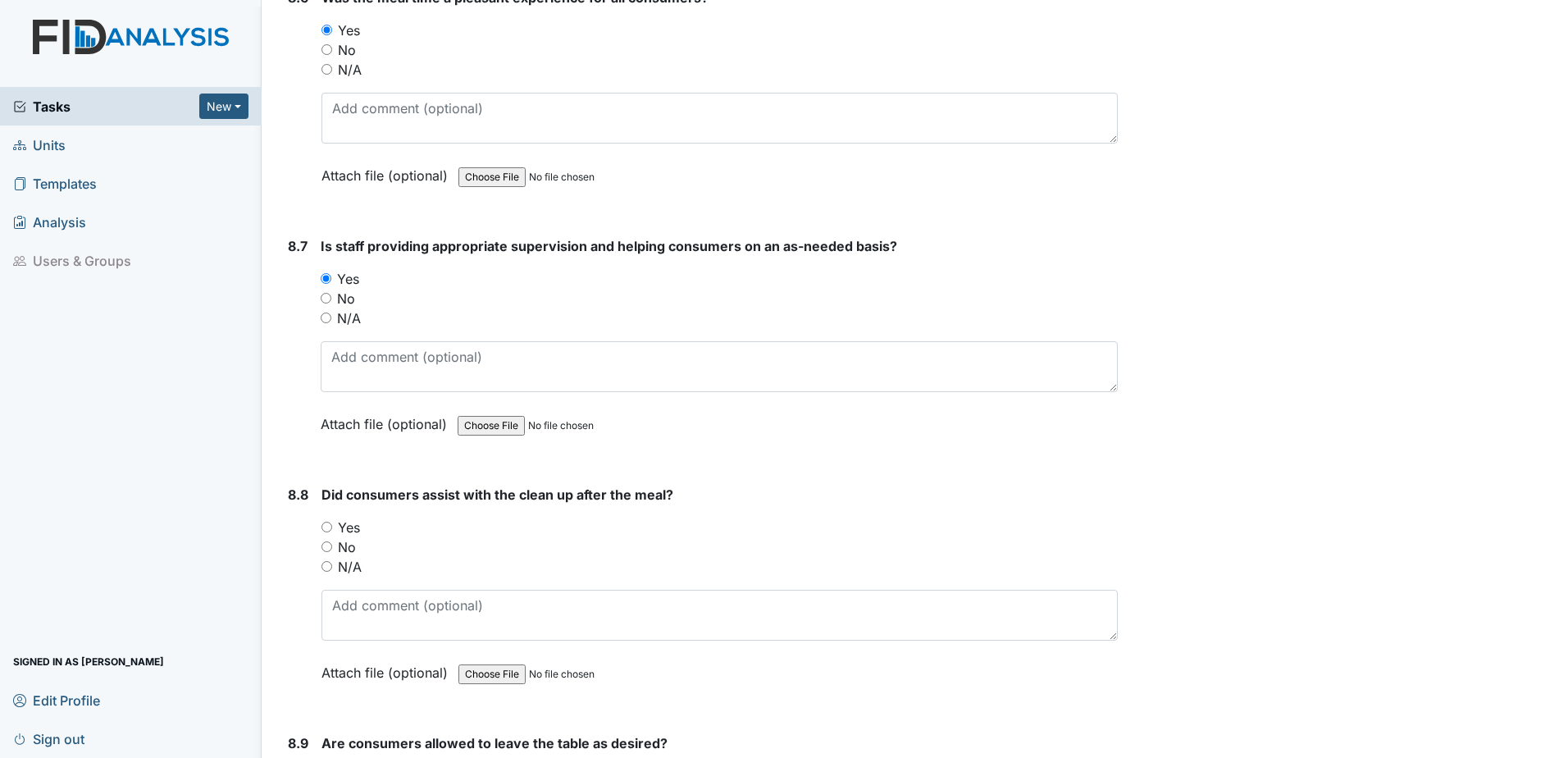
scroll to position [13789, 0]
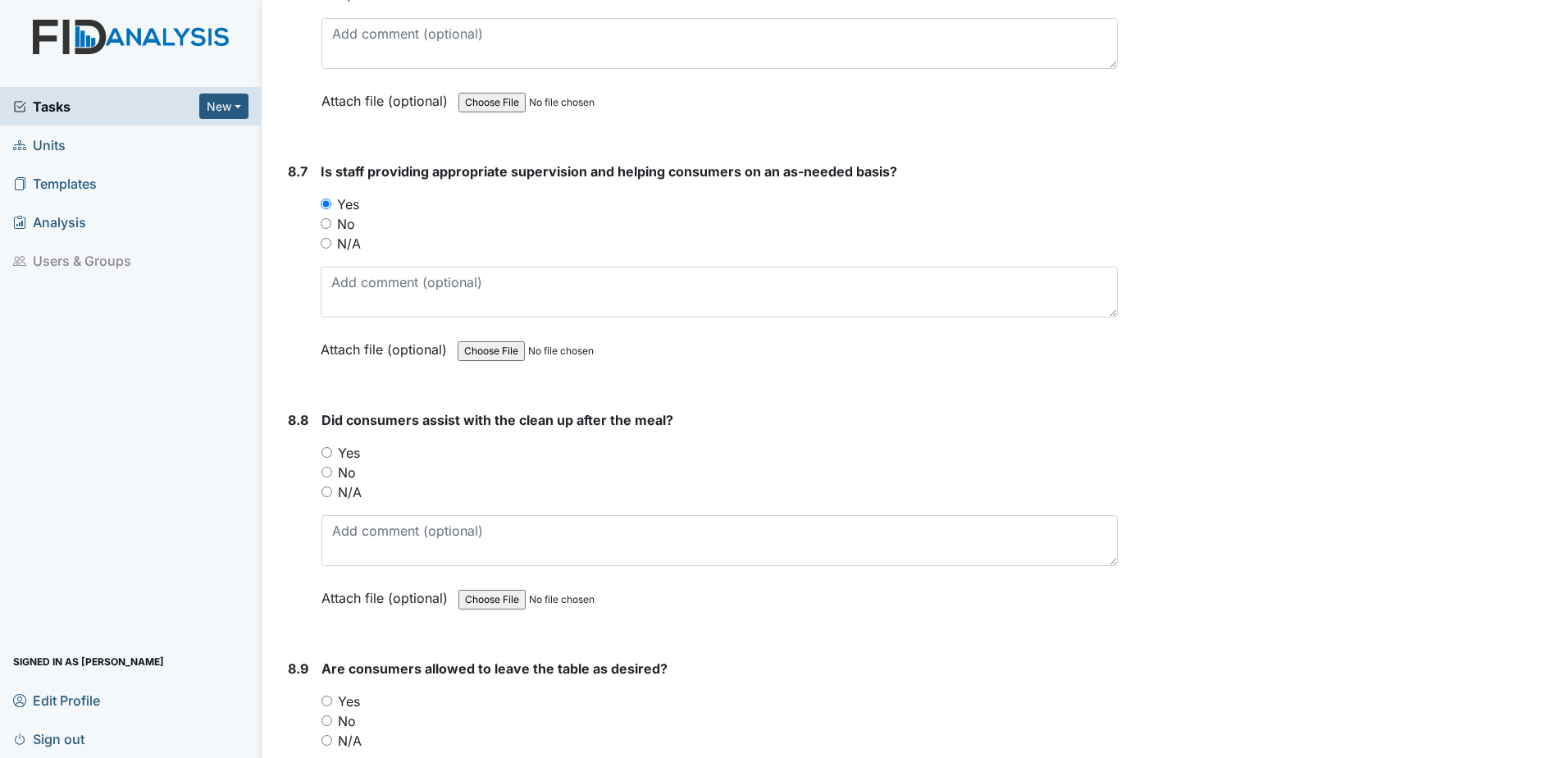
click at [323, 452] on input "Yes" at bounding box center [326, 452] width 11 height 11
radio input "true"
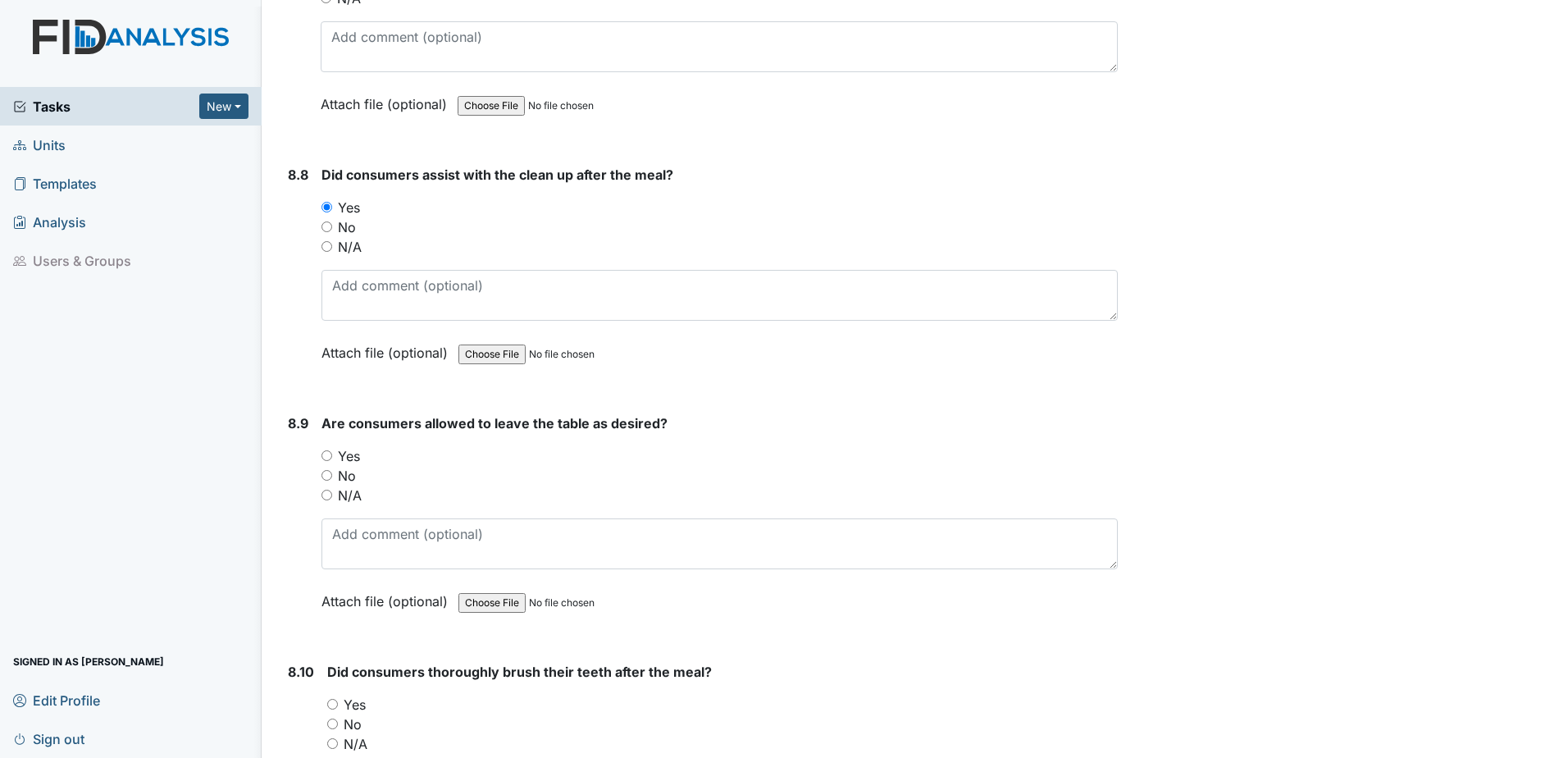
scroll to position [14034, 0]
click at [324, 450] on input "Yes" at bounding box center [326, 454] width 11 height 11
radio input "true"
click at [335, 457] on input "Yes" at bounding box center [332, 457] width 11 height 11
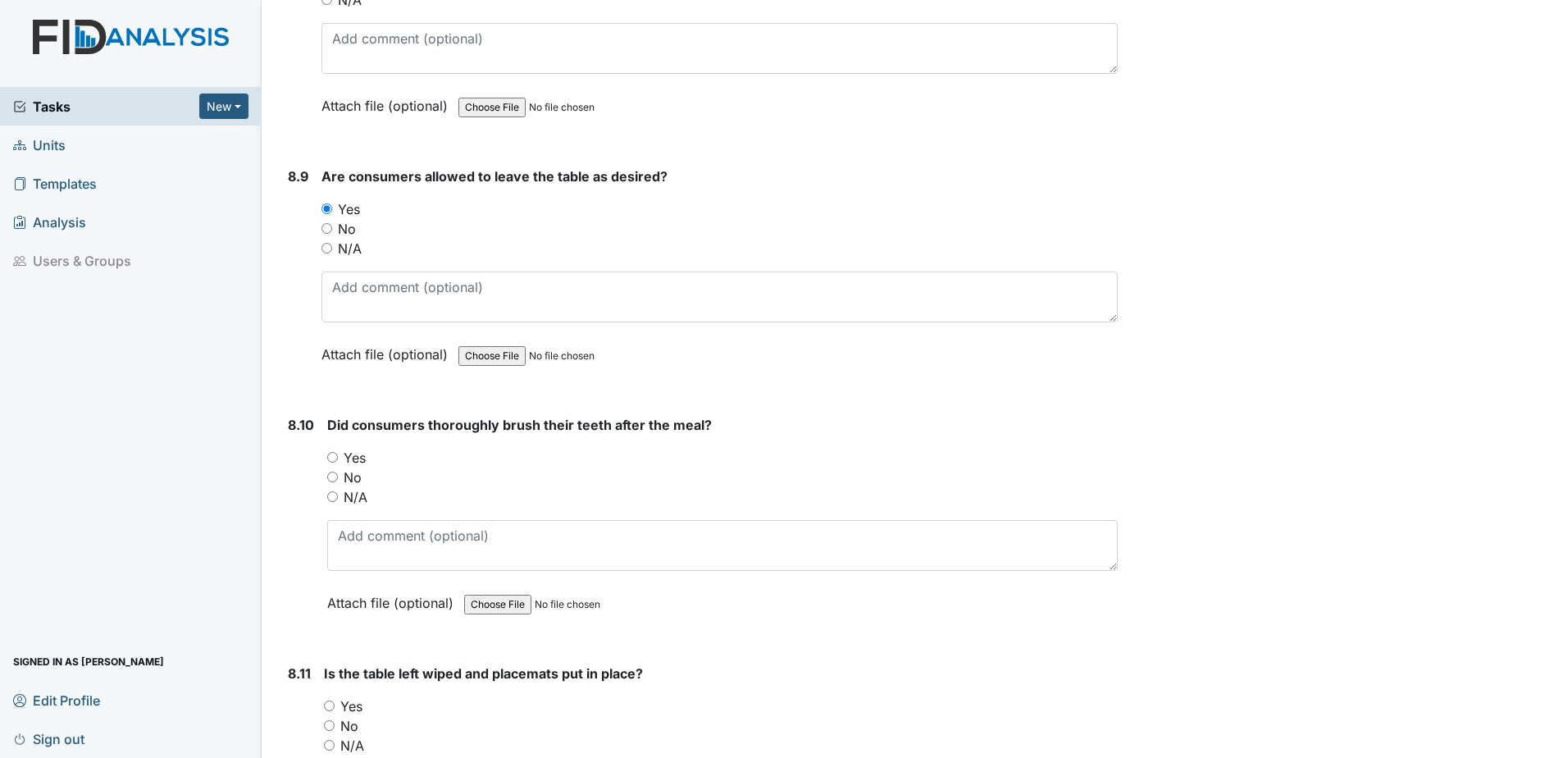
radio input "true"
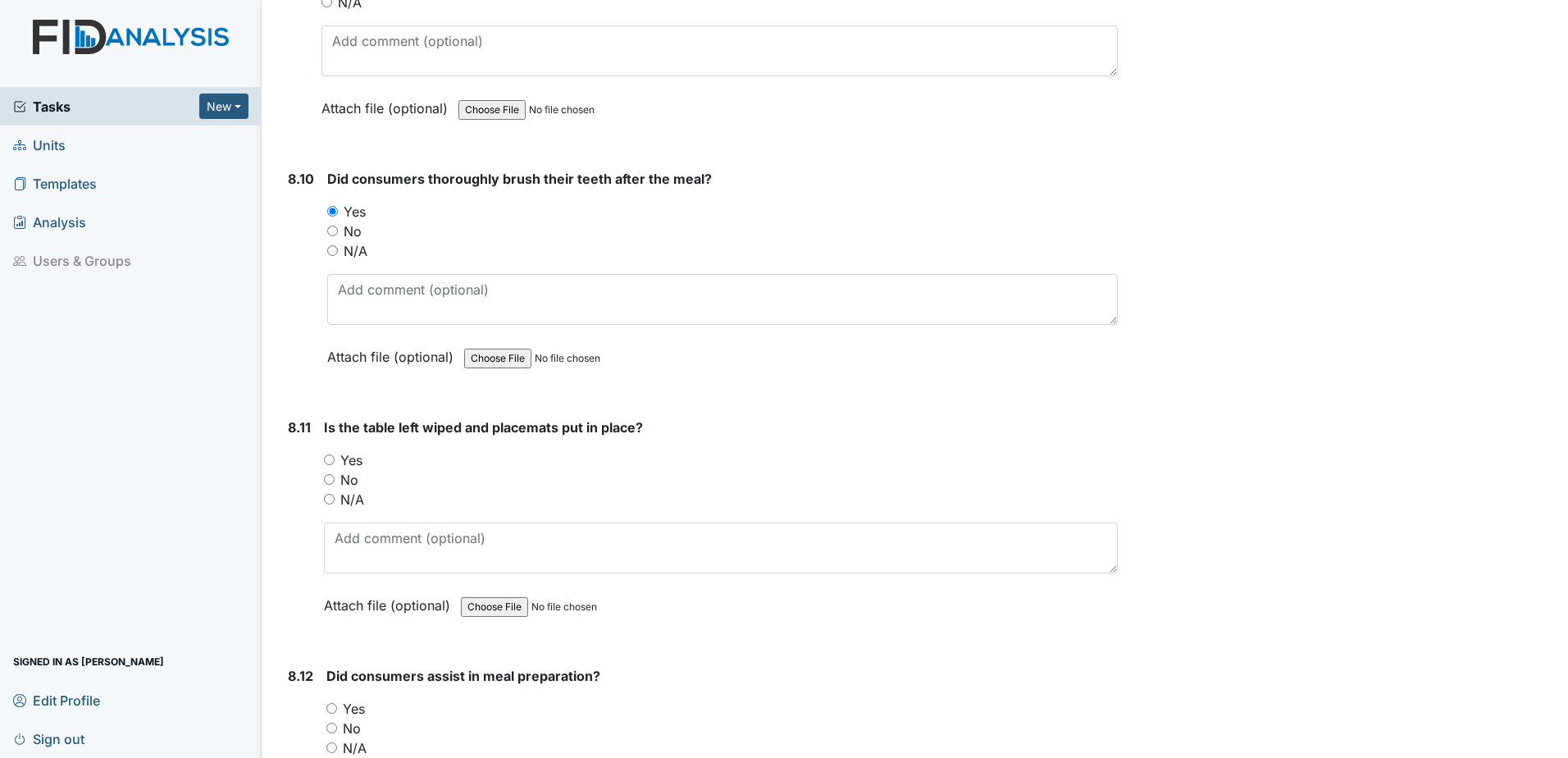
click at [326, 459] on input "Yes" at bounding box center [328, 459] width 11 height 11
radio input "true"
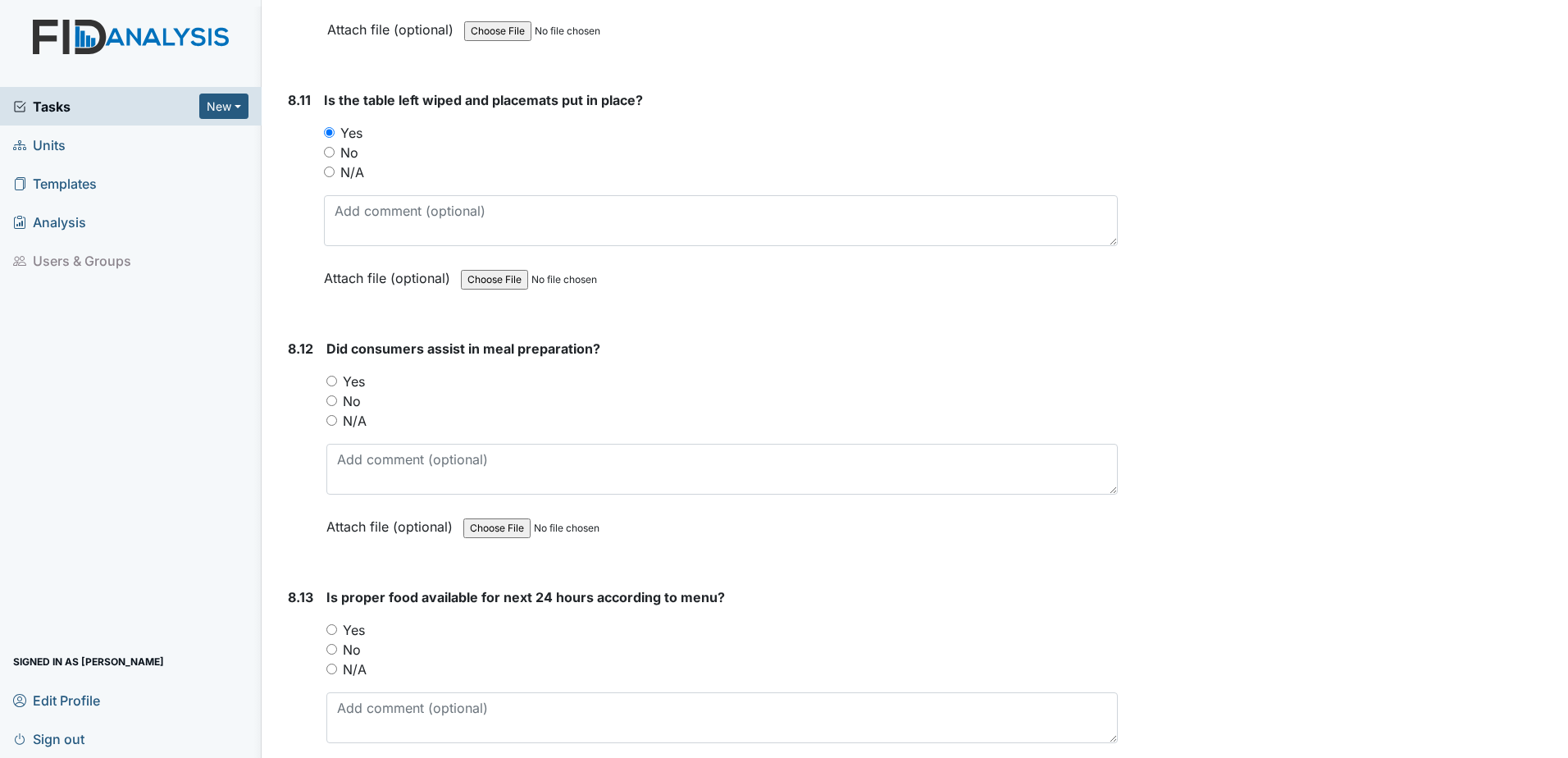
scroll to position [14854, 0]
click at [331, 377] on input "Yes" at bounding box center [331, 379] width 11 height 11
radio input "true"
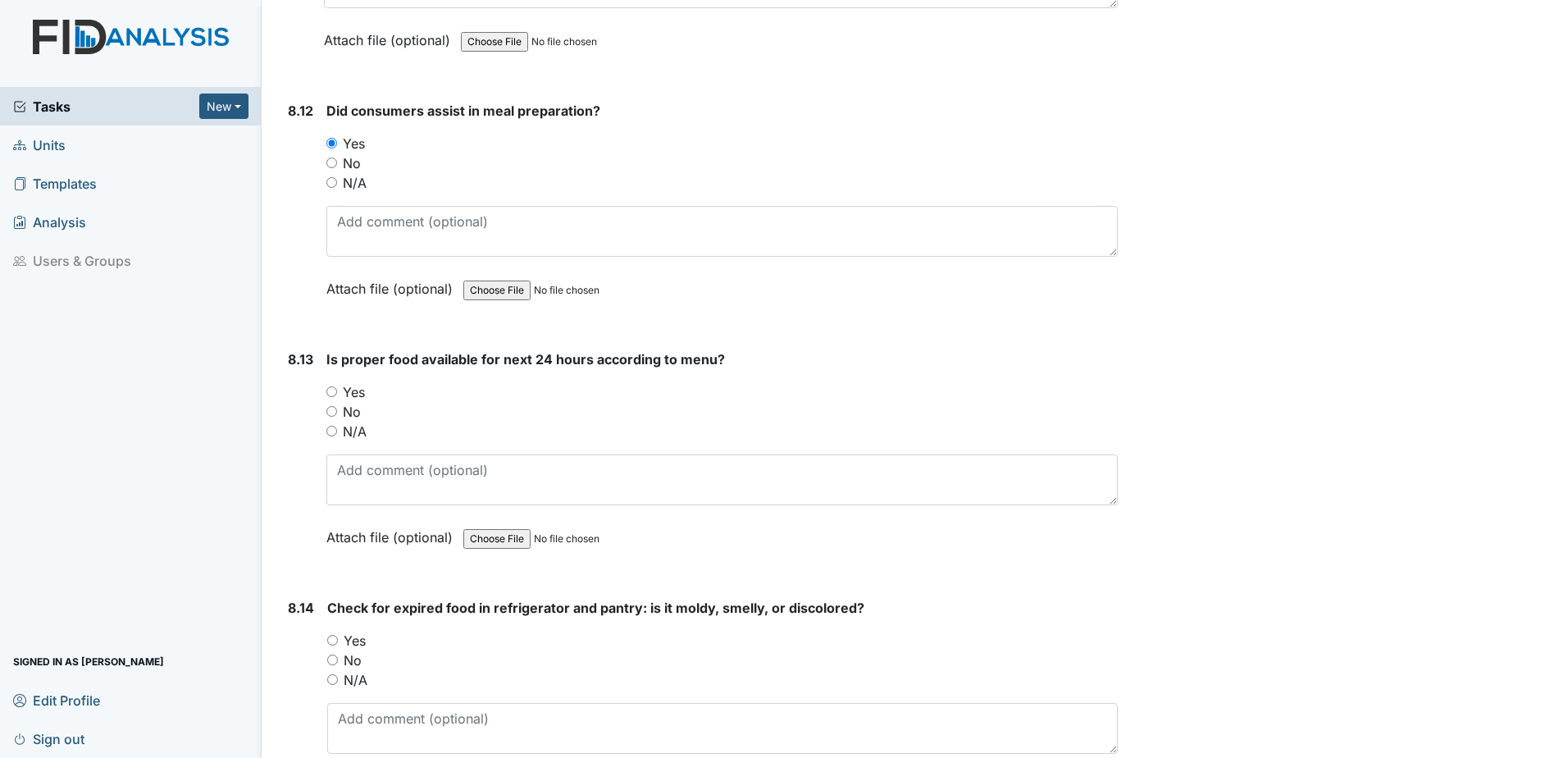
scroll to position [15101, 0]
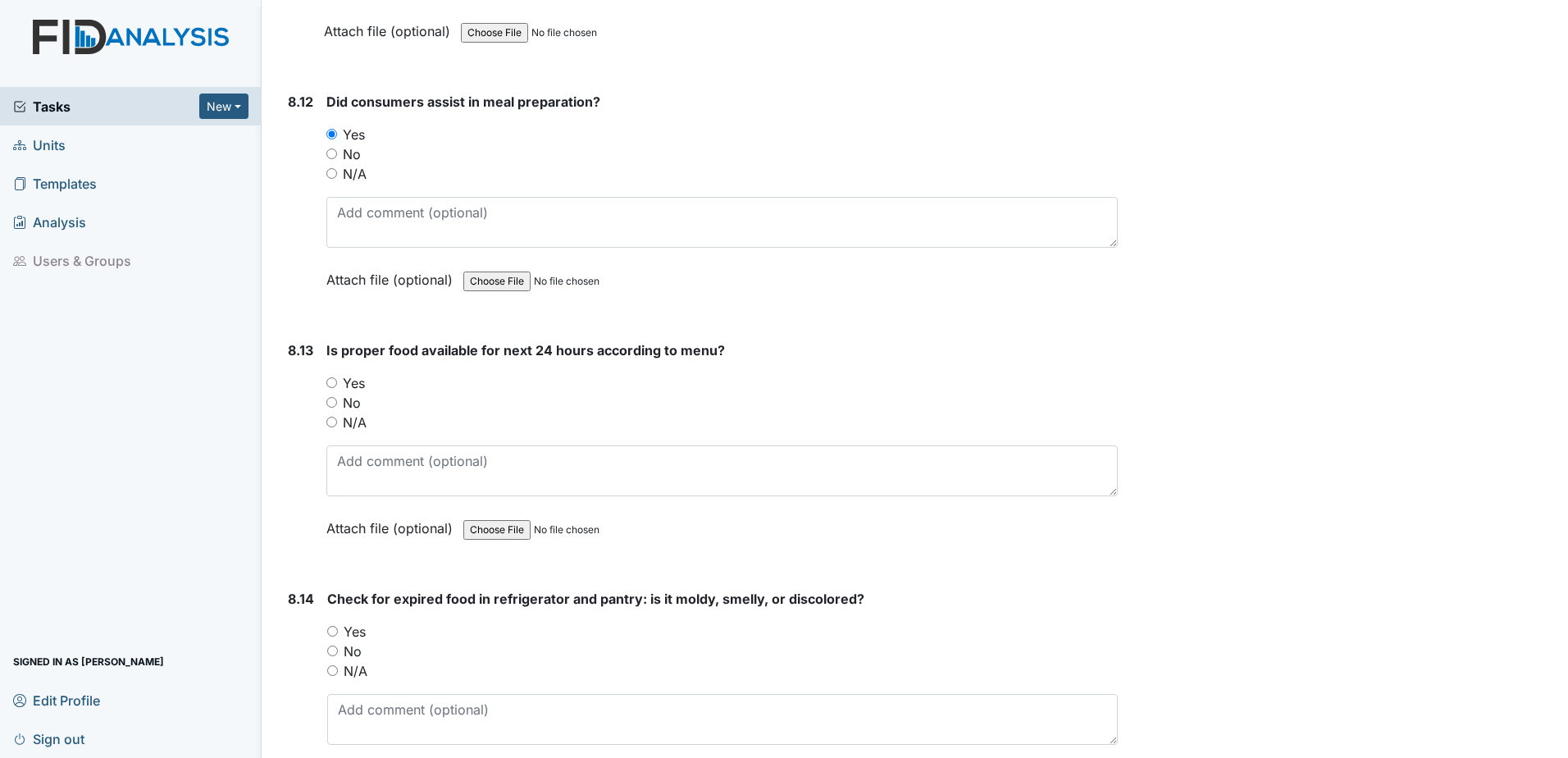
click at [331, 378] on input "Yes" at bounding box center [331, 382] width 11 height 11
radio input "true"
click at [331, 630] on input "Yes" at bounding box center [332, 631] width 11 height 11
radio input "true"
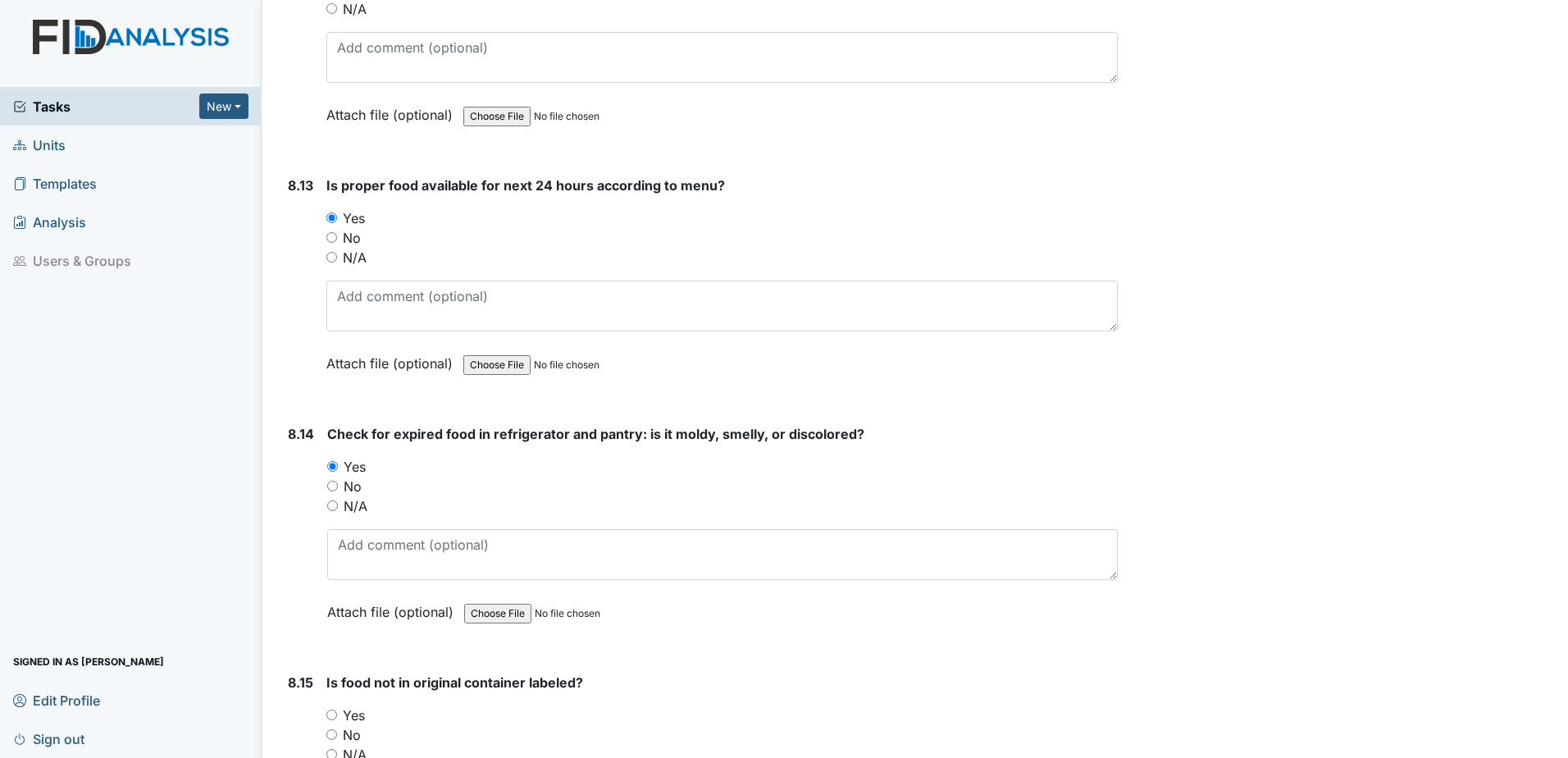
scroll to position [15429, 0]
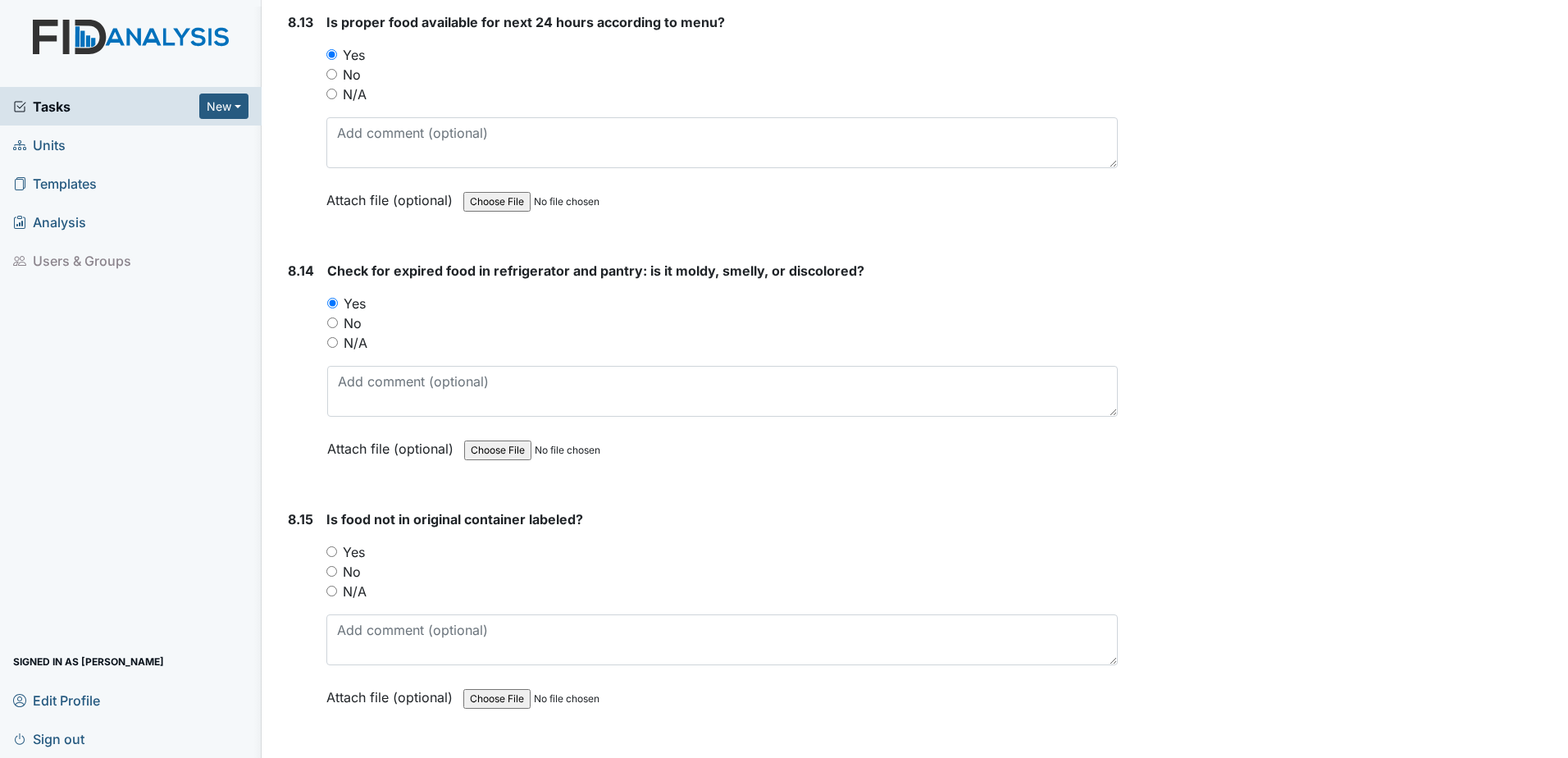
click at [332, 553] on input "Yes" at bounding box center [331, 551] width 11 height 11
radio input "true"
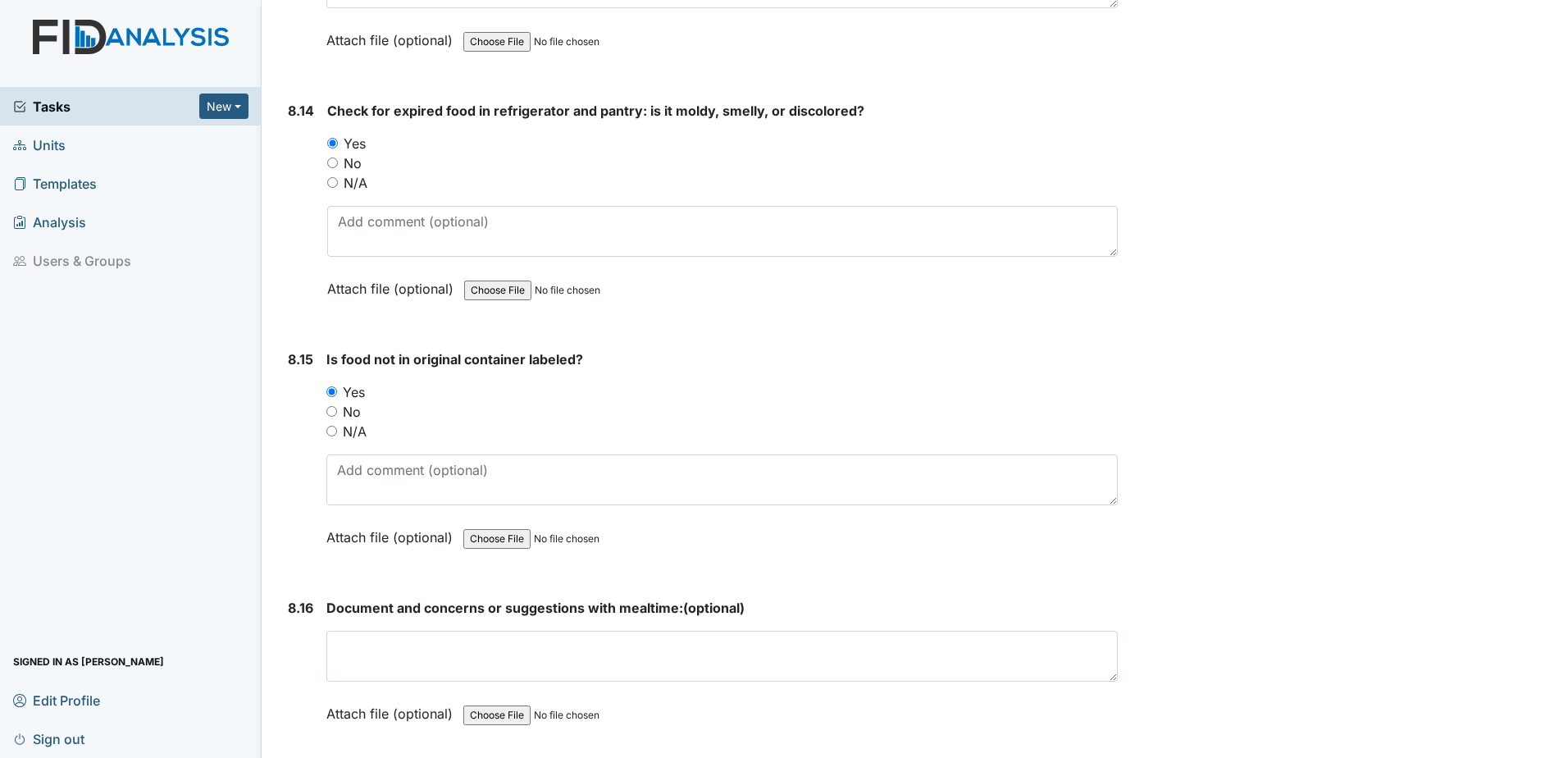
scroll to position [15593, 0]
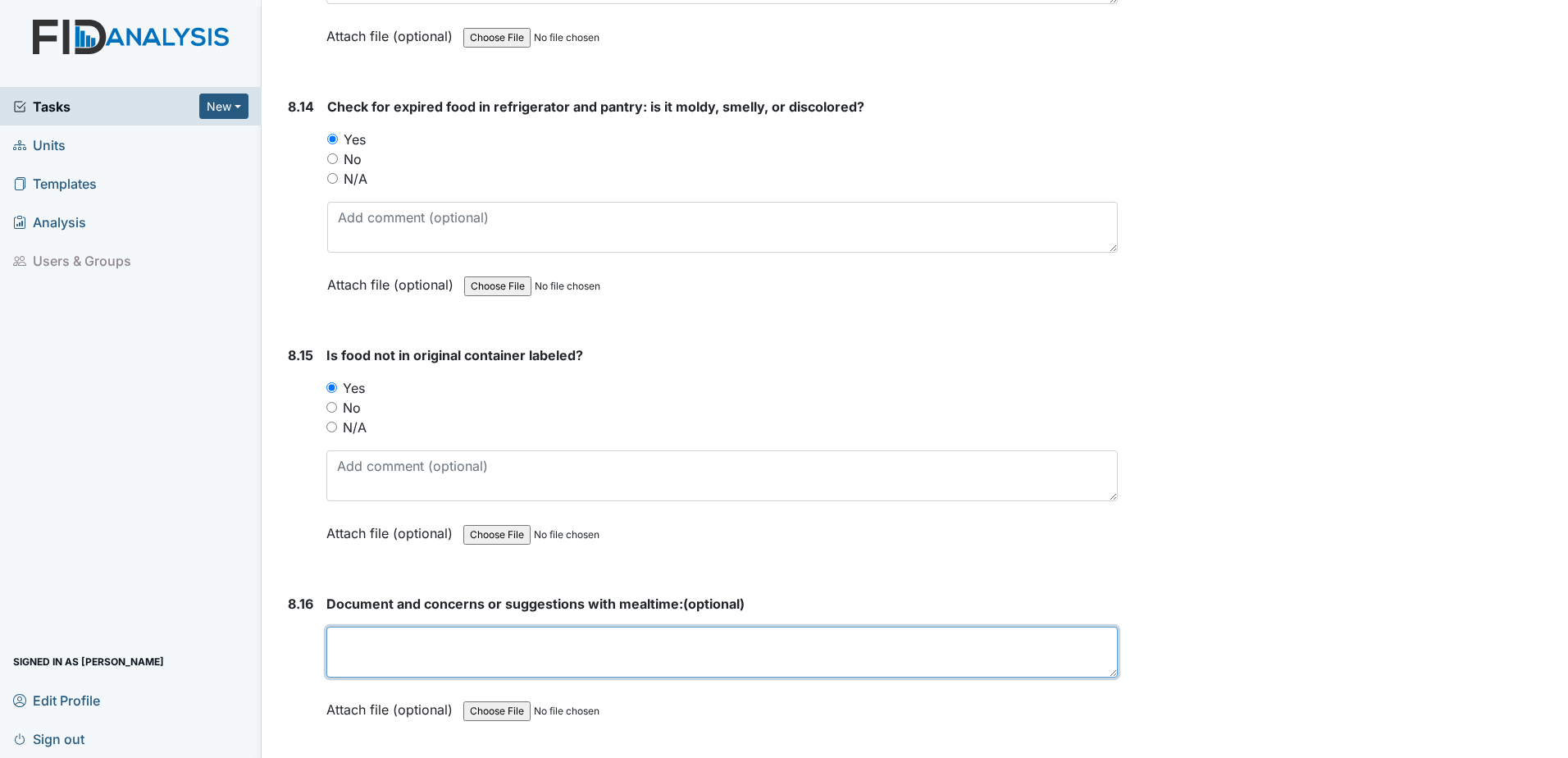
click at [430, 650] on textarea at bounding box center [722, 652] width 791 height 51
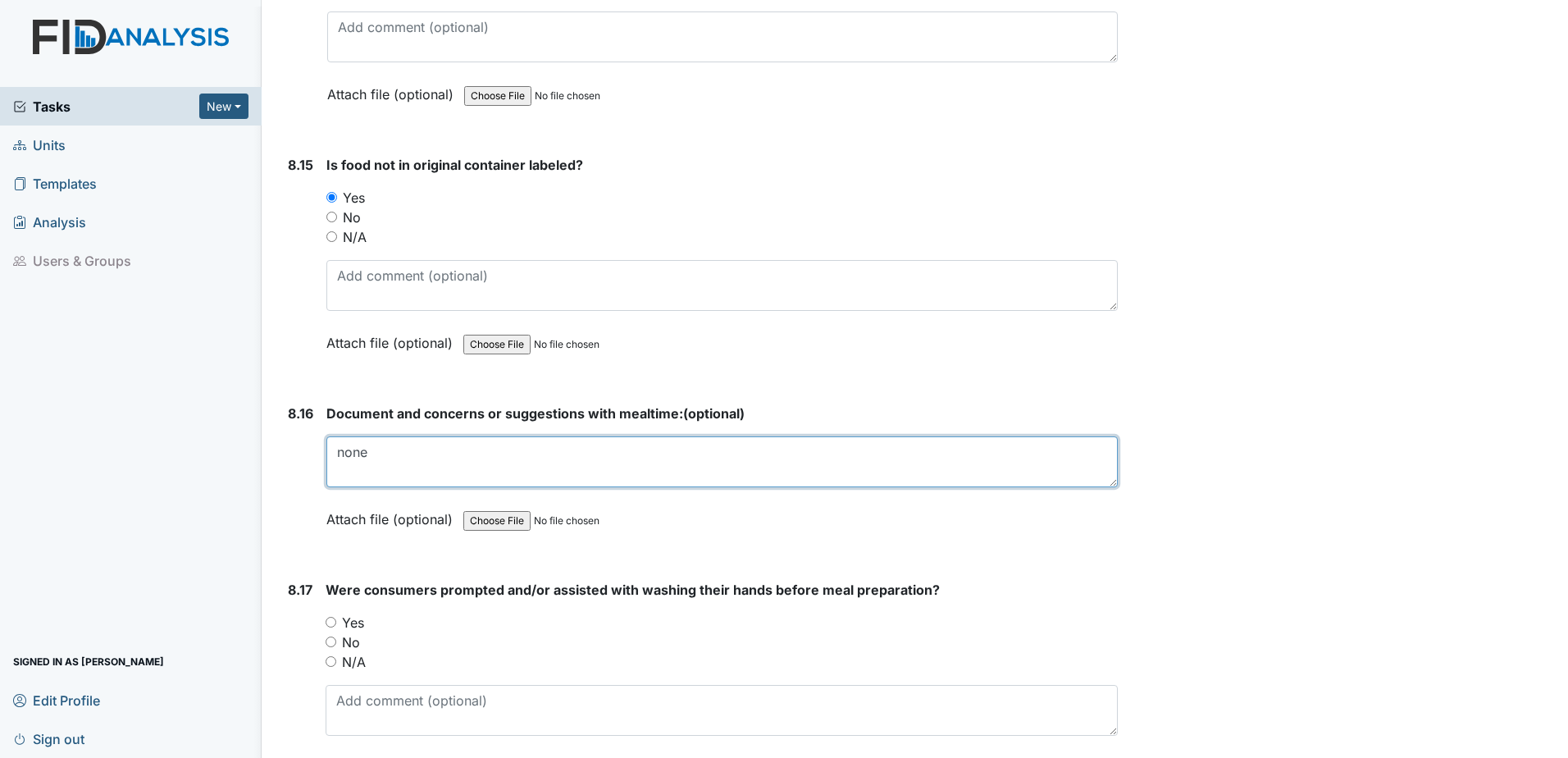
scroll to position [15839, 0]
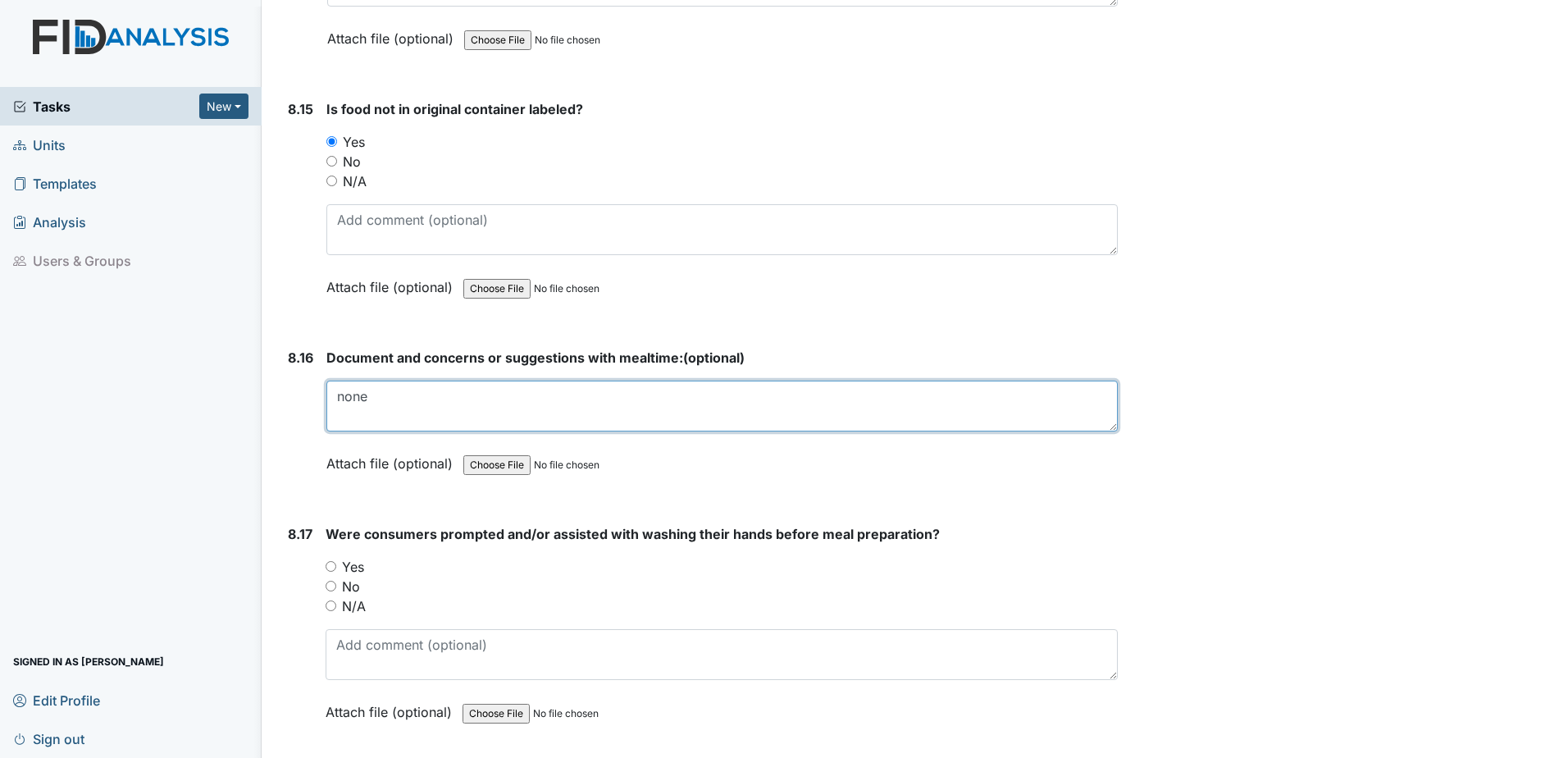
type textarea "none"
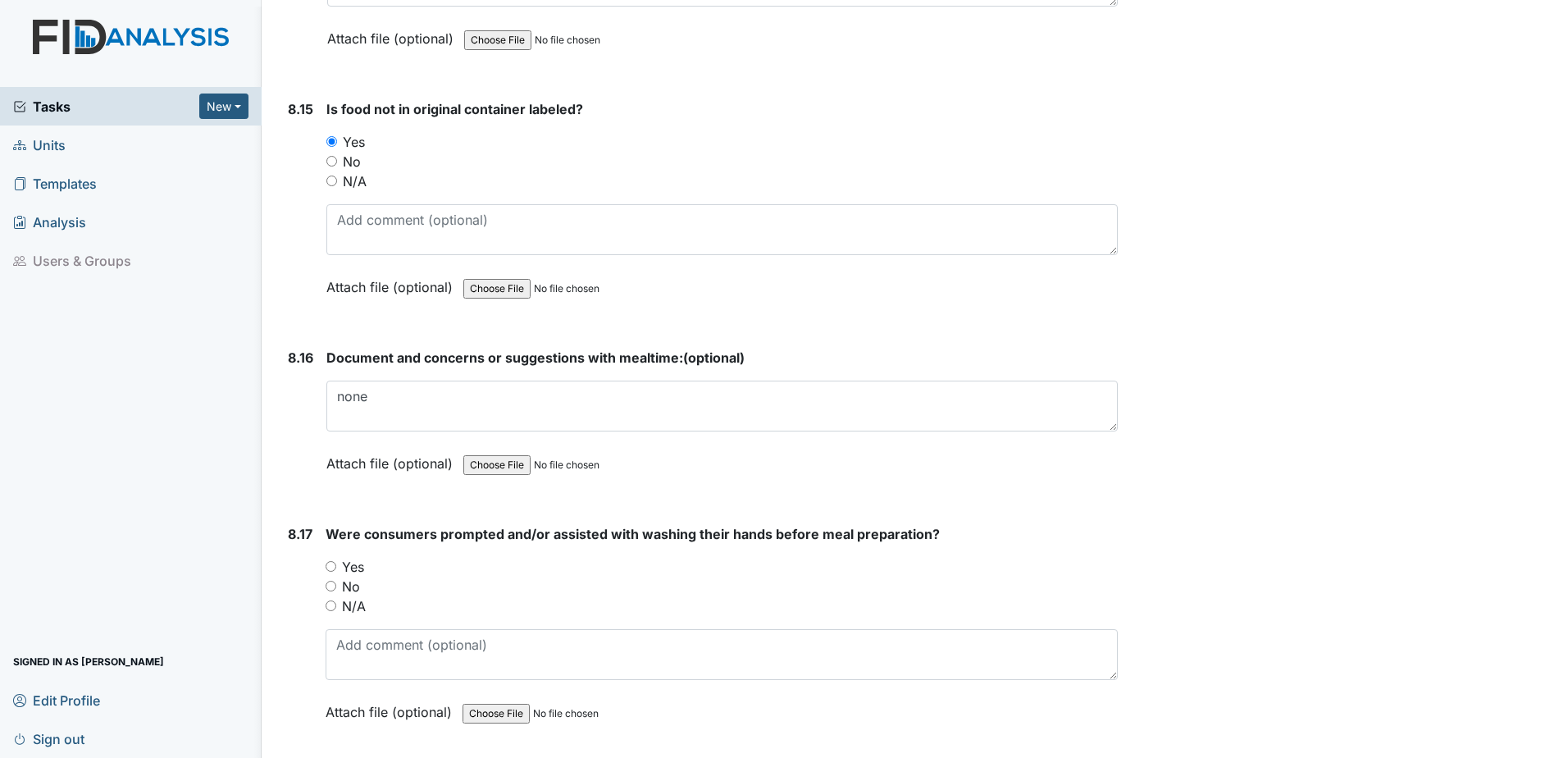
click at [327, 564] on input "Yes" at bounding box center [330, 566] width 11 height 11
radio input "true"
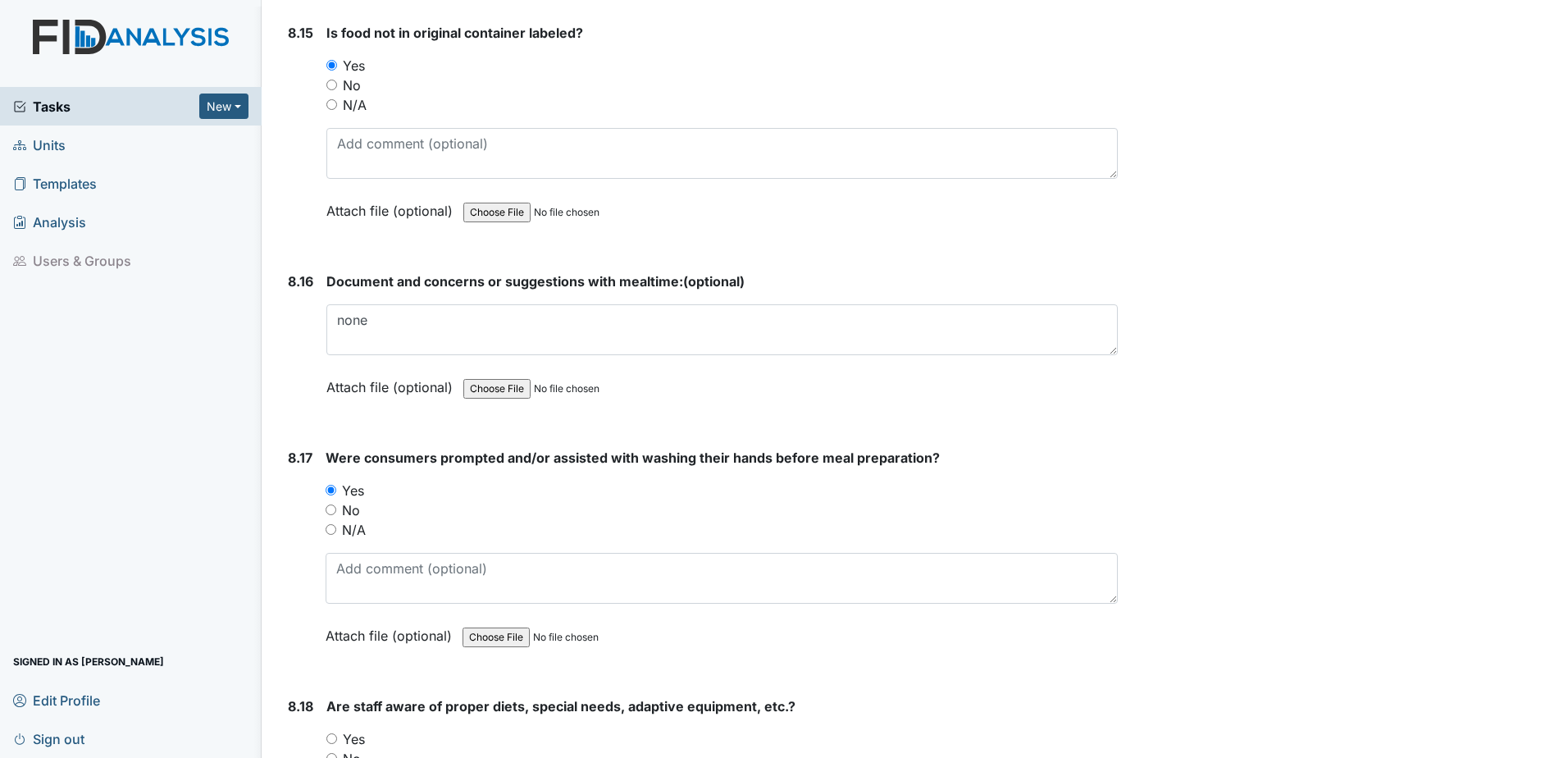
scroll to position [16086, 0]
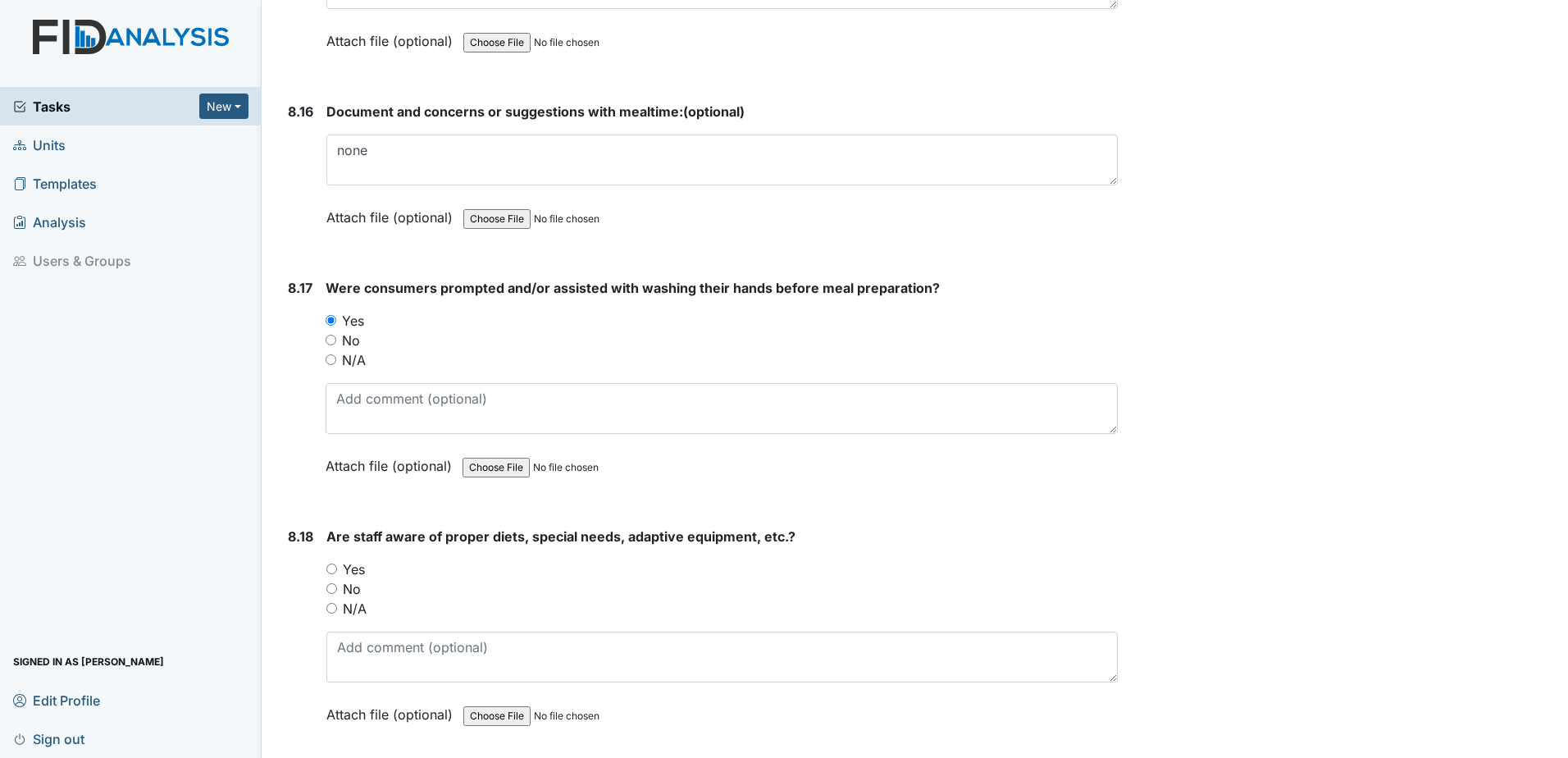
click at [340, 583] on div "No" at bounding box center [722, 589] width 791 height 20
click at [337, 572] on div "Yes" at bounding box center [722, 569] width 791 height 20
click at [331, 565] on input "Yes" at bounding box center [331, 568] width 11 height 11
radio input "true"
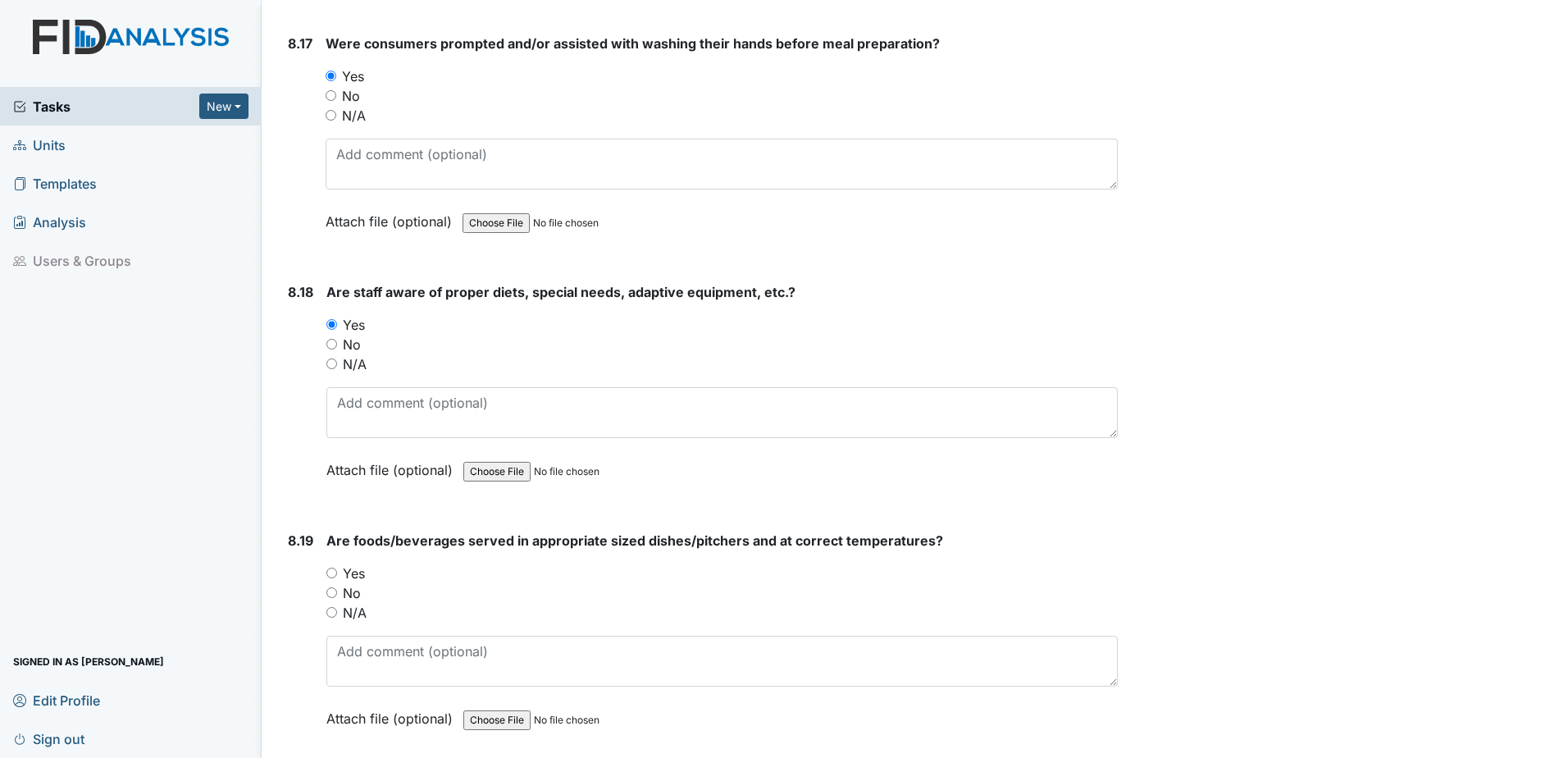
scroll to position [16331, 0]
click at [333, 572] on input "Yes" at bounding box center [331, 571] width 11 height 11
radio input "true"
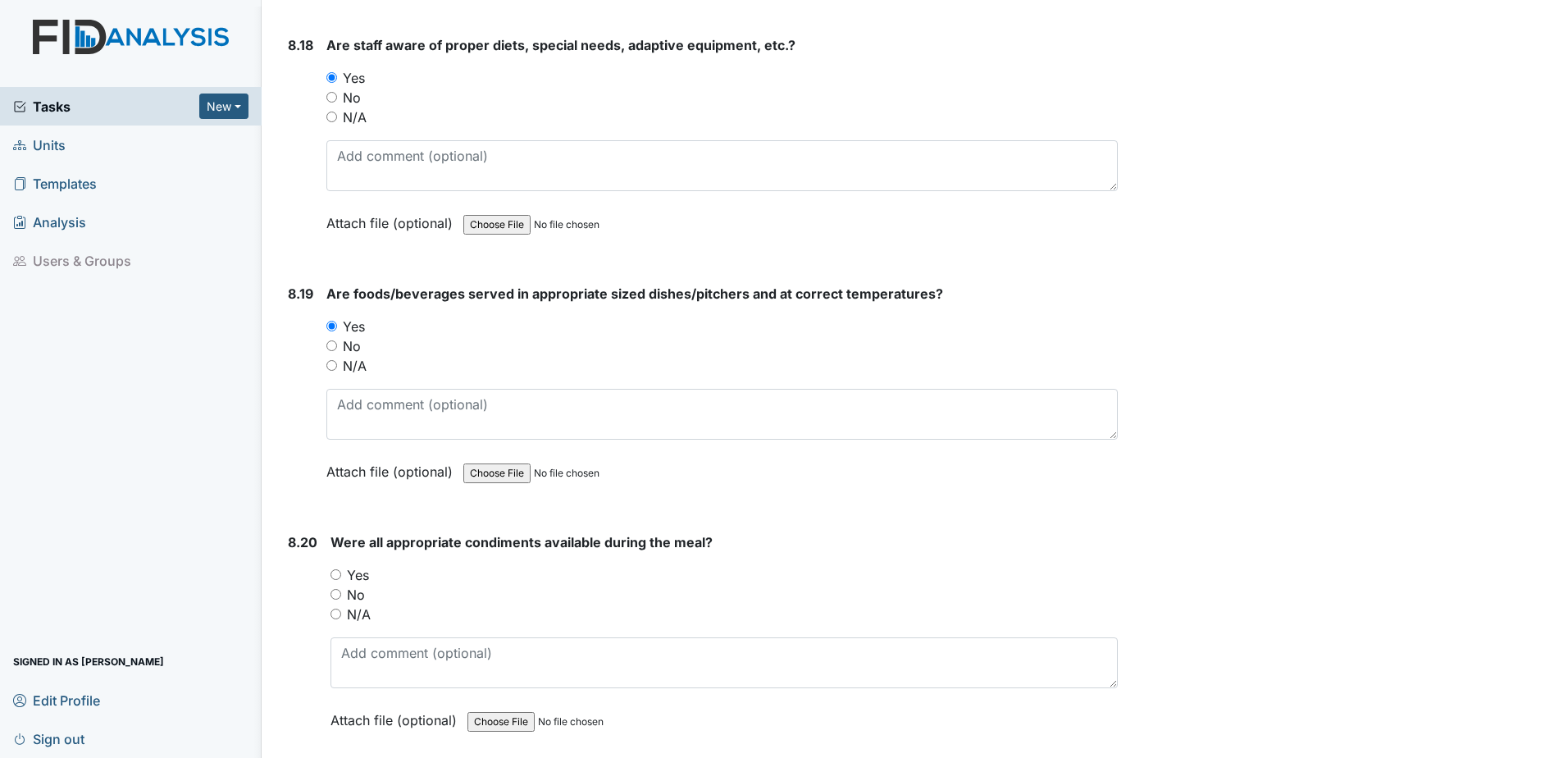
scroll to position [16577, 0]
click at [339, 576] on input "Yes" at bounding box center [335, 573] width 11 height 11
radio input "true"
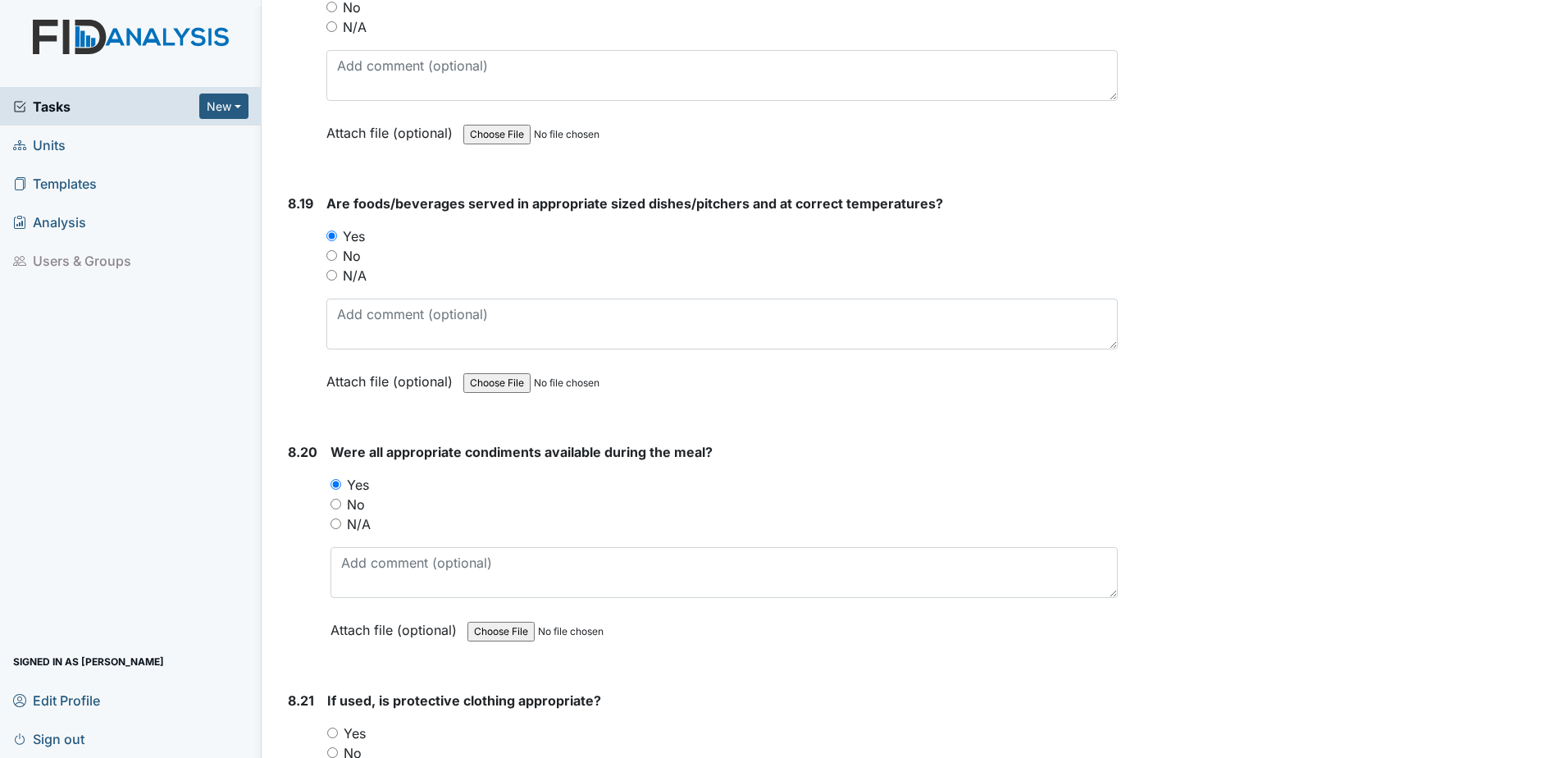
scroll to position [16824, 0]
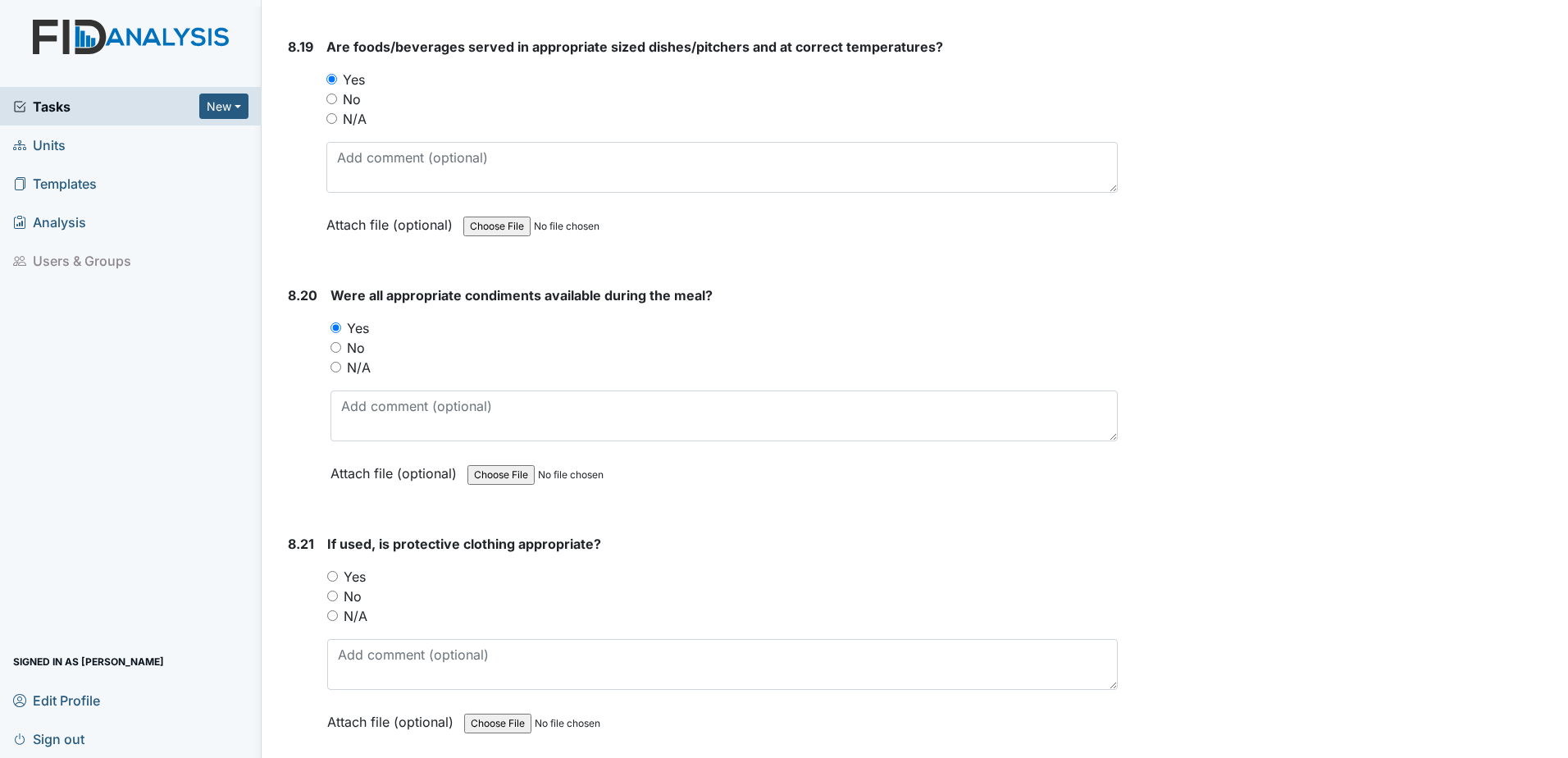
click at [338, 582] on div "Yes" at bounding box center [723, 577] width 790 height 20
click at [335, 577] on input "Yes" at bounding box center [332, 576] width 11 height 11
radio input "true"
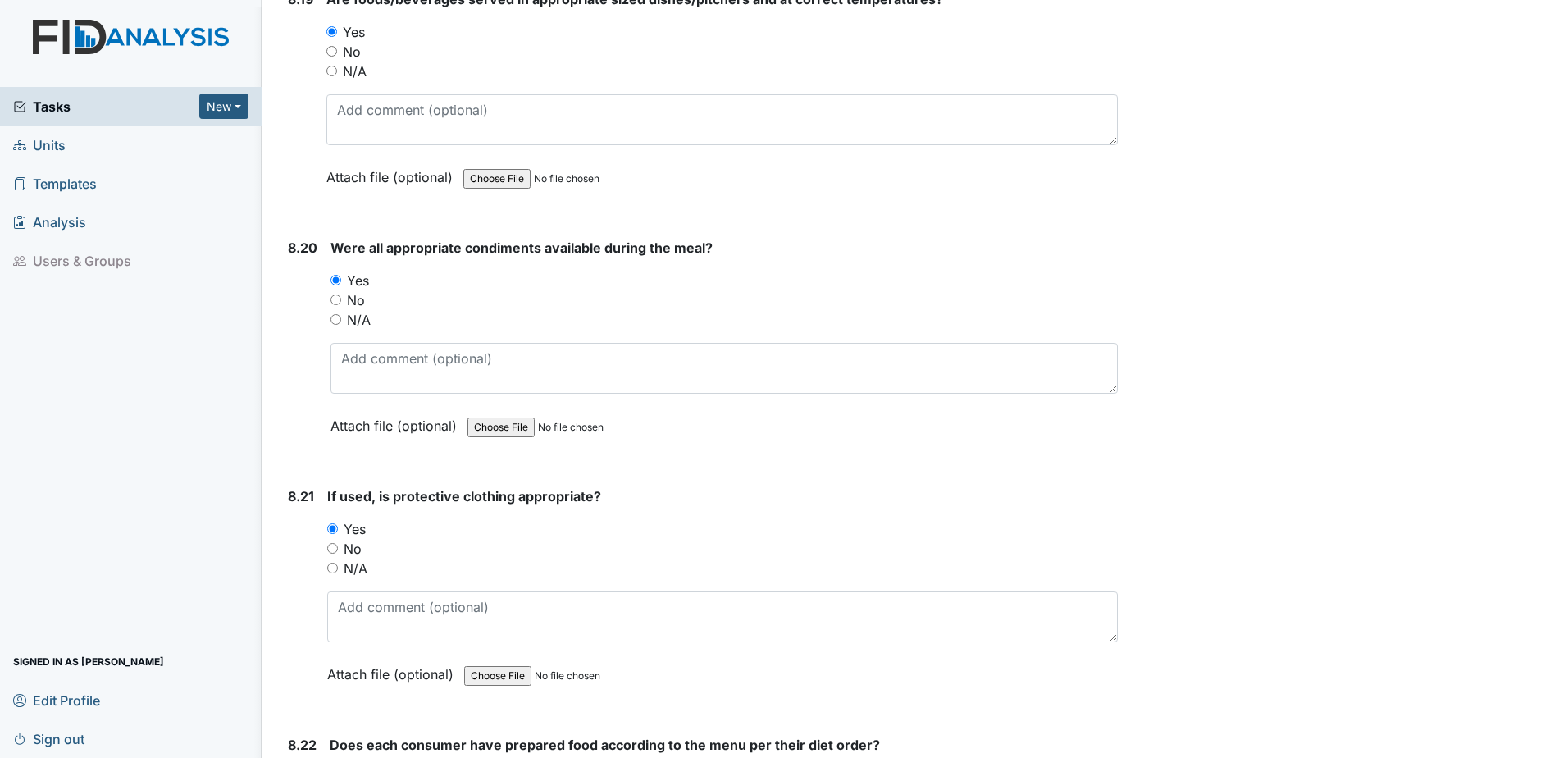
scroll to position [17069, 0]
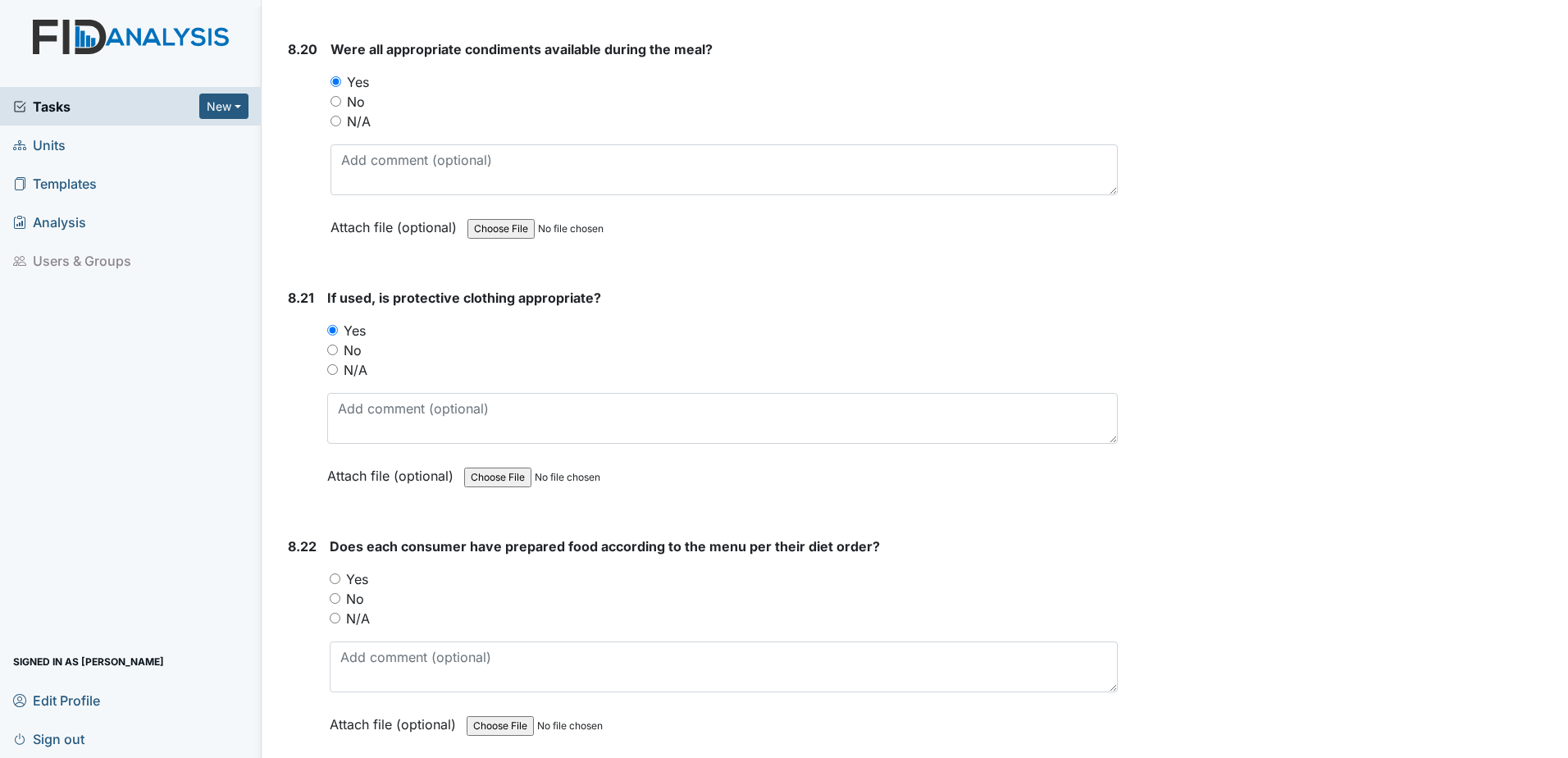
click at [332, 575] on input "Yes" at bounding box center [334, 578] width 11 height 11
radio input "true"
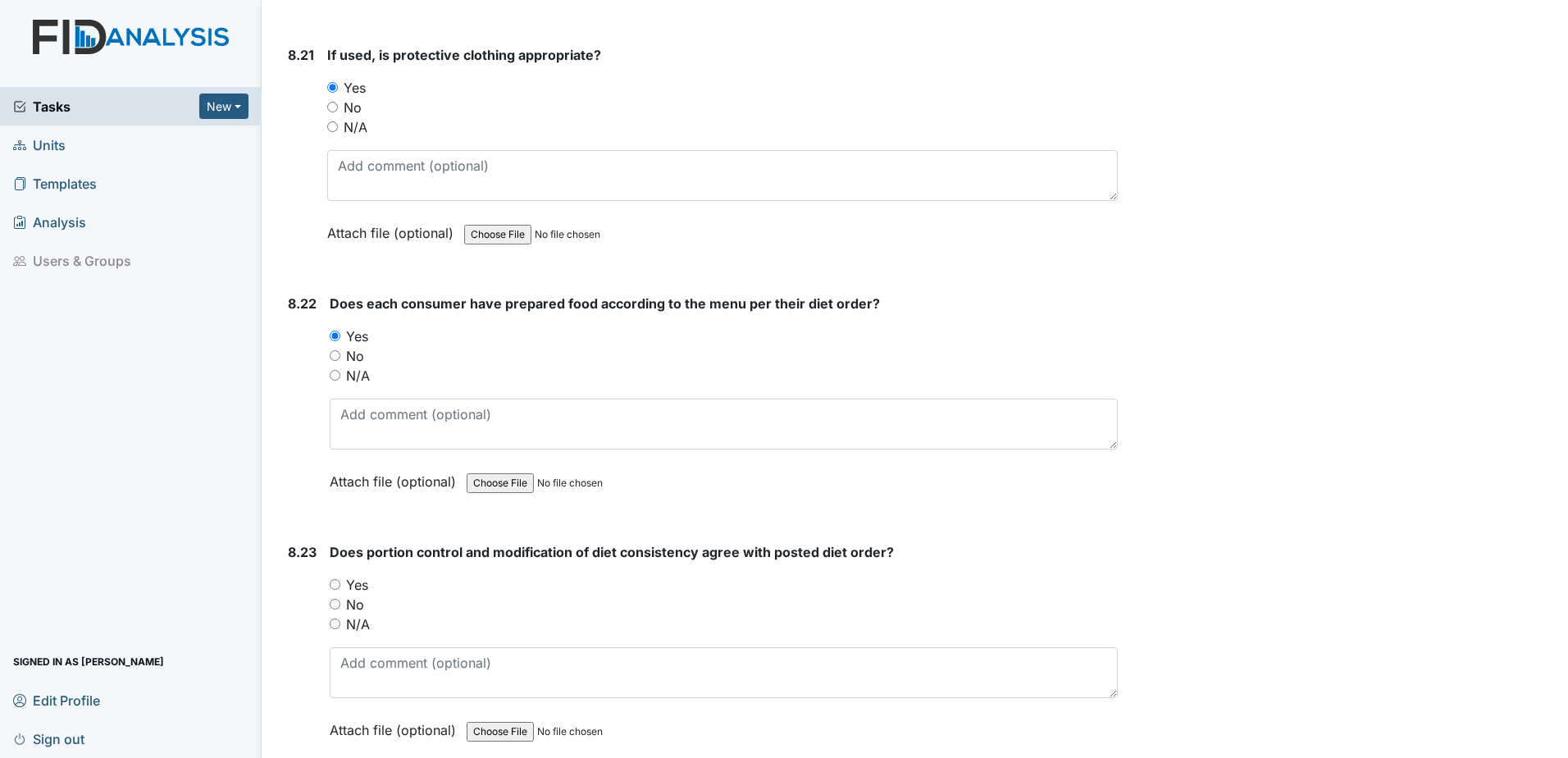
scroll to position [17316, 0]
click at [336, 581] on input "Yes" at bounding box center [334, 581] width 11 height 11
radio input "true"
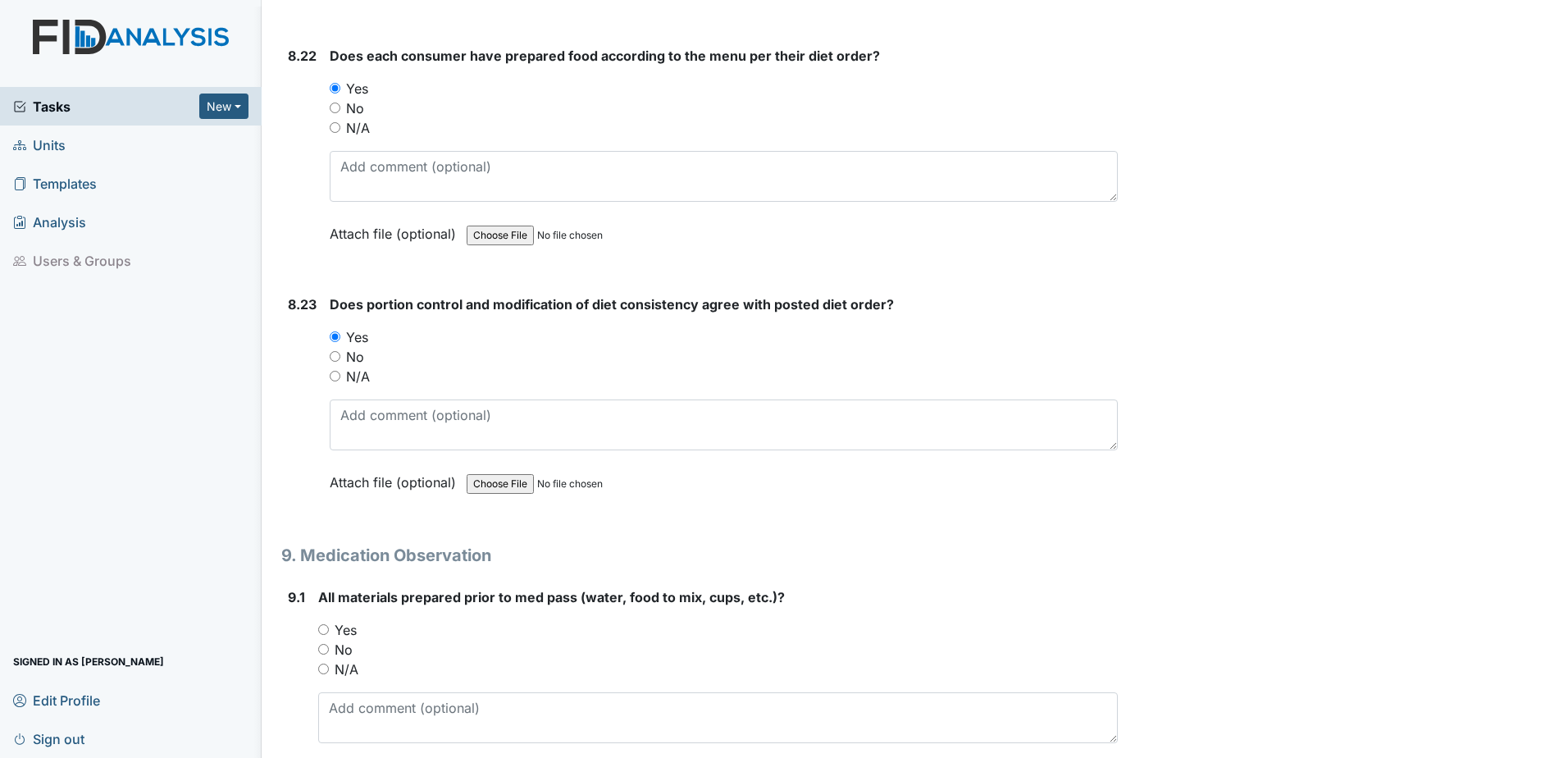
scroll to position [17562, 0]
click at [327, 626] on input "Yes" at bounding box center [323, 627] width 11 height 11
radio input "true"
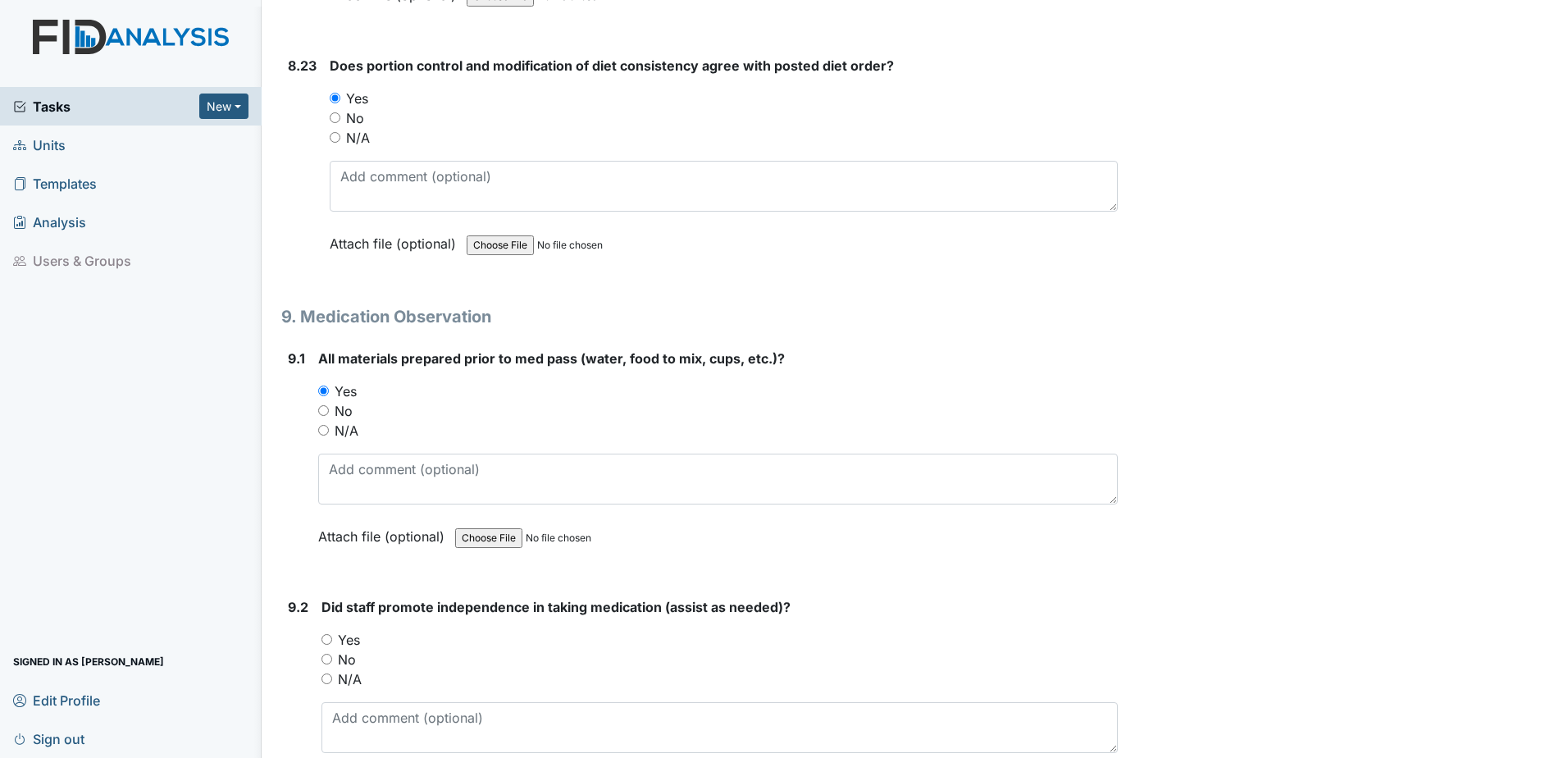
scroll to position [17808, 0]
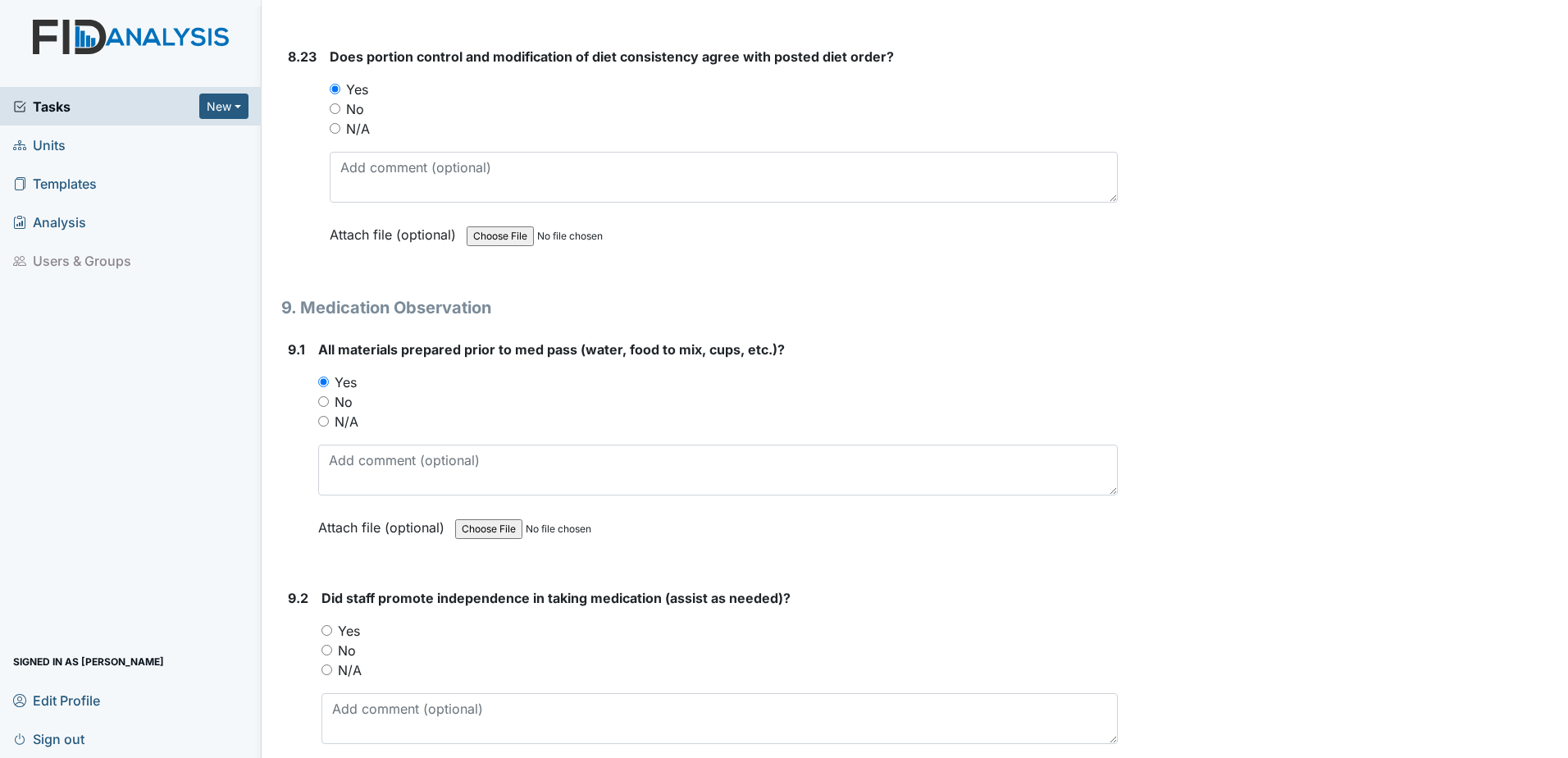
click at [331, 629] on input "Yes" at bounding box center [326, 630] width 11 height 11
radio input "true"
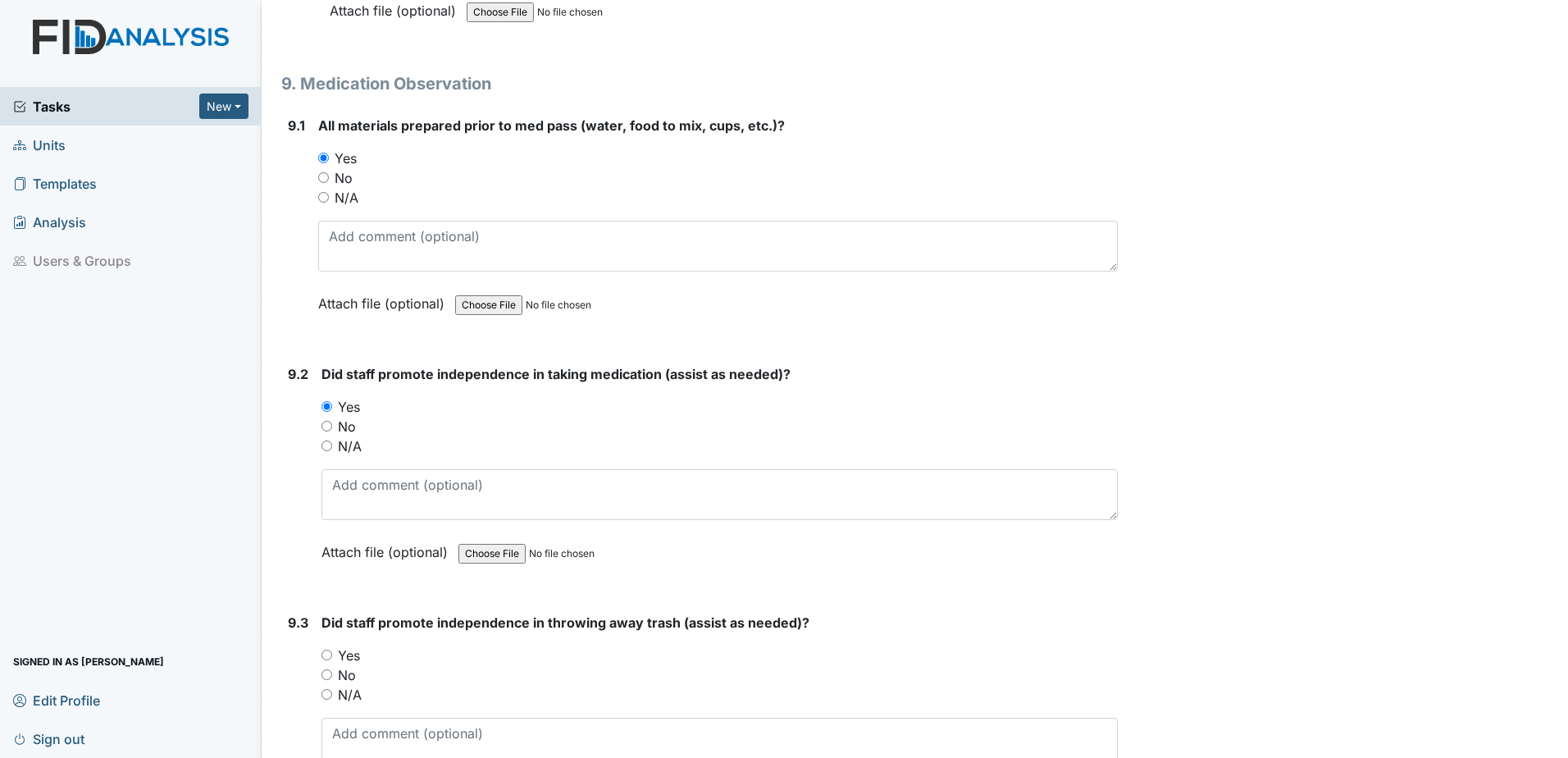
scroll to position [18054, 0]
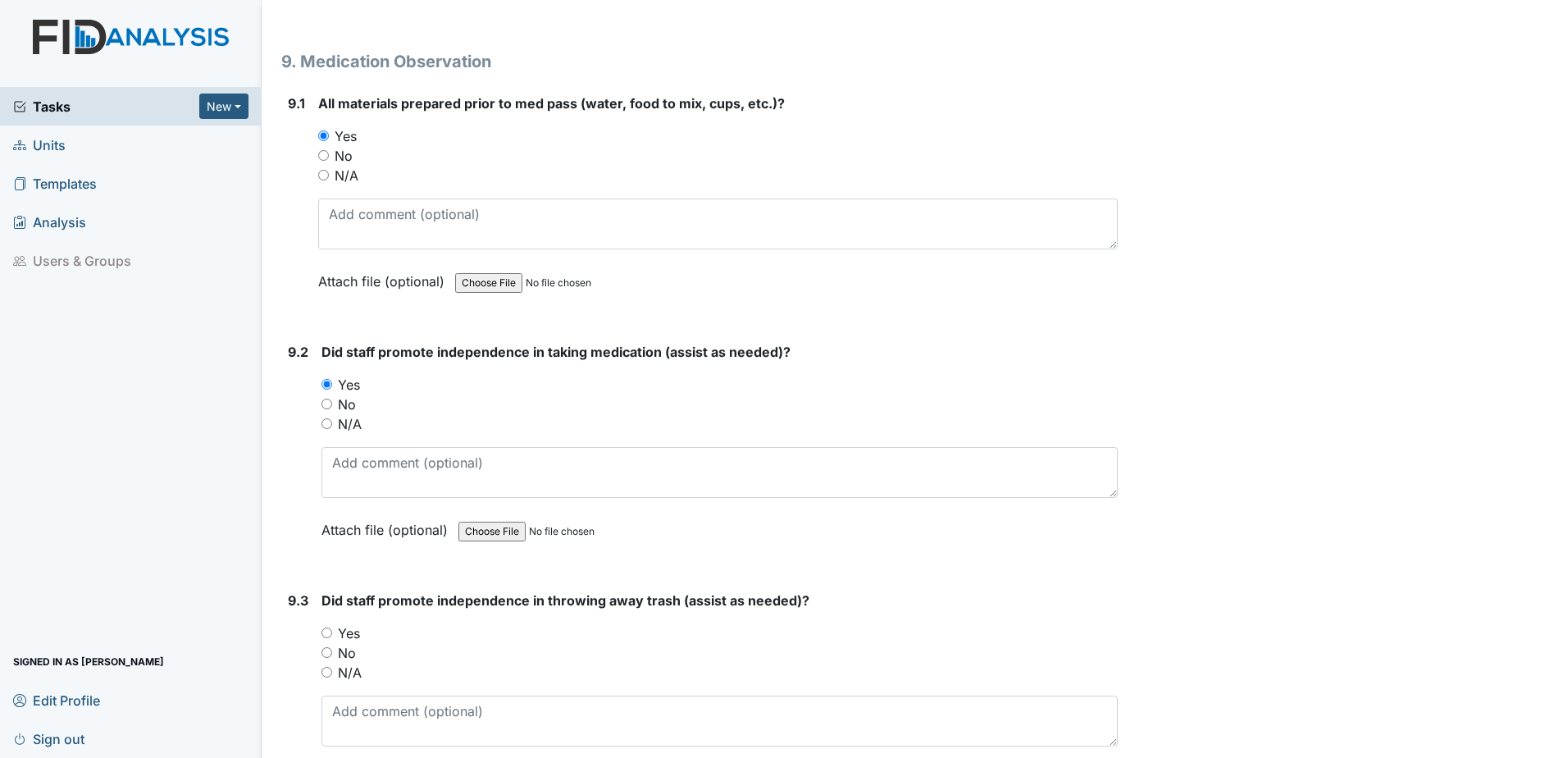
click at [325, 632] on input "Yes" at bounding box center [326, 632] width 11 height 11
radio input "true"
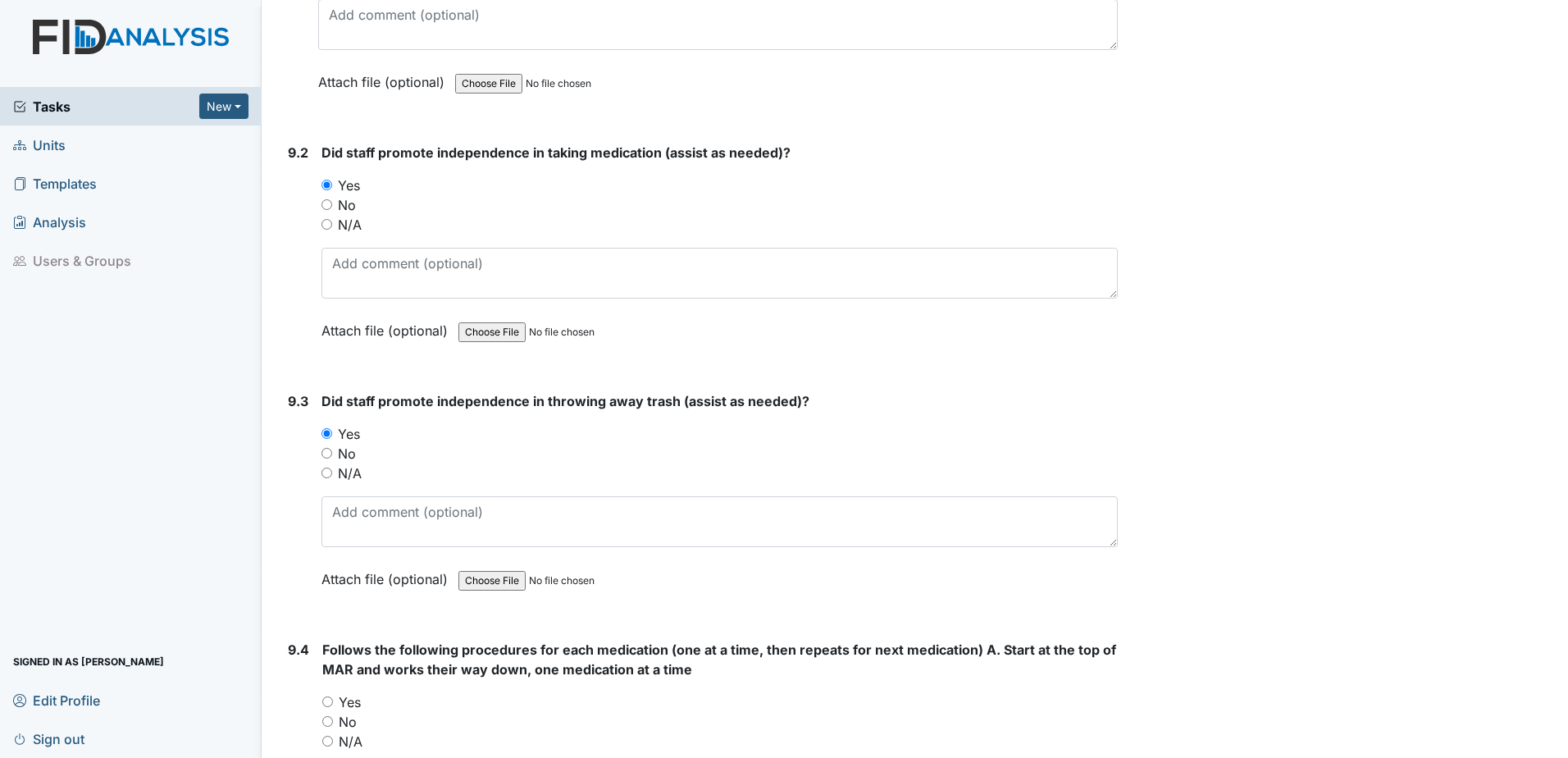
scroll to position [18382, 0]
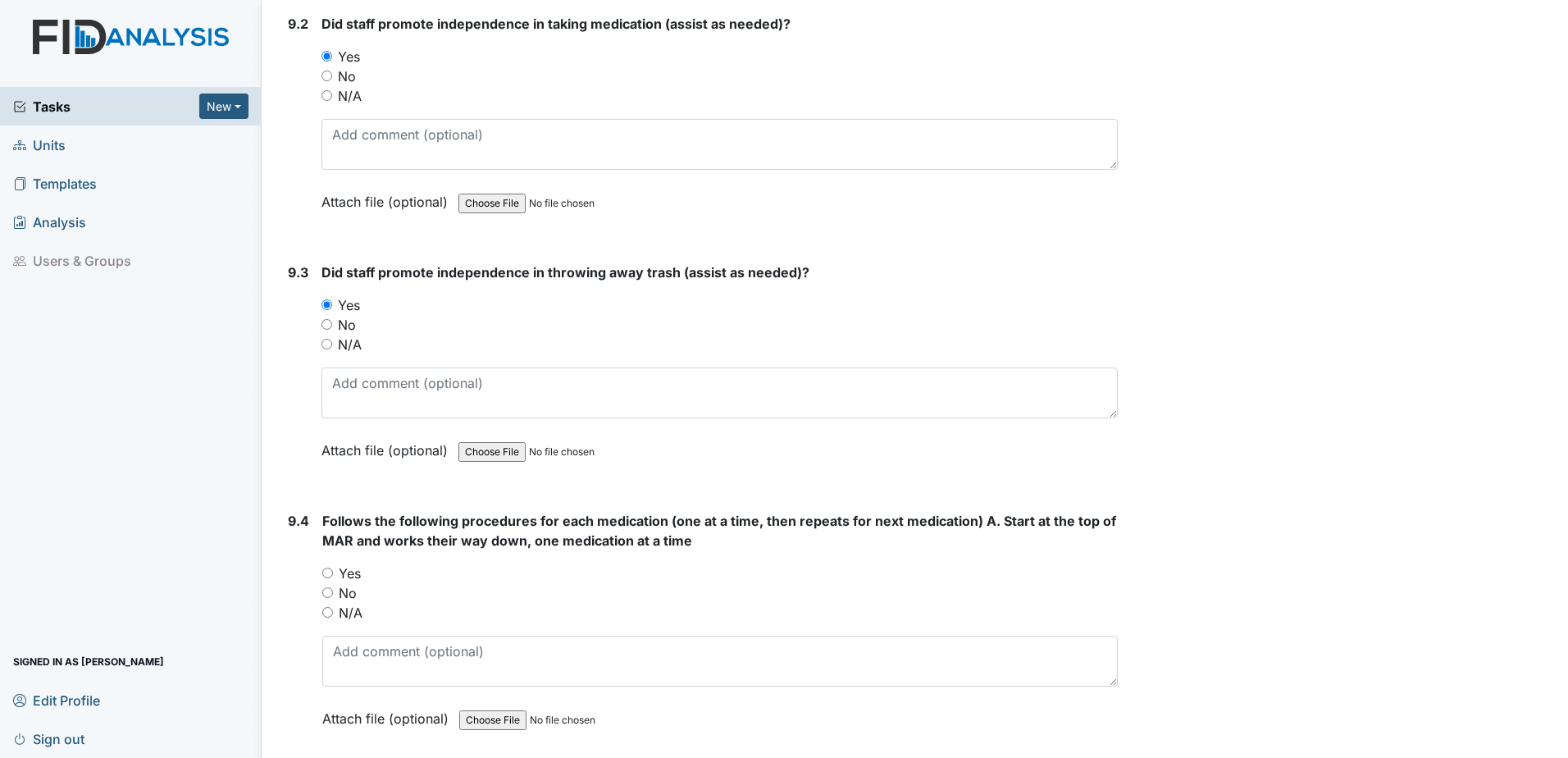
click at [326, 573] on input "Yes" at bounding box center [327, 572] width 11 height 11
radio input "true"
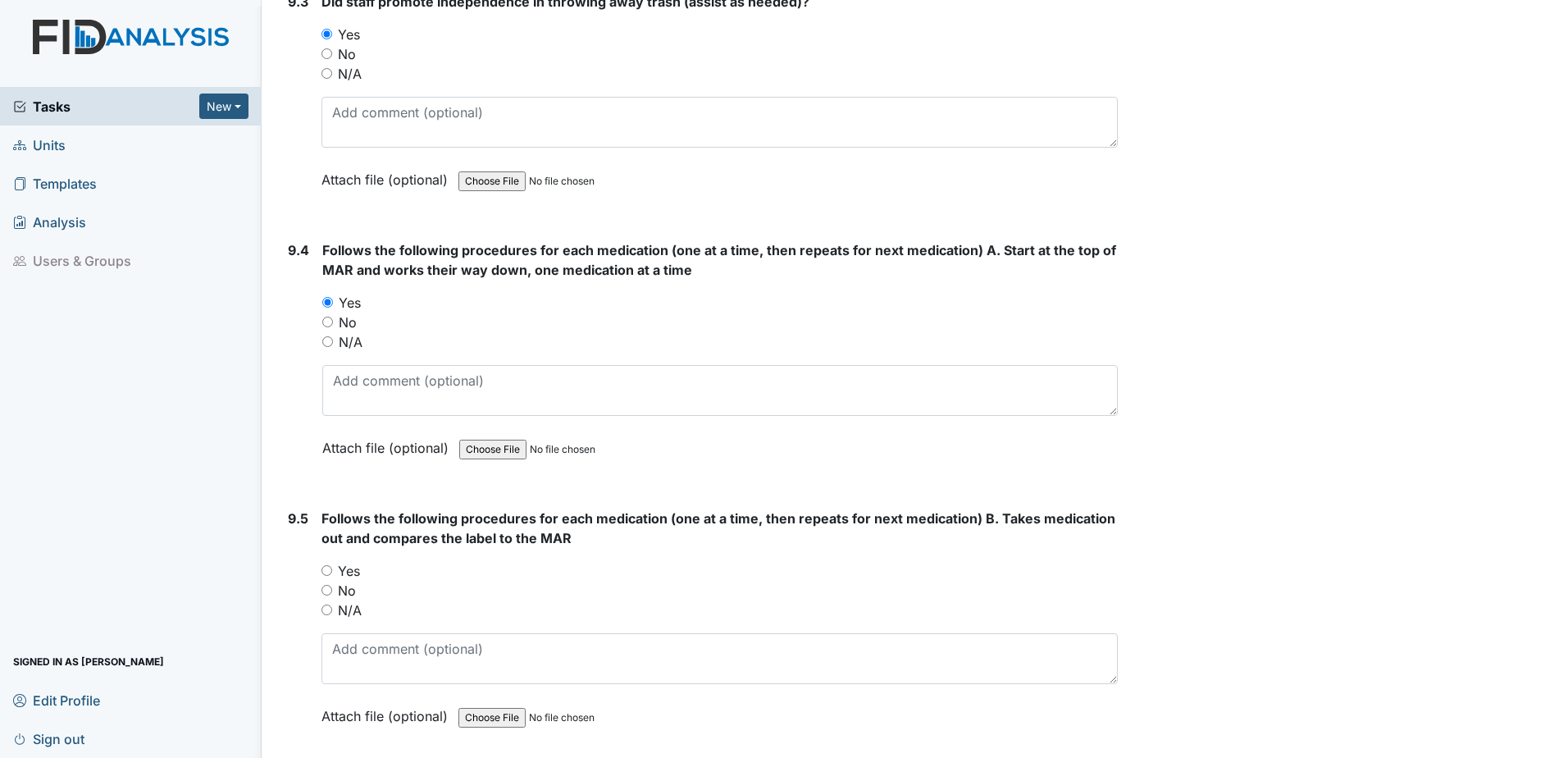
scroll to position [18710, 0]
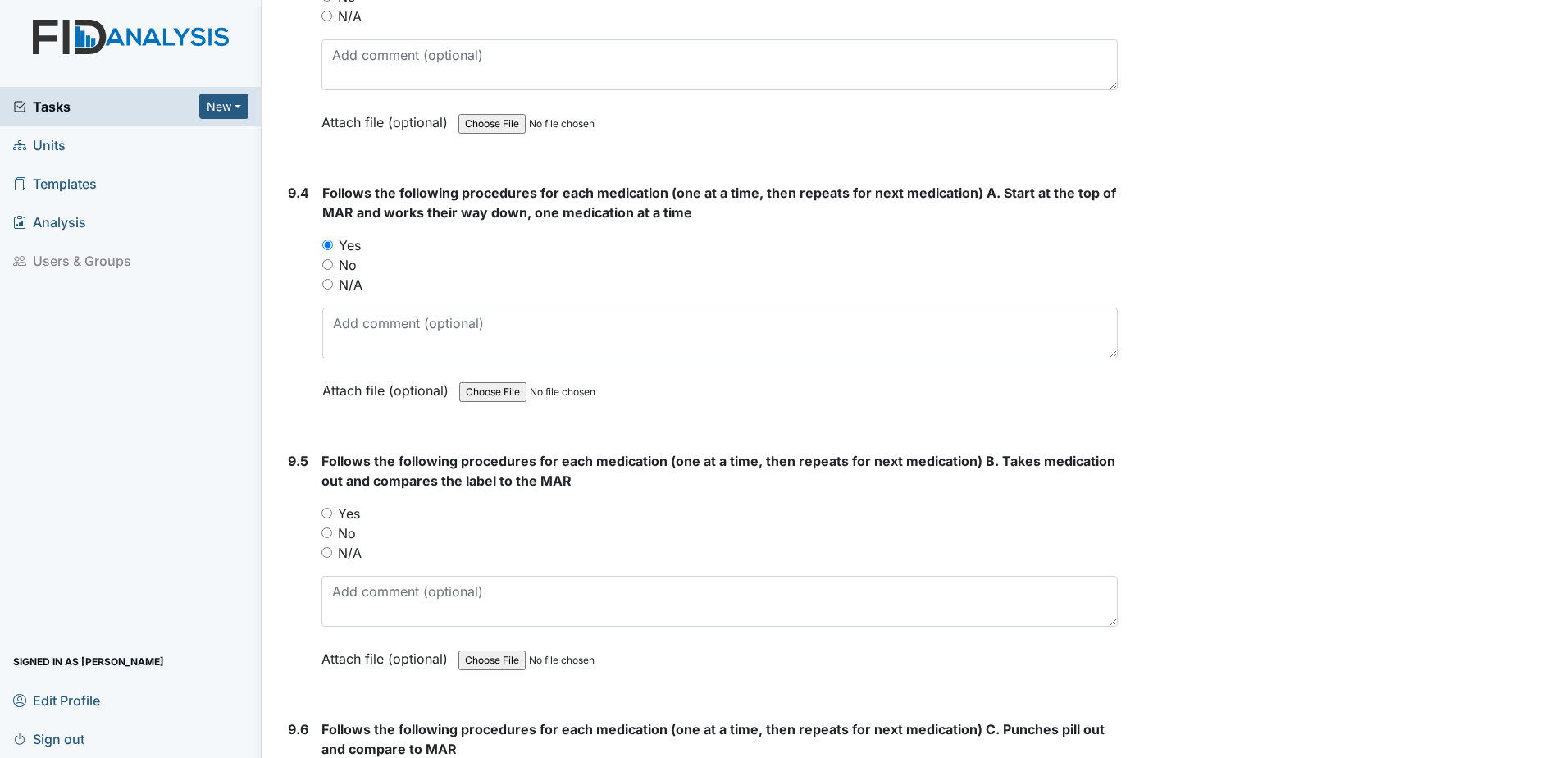
click at [329, 506] on div "Yes" at bounding box center [720, 513] width 796 height 20
click at [329, 516] on input "Yes" at bounding box center [326, 512] width 11 height 11
radio input "true"
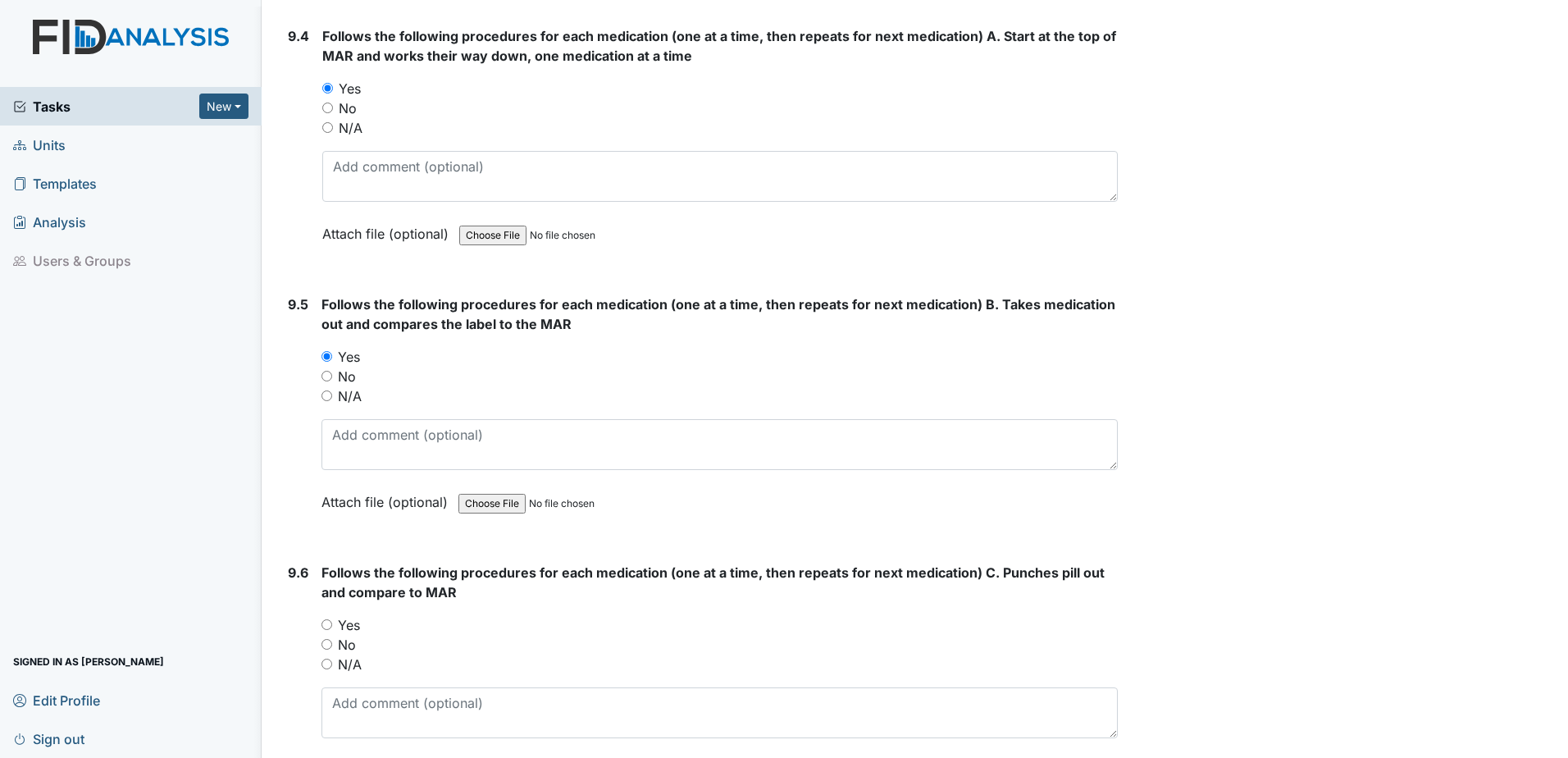
scroll to position [18874, 0]
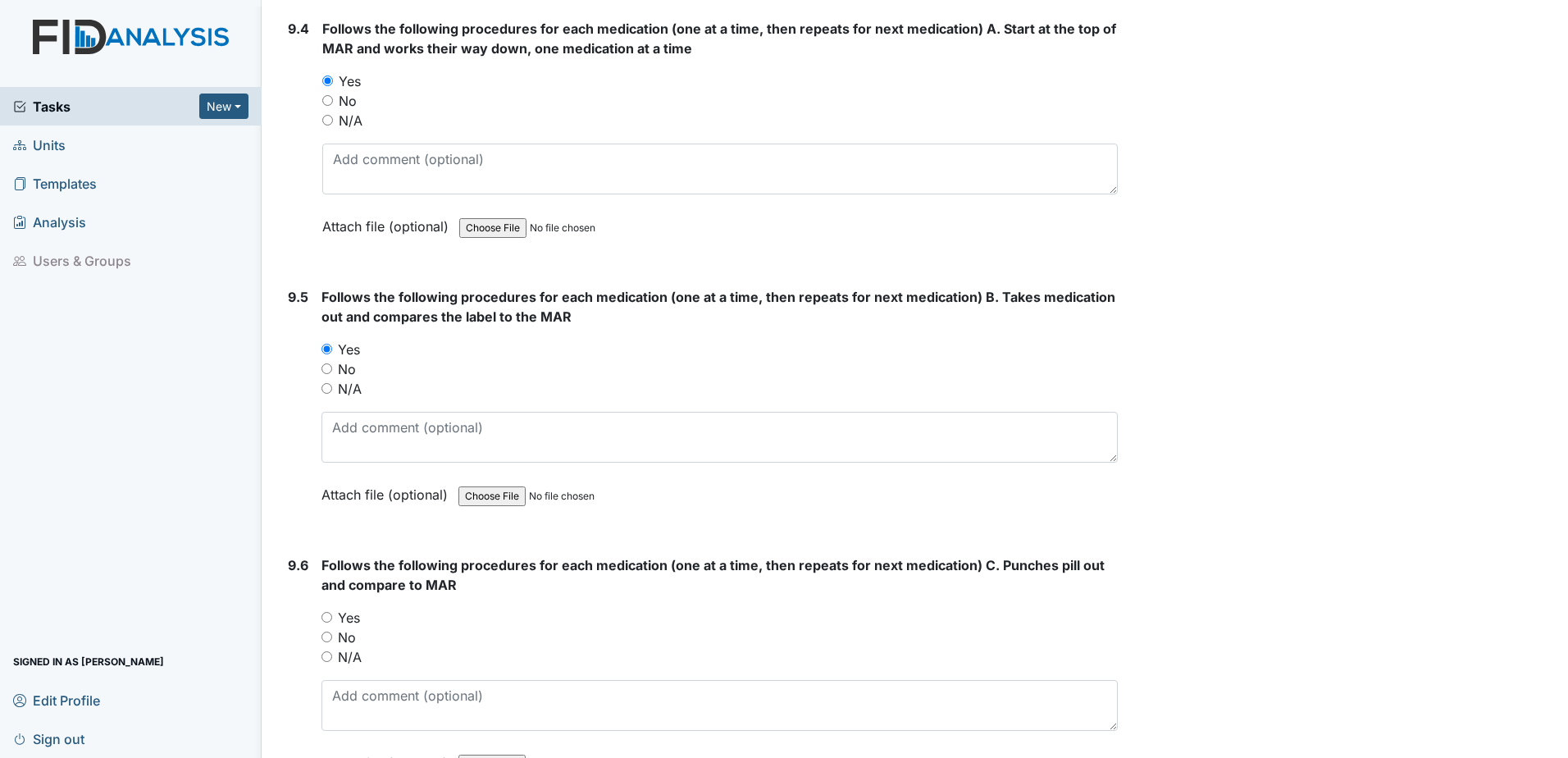
click at [326, 613] on input "Yes" at bounding box center [326, 617] width 11 height 11
radio input "true"
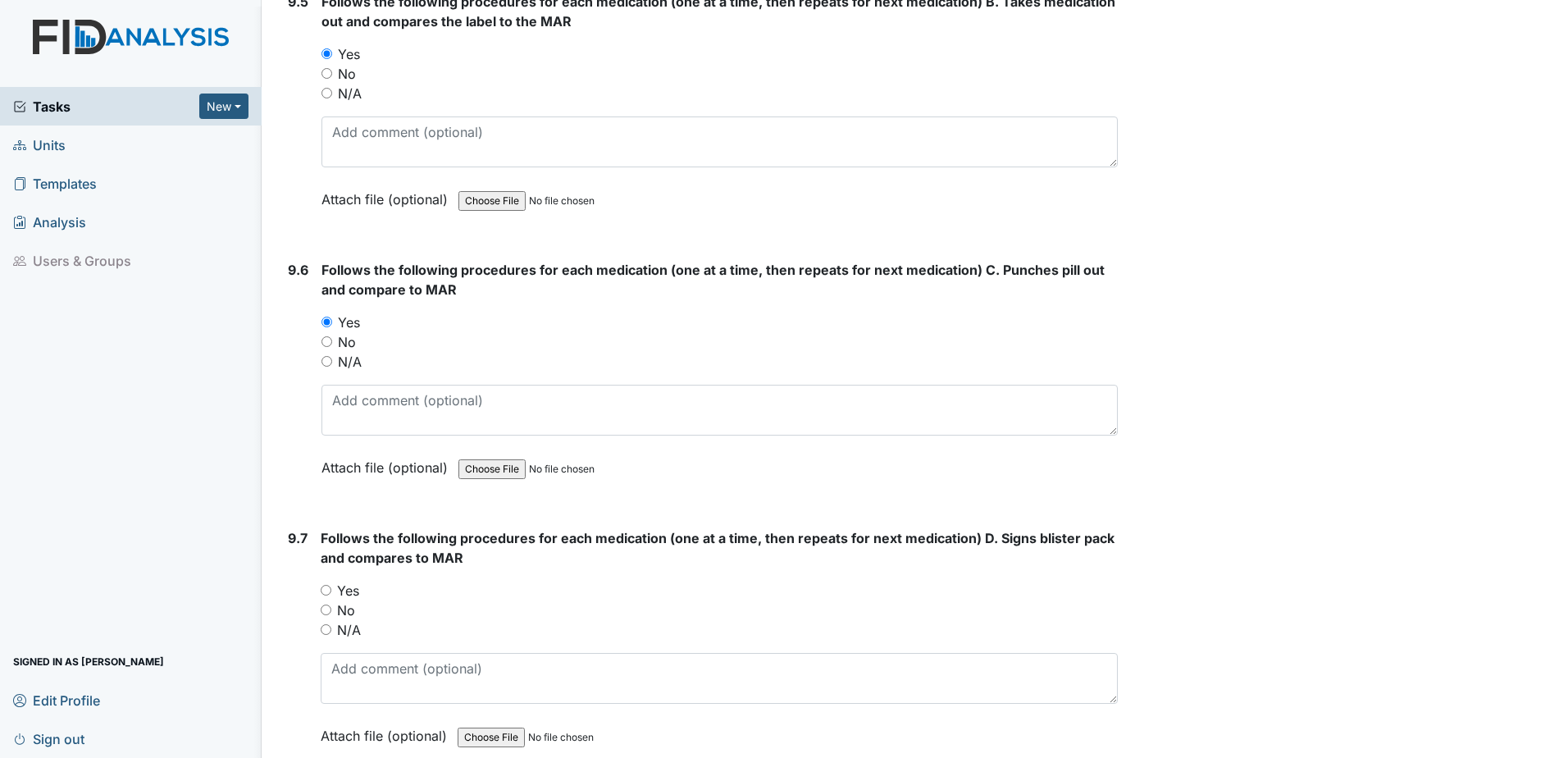
scroll to position [19203, 0]
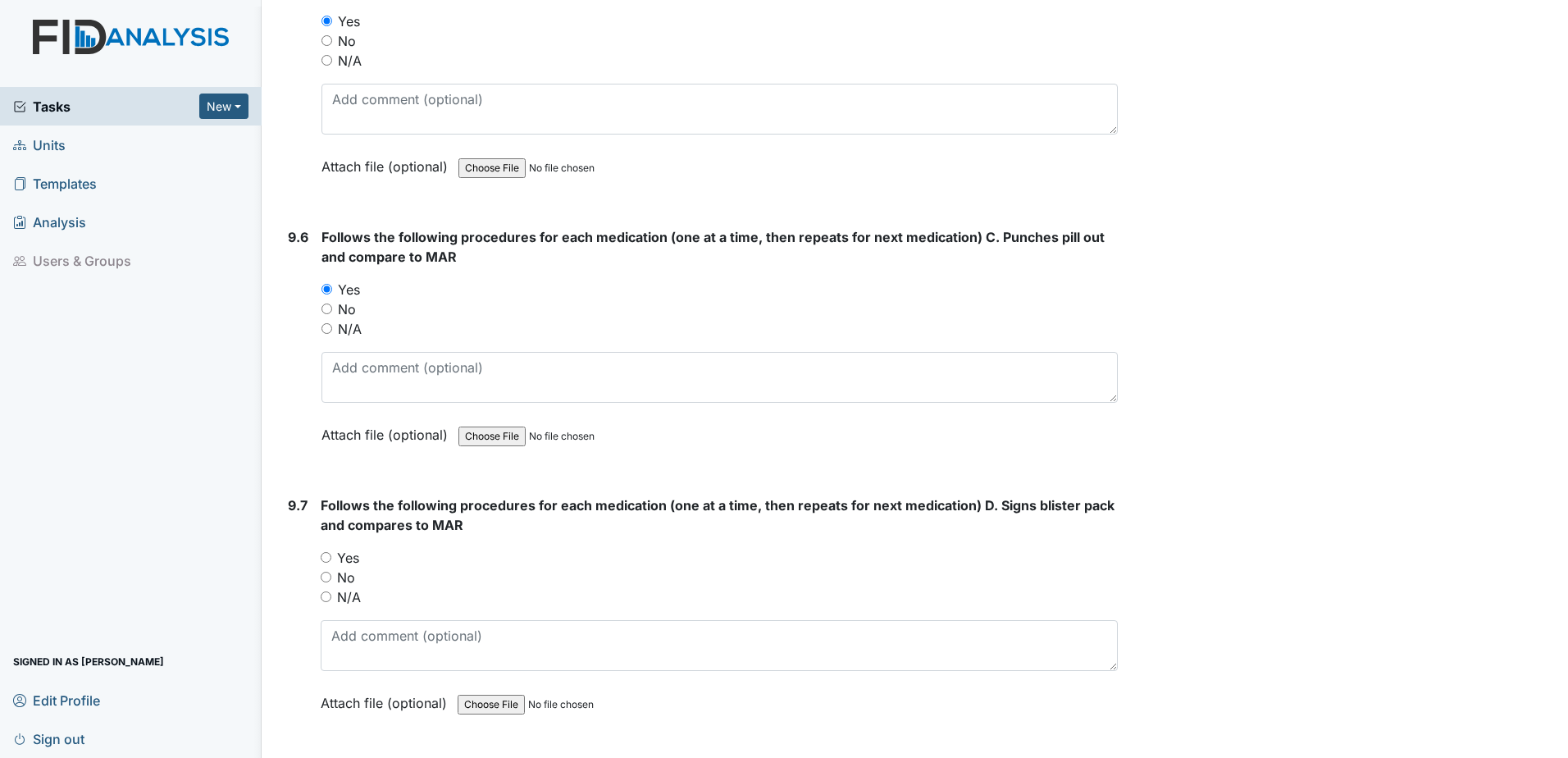
click at [324, 555] on input "Yes" at bounding box center [325, 557] width 11 height 11
radio input "true"
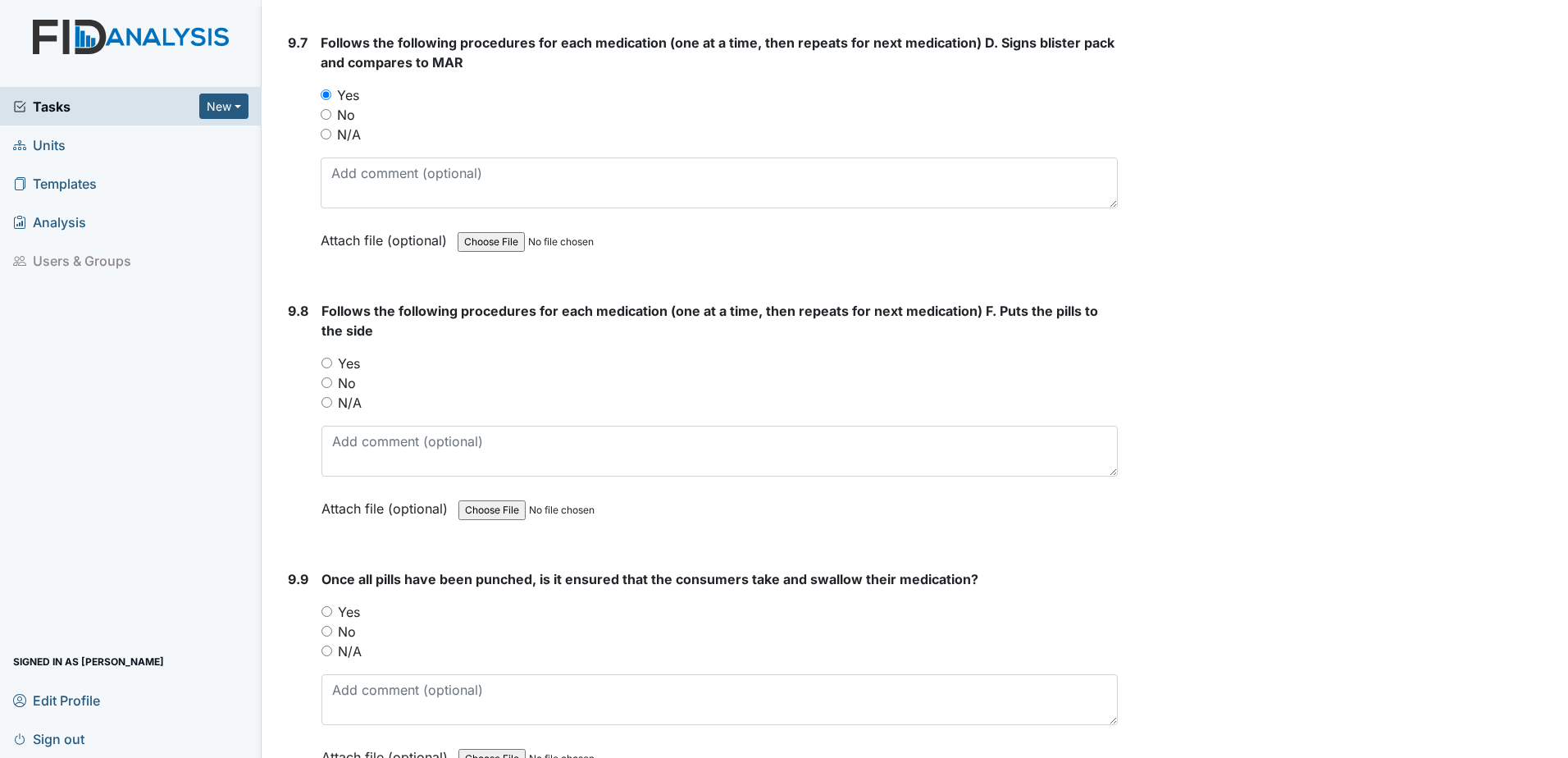
scroll to position [19695, 0]
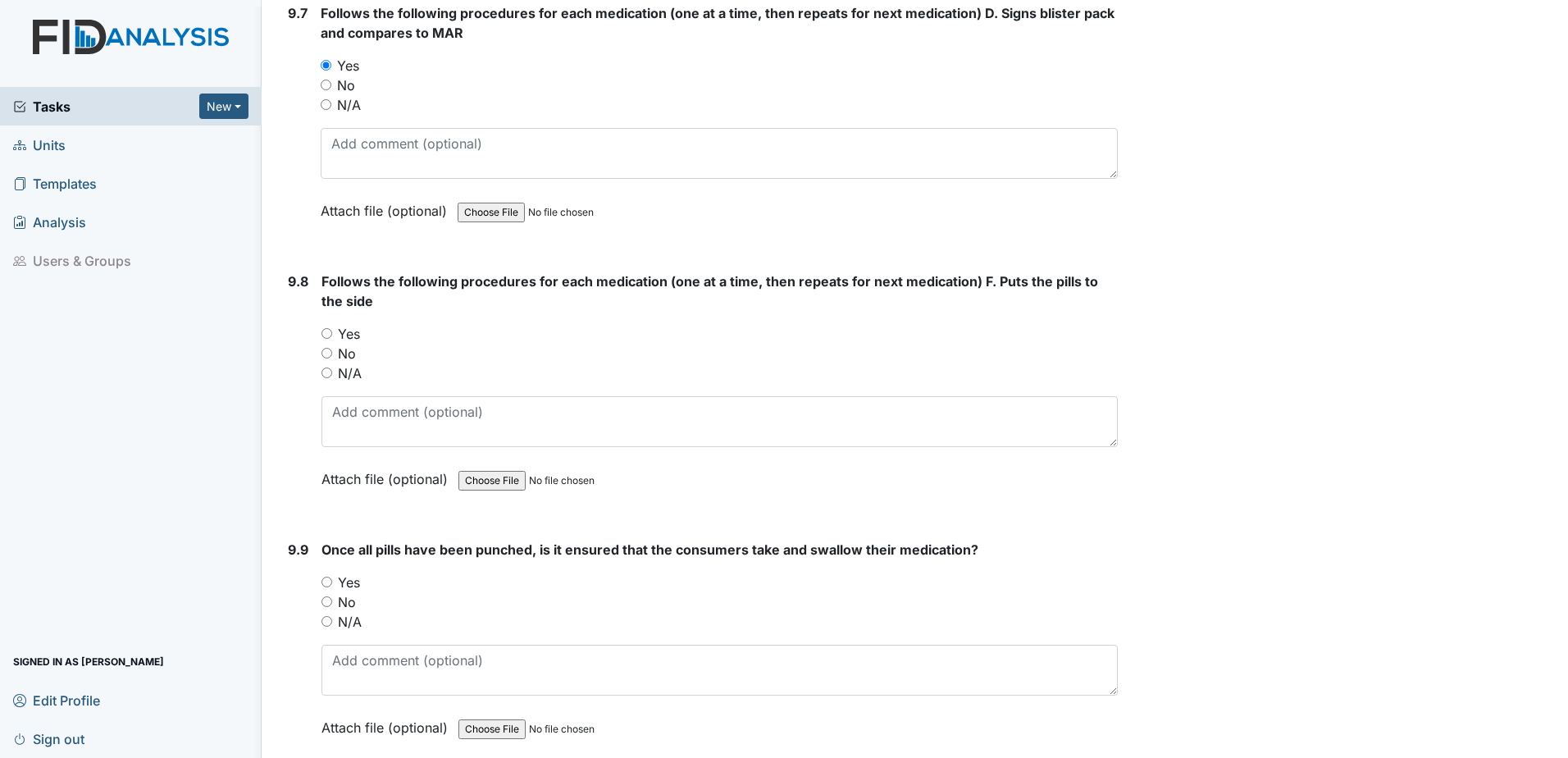
click at [323, 335] on input "Yes" at bounding box center [326, 334] width 11 height 11
radio input "true"
click at [328, 583] on input "Yes" at bounding box center [326, 581] width 11 height 11
radio input "true"
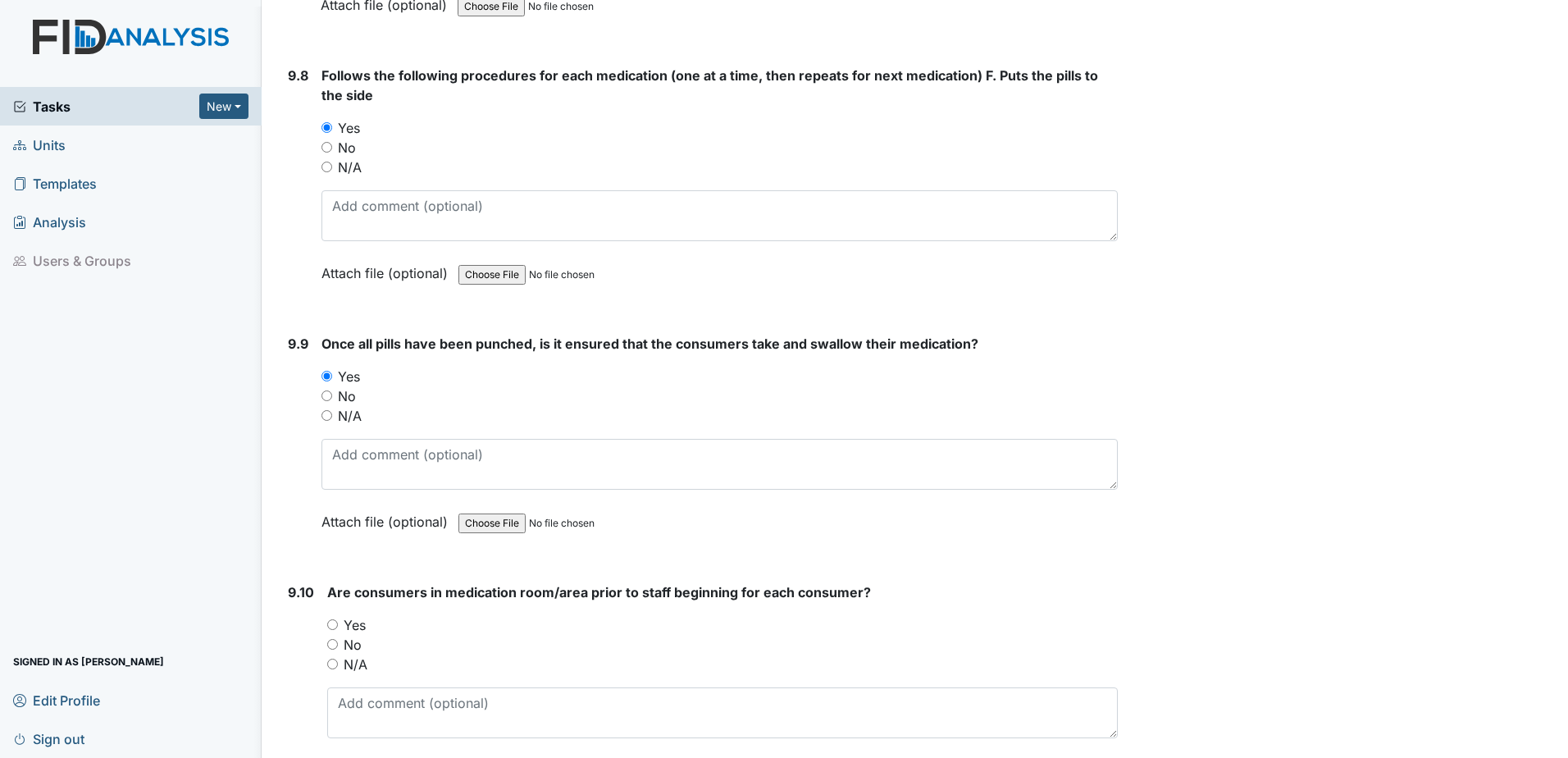
scroll to position [19941, 0]
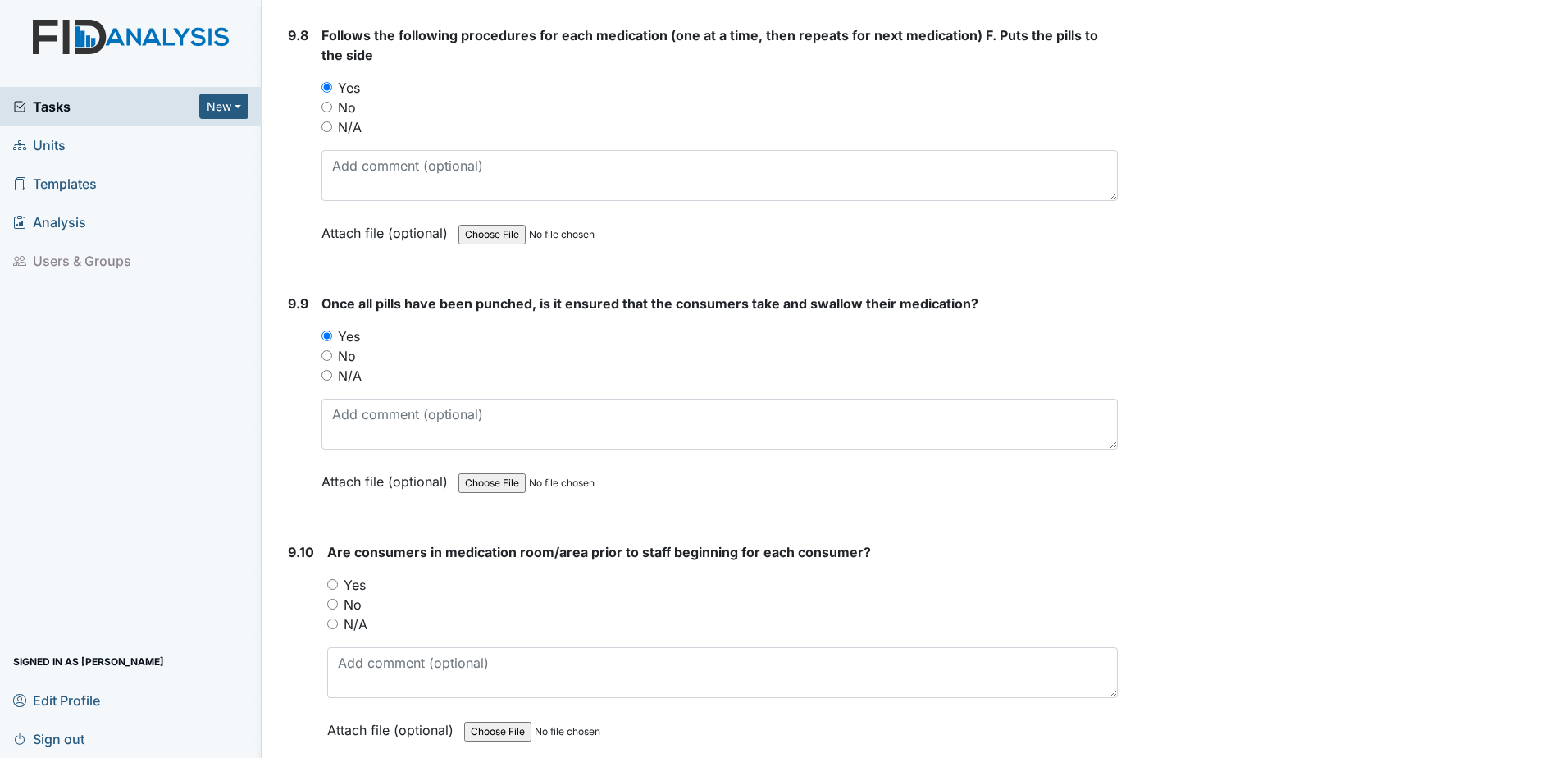
click at [332, 580] on input "Yes" at bounding box center [332, 584] width 11 height 11
radio input "true"
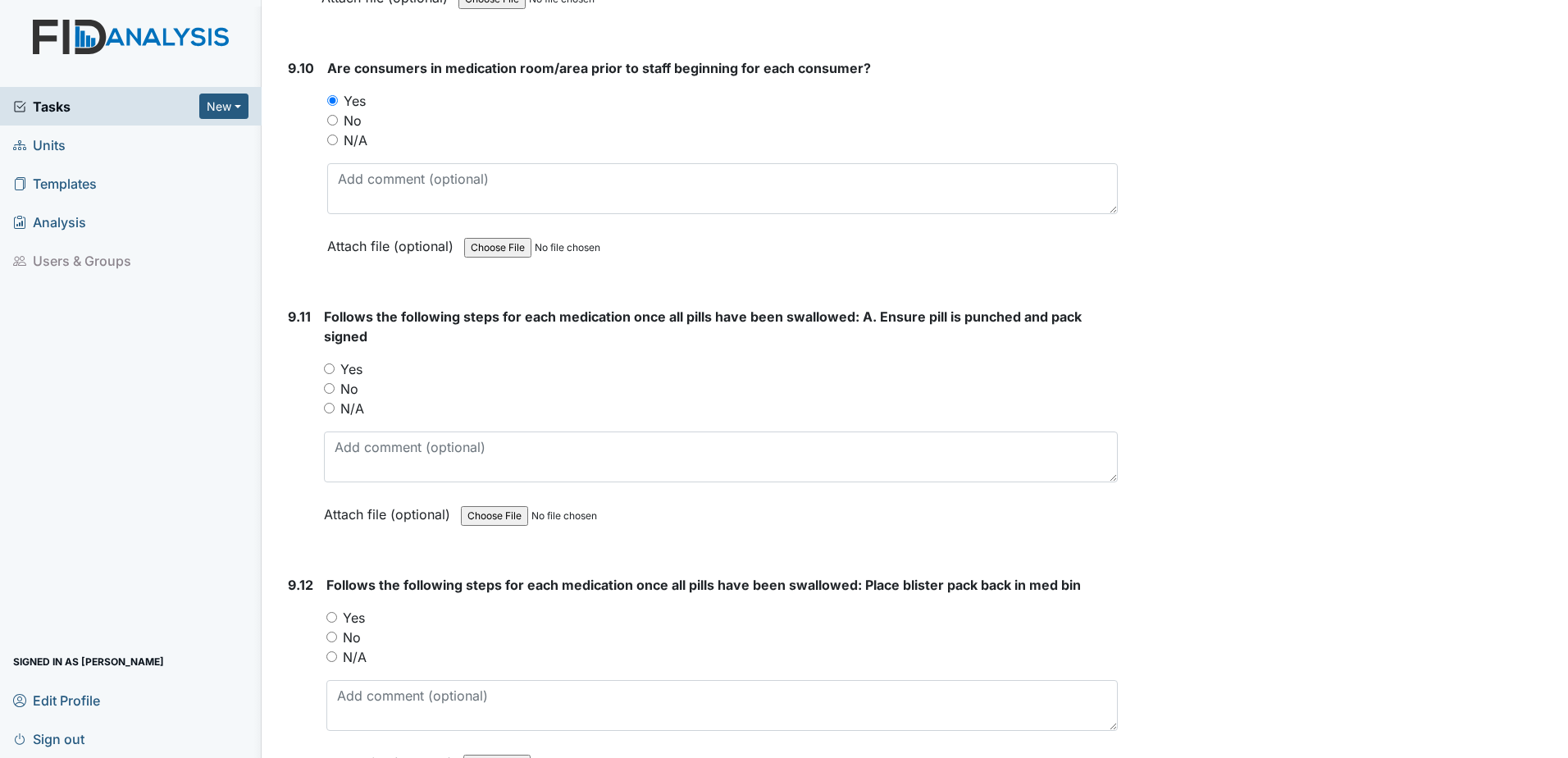
scroll to position [20433, 0]
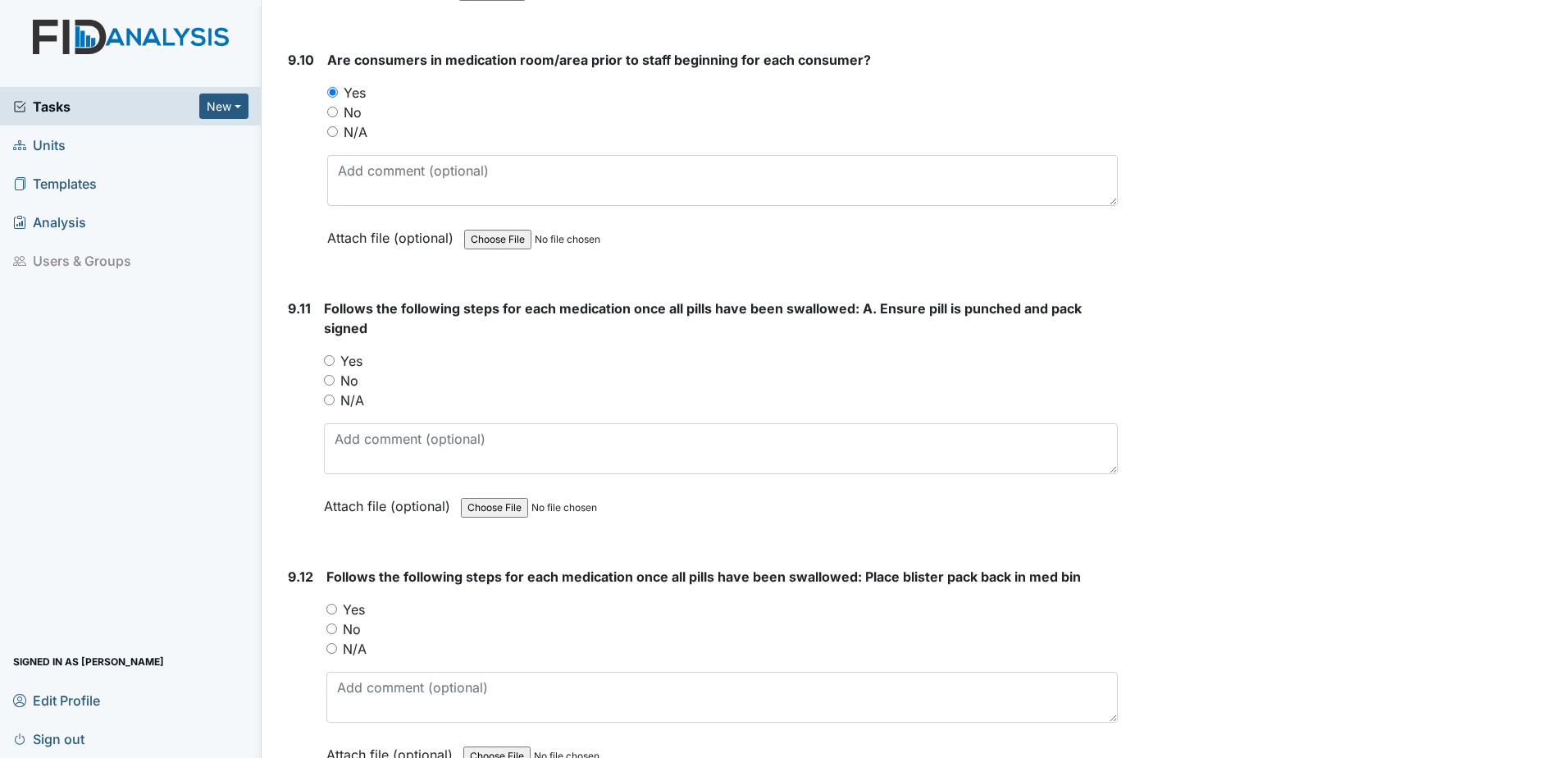
click at [327, 361] on input "Yes" at bounding box center [328, 361] width 11 height 11
radio input "true"
click at [323, 607] on div "9.12 Follows the following steps for each medication once all pills have been s…" at bounding box center [700, 678] width 836 height 223
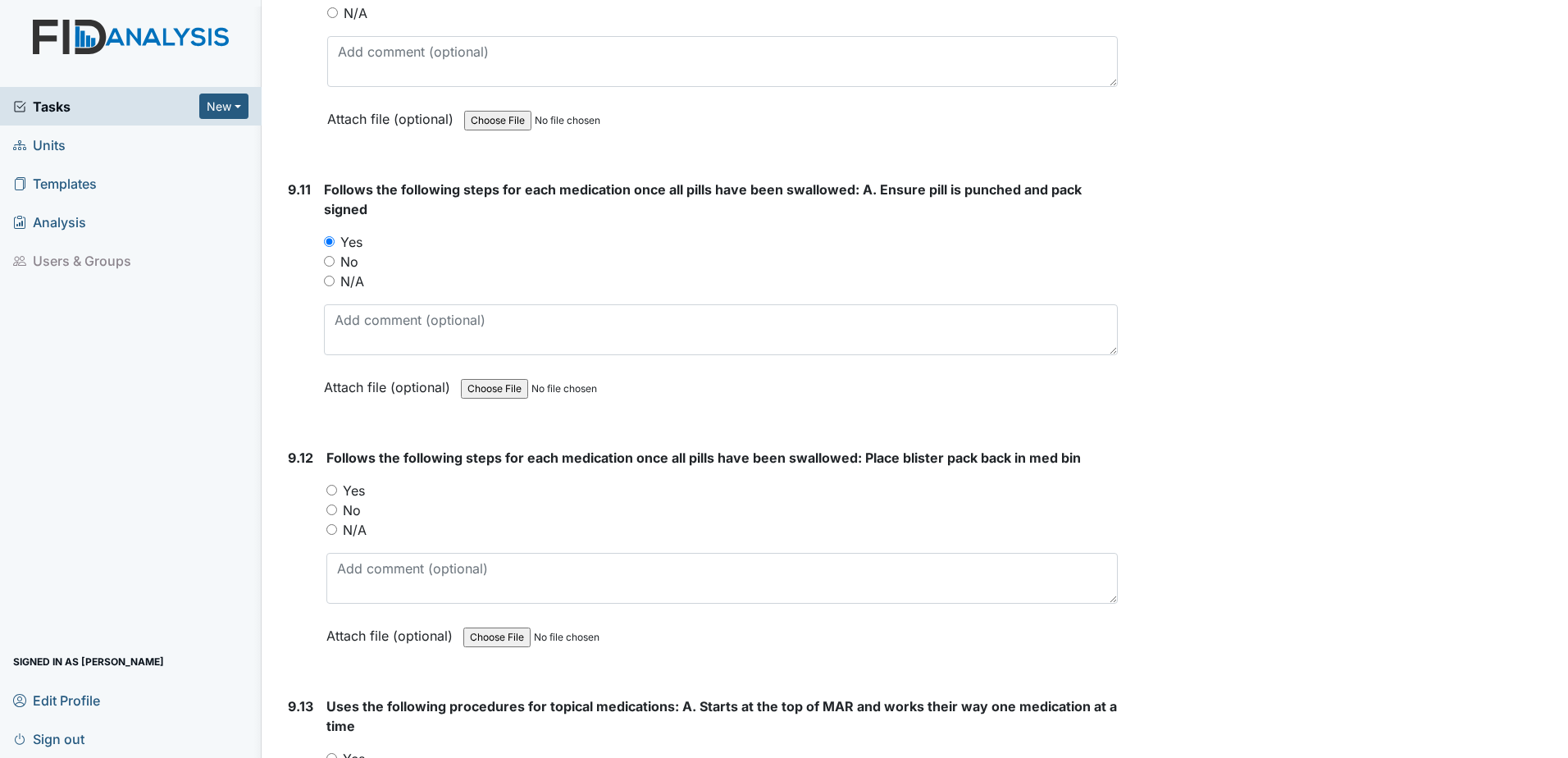
scroll to position [20597, 0]
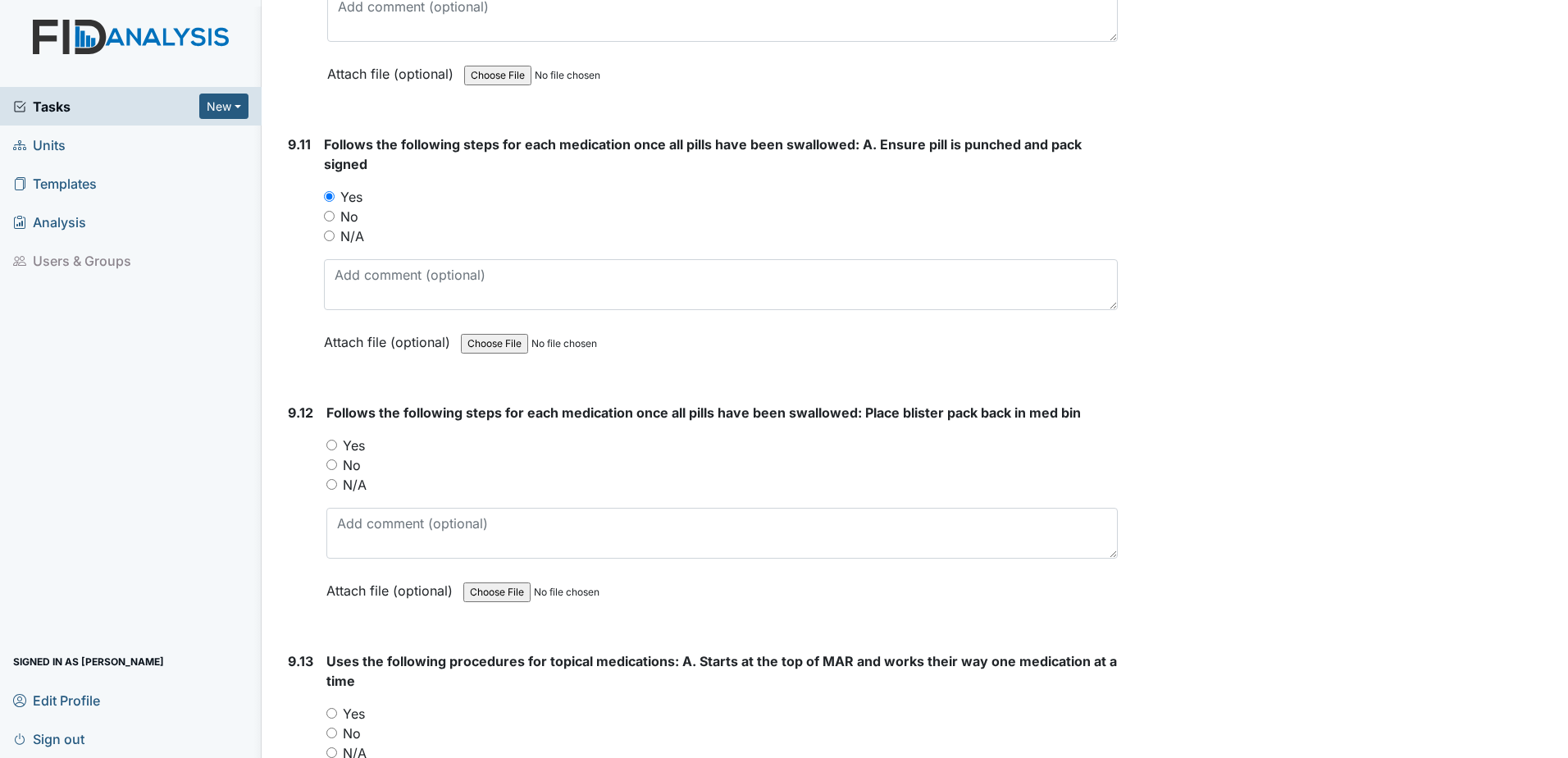
click at [327, 445] on input "Yes" at bounding box center [331, 444] width 11 height 11
radio input "true"
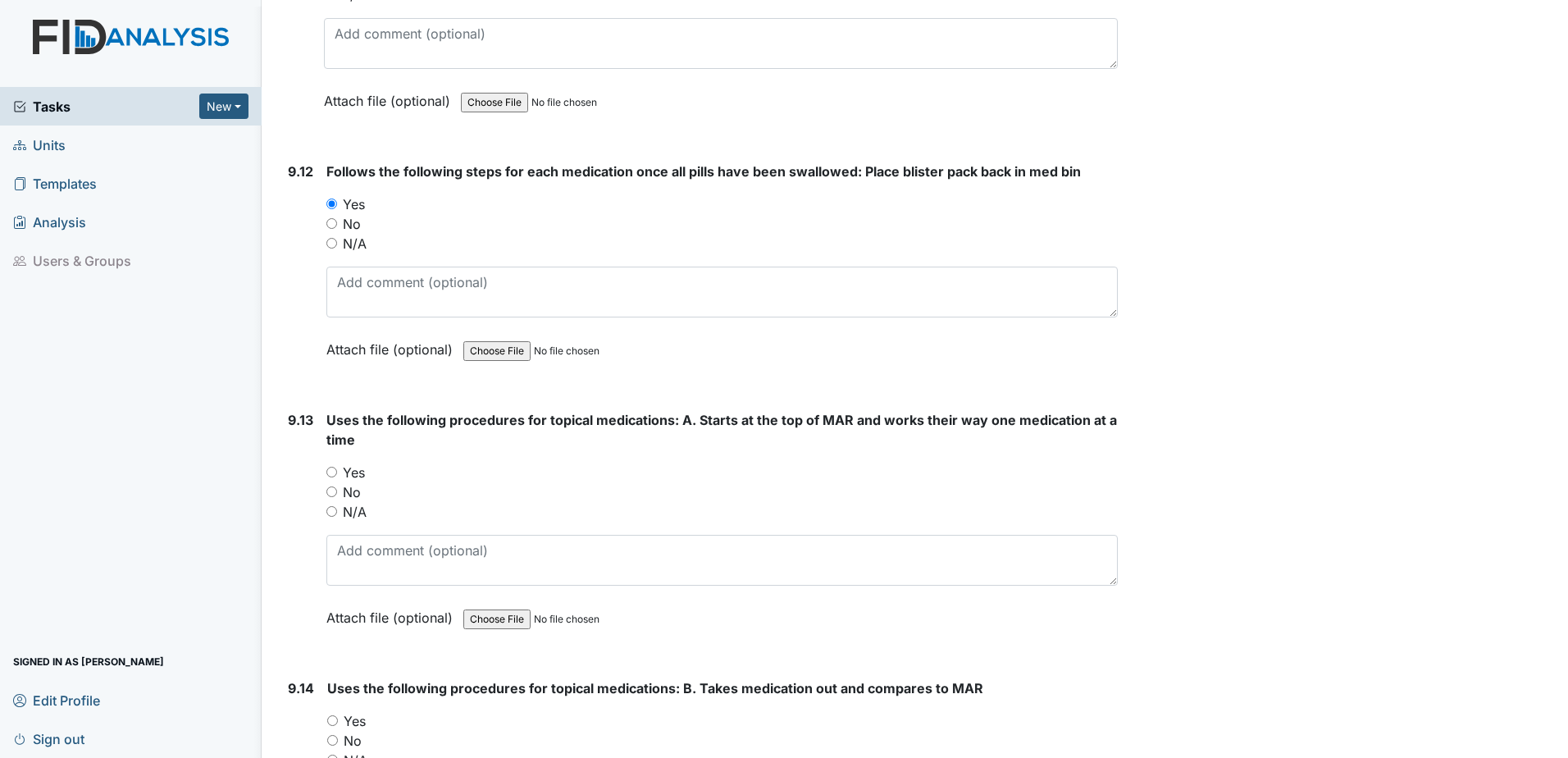
scroll to position [20844, 0]
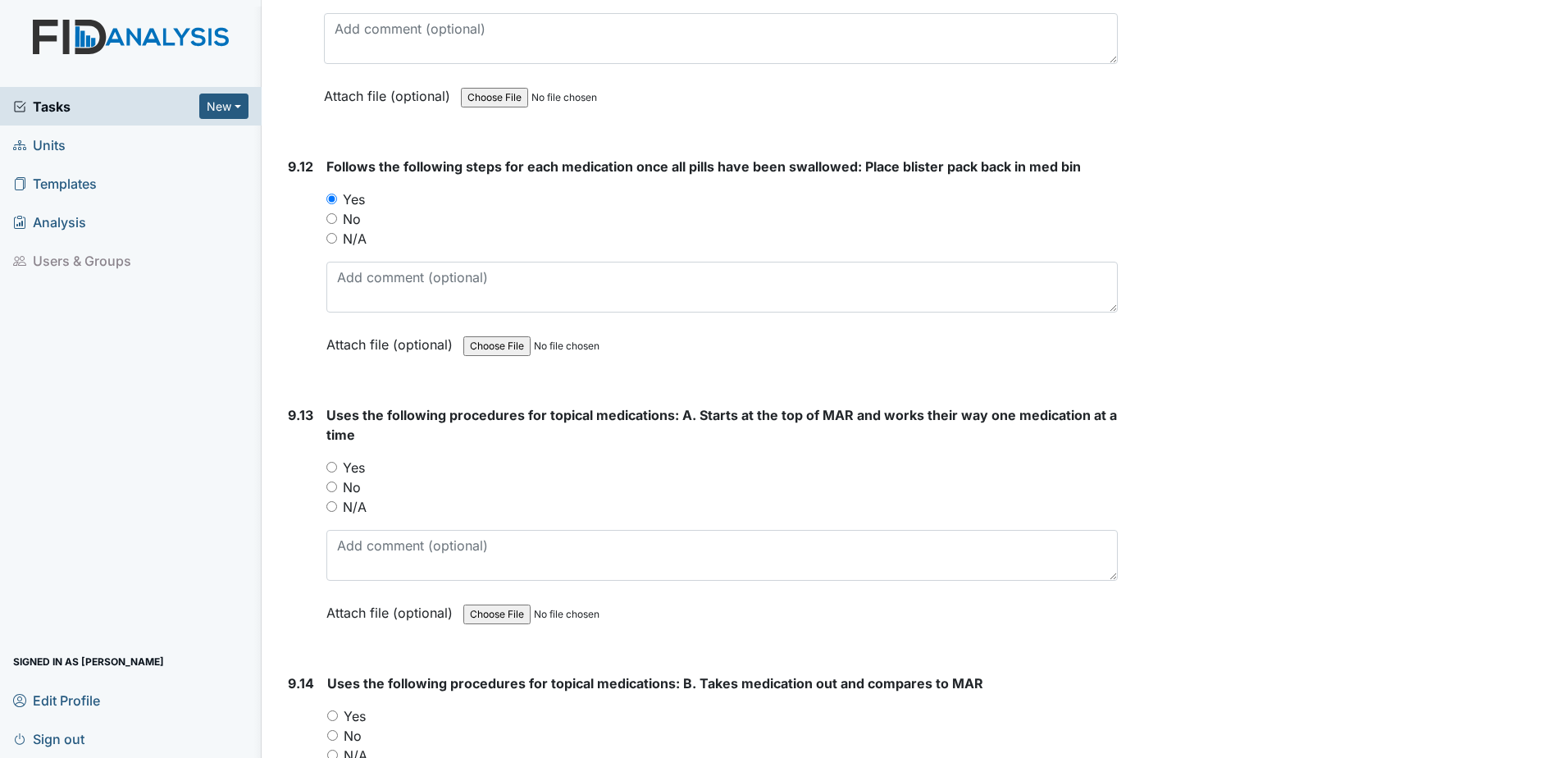
click at [328, 464] on input "Yes" at bounding box center [331, 466] width 11 height 11
radio input "true"
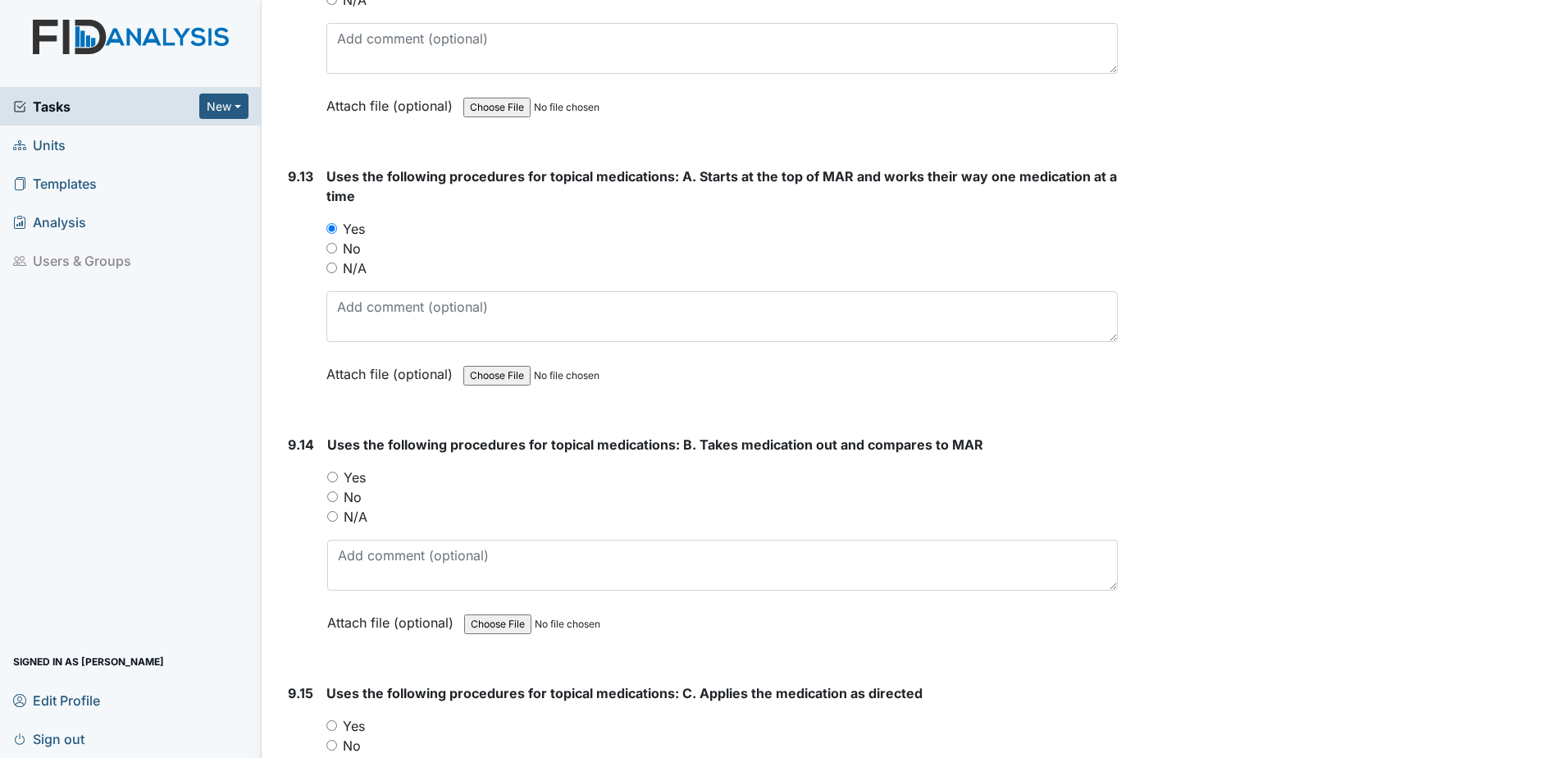
scroll to position [21089, 0]
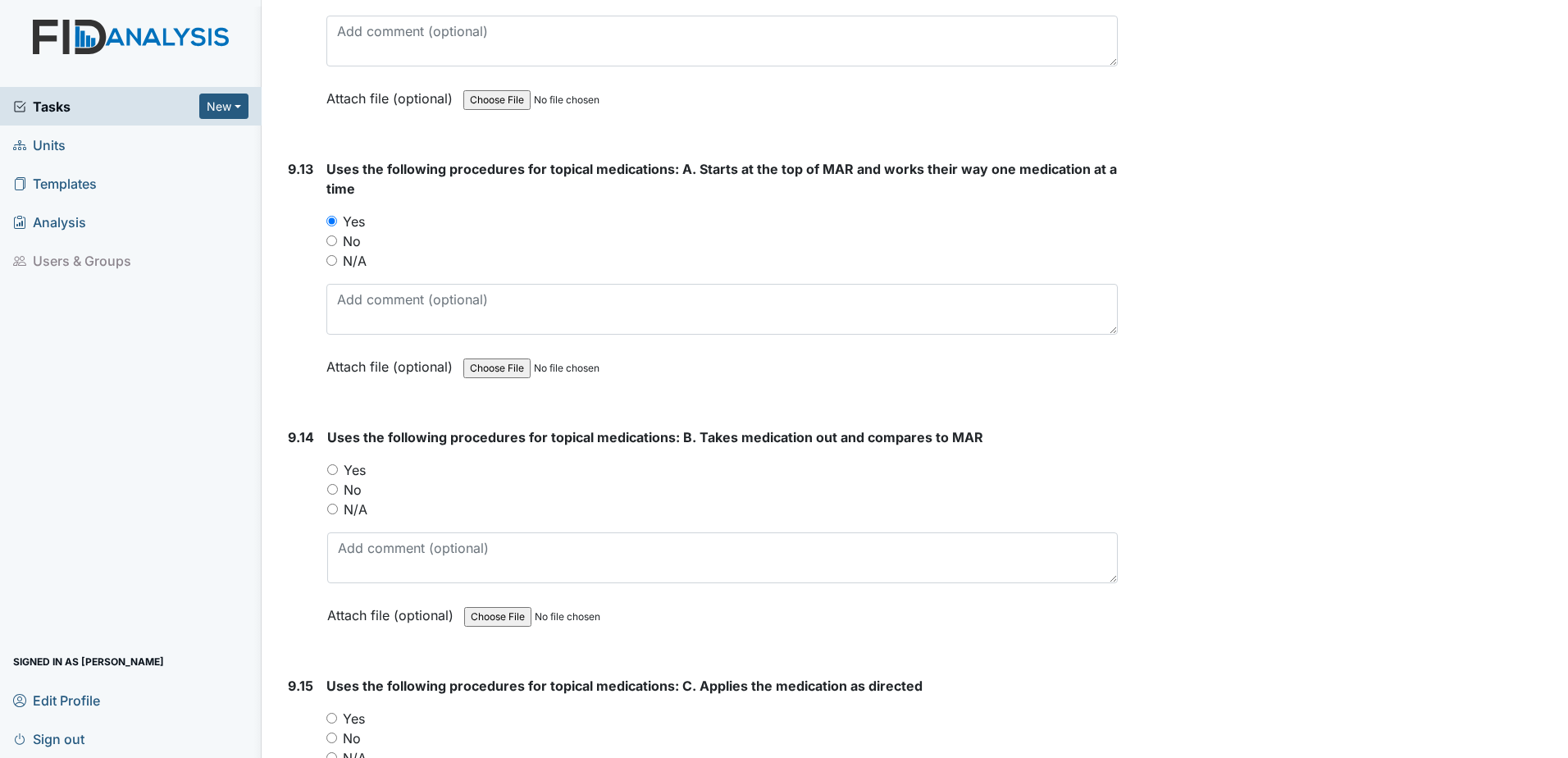
click at [335, 469] on input "Yes" at bounding box center [332, 469] width 11 height 11
radio input "true"
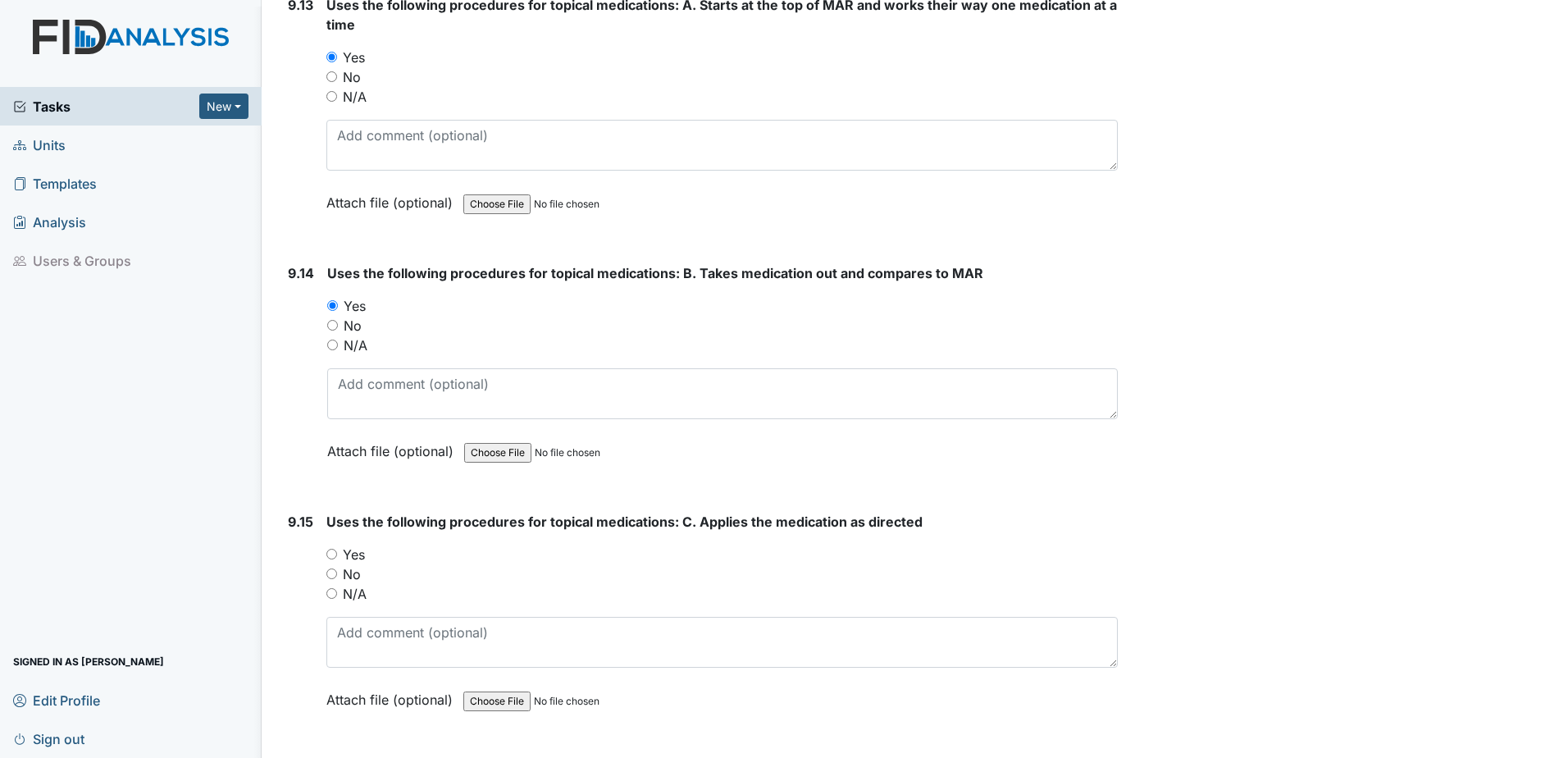
scroll to position [21336, 0]
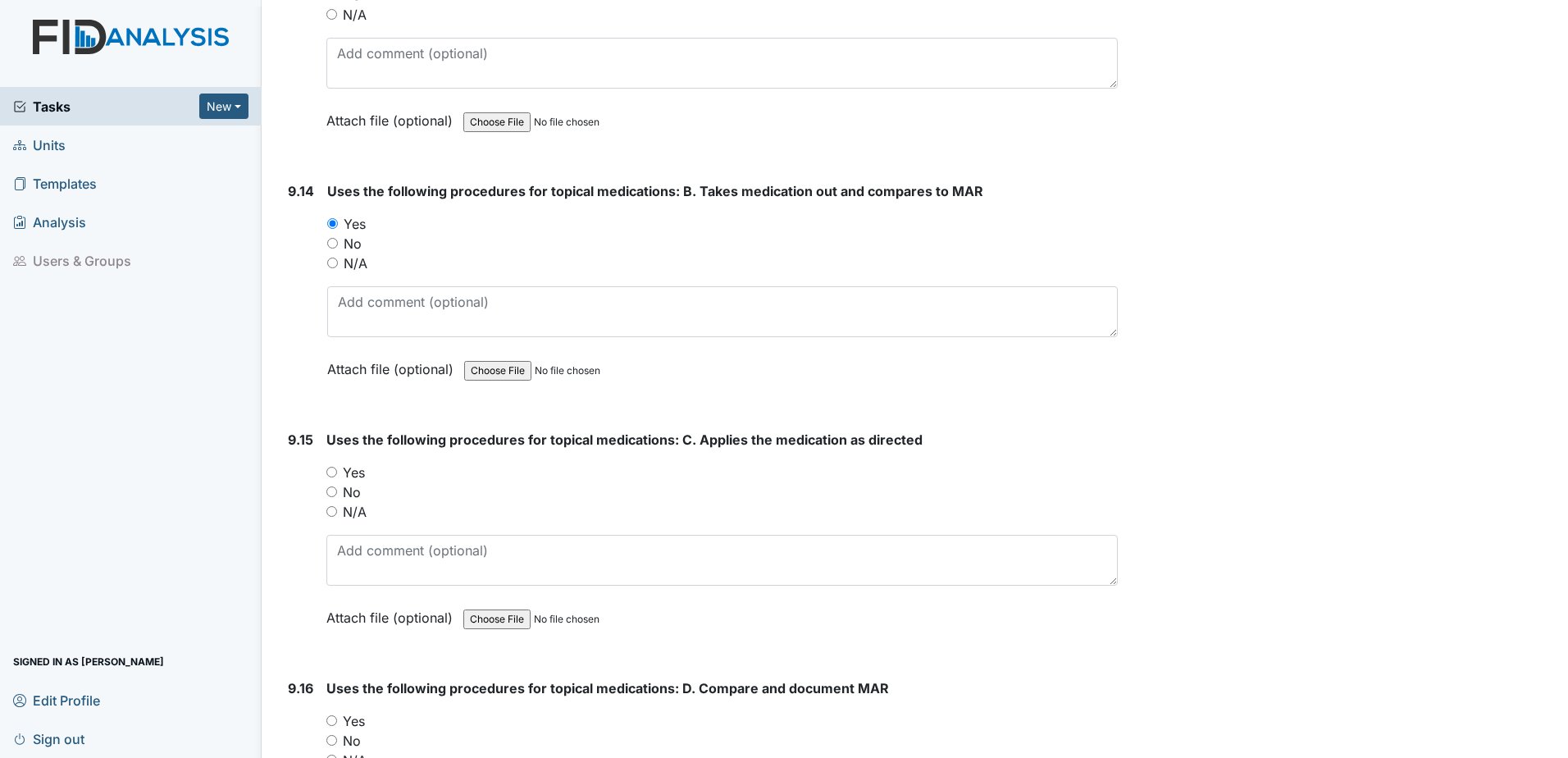
click at [346, 477] on label "Yes" at bounding box center [353, 472] width 22 height 20
click at [337, 477] on input "Yes" at bounding box center [331, 471] width 11 height 11
radio input "true"
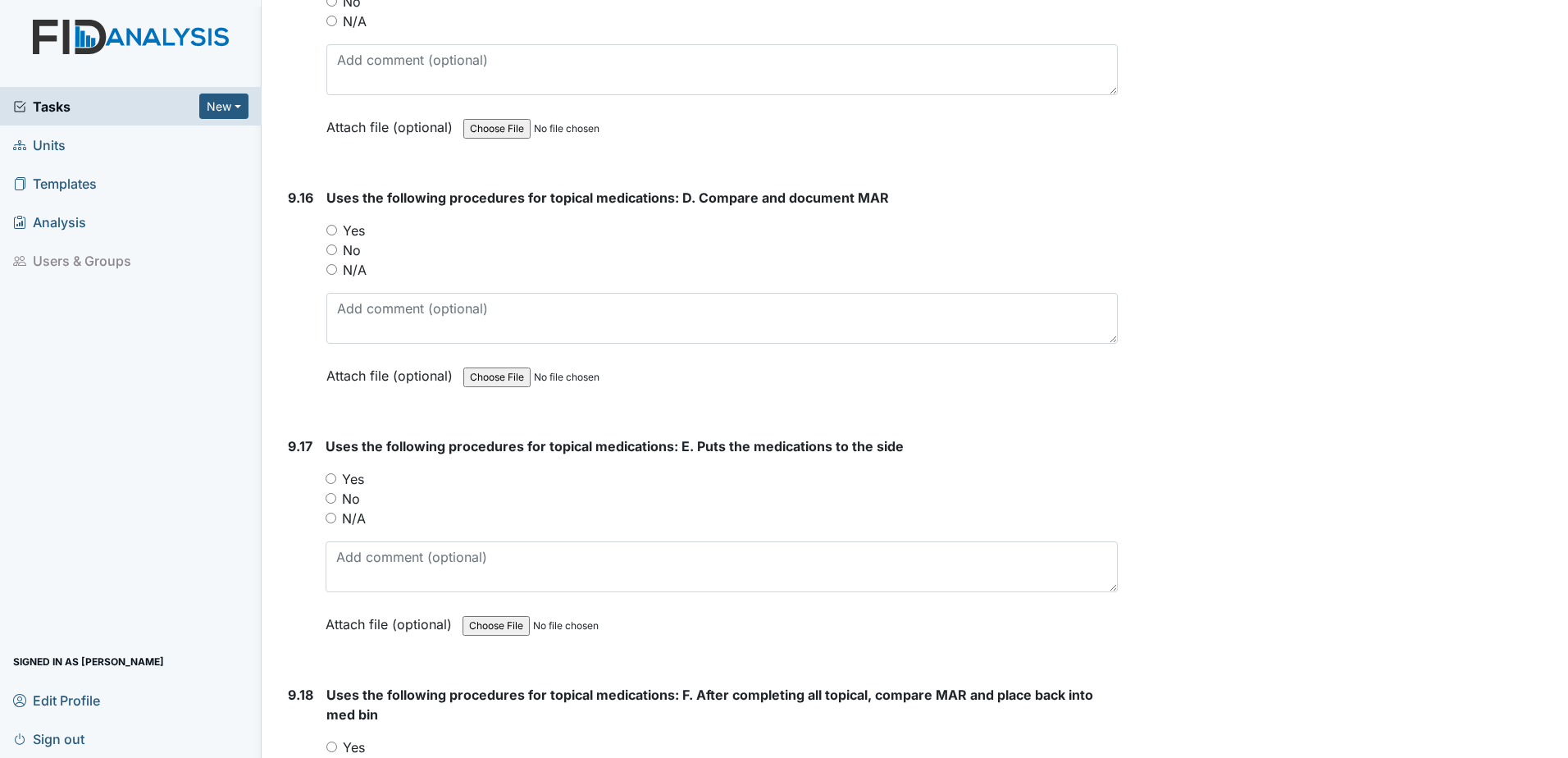
scroll to position [21827, 0]
click at [325, 475] on input "Yes" at bounding box center [330, 476] width 11 height 11
radio input "true"
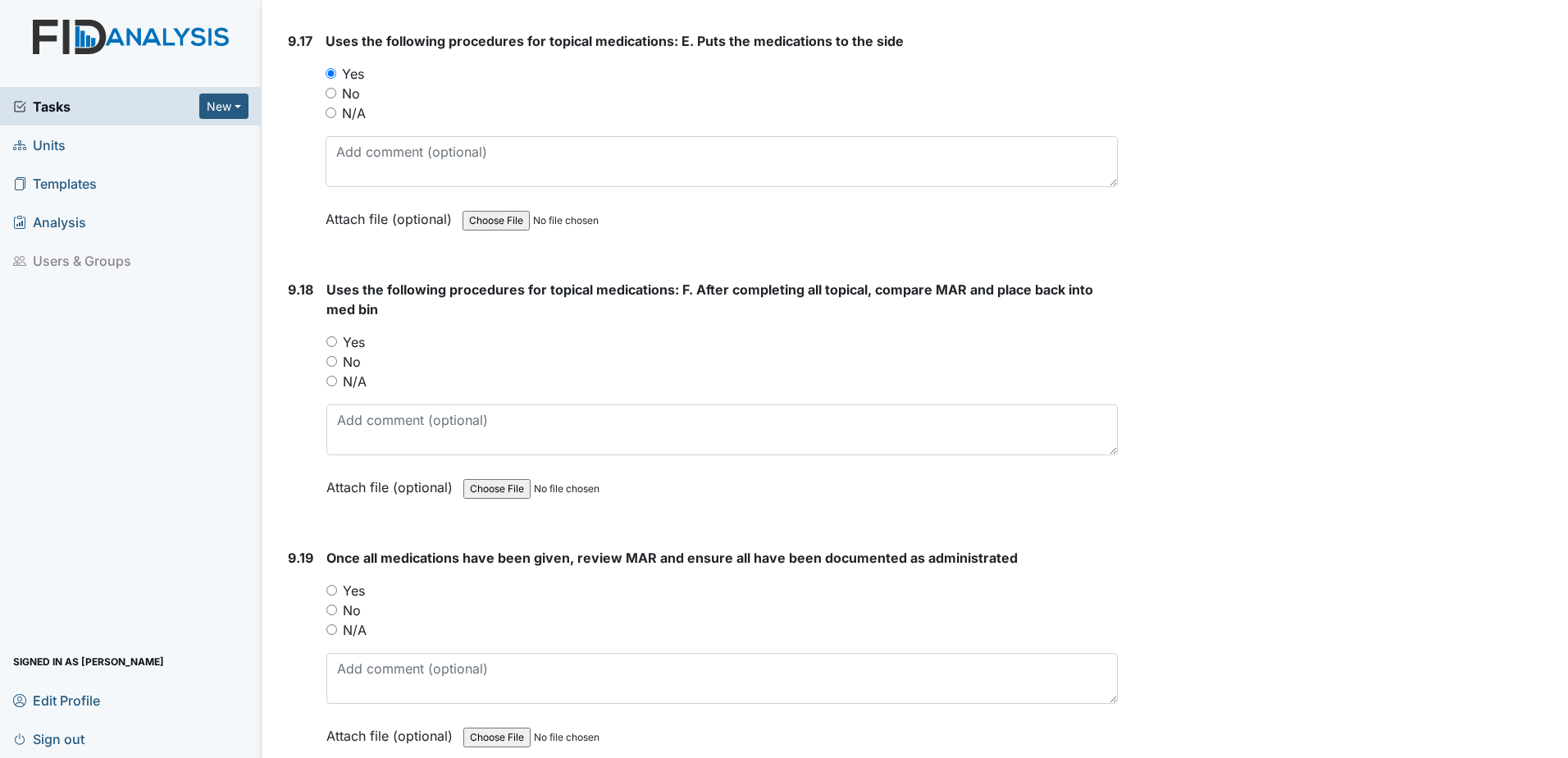
scroll to position [22238, 0]
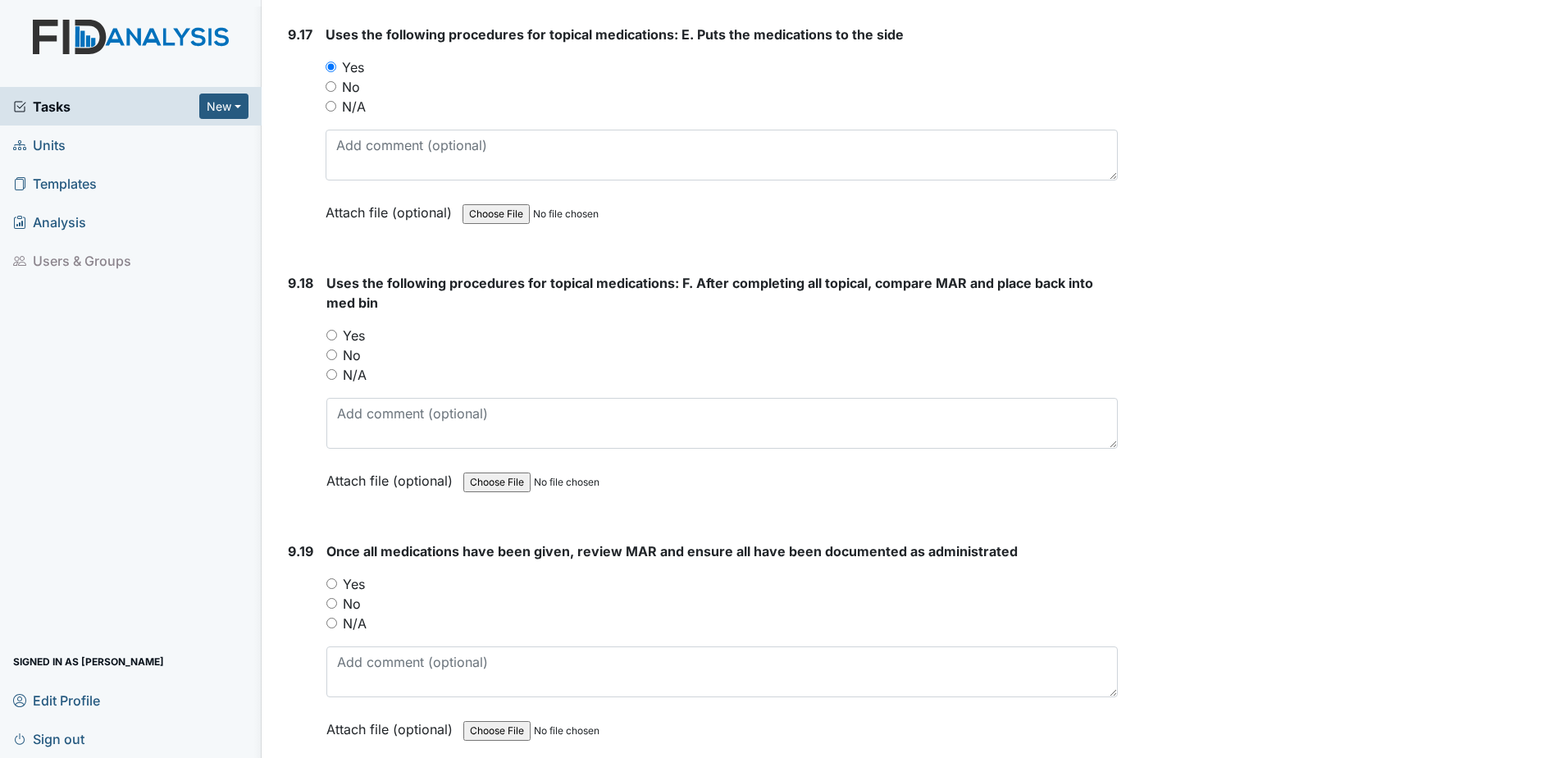
click at [338, 336] on div "Yes" at bounding box center [722, 336] width 791 height 20
click at [332, 336] on input "Yes" at bounding box center [331, 335] width 11 height 11
radio input "true"
click at [330, 587] on input "Yes" at bounding box center [331, 583] width 11 height 11
radio input "true"
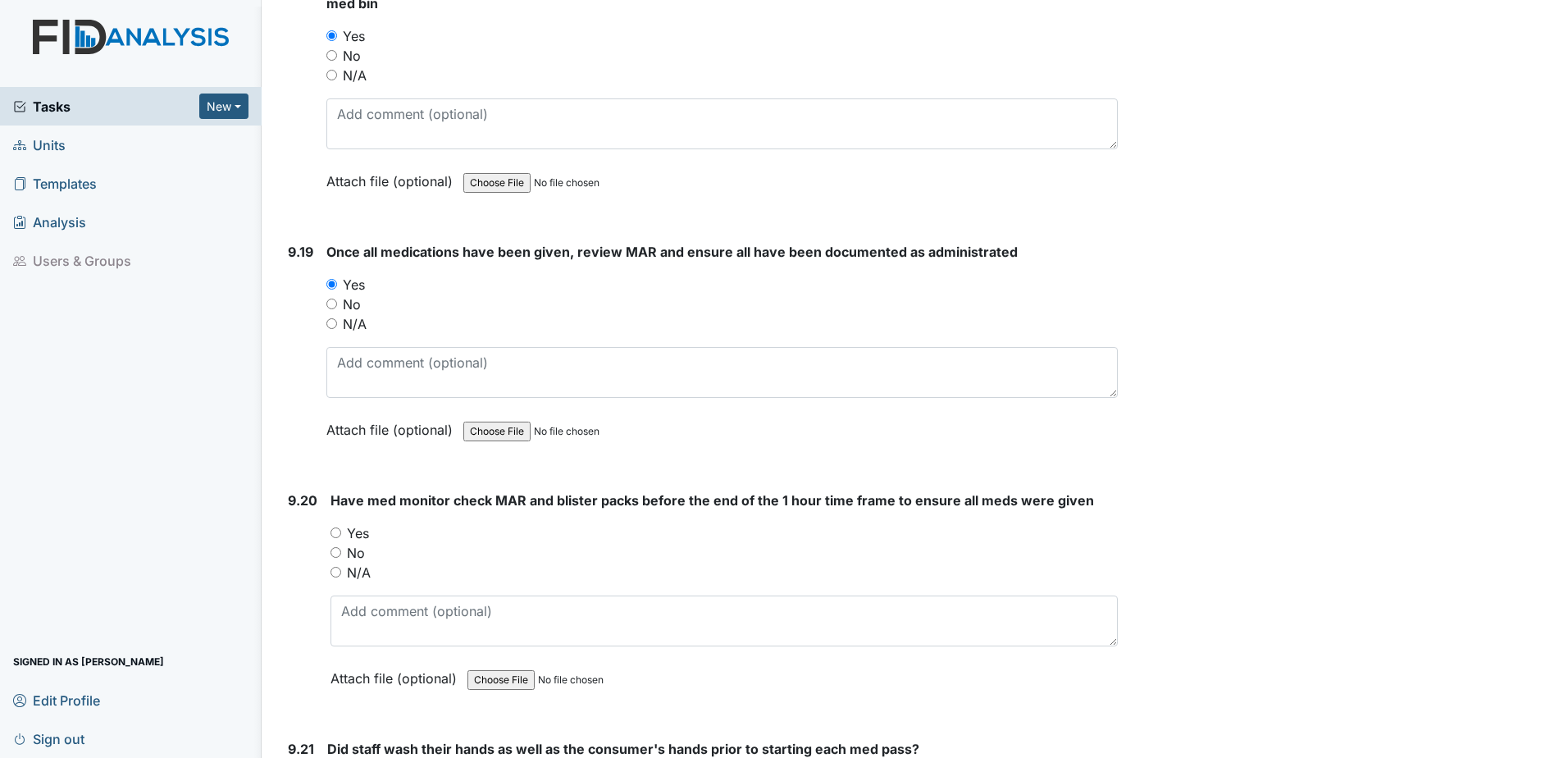
scroll to position [22566, 0]
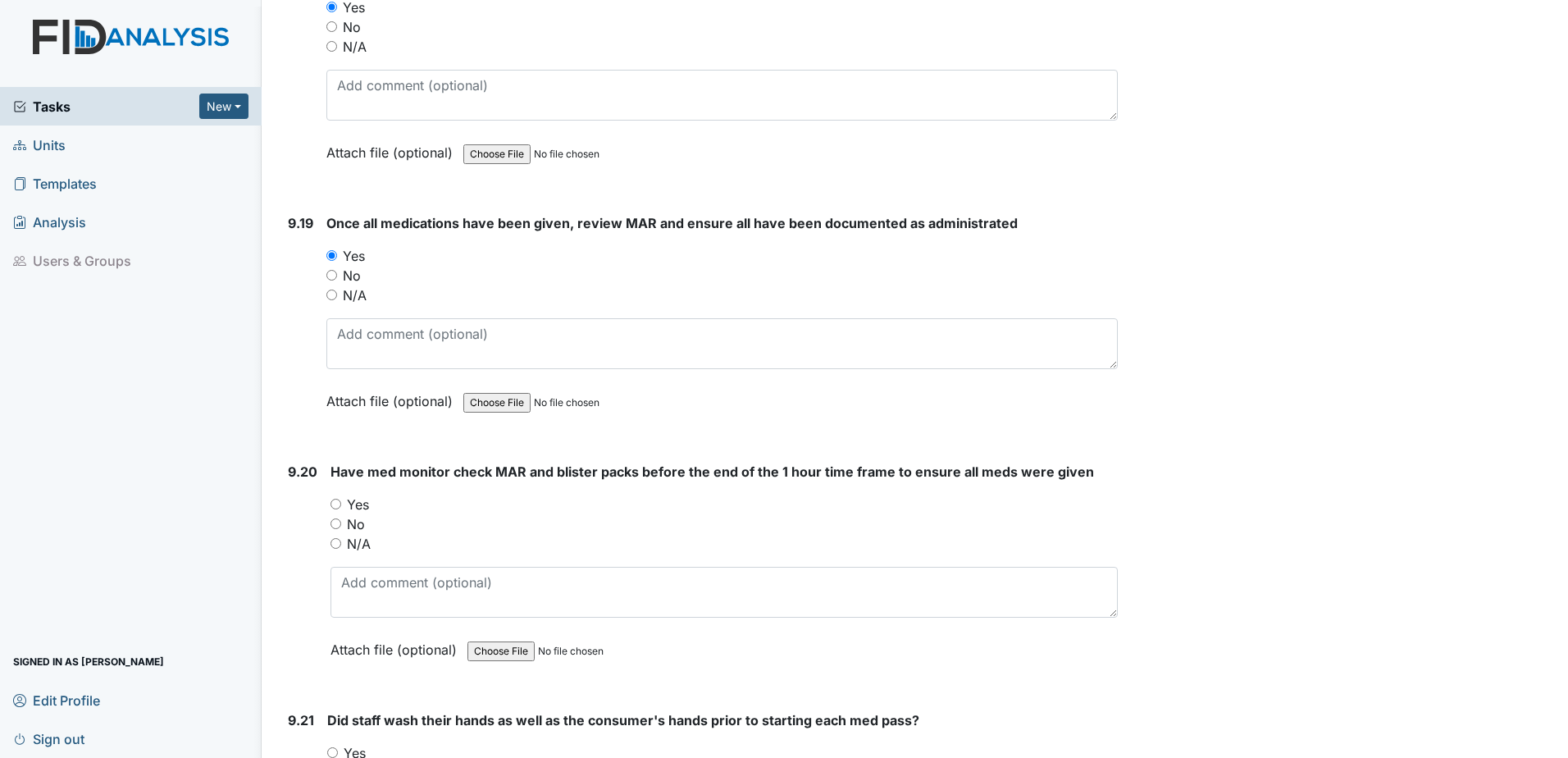
click at [328, 504] on div "9.20 Have med monitor check MAR and blister packs before the end of the 1 hour …" at bounding box center [700, 572] width 836 height 223
click at [331, 502] on input "Yes" at bounding box center [335, 503] width 11 height 11
radio input "true"
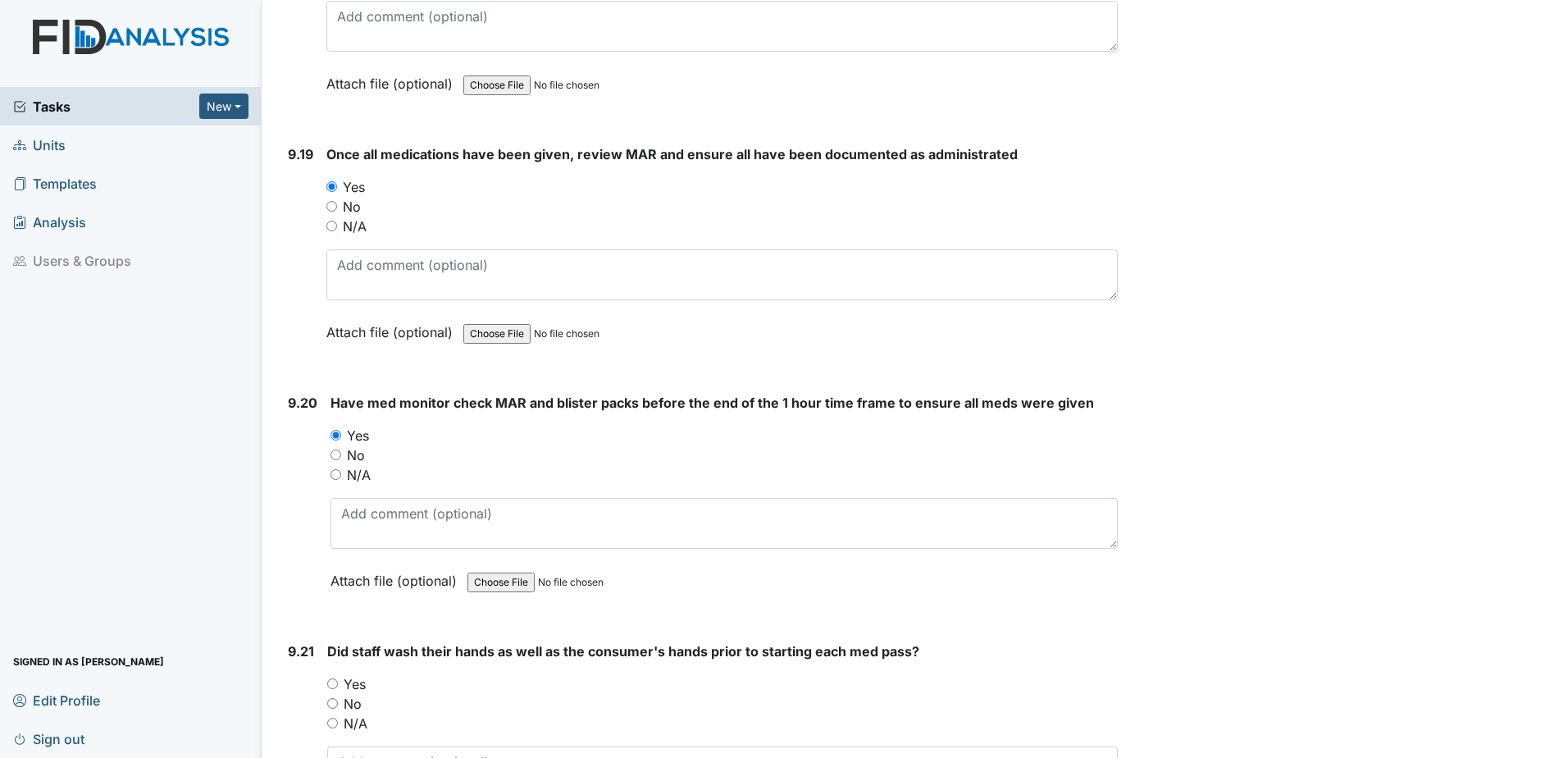
scroll to position [22730, 0]
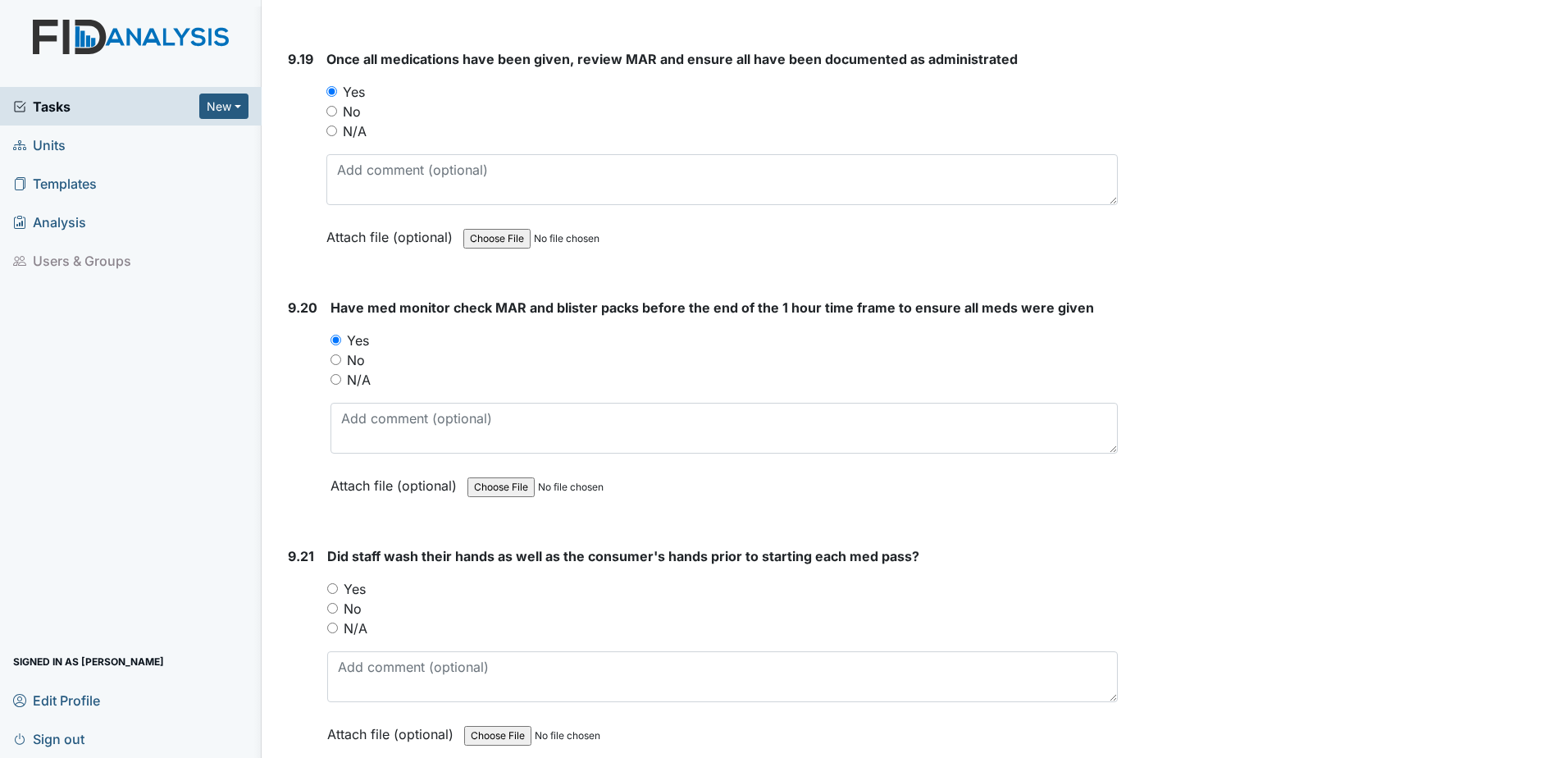
click at [338, 586] on div "Yes" at bounding box center [723, 589] width 790 height 20
click at [332, 586] on input "Yes" at bounding box center [332, 588] width 11 height 11
radio input "true"
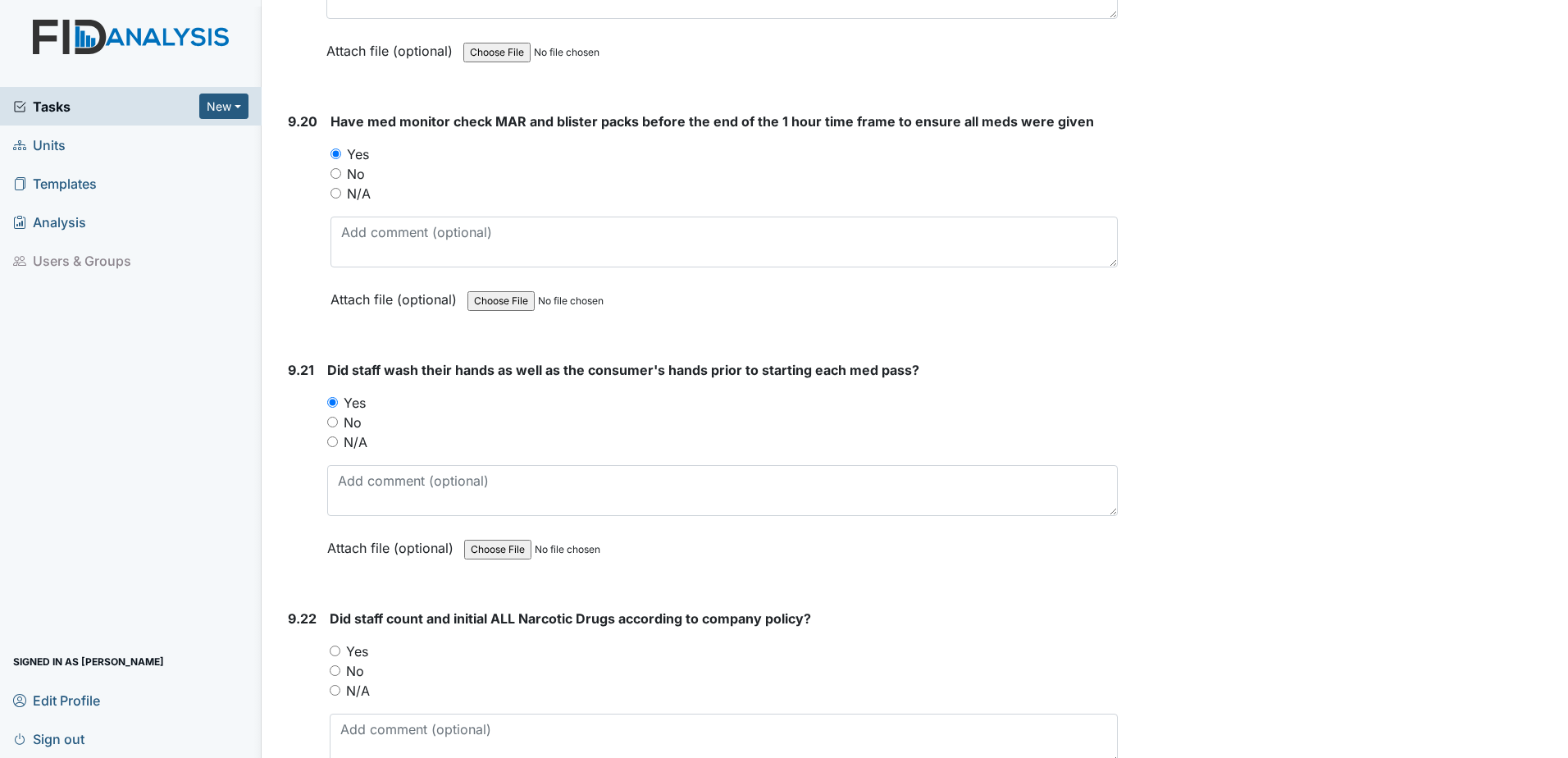
scroll to position [22976, 0]
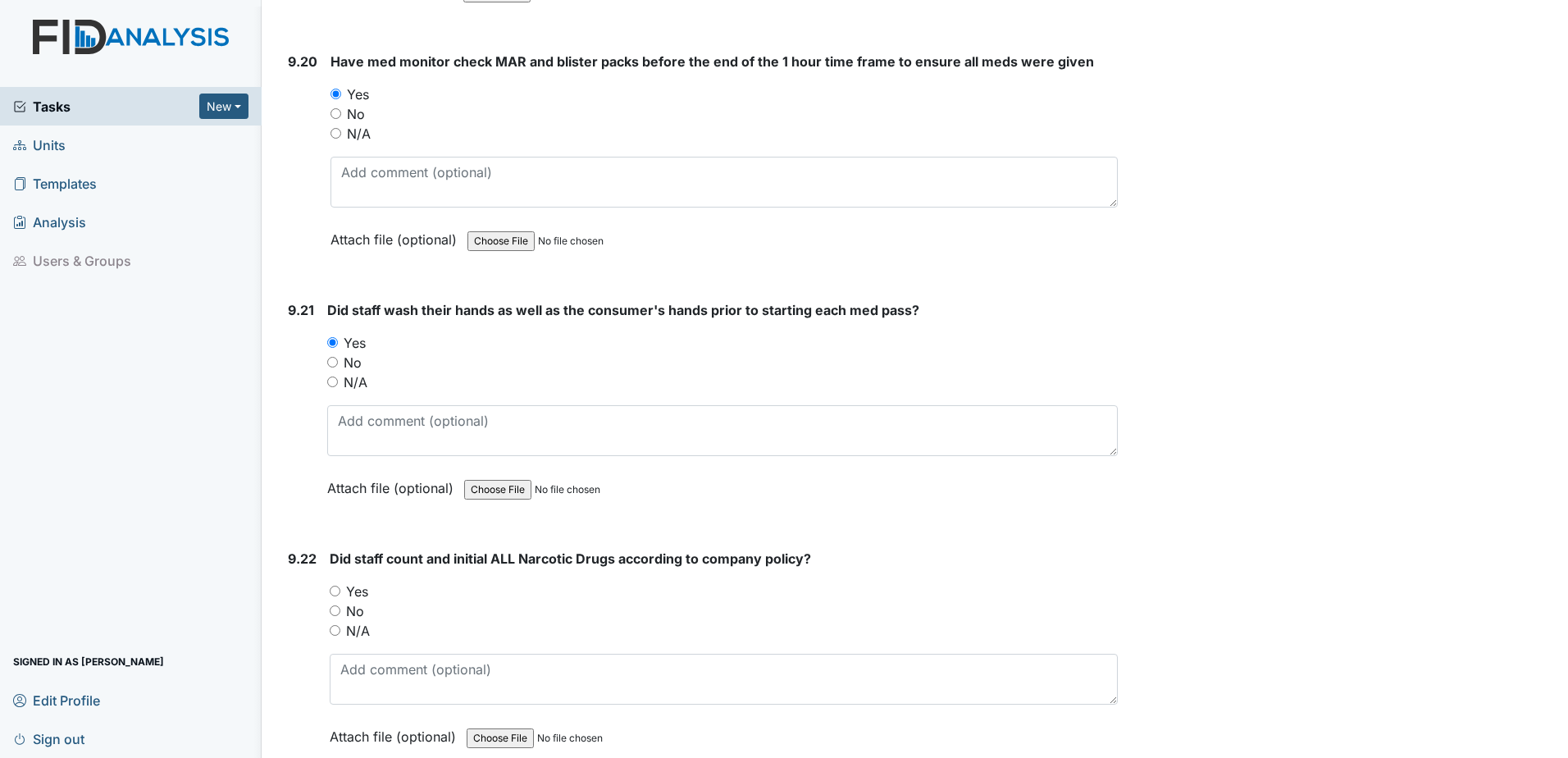
click at [343, 584] on div "Yes" at bounding box center [723, 591] width 787 height 20
click at [337, 589] on input "Yes" at bounding box center [334, 590] width 11 height 11
radio input "true"
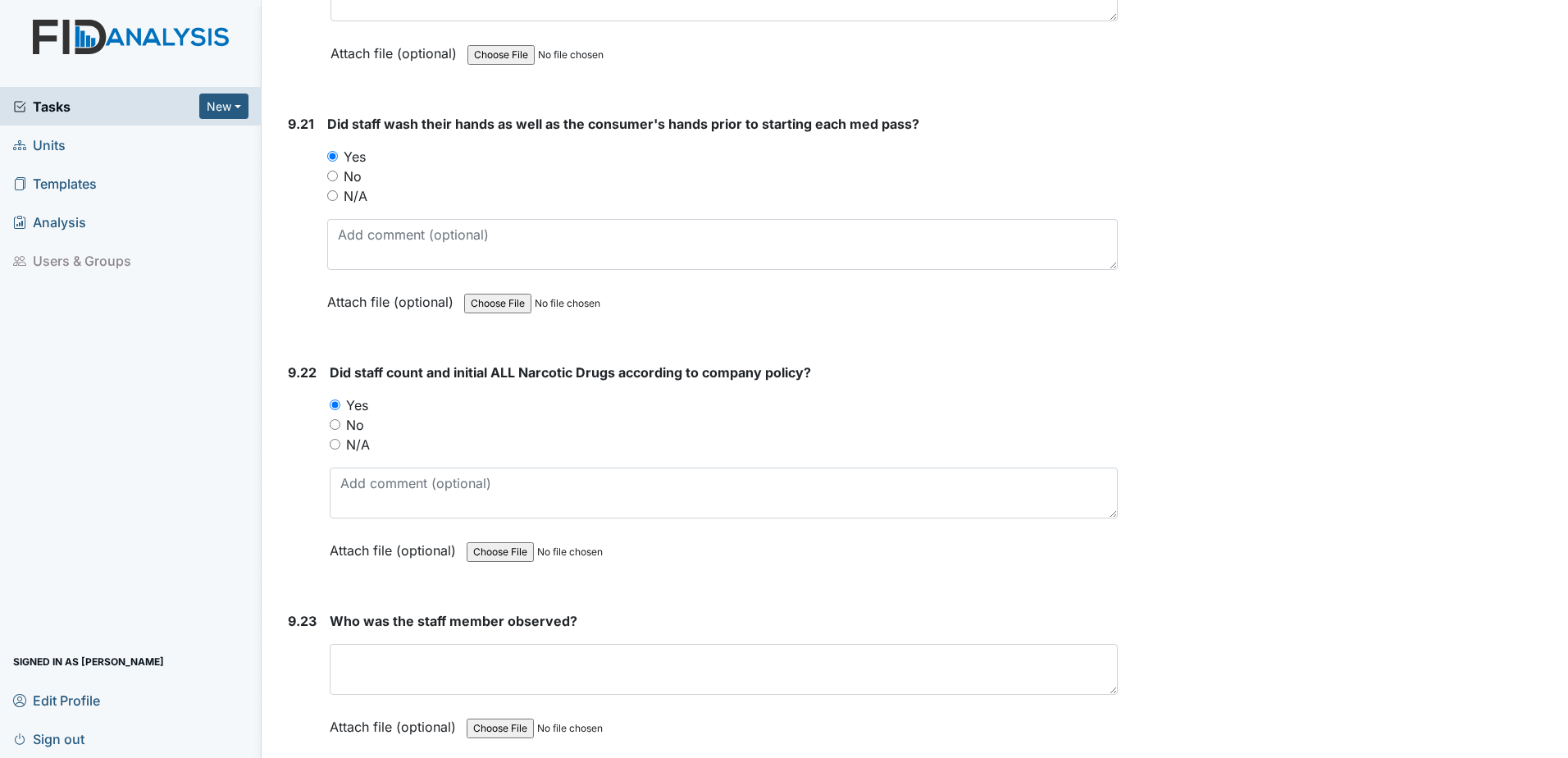
scroll to position [23304, 0]
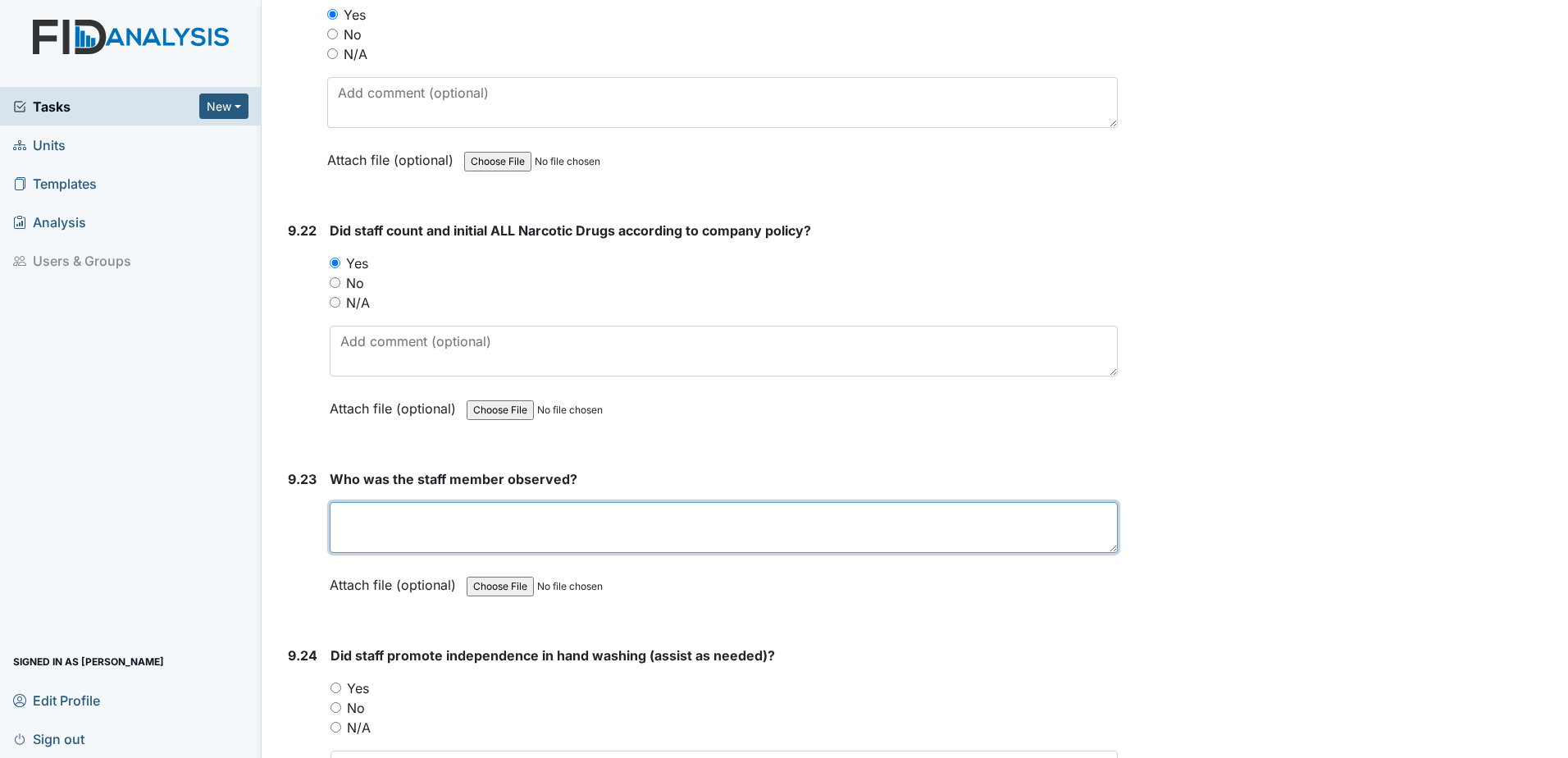
click at [400, 513] on textarea at bounding box center [723, 527] width 787 height 51
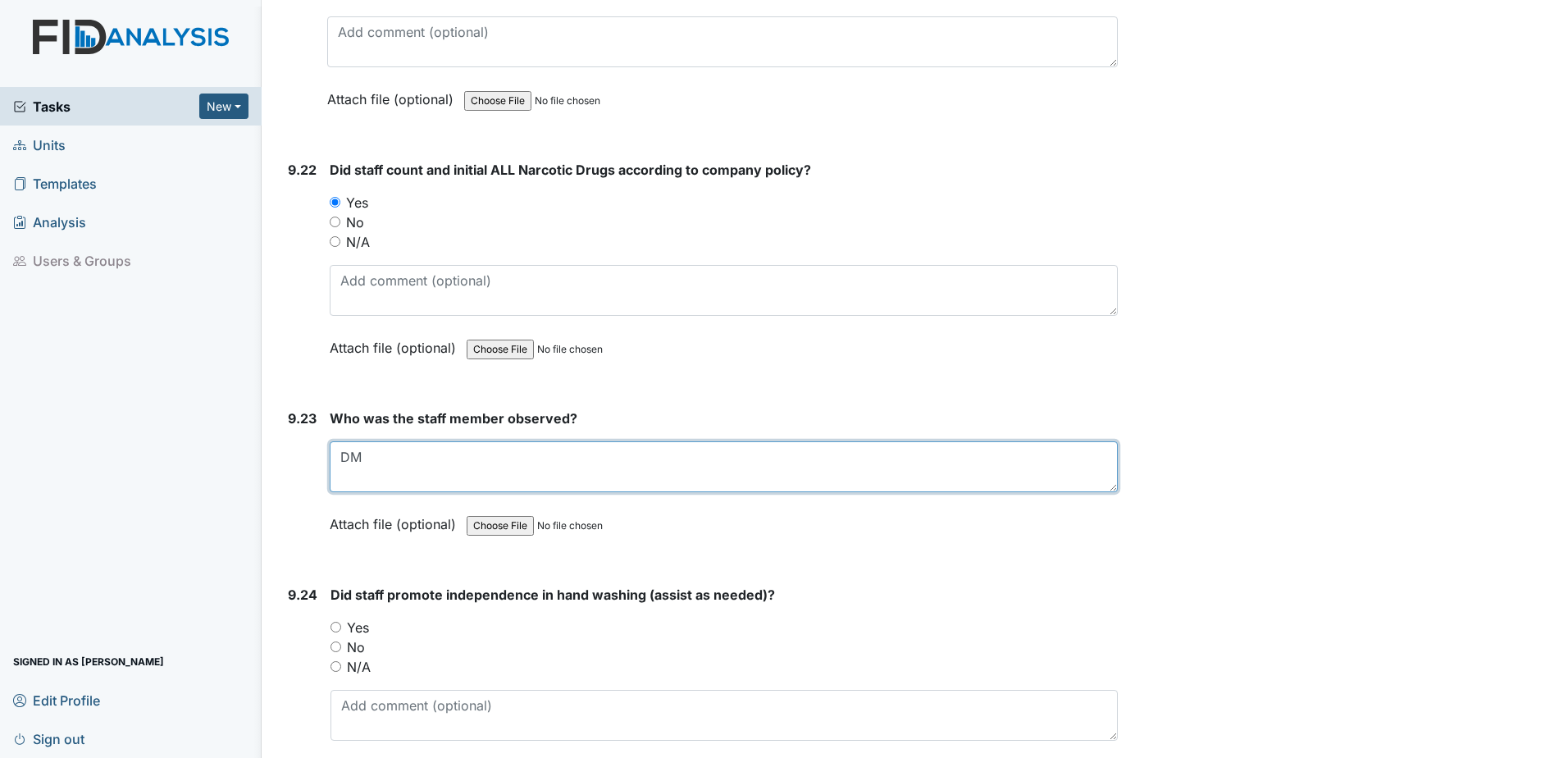
scroll to position [23468, 0]
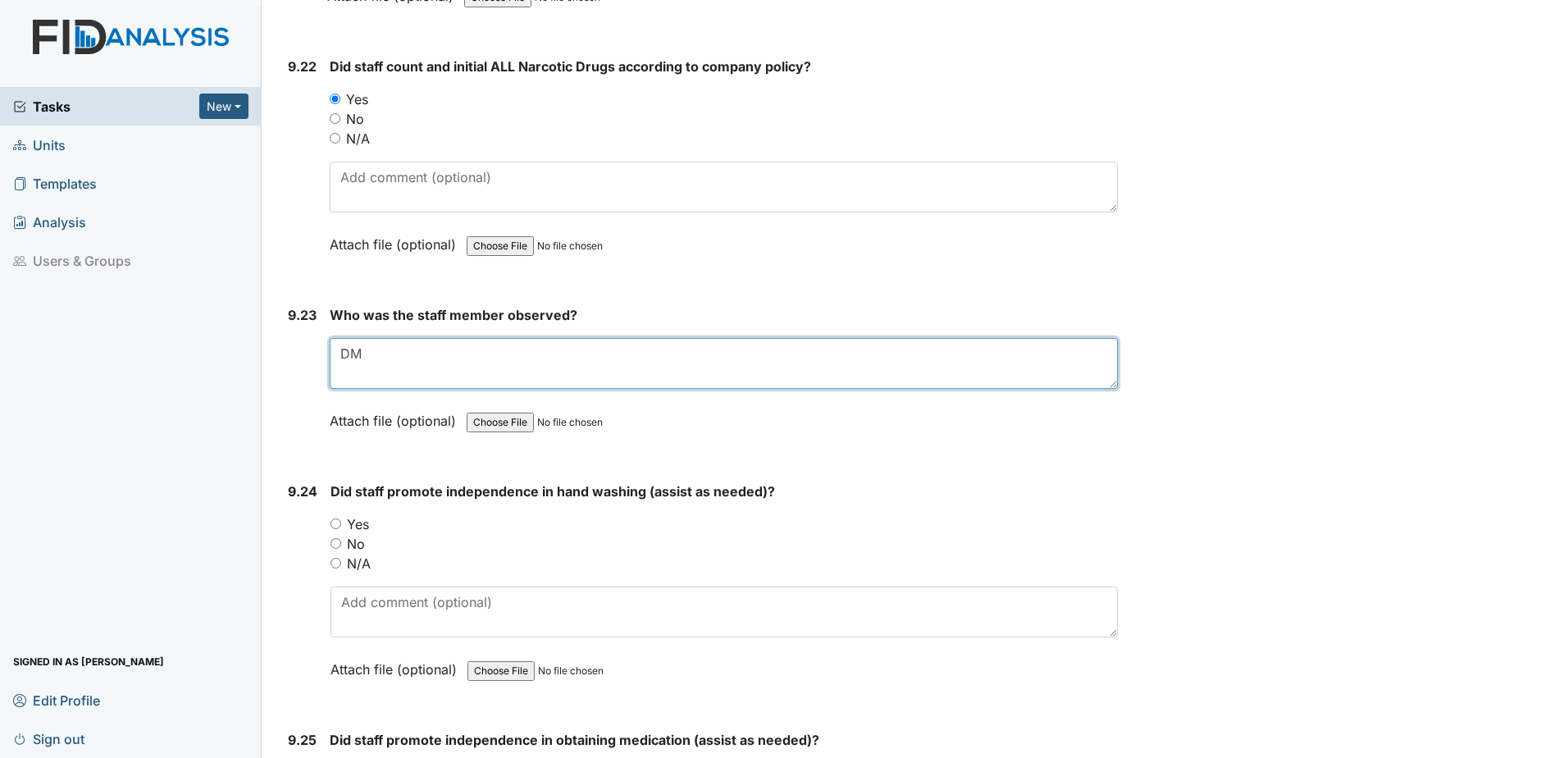
type textarea "DM"
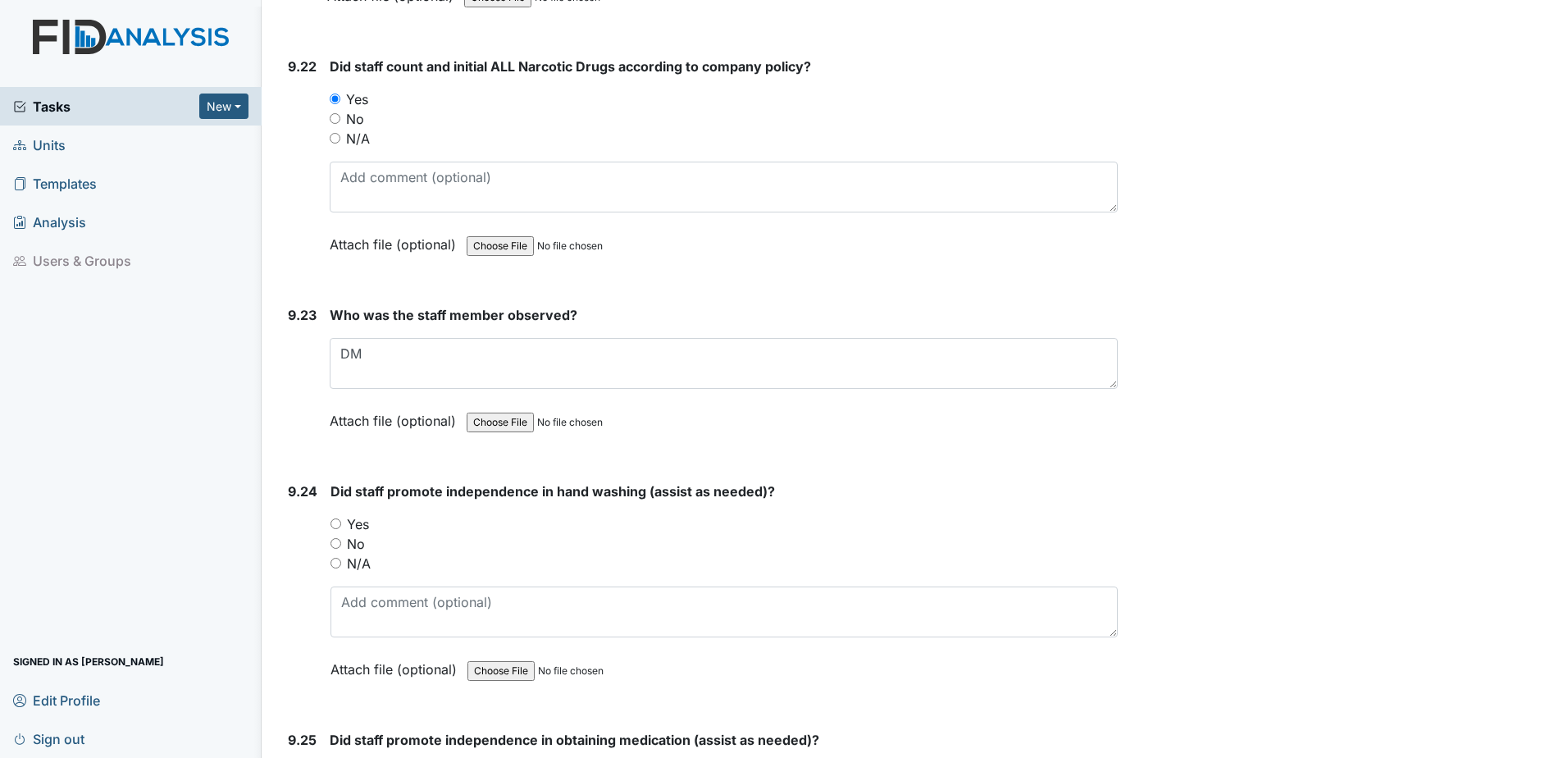
click at [331, 518] on input "Yes" at bounding box center [335, 523] width 11 height 11
radio input "true"
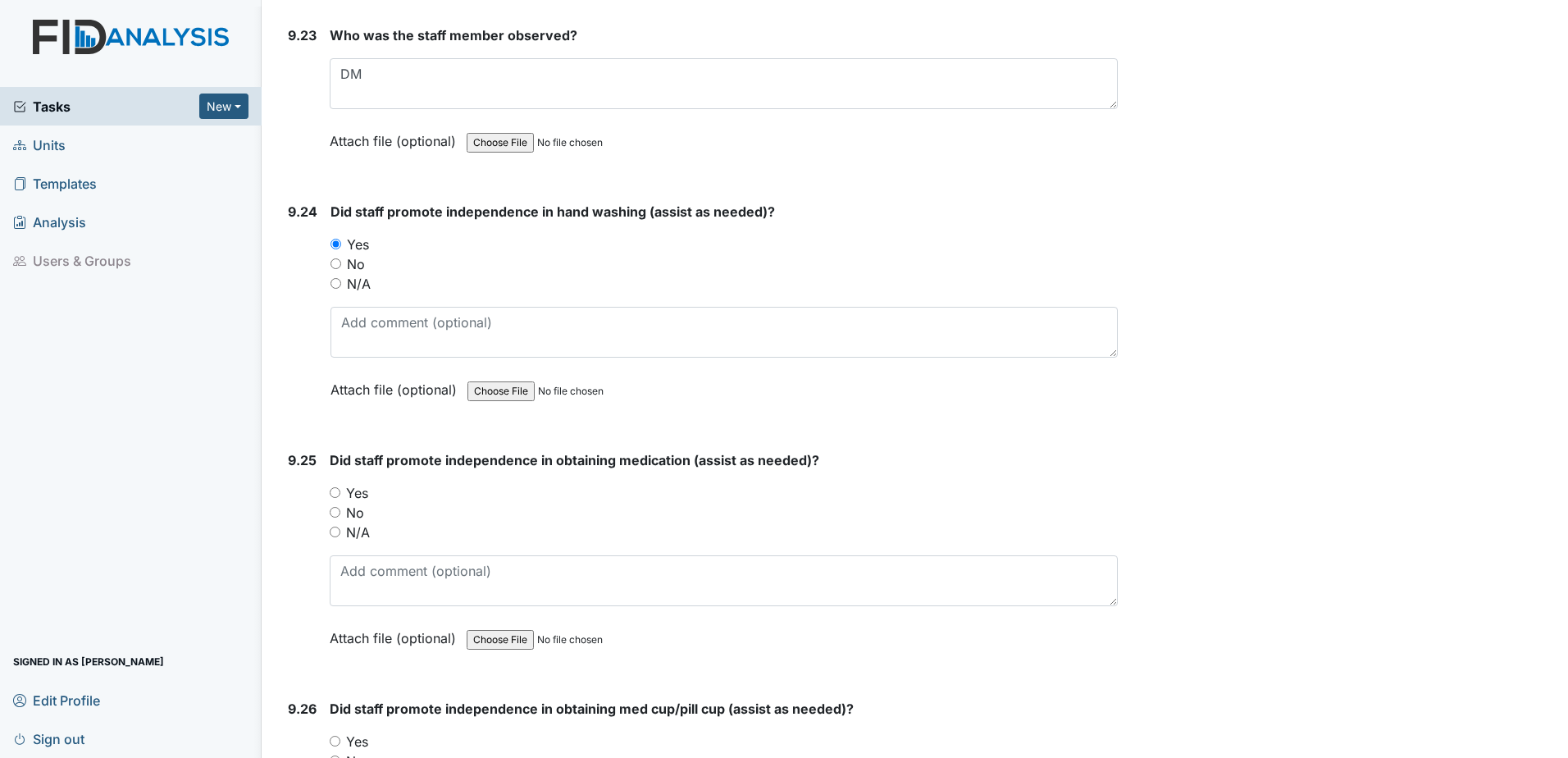
scroll to position [23797, 0]
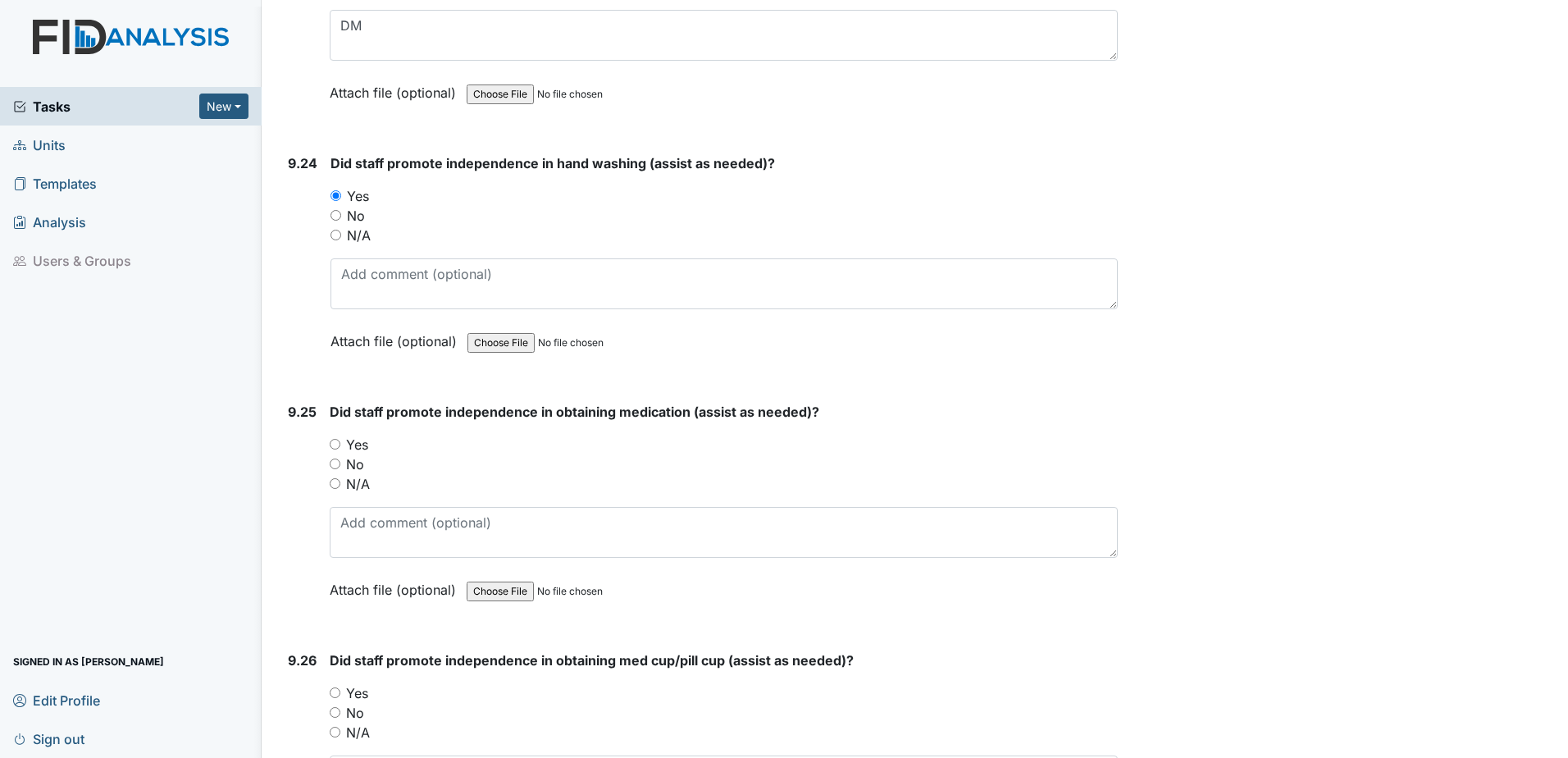
click at [332, 439] on input "Yes" at bounding box center [334, 443] width 11 height 11
radio input "true"
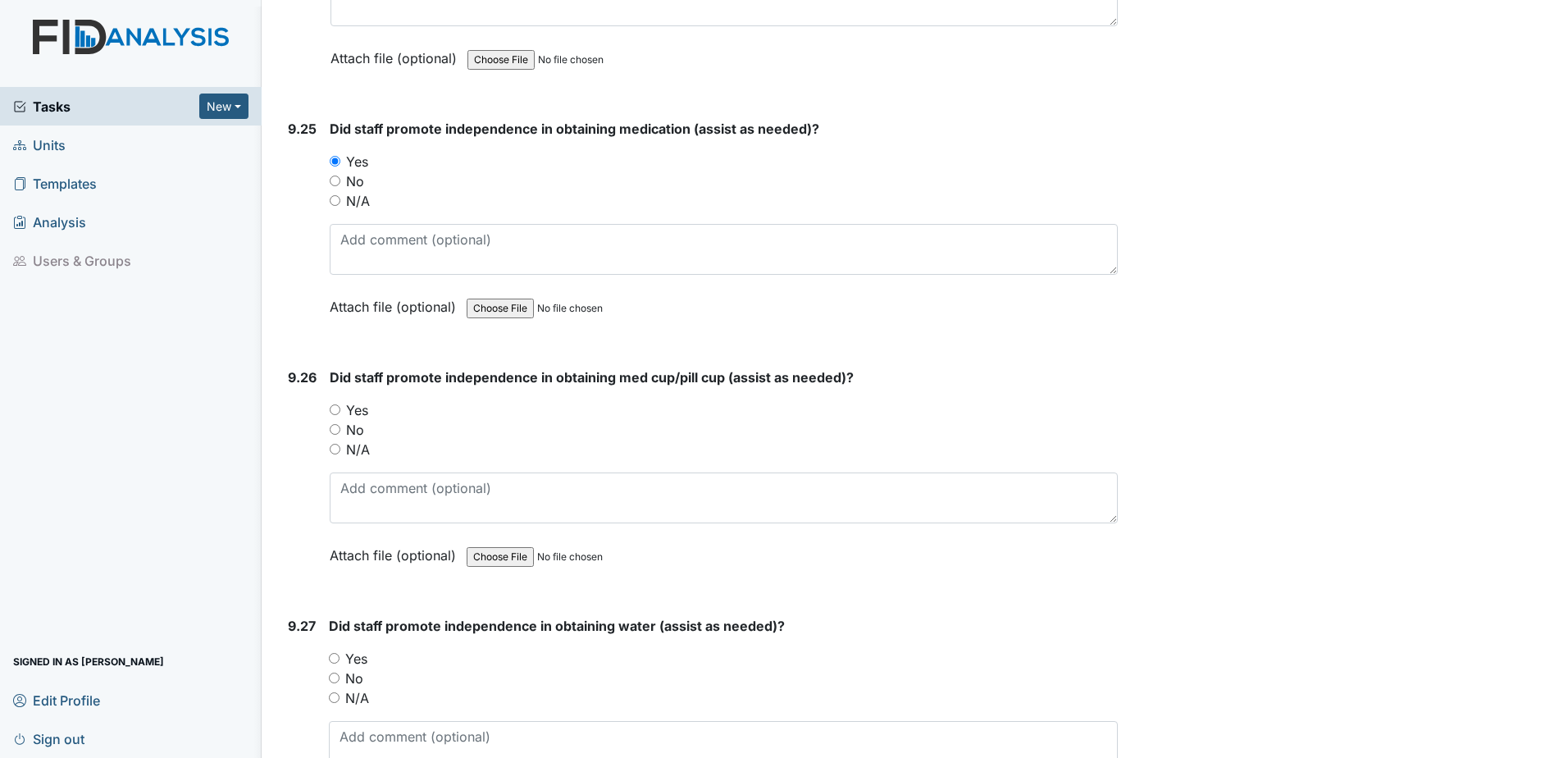
scroll to position [24124, 0]
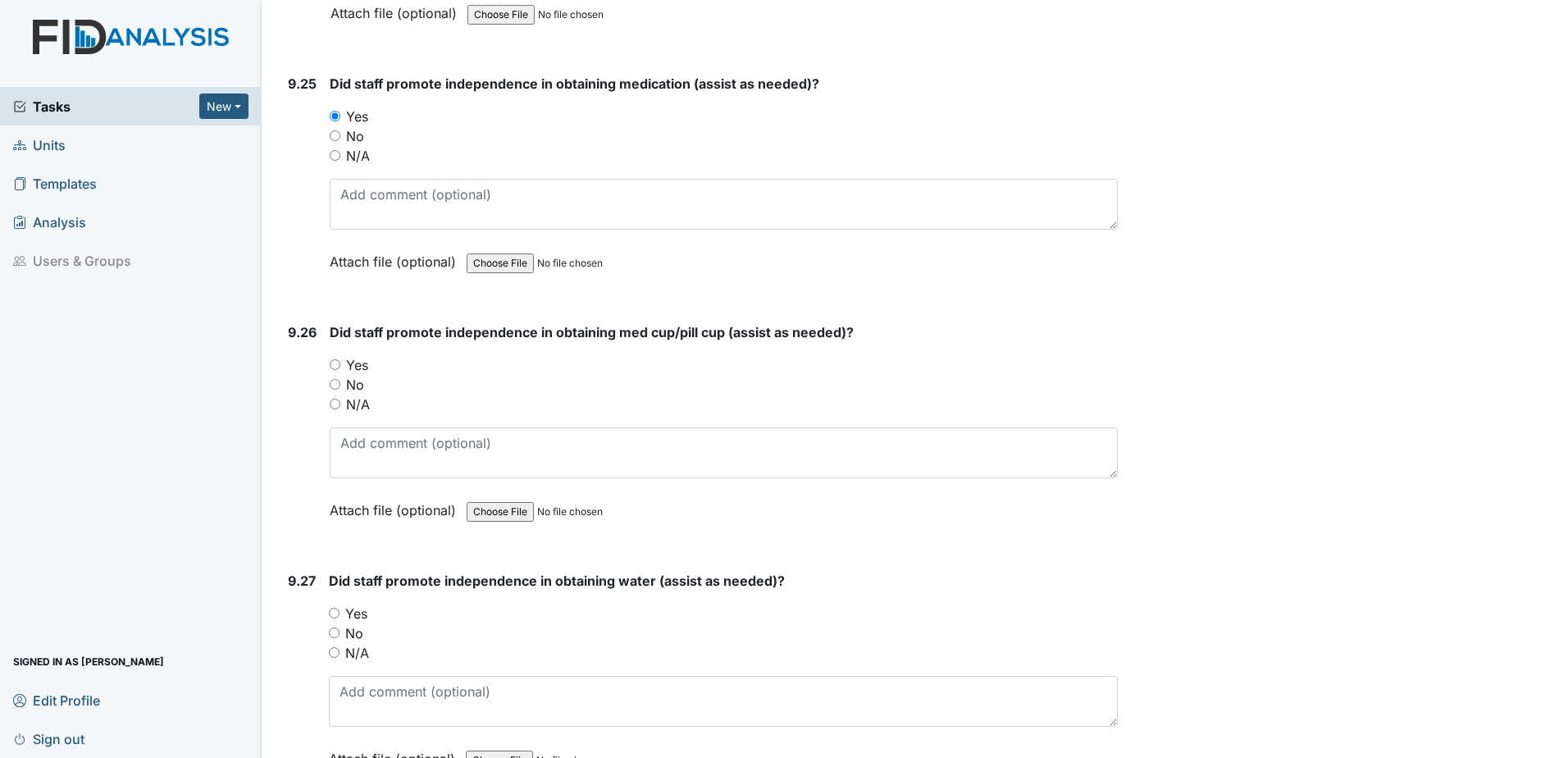
click at [332, 365] on input "Yes" at bounding box center [334, 365] width 11 height 11
radio input "true"
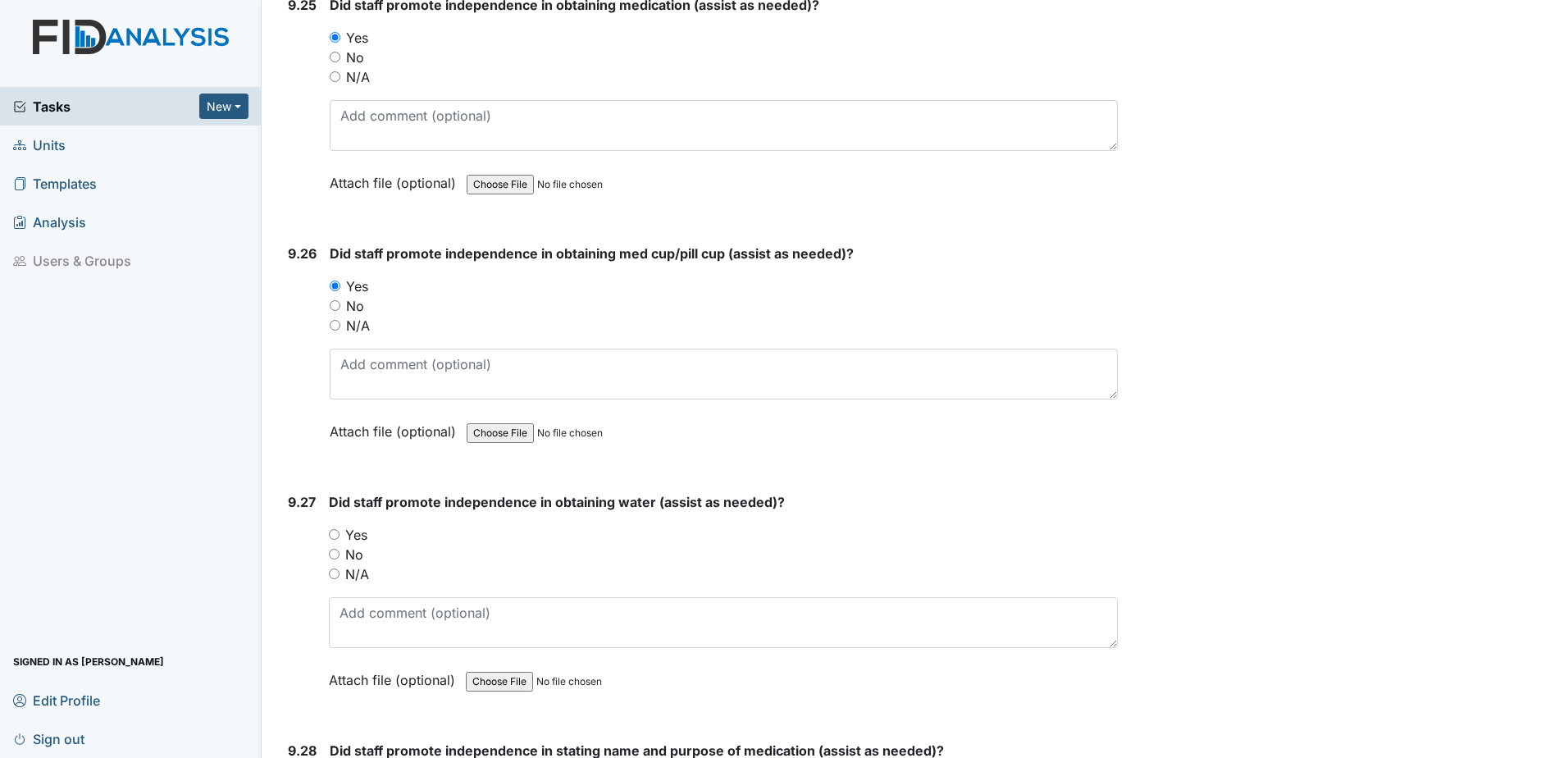
scroll to position [24371, 0]
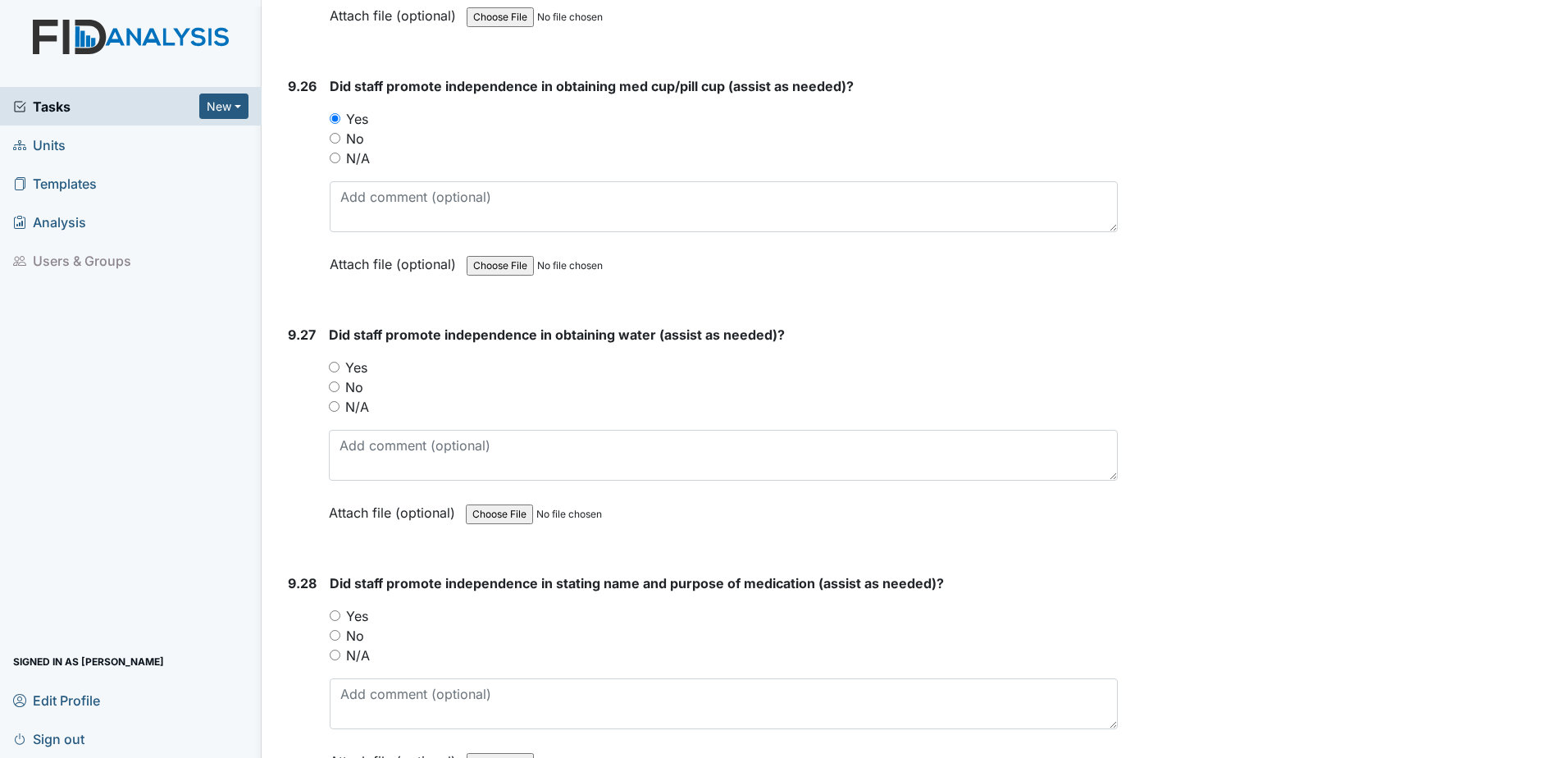
click at [337, 365] on input "Yes" at bounding box center [333, 367] width 11 height 11
radio input "true"
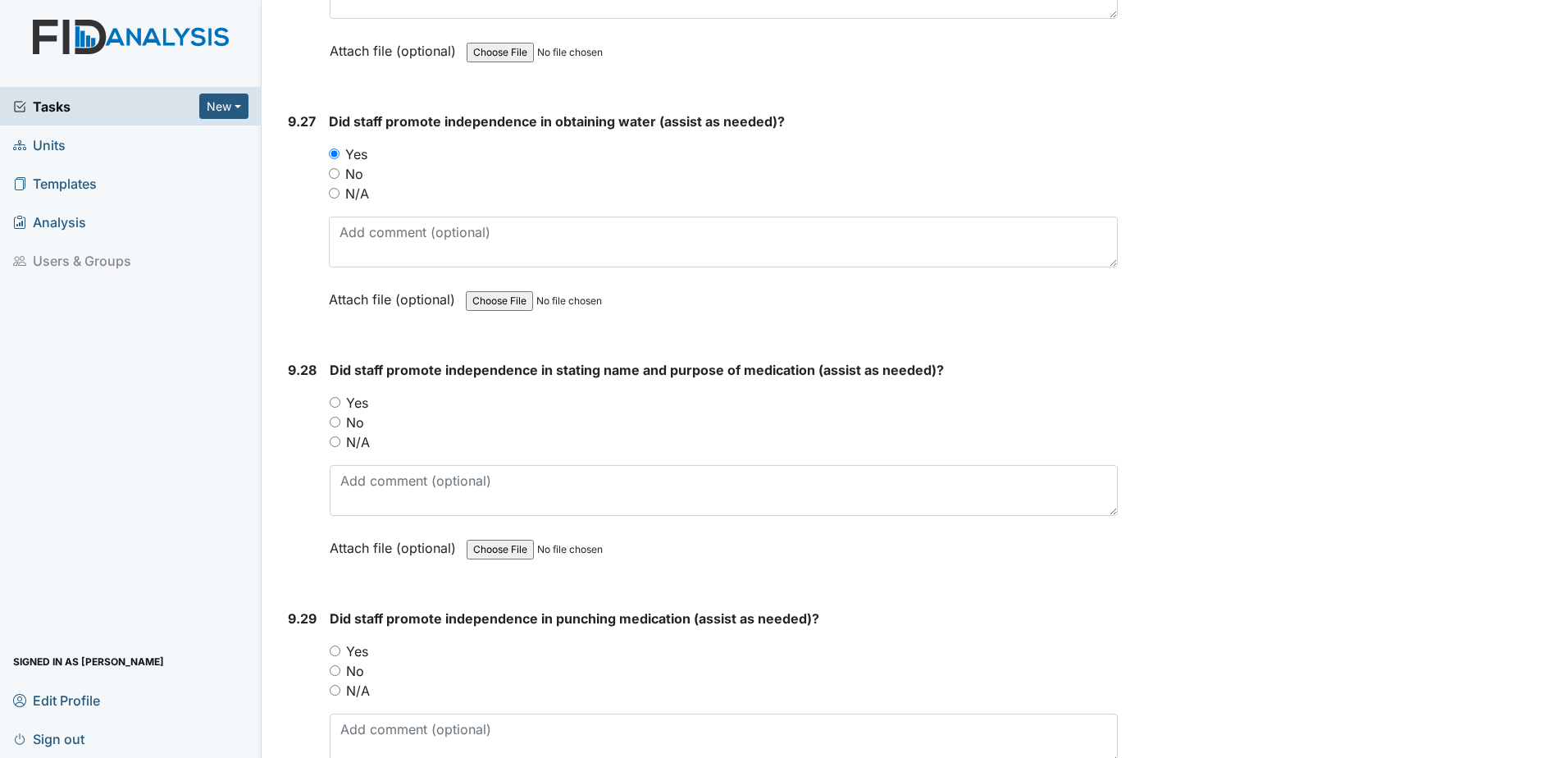
scroll to position [24617, 0]
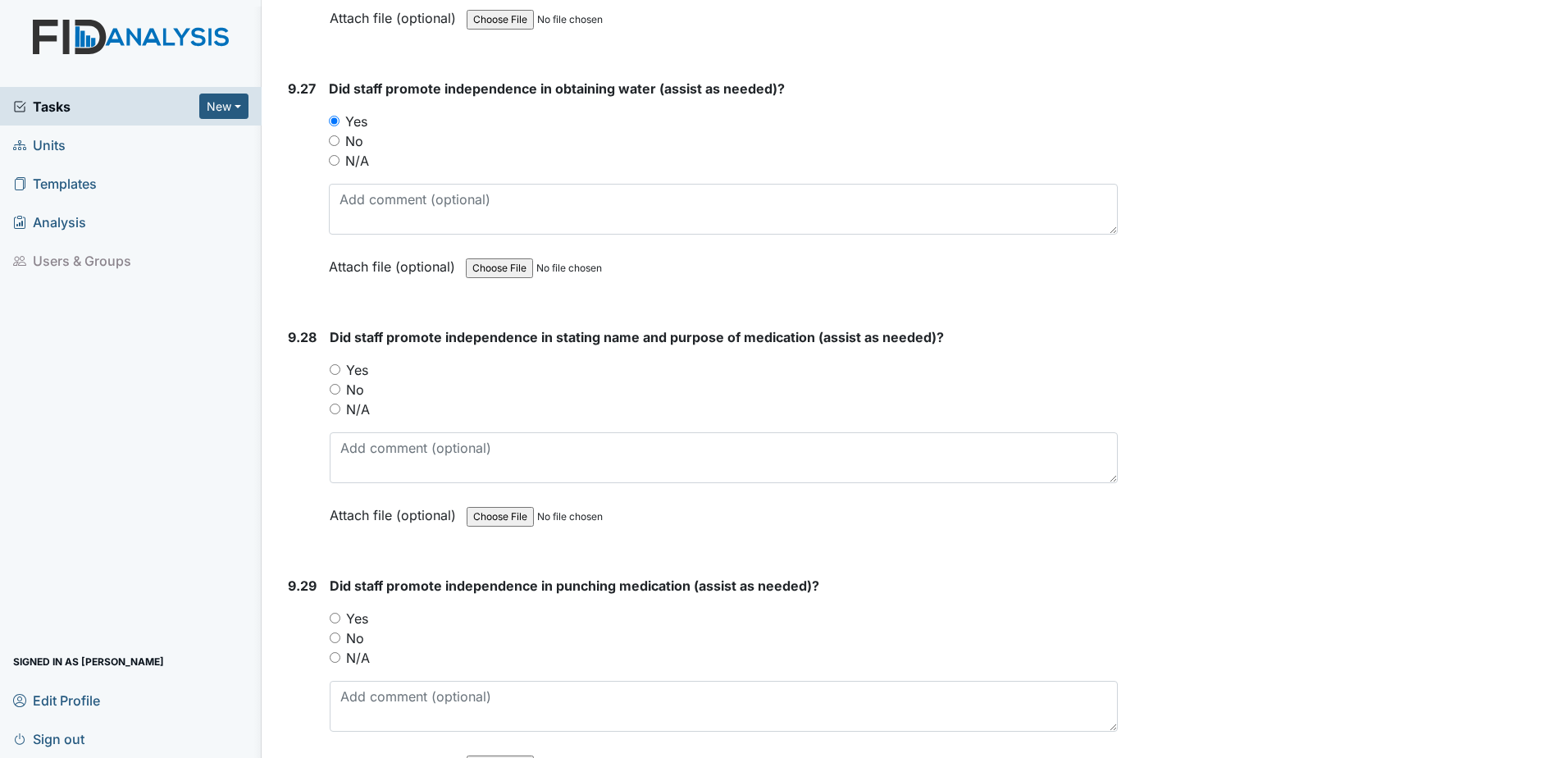
click at [332, 367] on input "Yes" at bounding box center [334, 370] width 11 height 11
radio input "true"
click at [328, 614] on div "9.29 Did staff promote independence in punching medication (assist as needed)? …" at bounding box center [700, 687] width 836 height 223
click at [334, 615] on input "Yes" at bounding box center [334, 618] width 11 height 11
radio input "true"
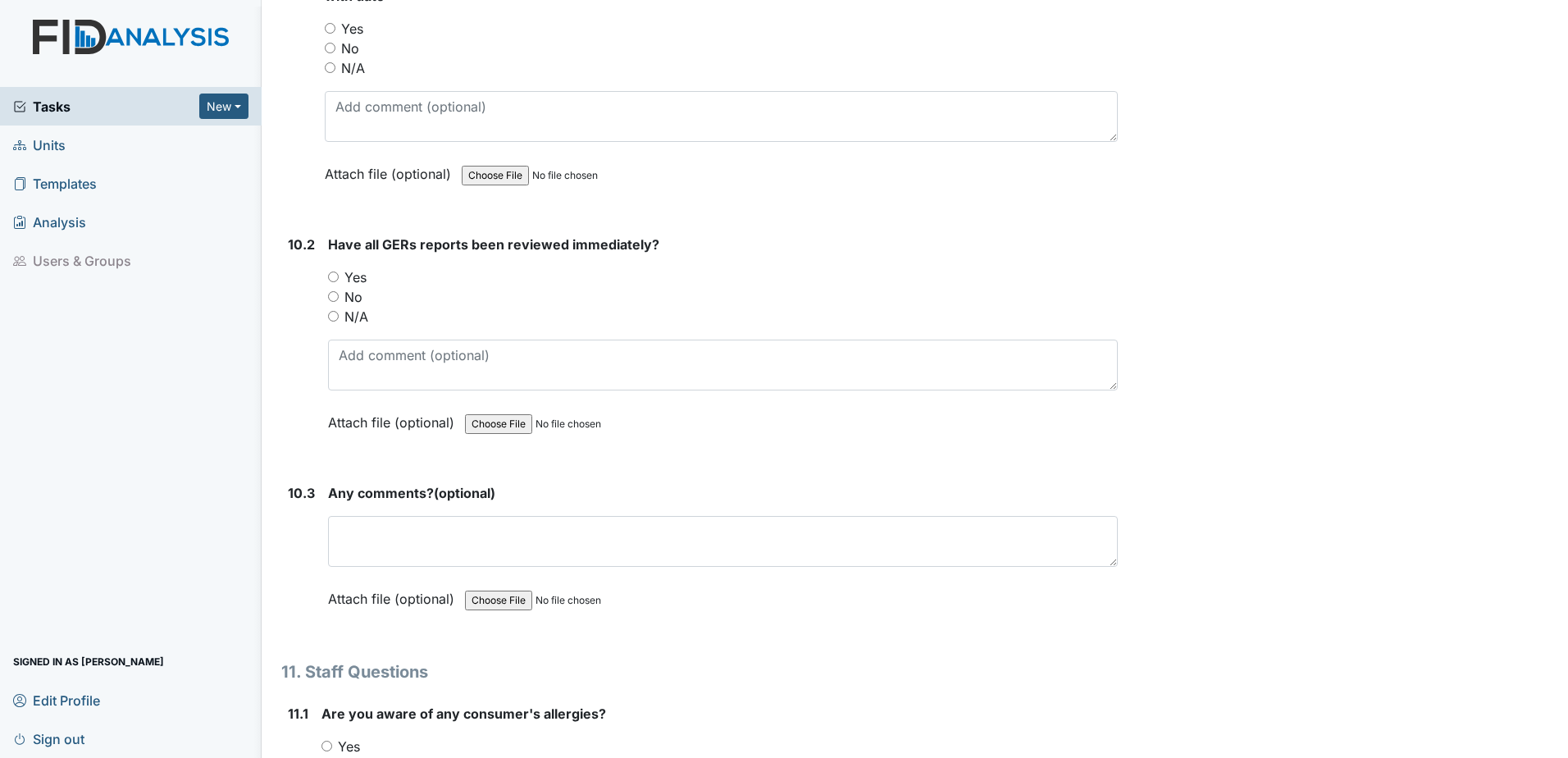
scroll to position [25437, 0]
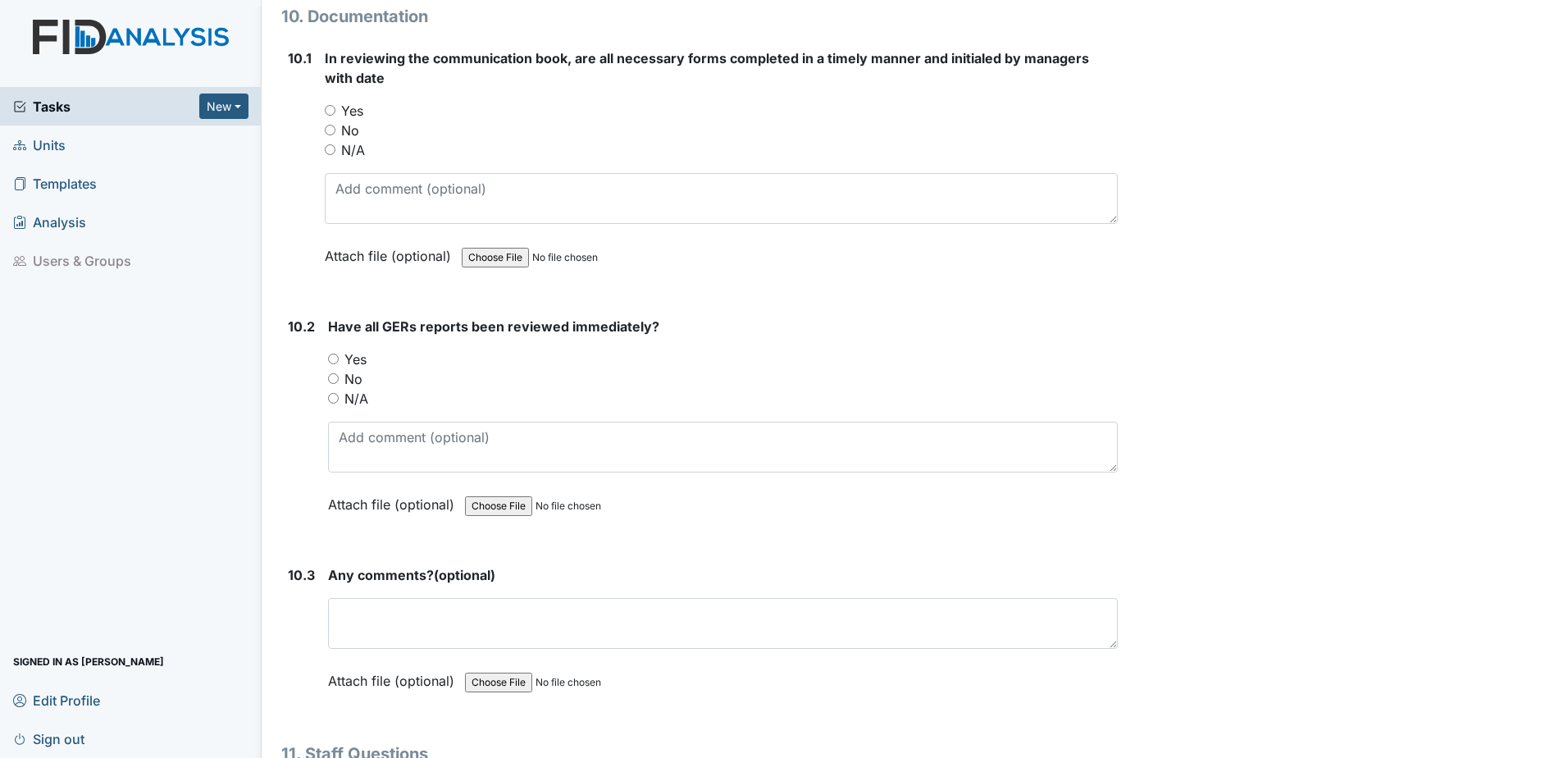
drag, startPoint x: 326, startPoint y: 108, endPoint x: 324, endPoint y: 164, distance: 56.0
click at [326, 108] on input "Yes" at bounding box center [329, 110] width 11 height 11
radio input "true"
click at [346, 364] on label "Yes" at bounding box center [355, 360] width 22 height 20
click at [338, 364] on input "Yes" at bounding box center [333, 359] width 11 height 11
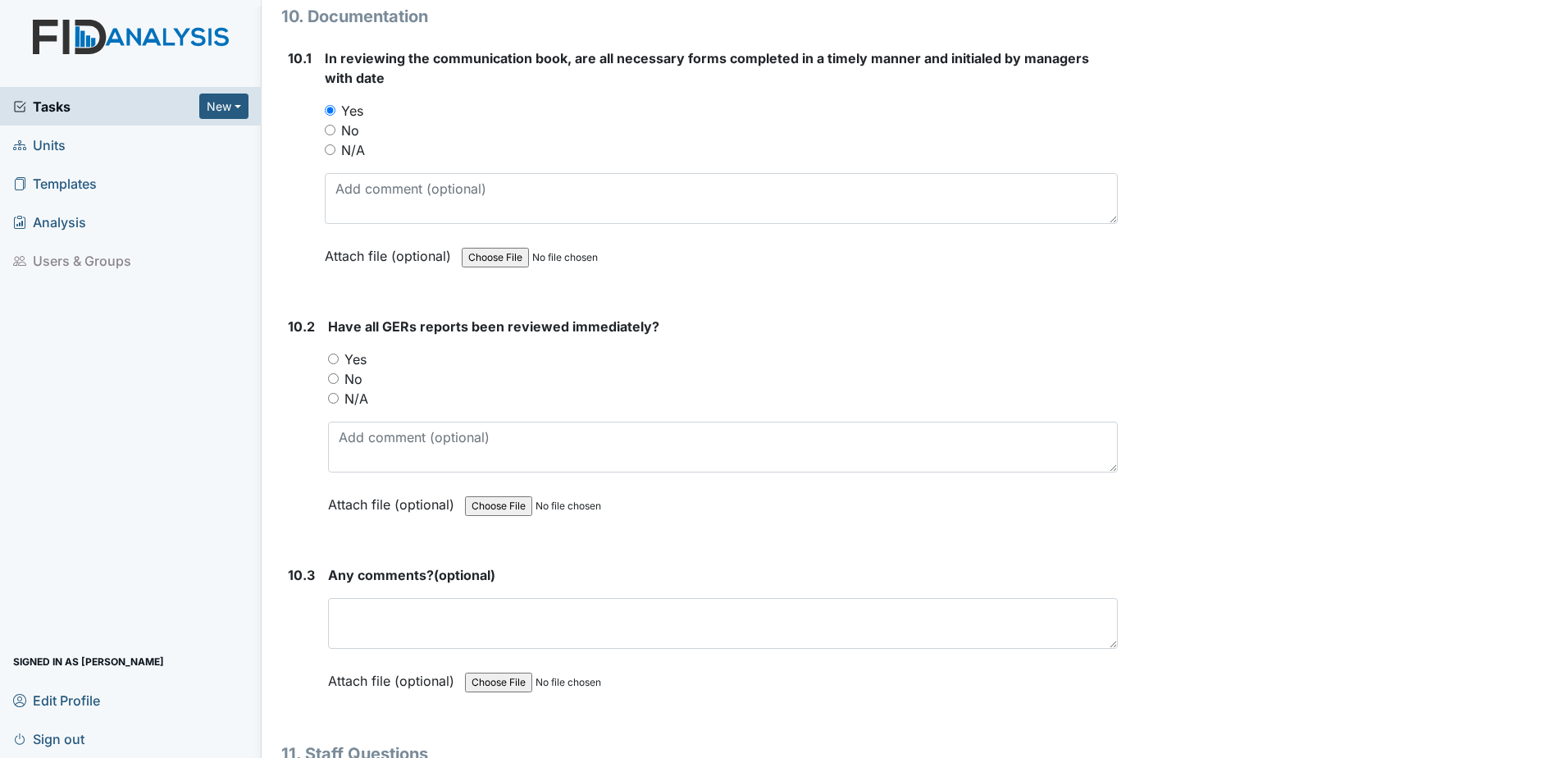
radio input "true"
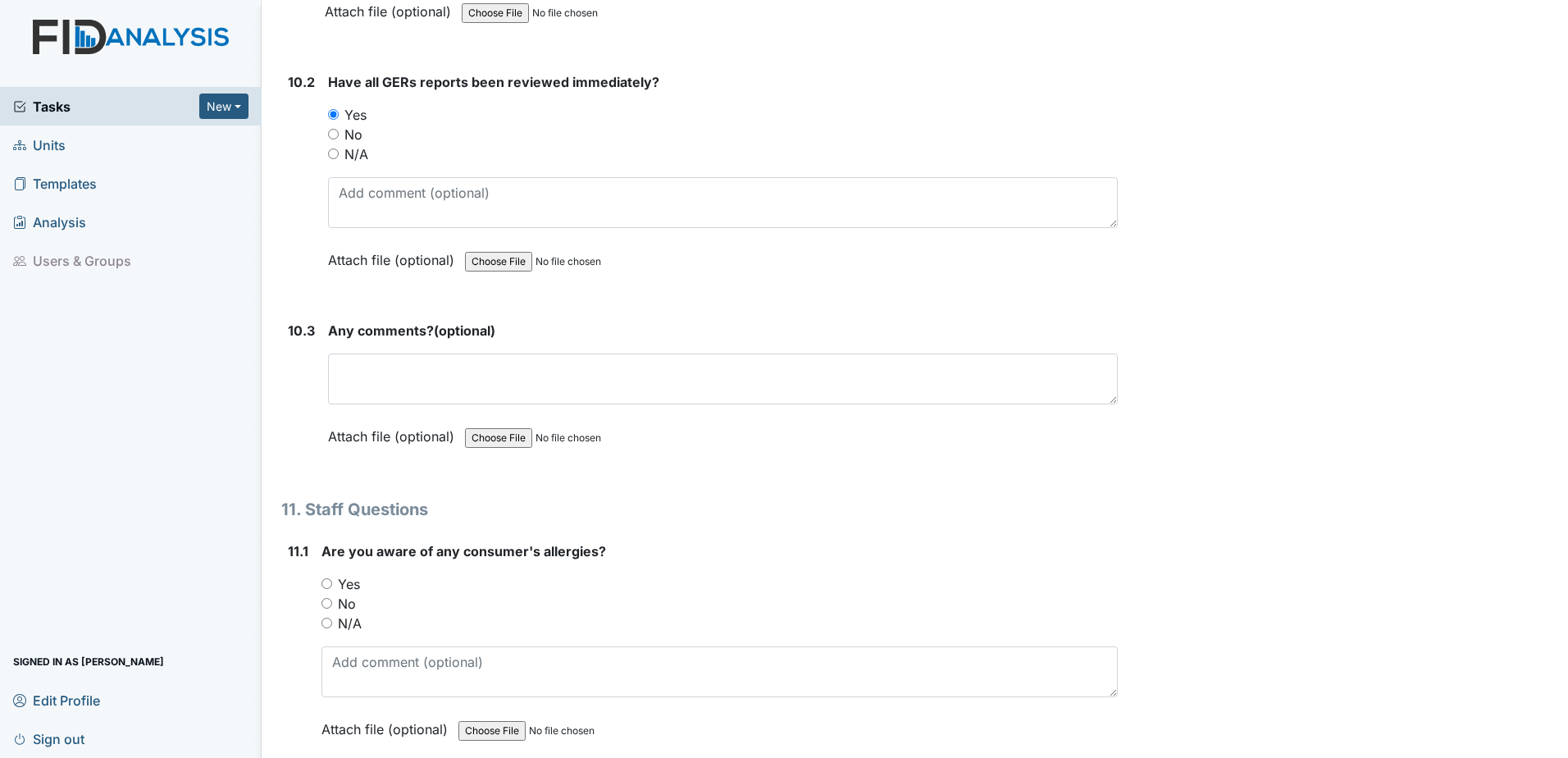
scroll to position [25683, 0]
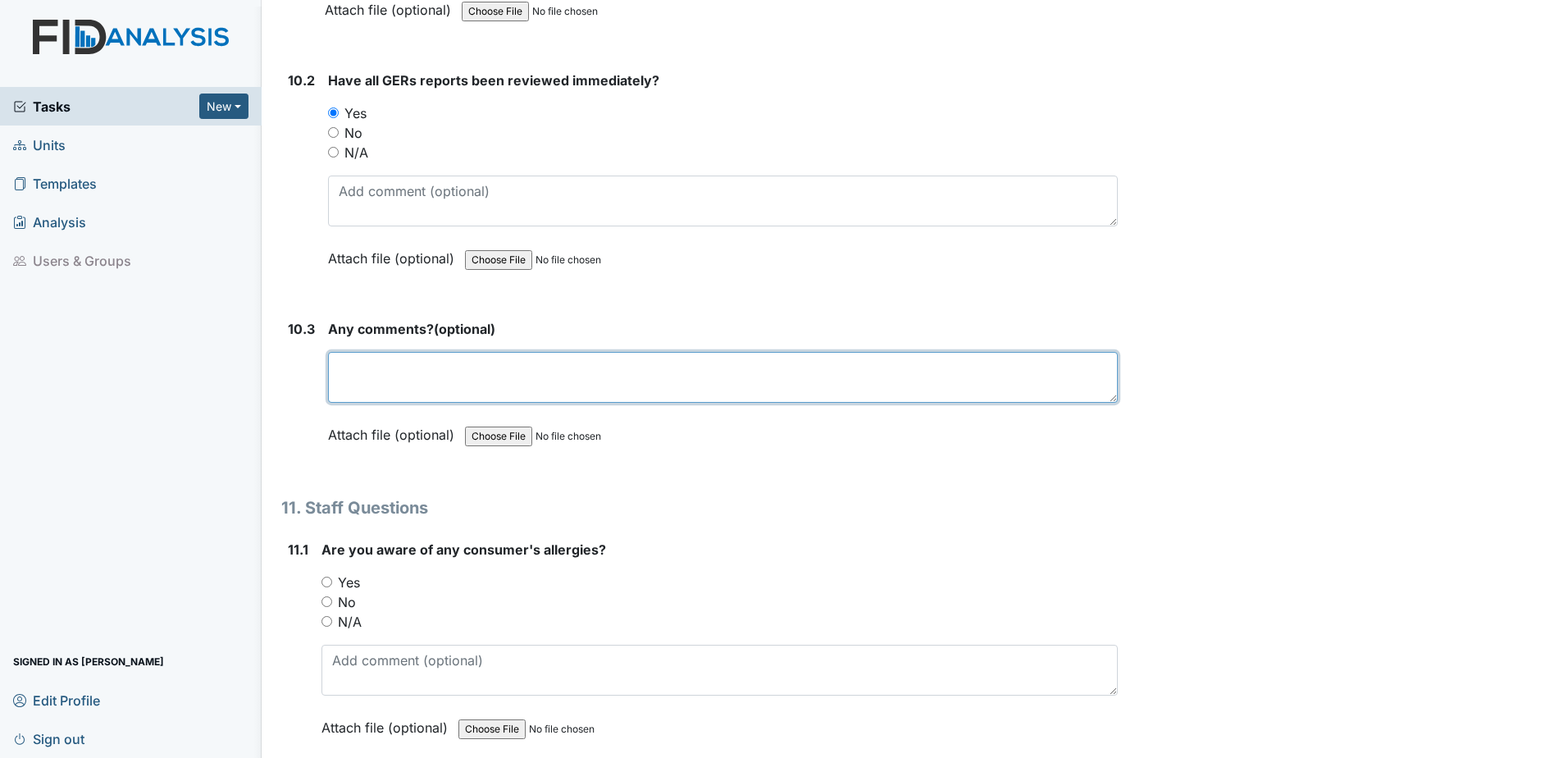
click at [383, 379] on textarea at bounding box center [723, 377] width 789 height 51
type textarea "none"
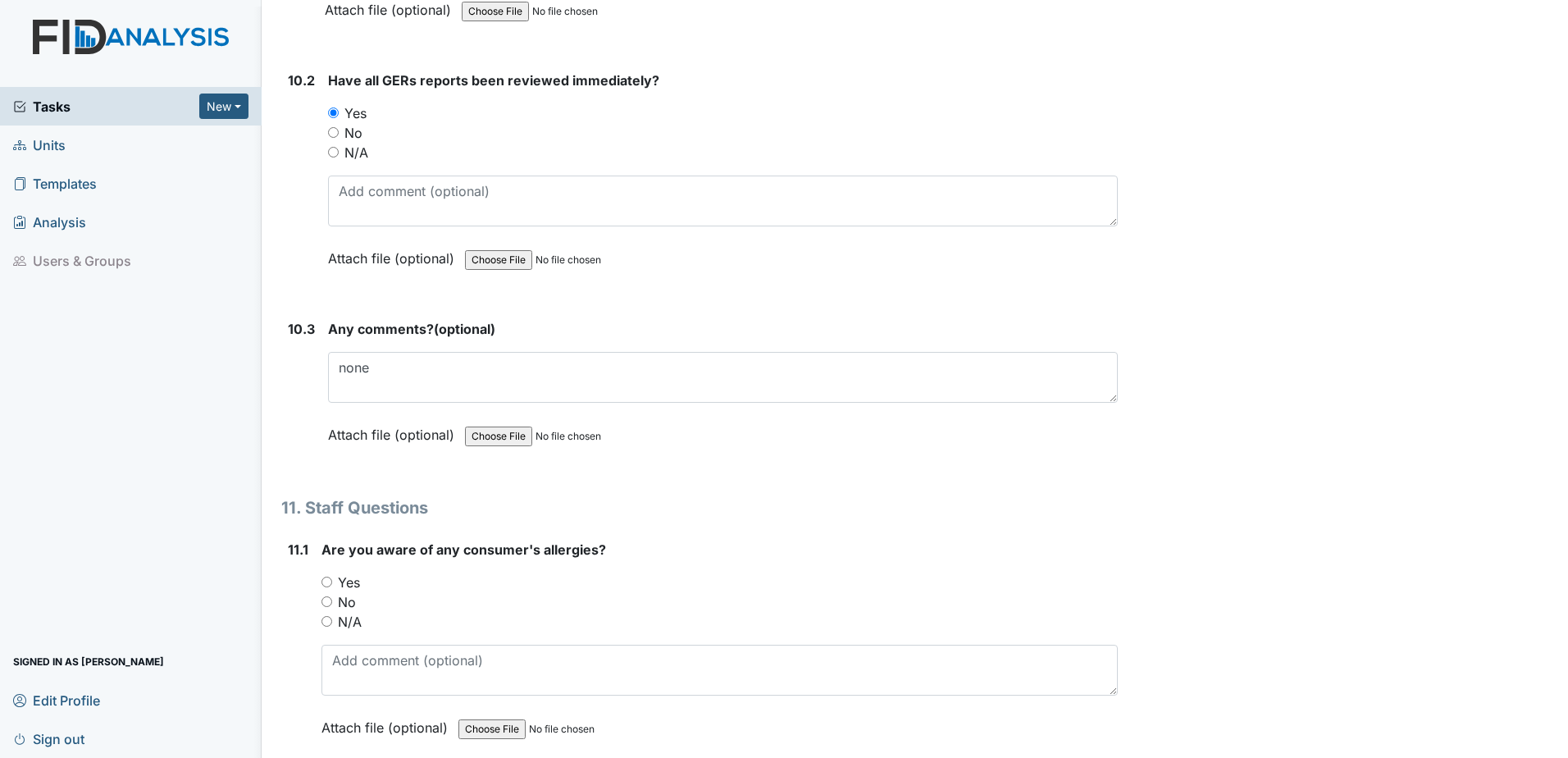
click at [729, 497] on h1 "11. Staff Questions" at bounding box center [700, 507] width 836 height 25
click at [324, 584] on input "Yes" at bounding box center [326, 581] width 11 height 11
radio input "true"
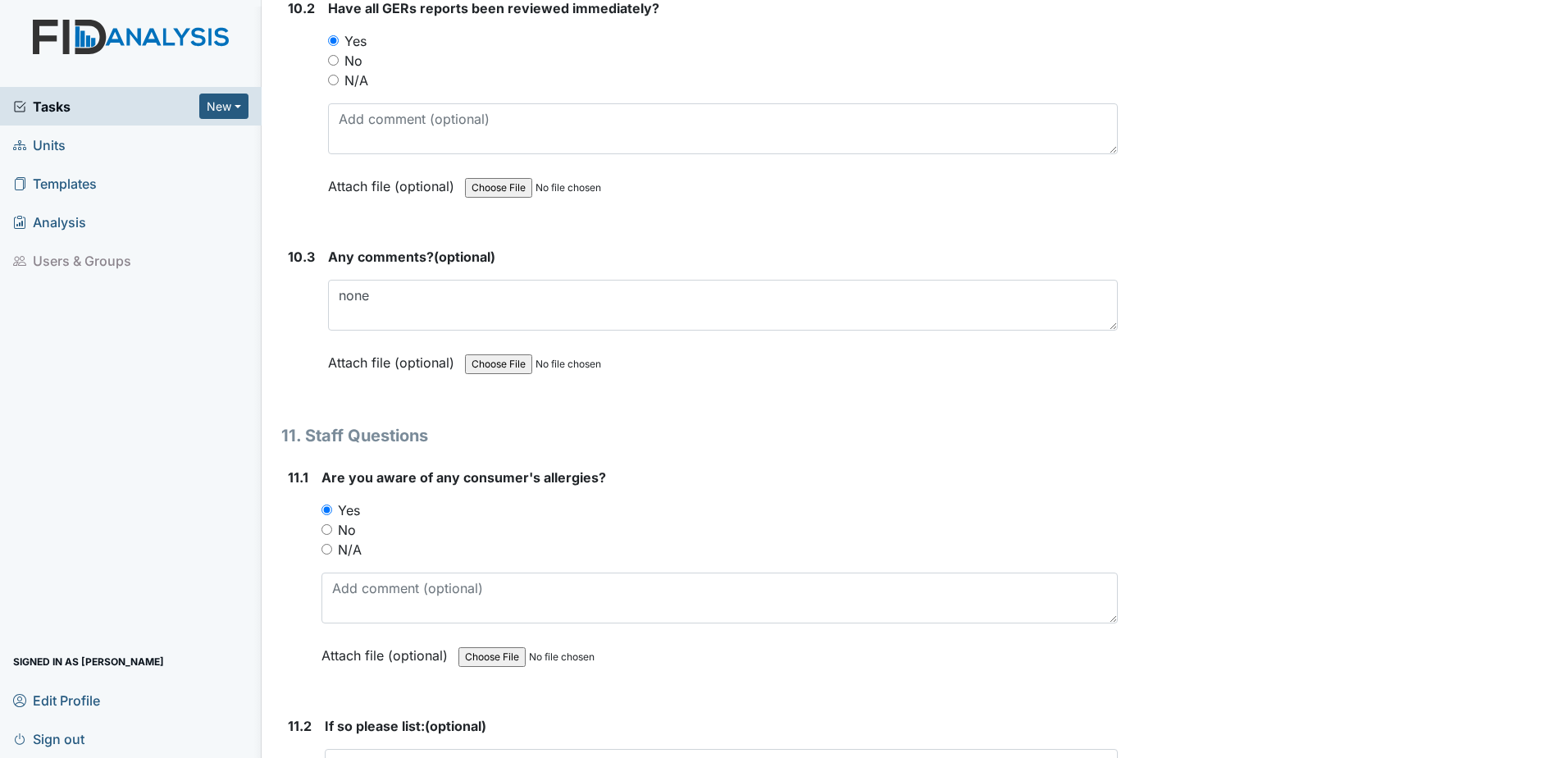
scroll to position [25930, 0]
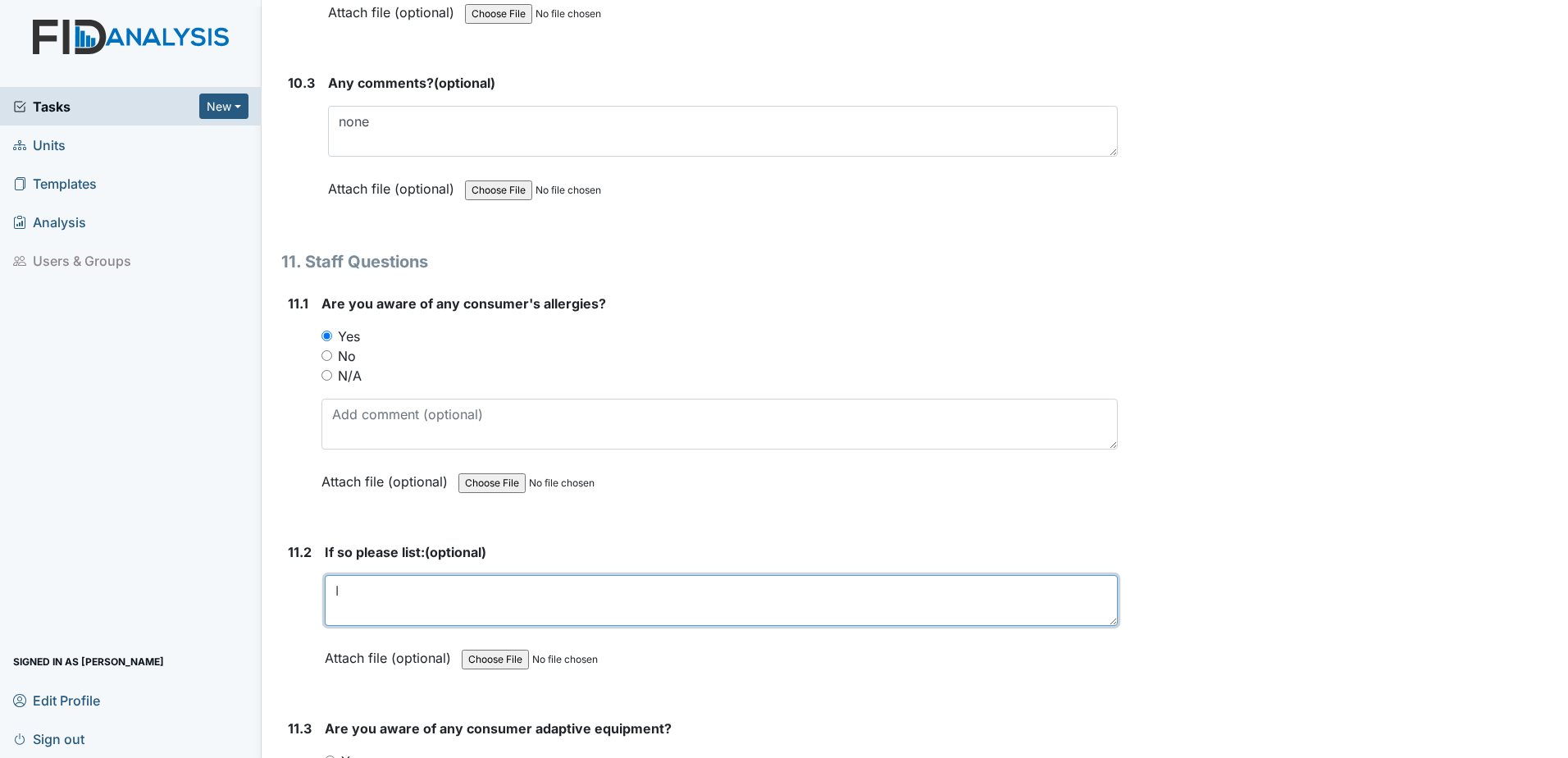
type textarea "I"
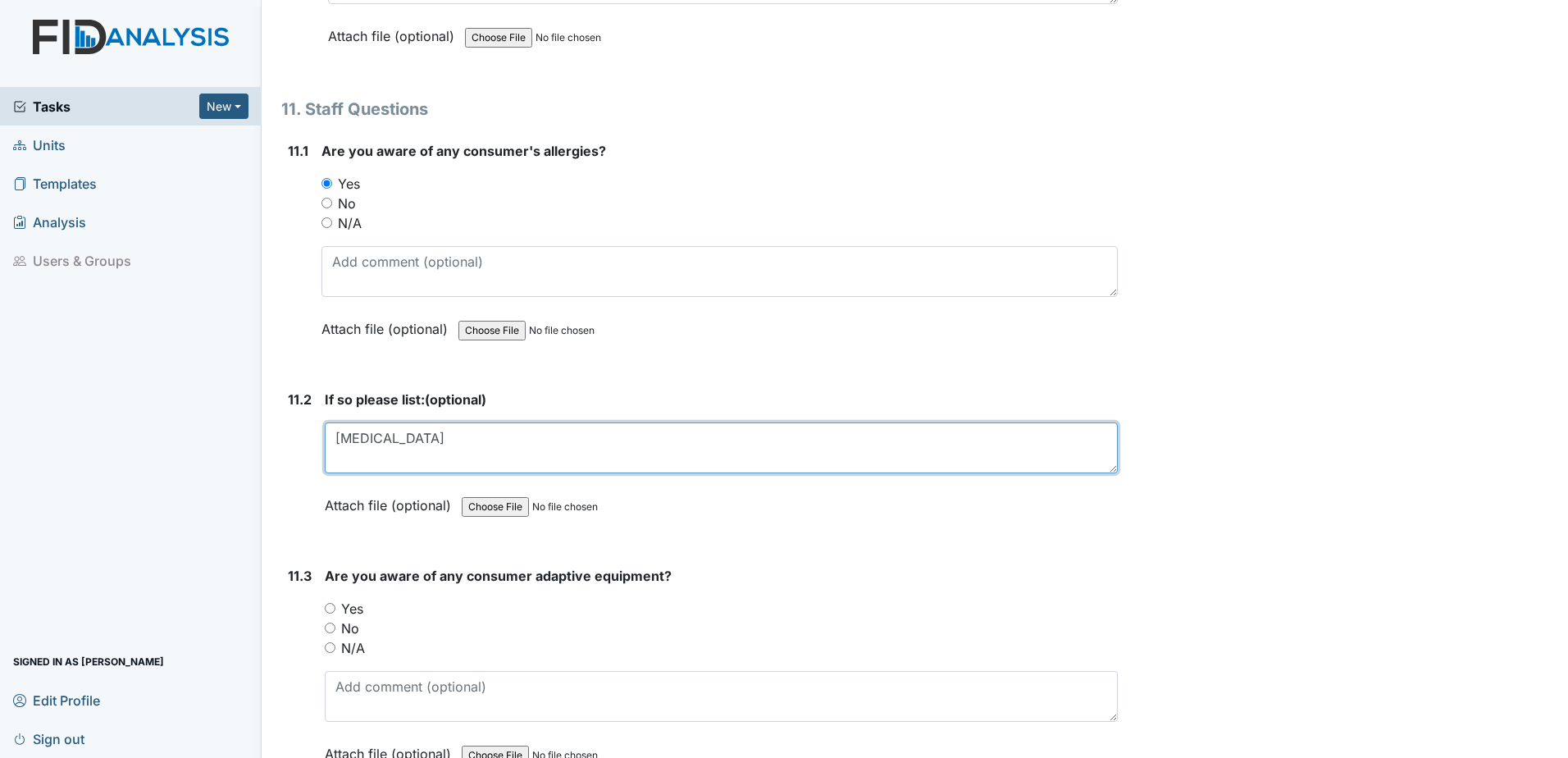
scroll to position [26257, 0]
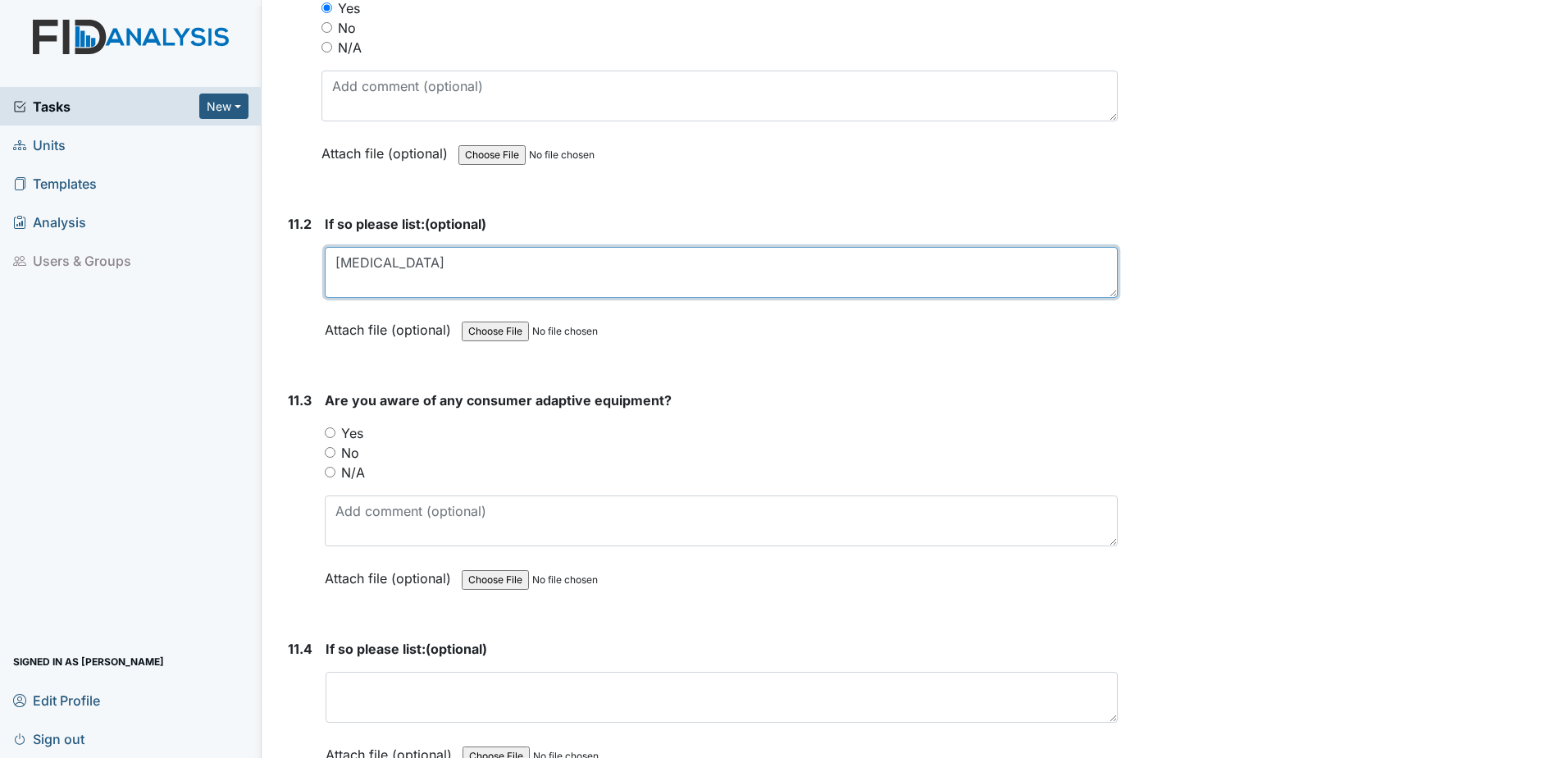
type textarea "Haldol"
click at [335, 429] on div "Yes" at bounding box center [721, 433] width 792 height 20
click at [328, 435] on input "Yes" at bounding box center [329, 432] width 11 height 11
radio input "true"
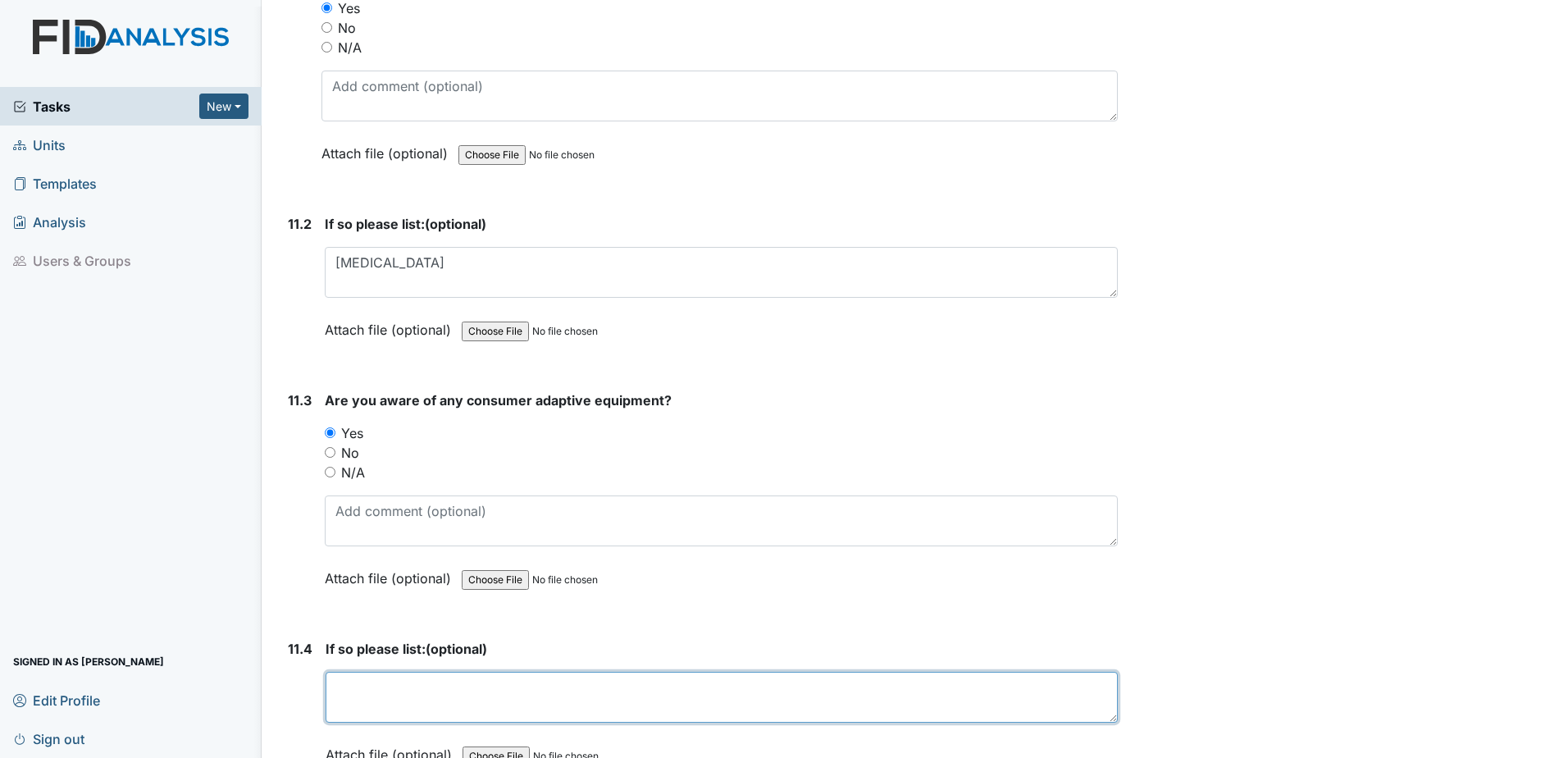
click at [415, 691] on textarea at bounding box center [721, 697] width 791 height 51
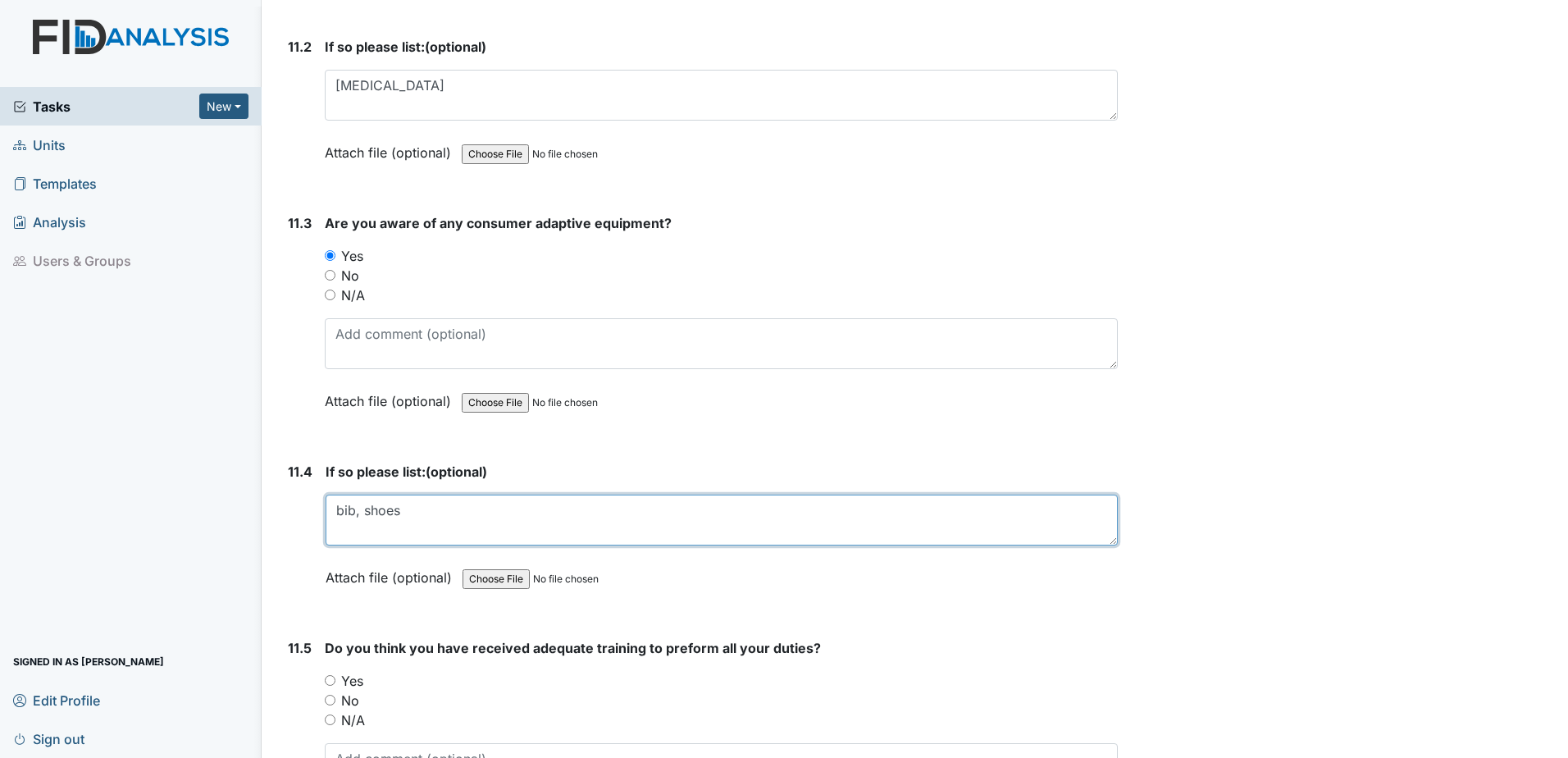
scroll to position [26586, 0]
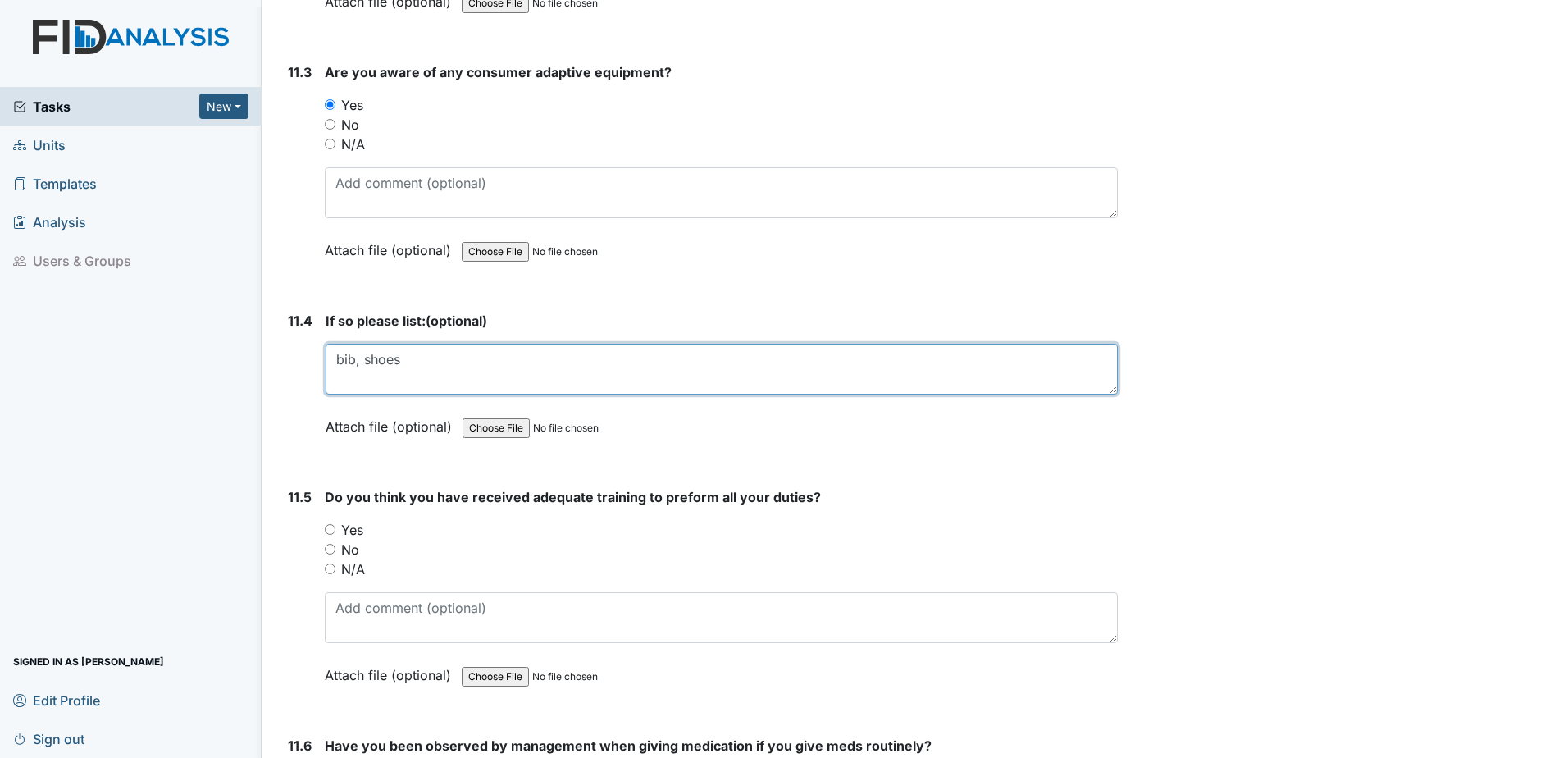
type textarea "bib, shoes"
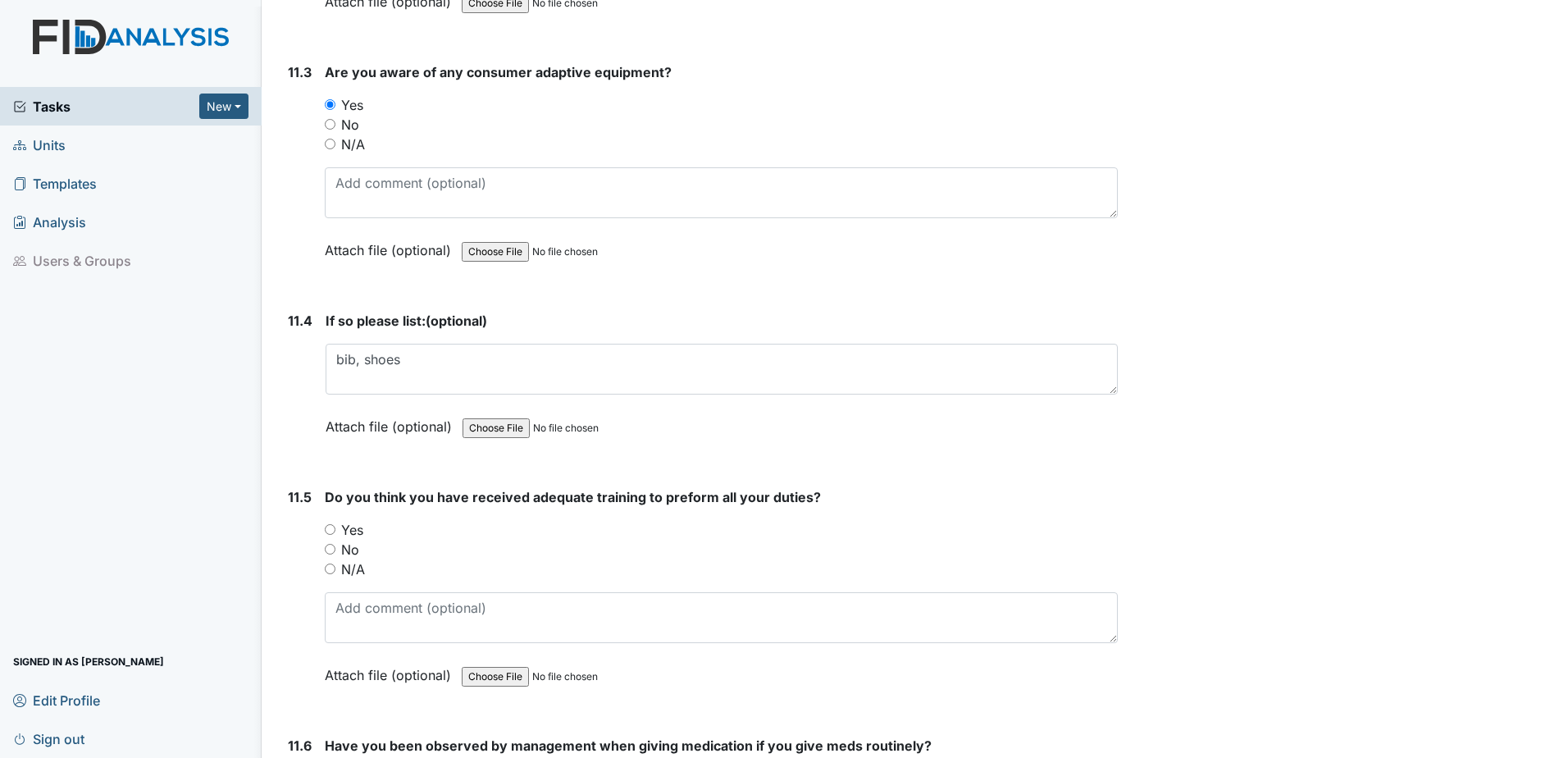
click at [332, 526] on input "Yes" at bounding box center [329, 529] width 11 height 11
radio input "true"
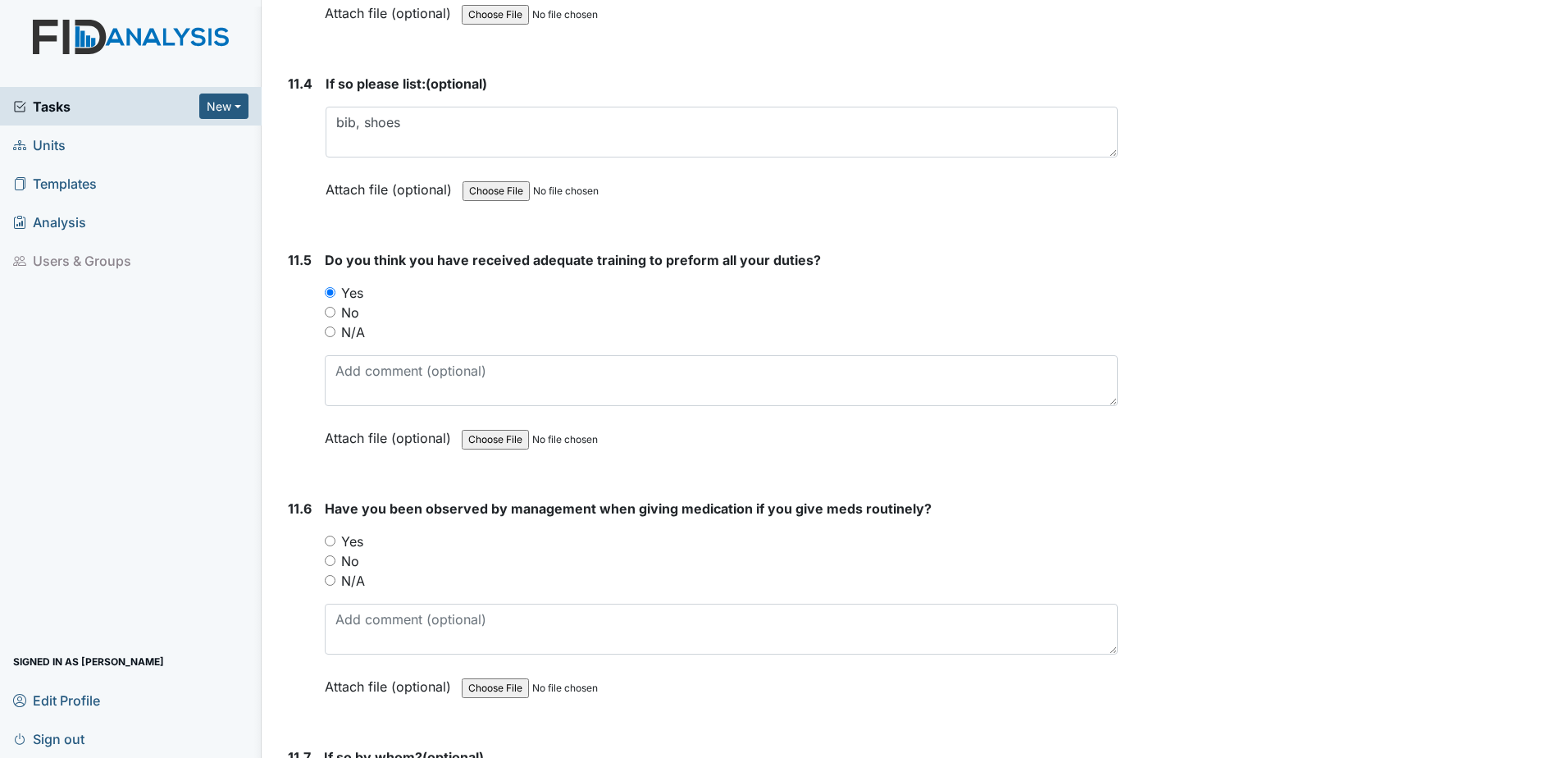
scroll to position [26832, 0]
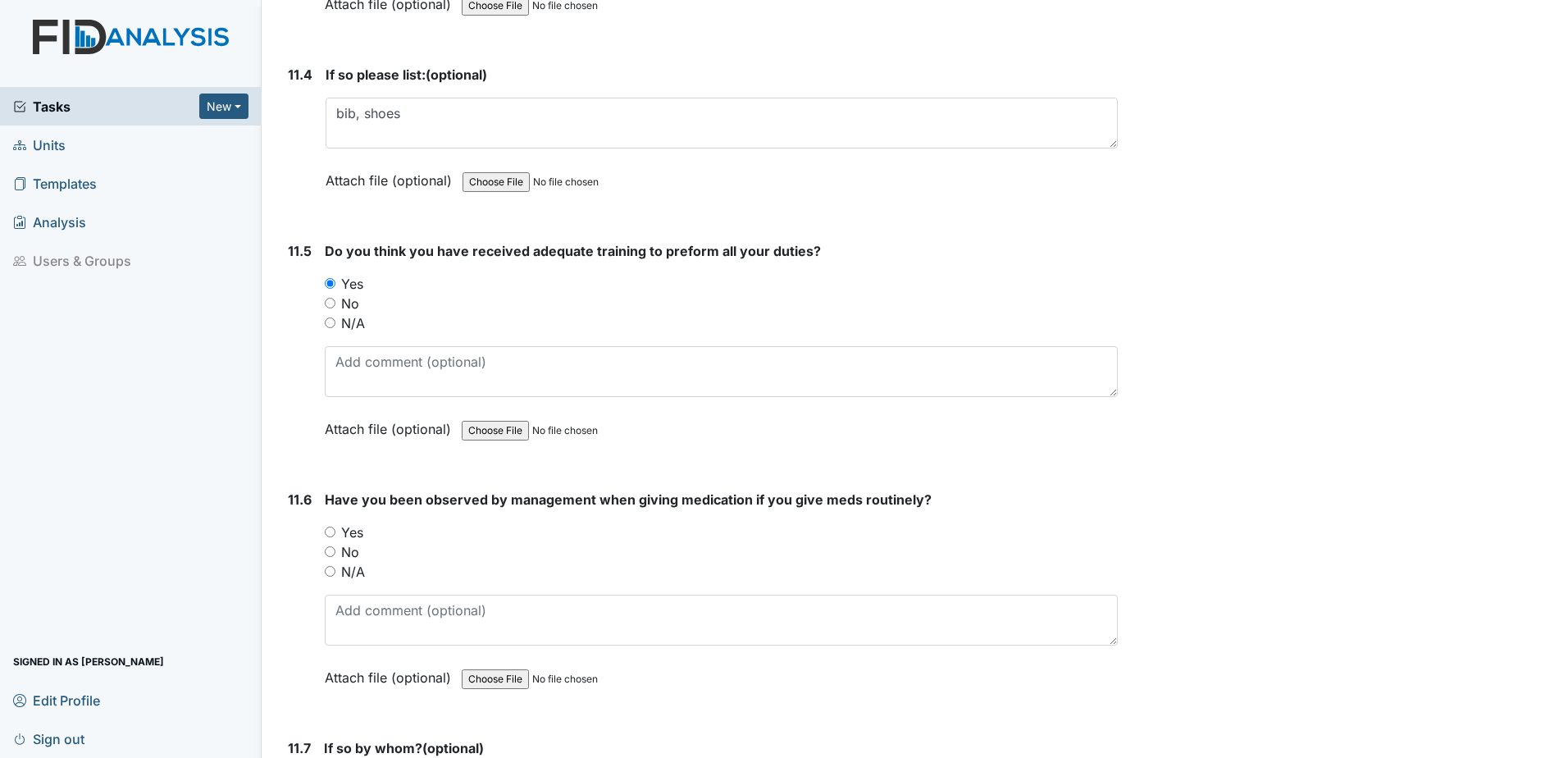
click at [346, 529] on label "Yes" at bounding box center [352, 532] width 22 height 20
click at [335, 529] on input "Yes" at bounding box center [329, 531] width 11 height 11
radio input "true"
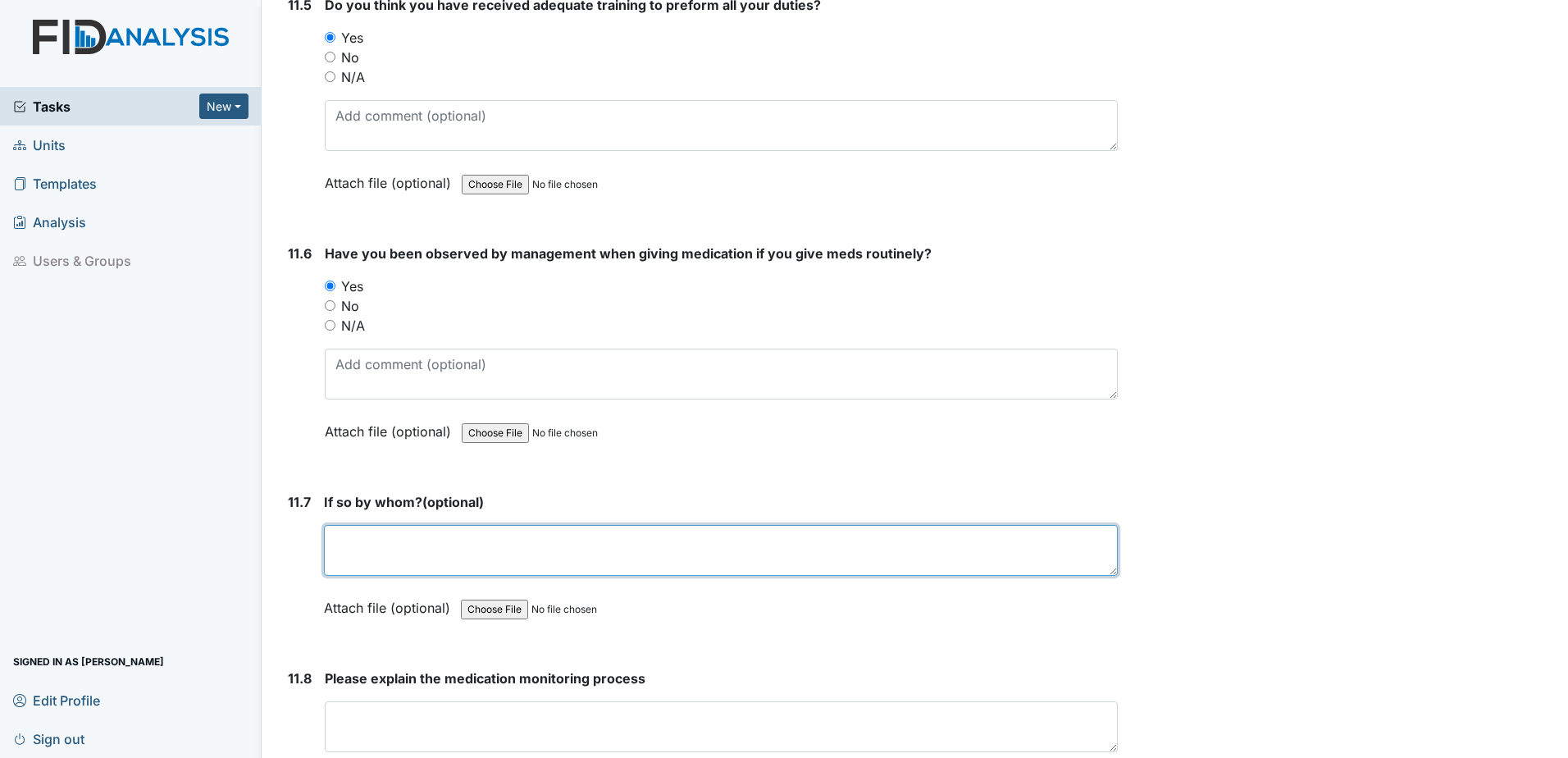
click at [373, 551] on textarea at bounding box center [720, 550] width 793 height 51
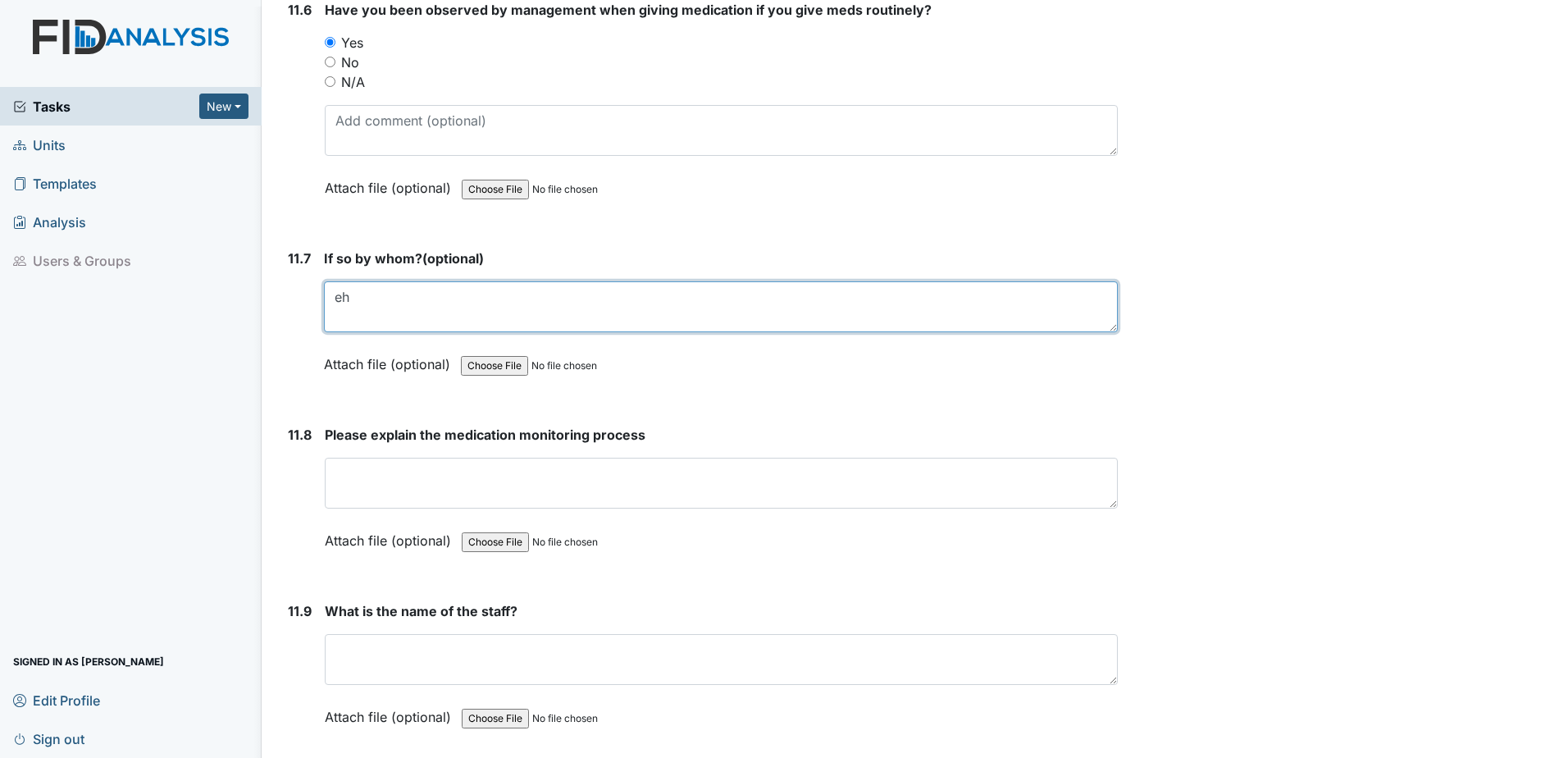
scroll to position [27324, 0]
type textarea "eh"
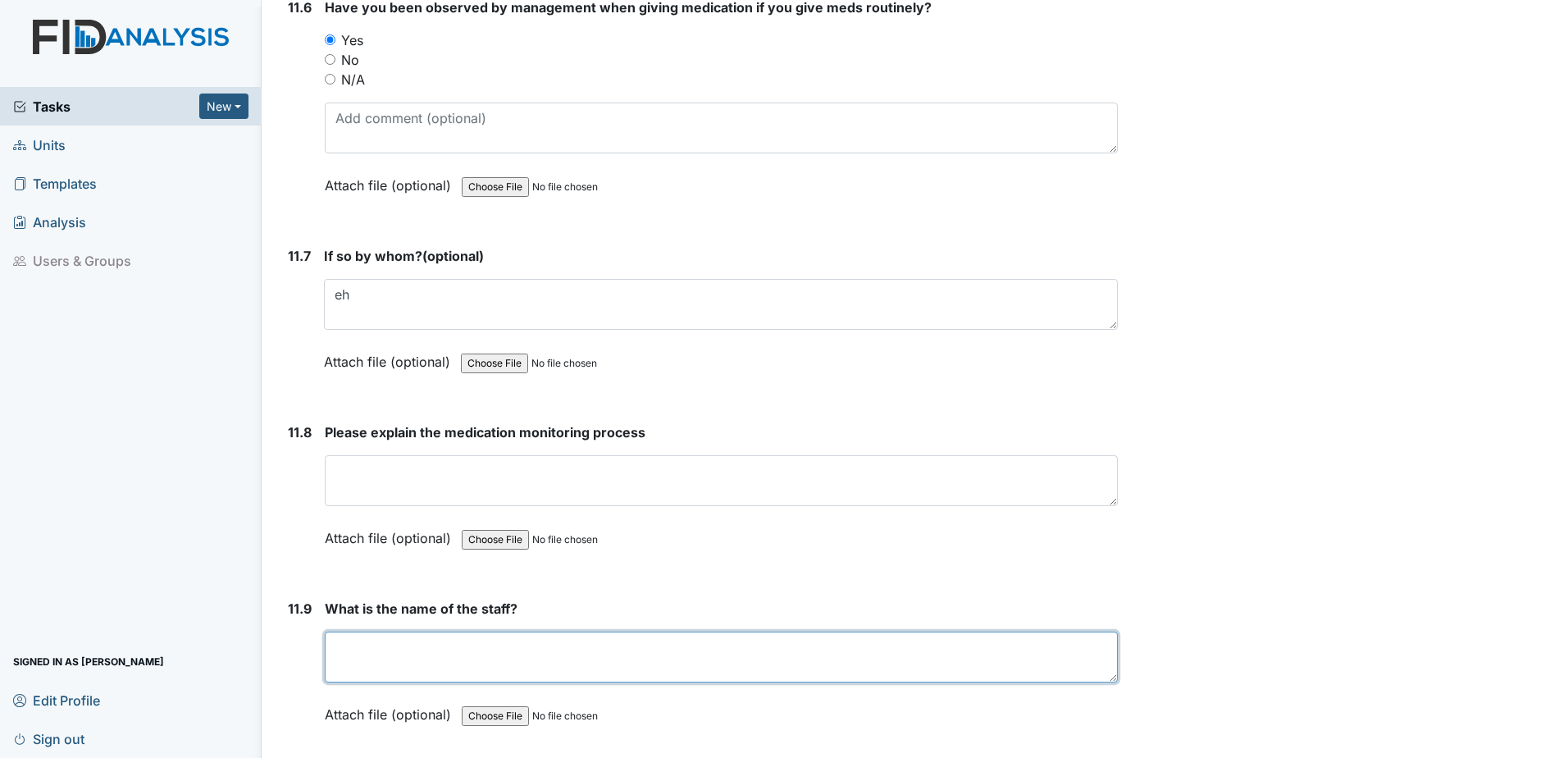
click at [434, 659] on textarea at bounding box center [721, 656] width 792 height 51
type textarea "DM"
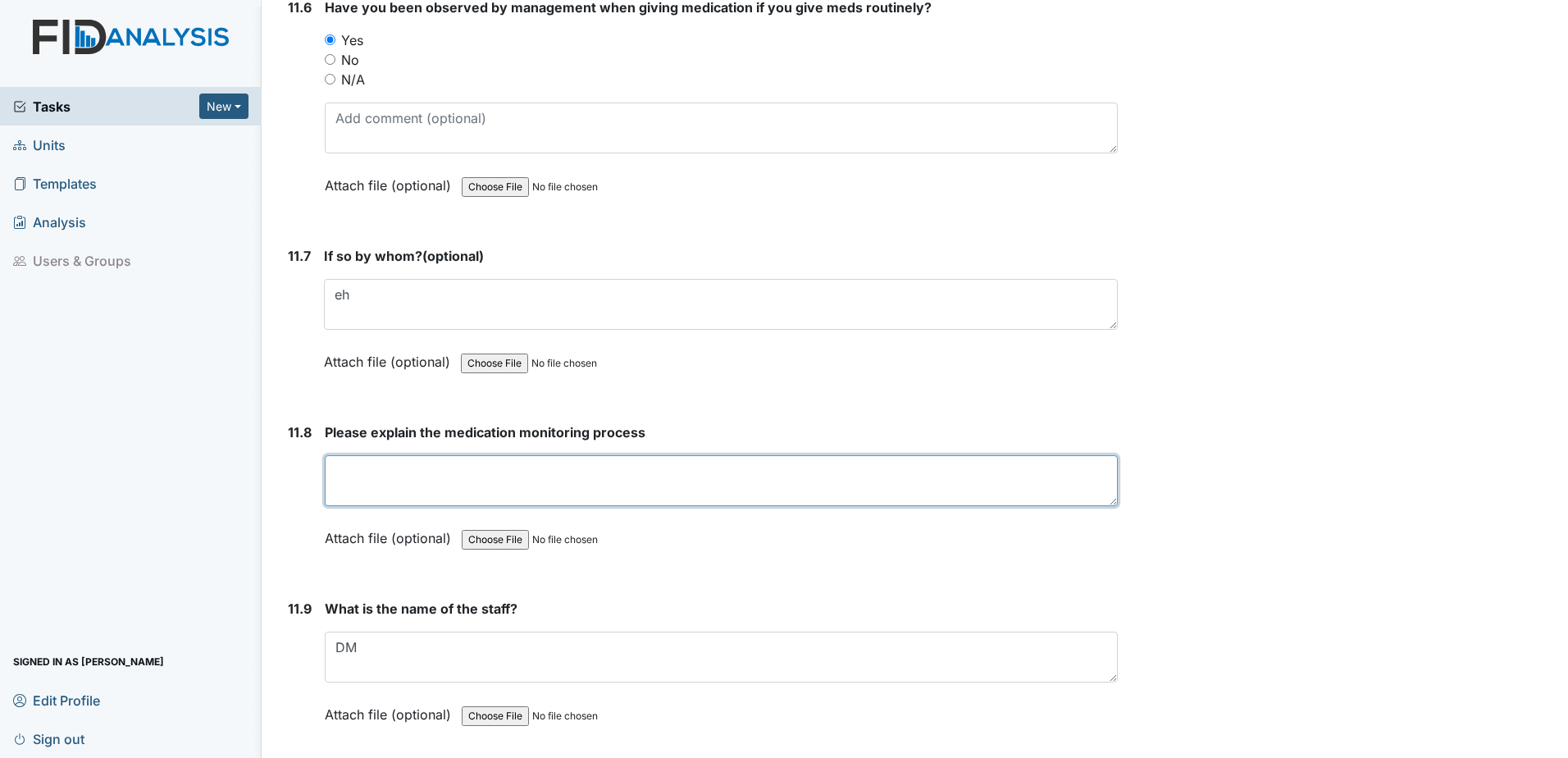
click at [362, 475] on textarea at bounding box center [721, 480] width 792 height 51
click at [473, 467] on textarea "go to the med room," at bounding box center [721, 480] width 792 height 51
click at [473, 478] on textarea "go to the med roomafter" at bounding box center [721, 480] width 792 height 51
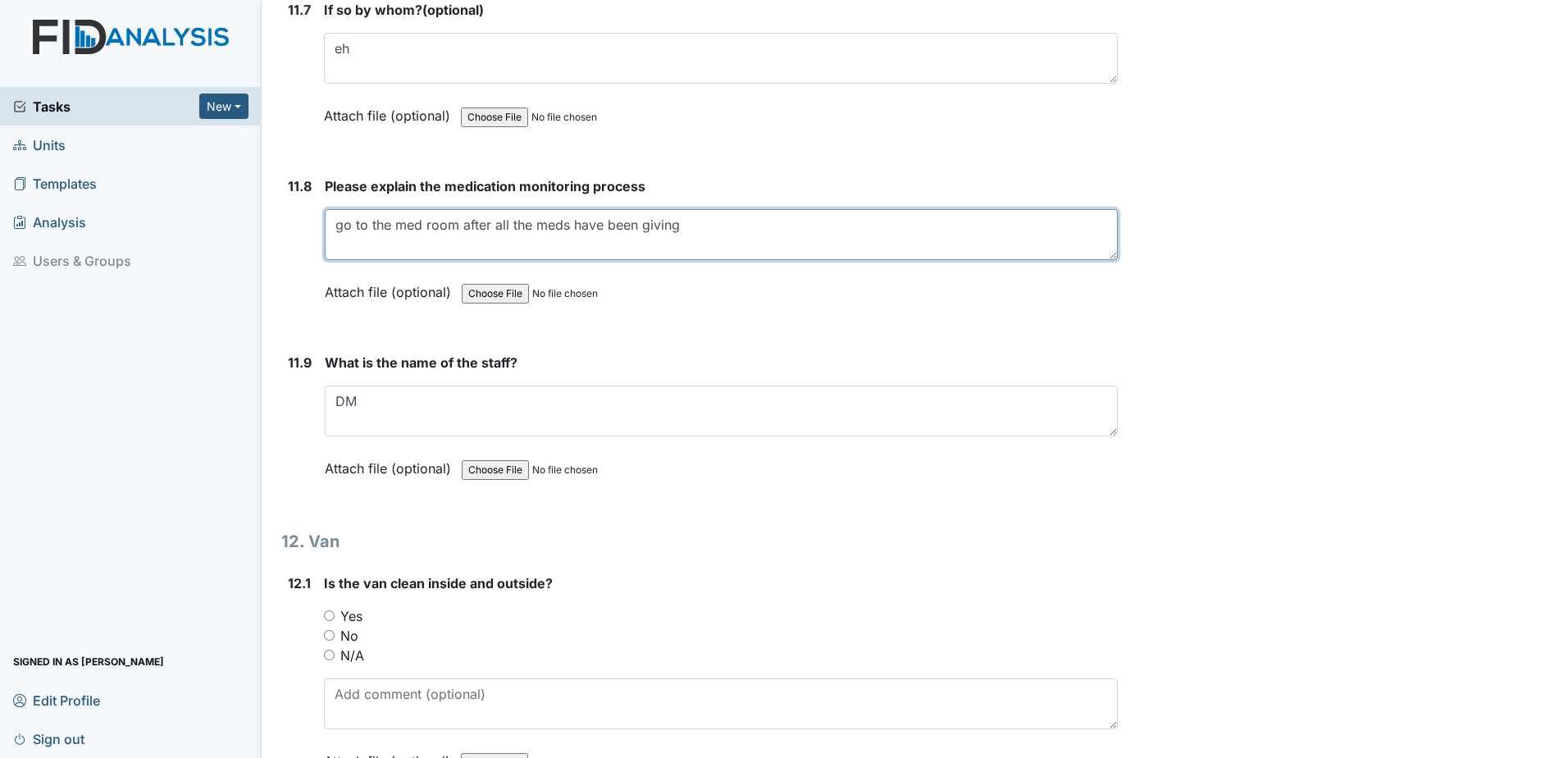
type textarea "go to the med room after all the meds have been giving"
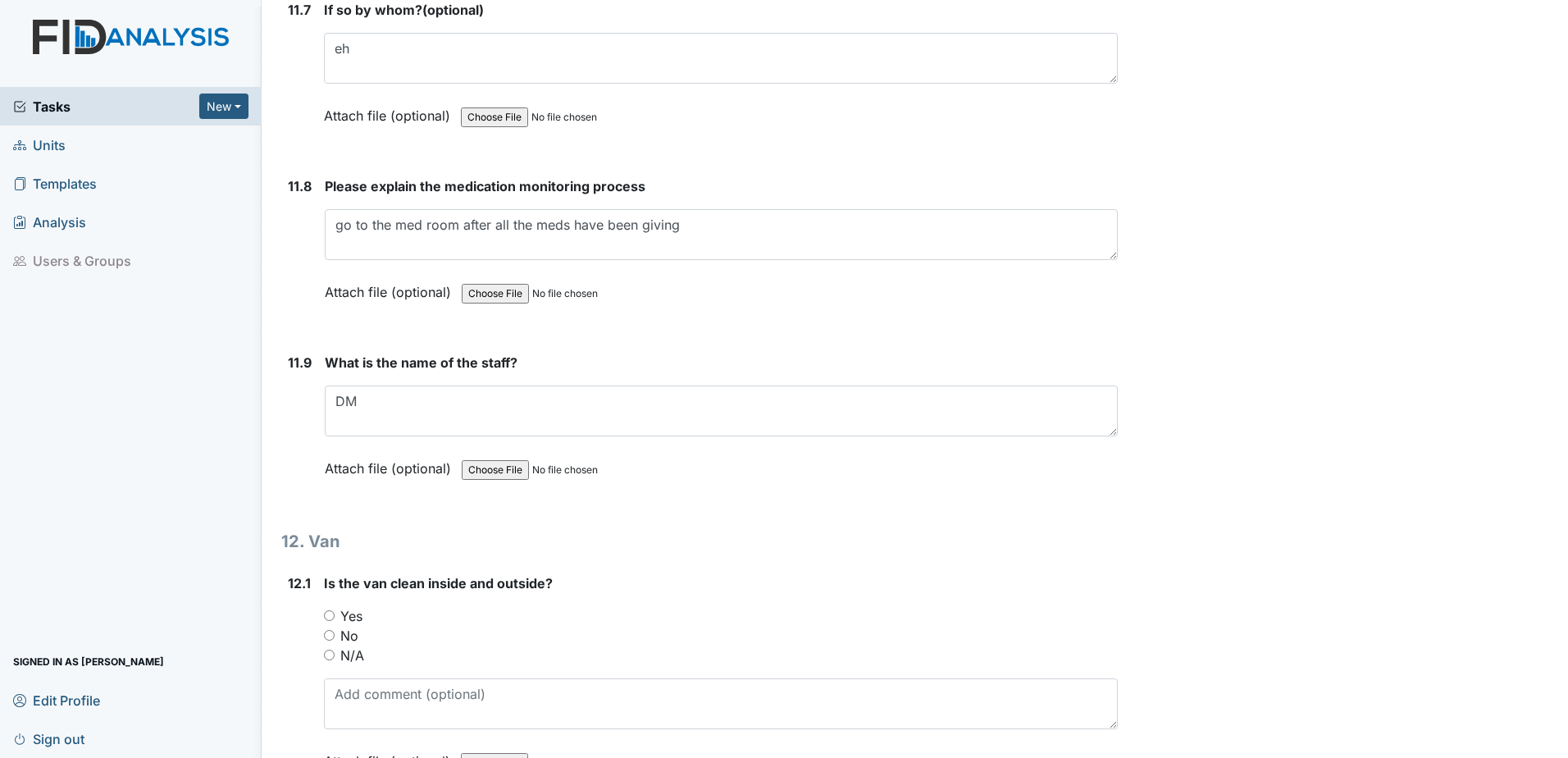
click at [328, 611] on input "Yes" at bounding box center [328, 615] width 11 height 11
radio input "true"
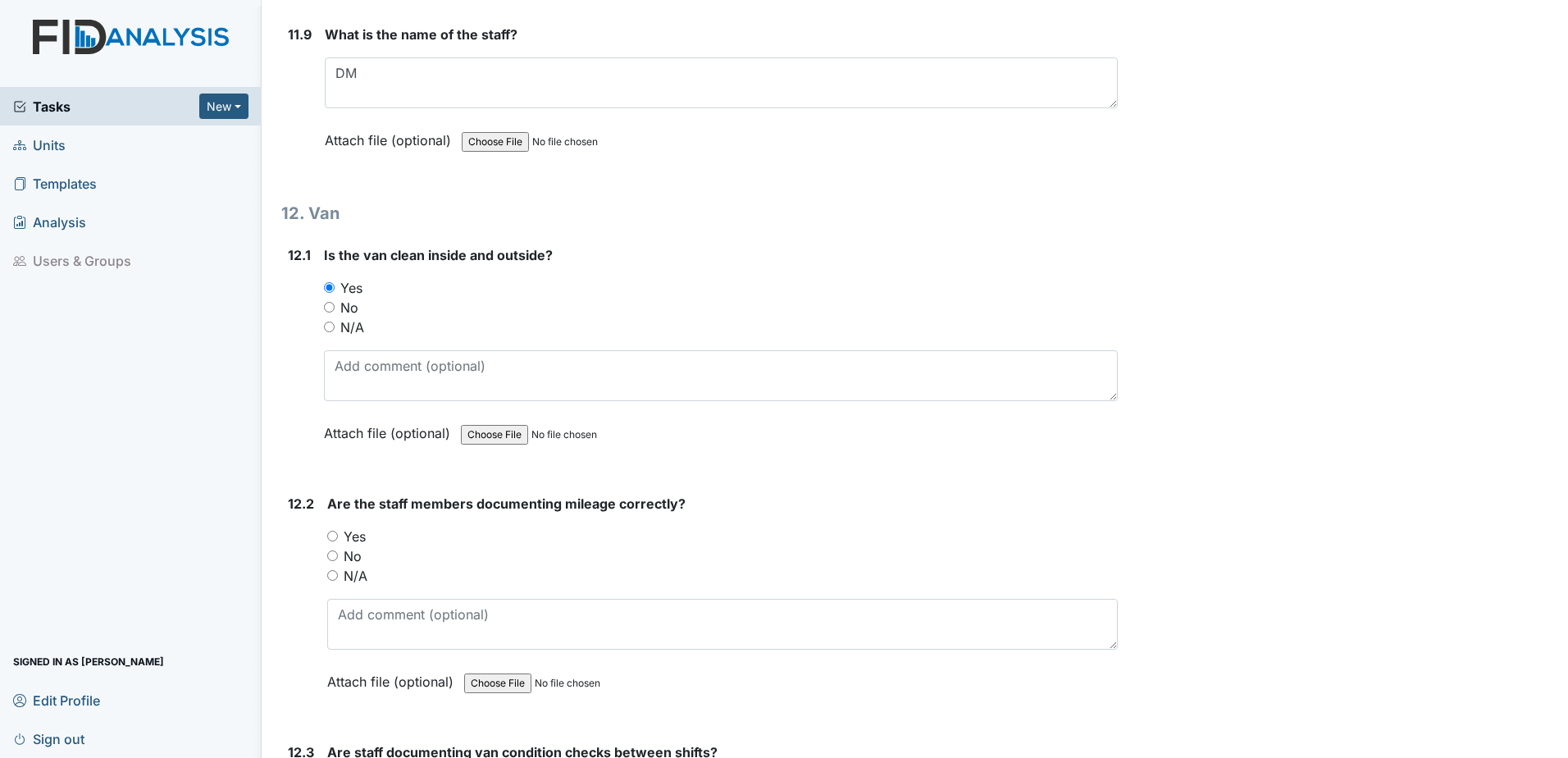
click at [337, 532] on input "Yes" at bounding box center [332, 535] width 11 height 11
radio input "true"
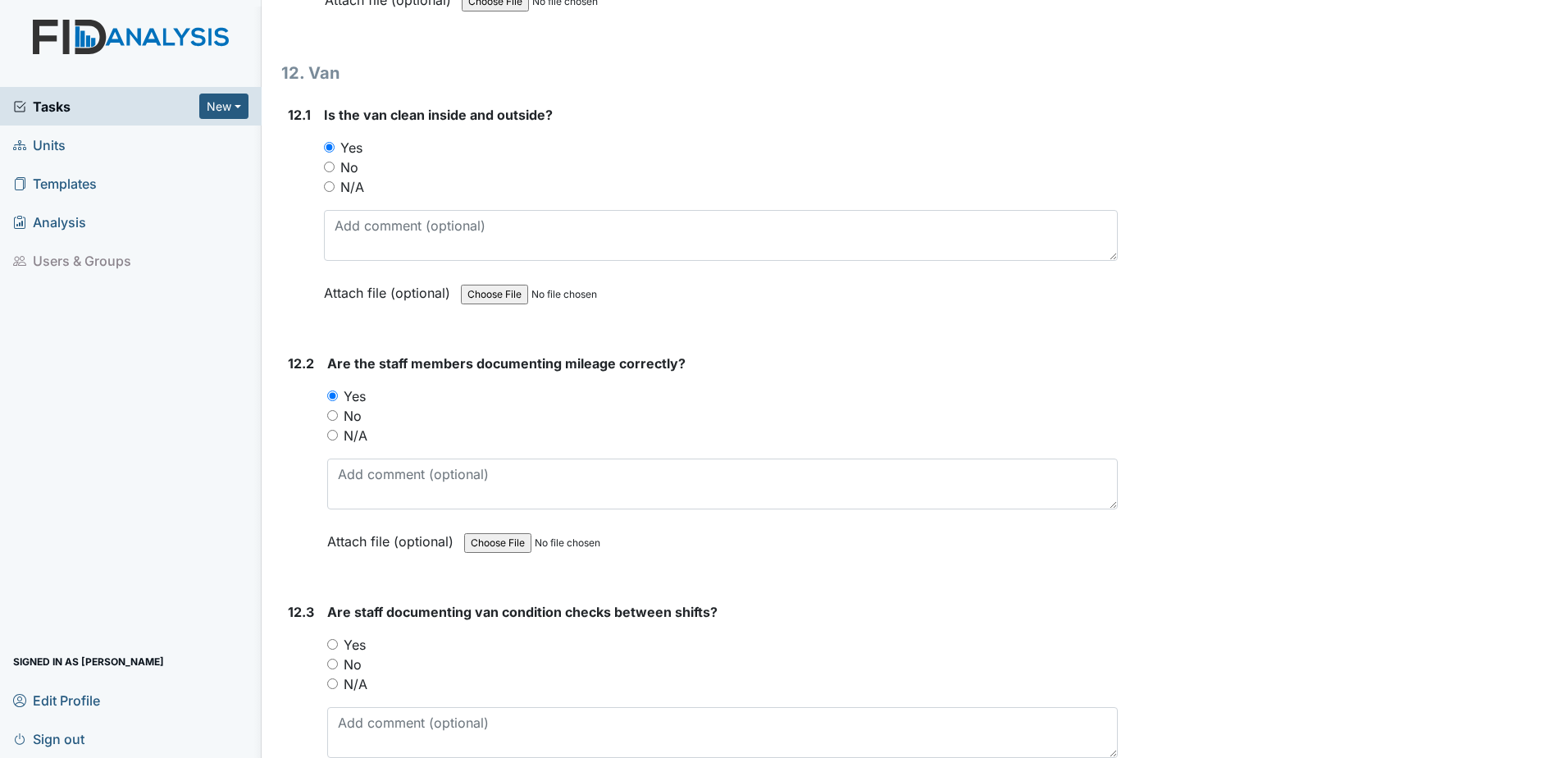
scroll to position [28227, 0]
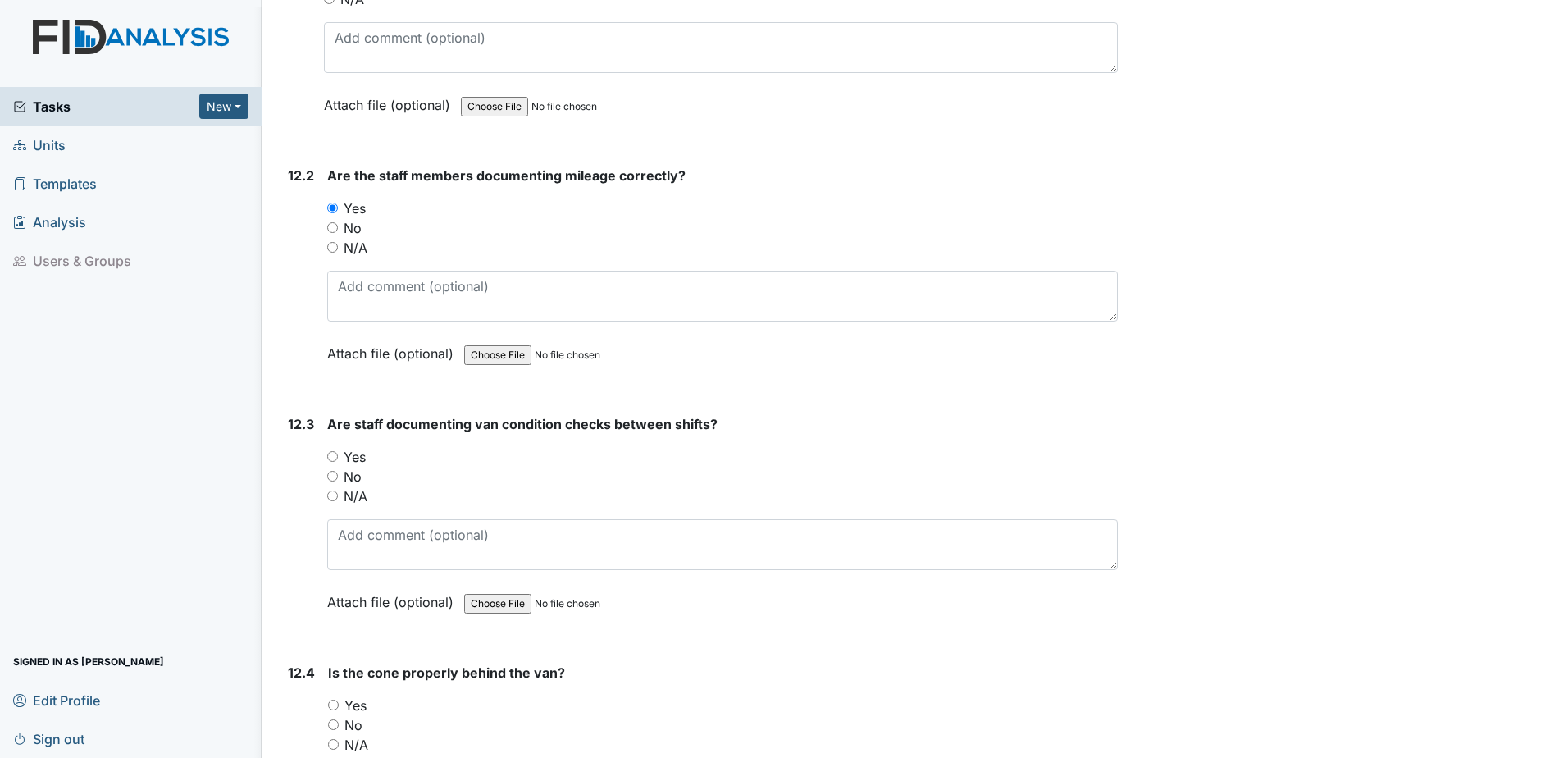
click at [327, 457] on input "Yes" at bounding box center [332, 456] width 11 height 11
radio input "true"
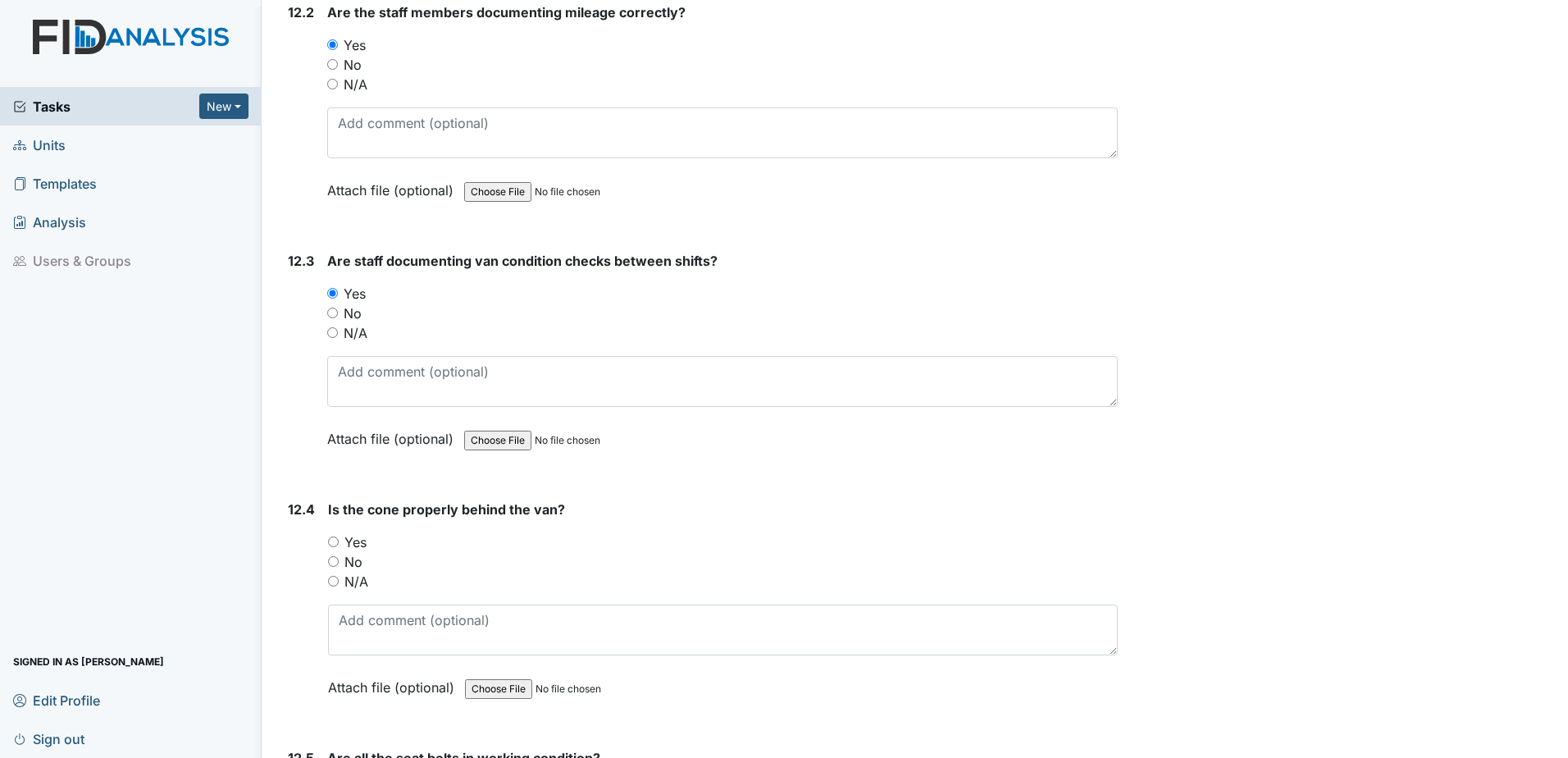
scroll to position [28391, 0]
click at [335, 538] on input "Yes" at bounding box center [333, 540] width 11 height 11
radio input "true"
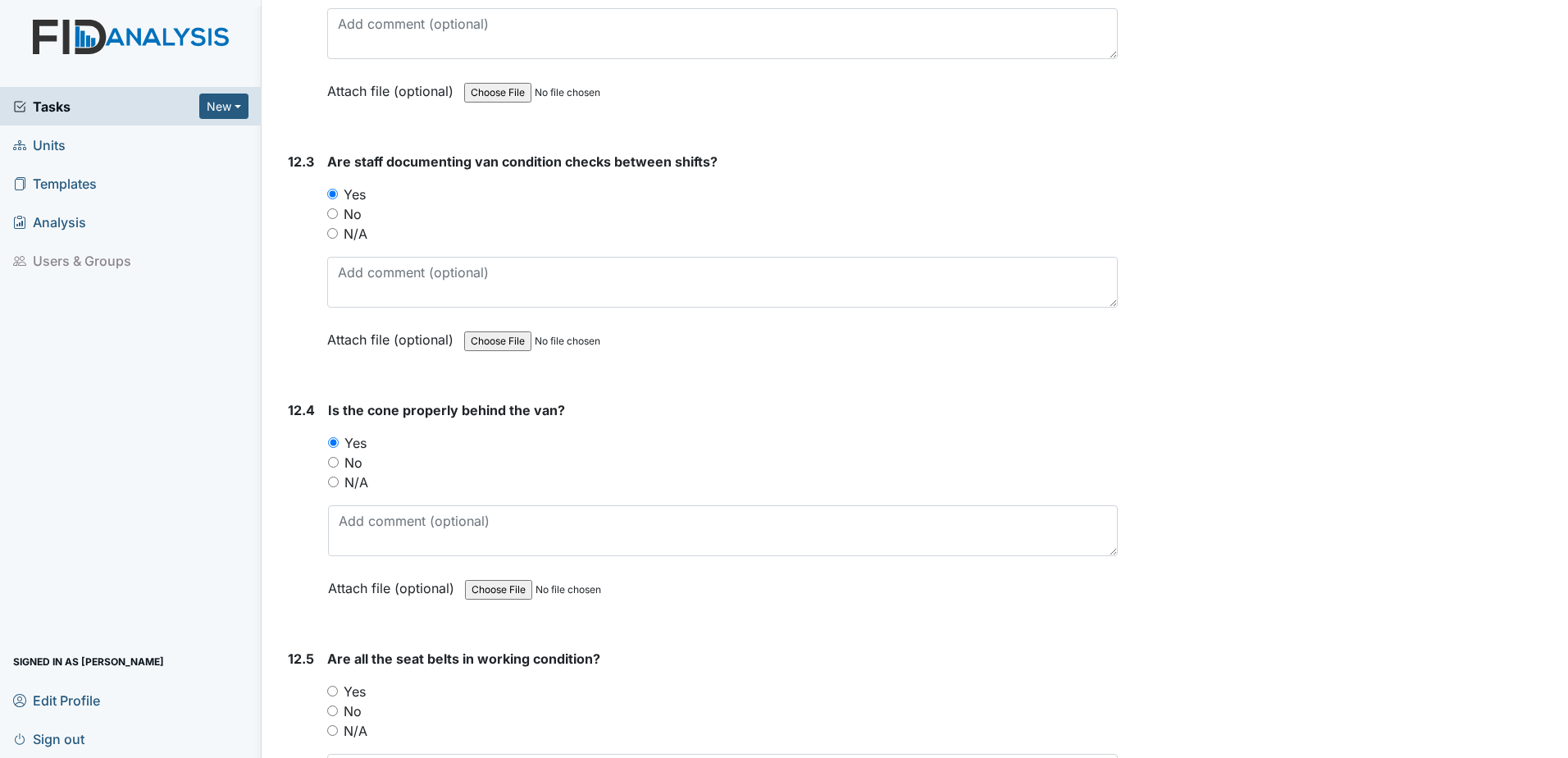
scroll to position [28636, 0]
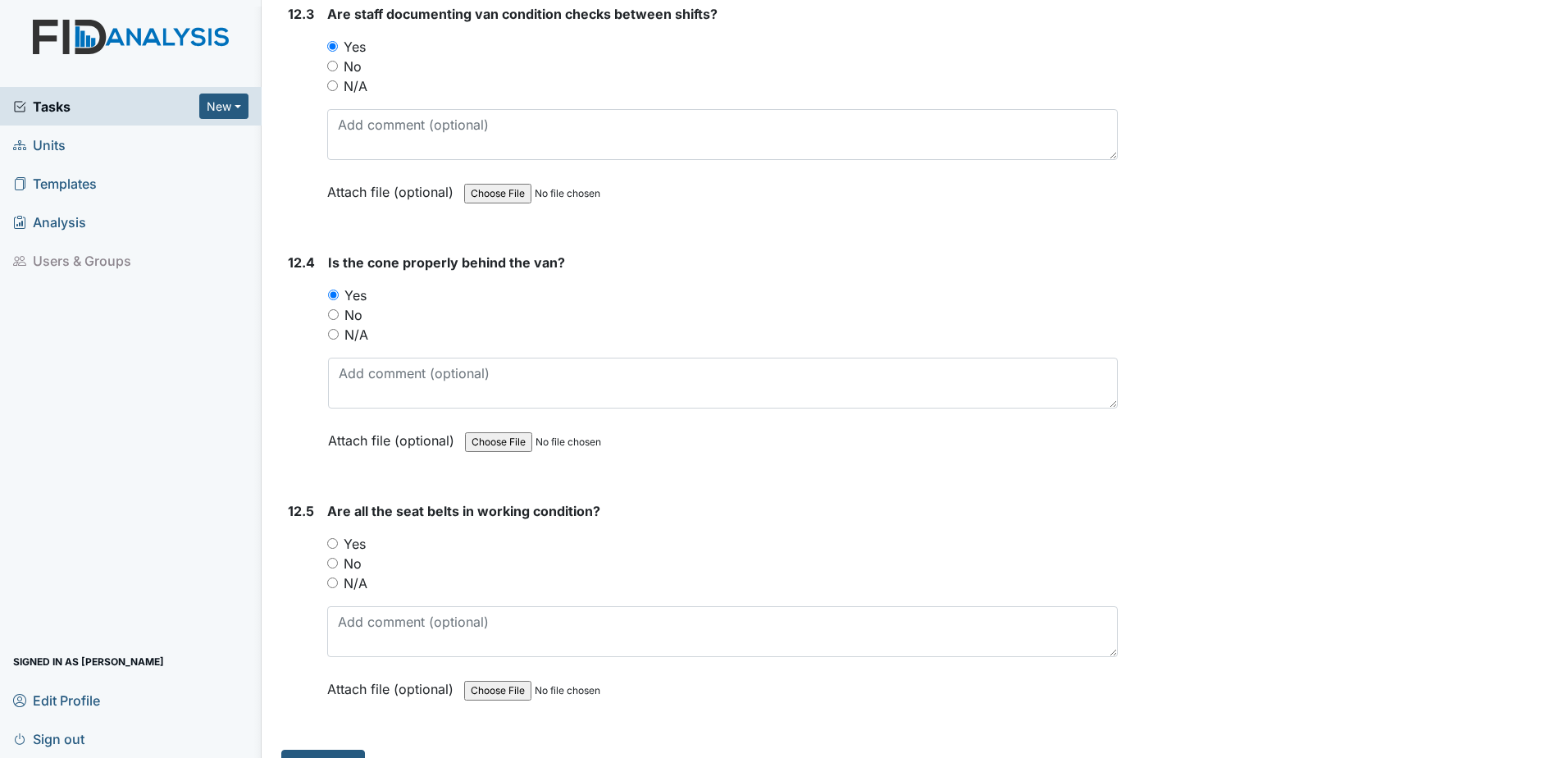
click at [339, 538] on div "Yes" at bounding box center [723, 544] width 790 height 20
drag, startPoint x: 334, startPoint y: 544, endPoint x: 340, endPoint y: 559, distance: 16.2
click at [334, 544] on input "Yes" at bounding box center [332, 543] width 11 height 11
radio input "true"
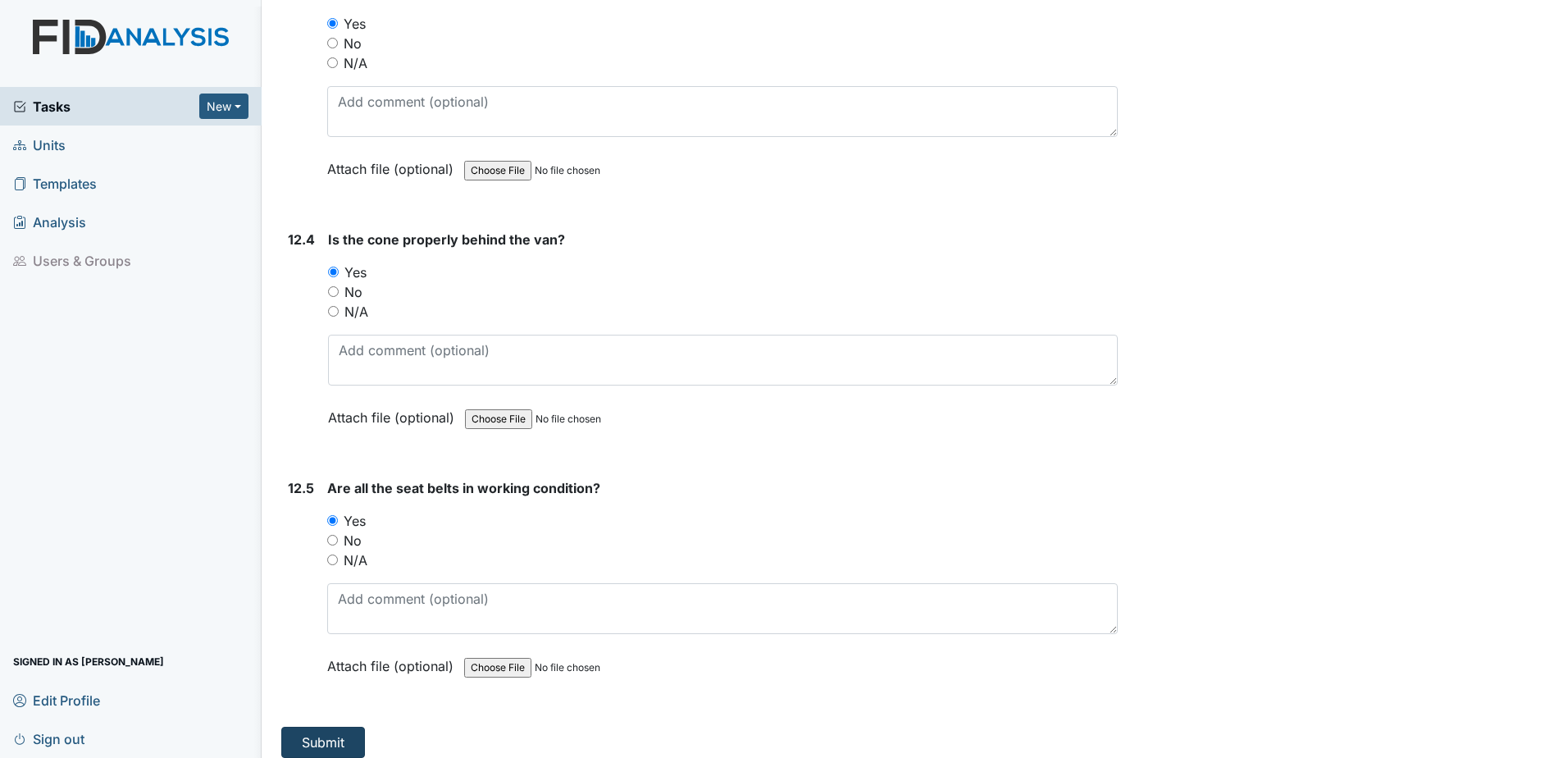
scroll to position [28672, 0]
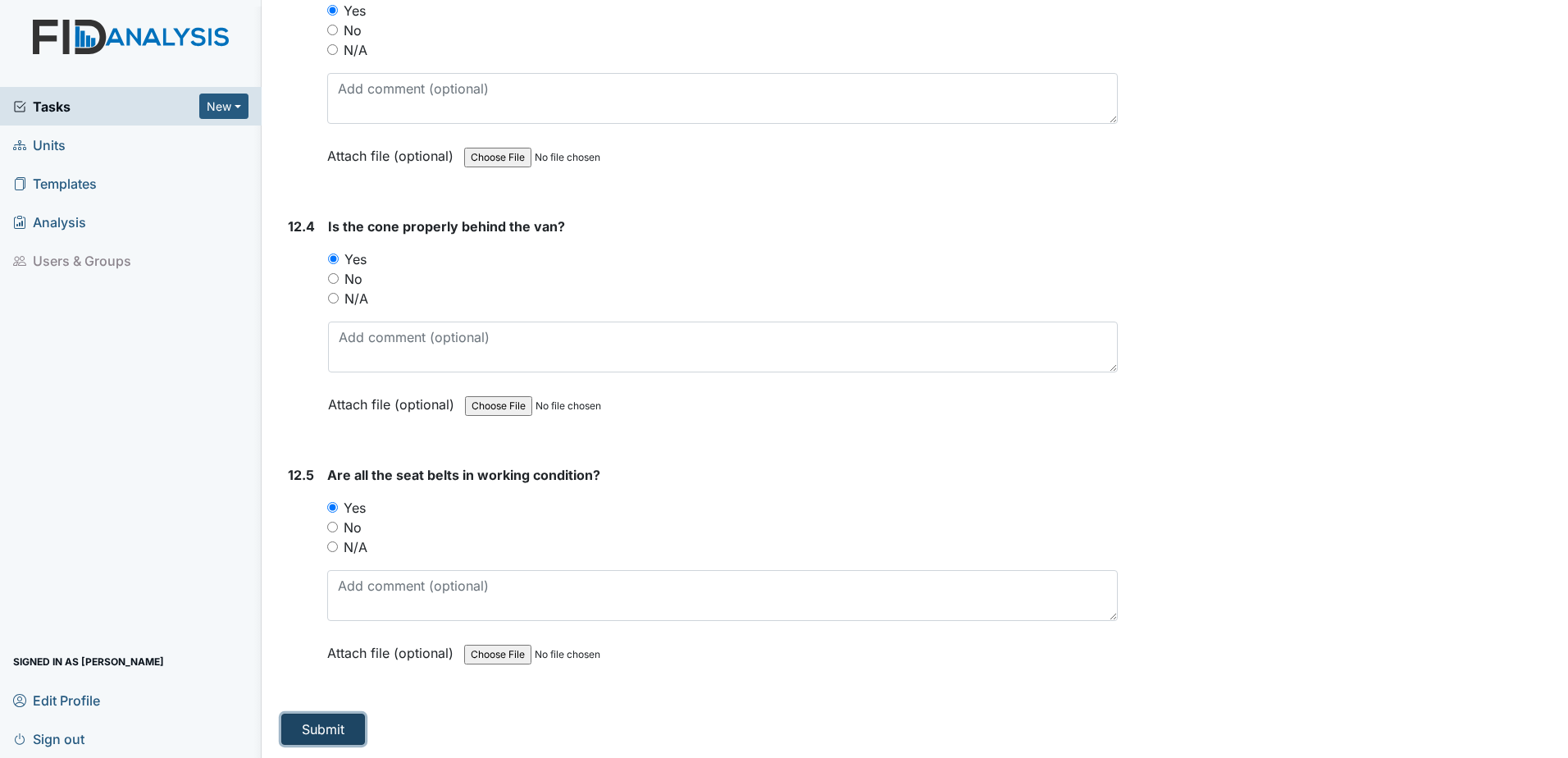
click at [320, 722] on button "Submit" at bounding box center [323, 729] width 84 height 31
